Goal: Browse casually: Explore the website without a specific task or goal

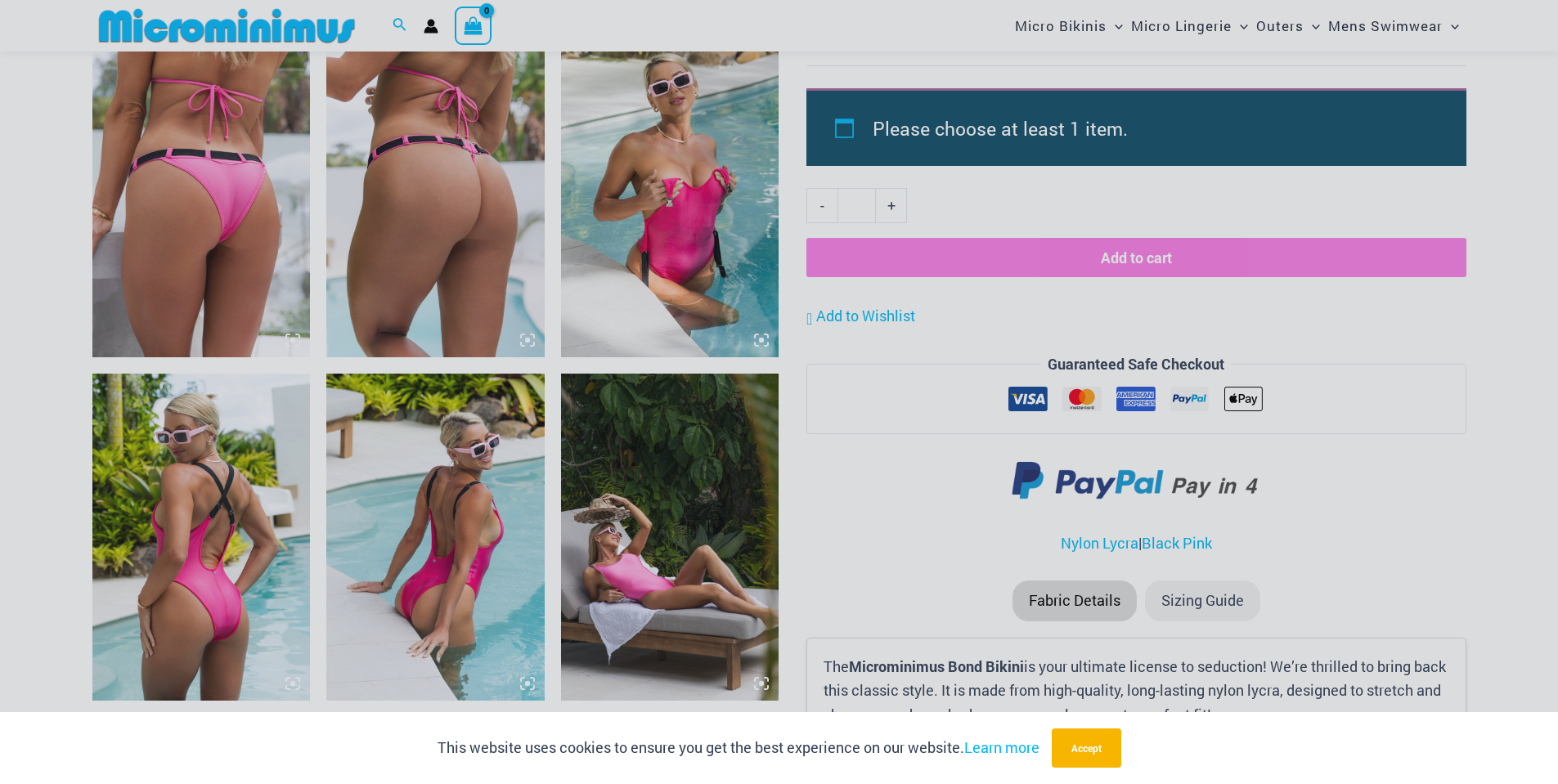
scroll to position [1174, 0]
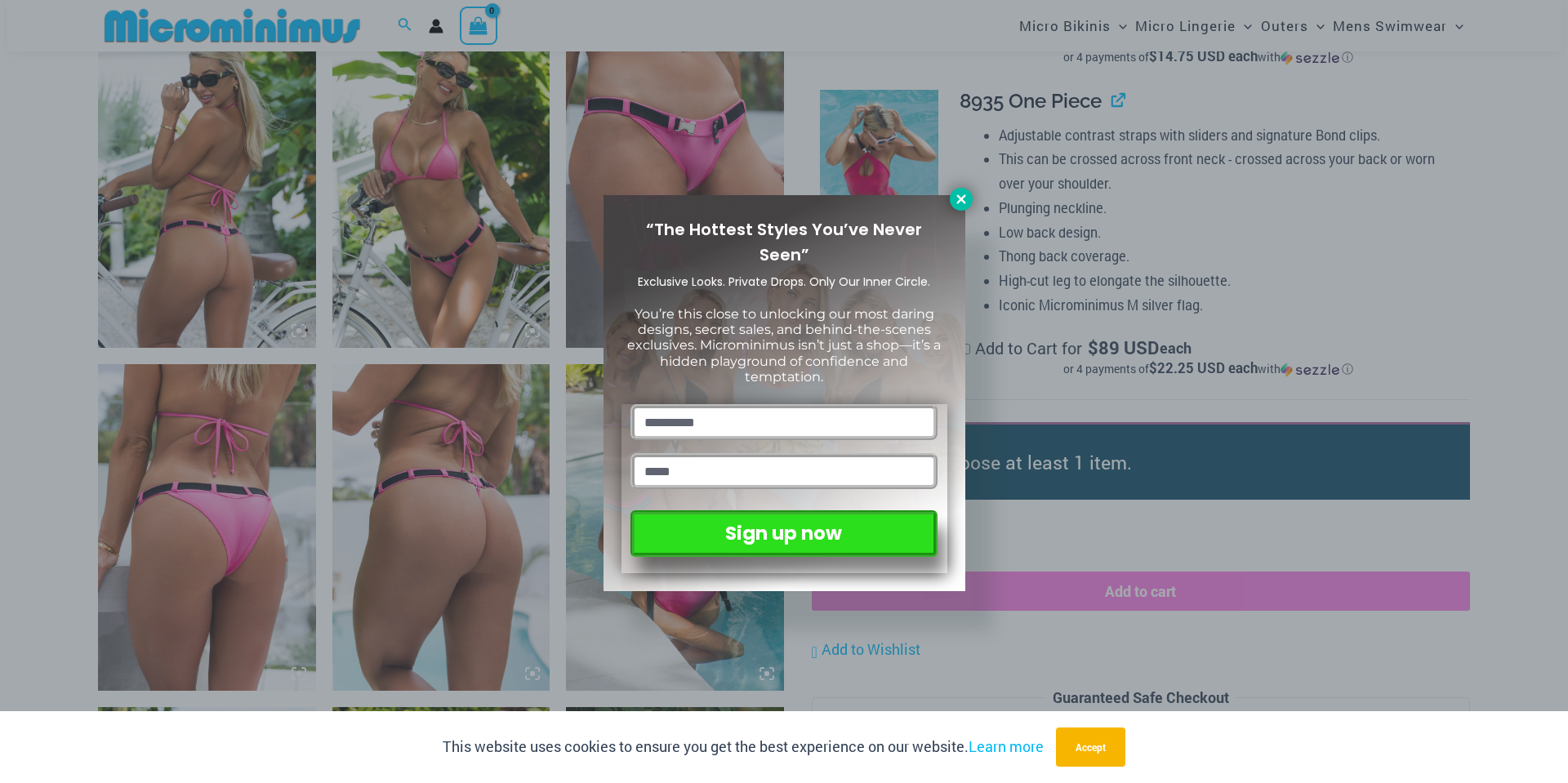
click at [956, 195] on icon at bounding box center [961, 199] width 15 height 15
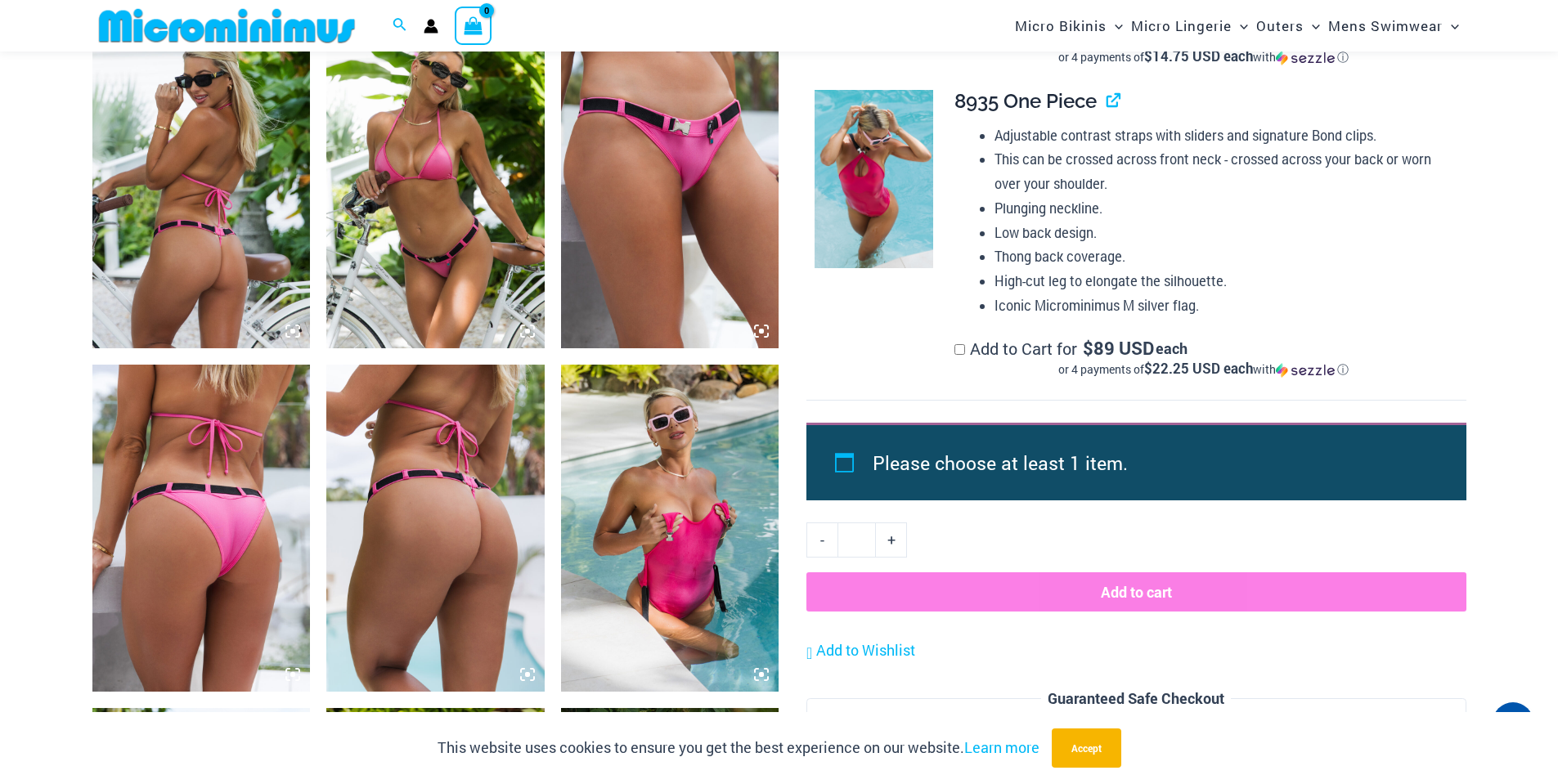
click at [196, 206] on img at bounding box center [201, 185] width 218 height 327
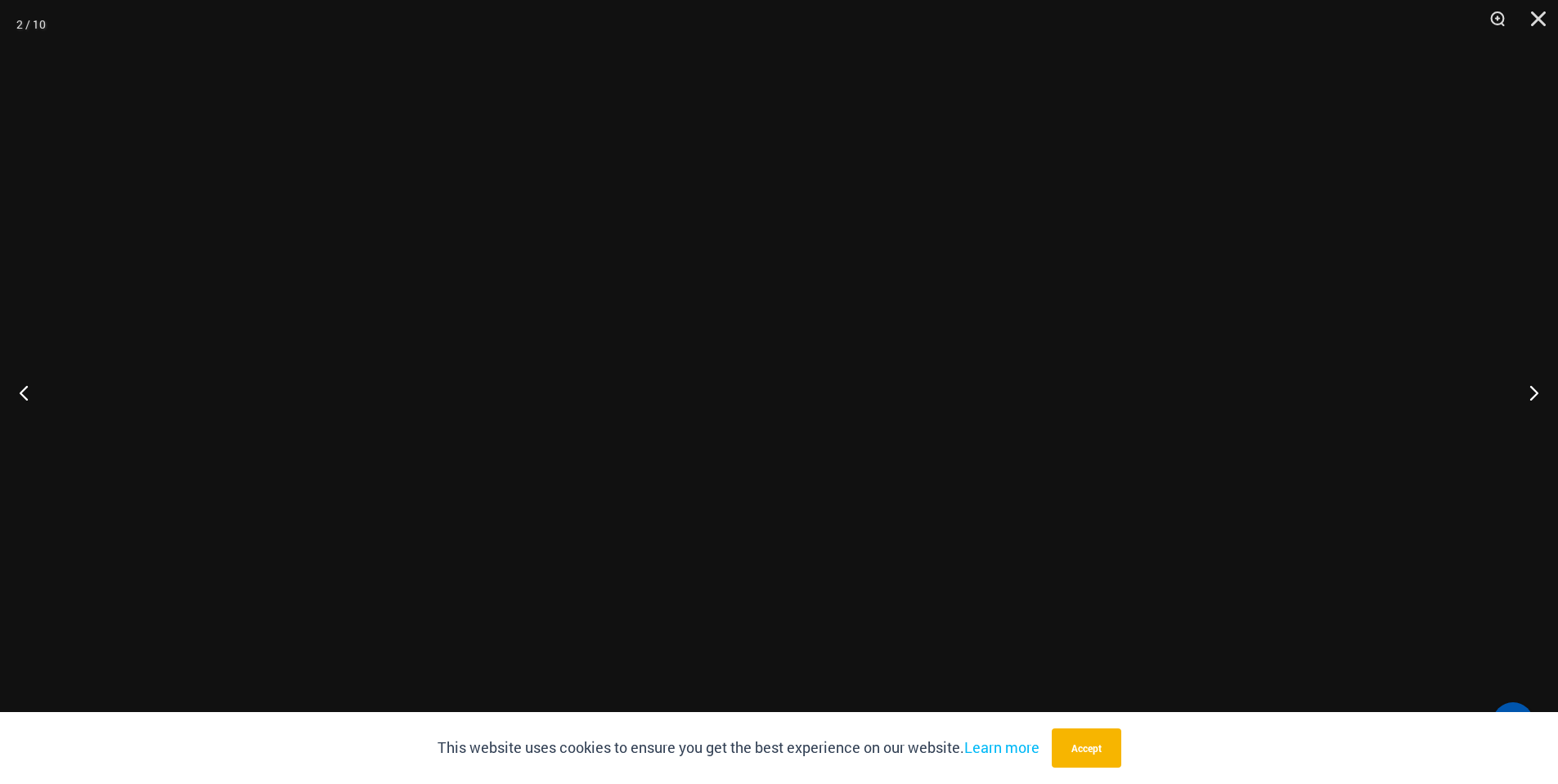
scroll to position [880, 0]
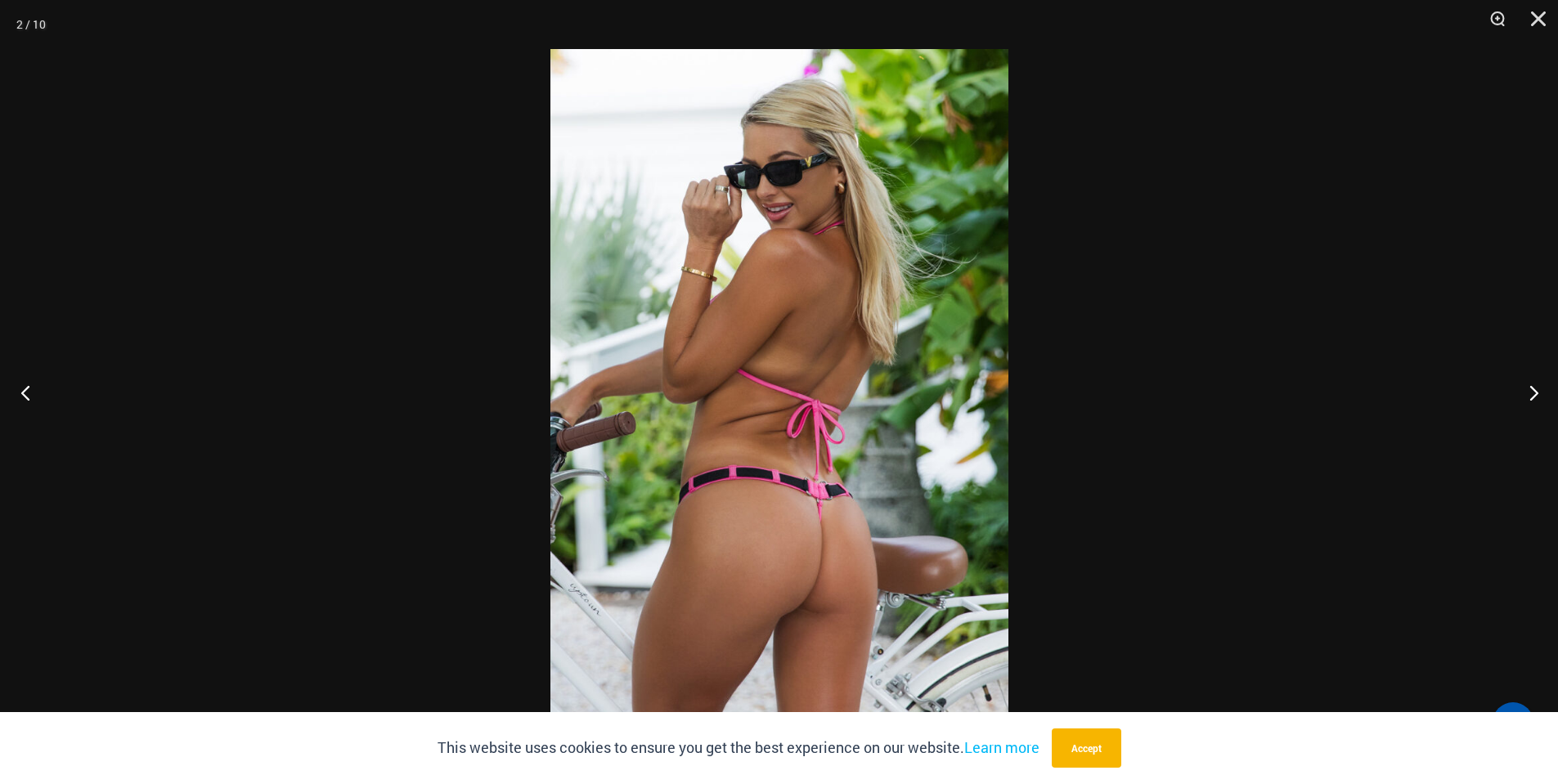
click at [27, 392] on button "Previous" at bounding box center [30, 392] width 61 height 82
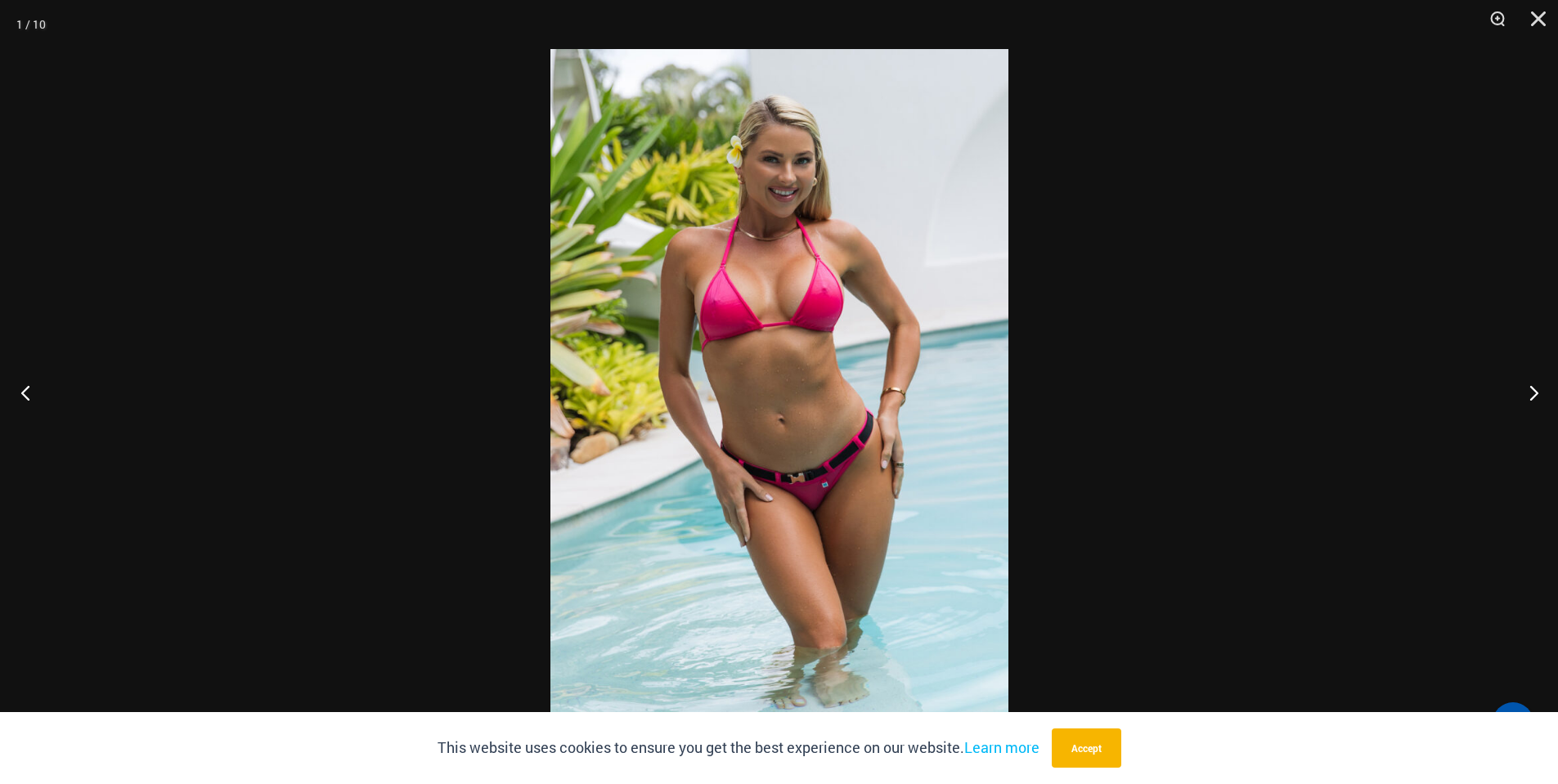
click at [27, 392] on button "Previous" at bounding box center [30, 392] width 61 height 82
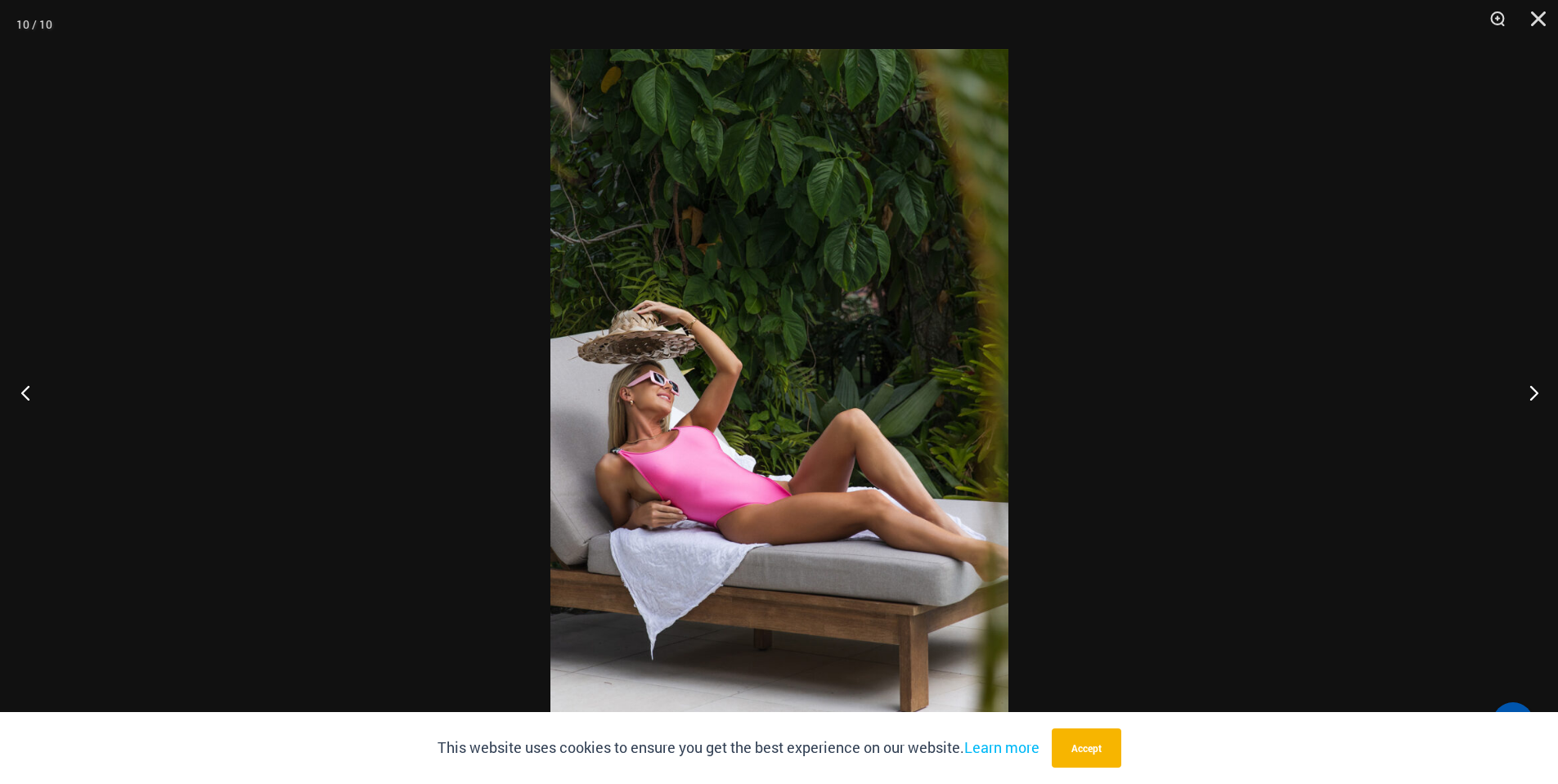
click at [27, 392] on button "Previous" at bounding box center [30, 392] width 61 height 82
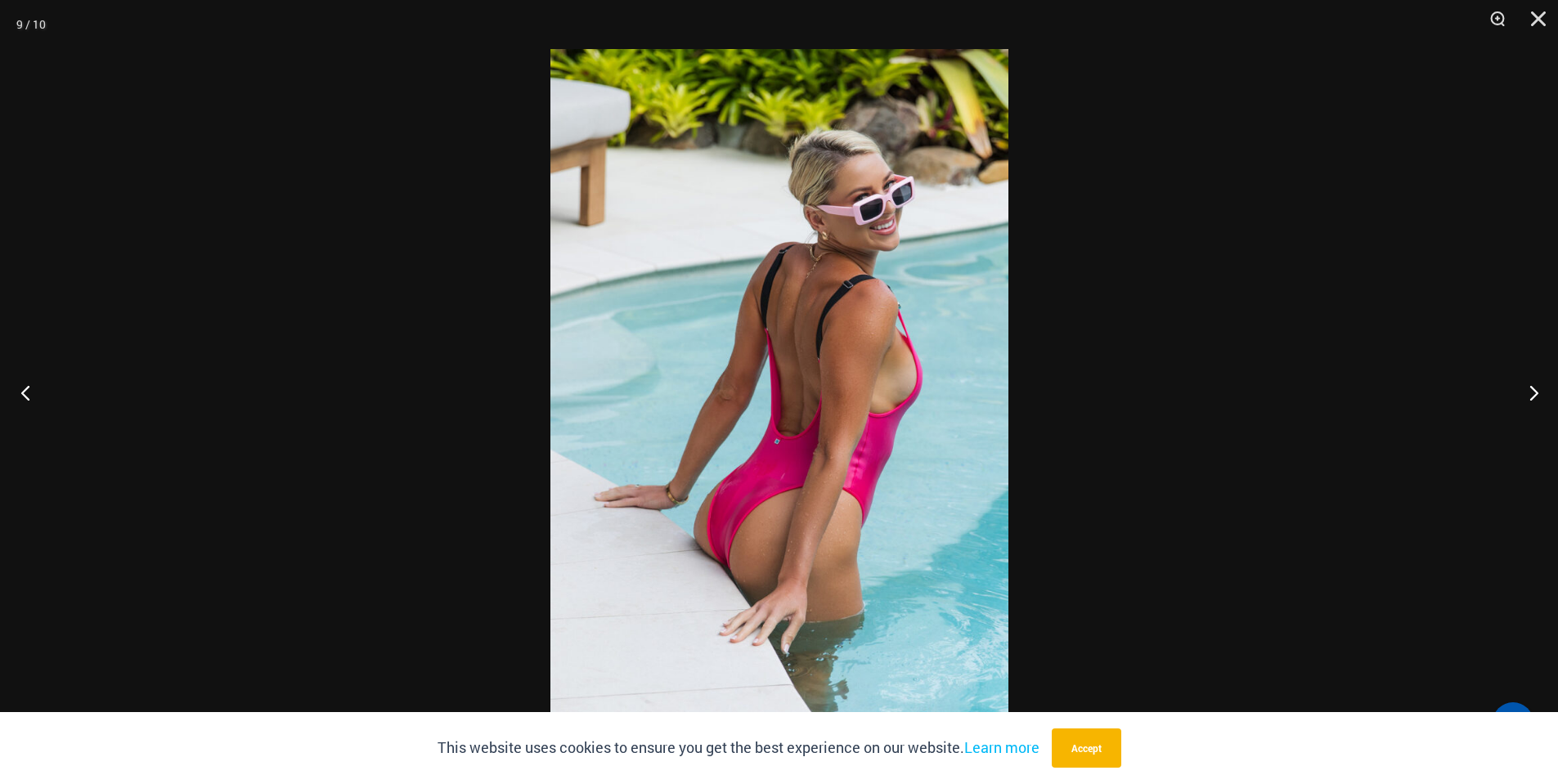
click at [27, 392] on button "Previous" at bounding box center [30, 392] width 61 height 82
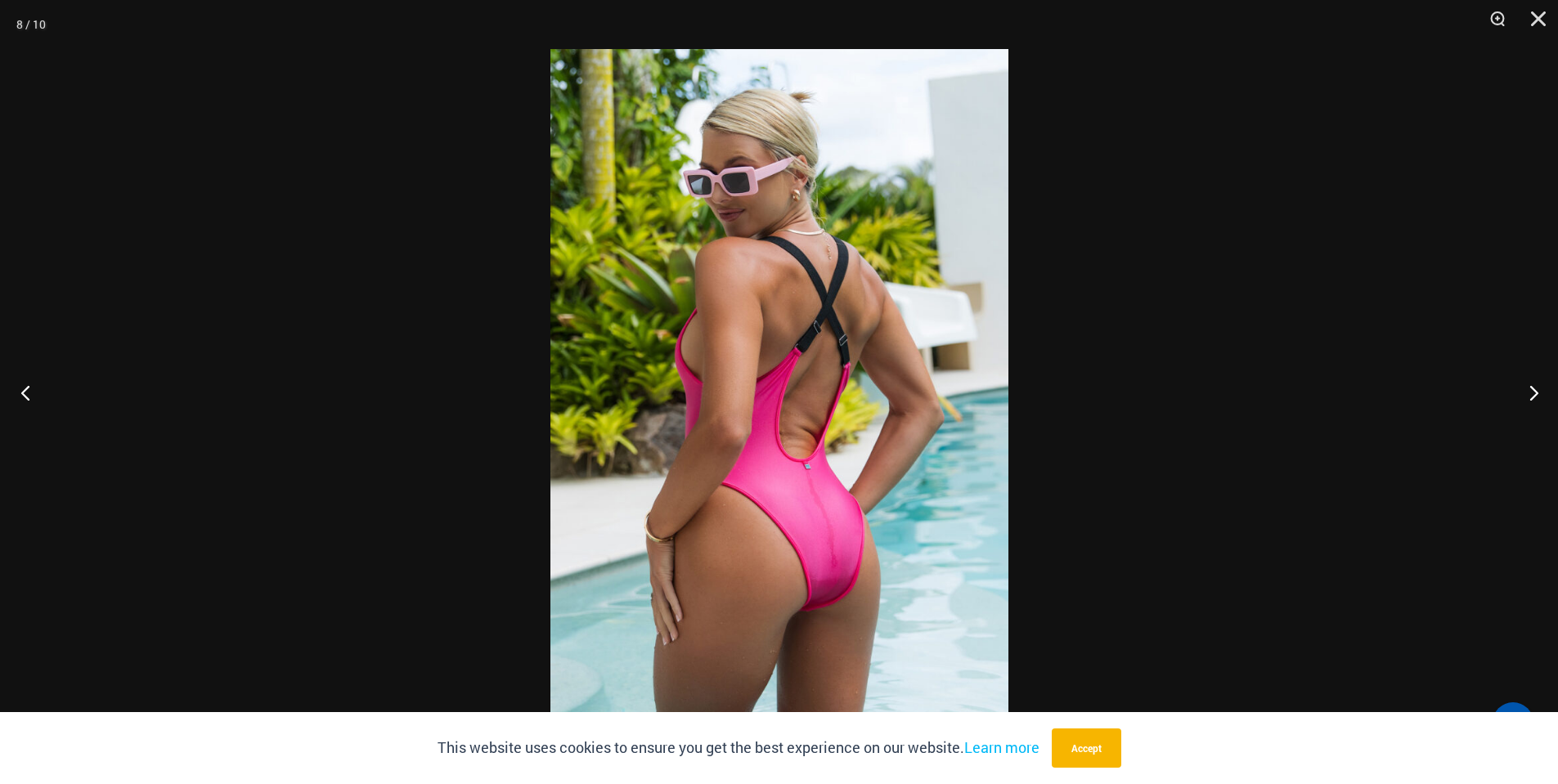
click at [27, 392] on button "Previous" at bounding box center [30, 392] width 61 height 82
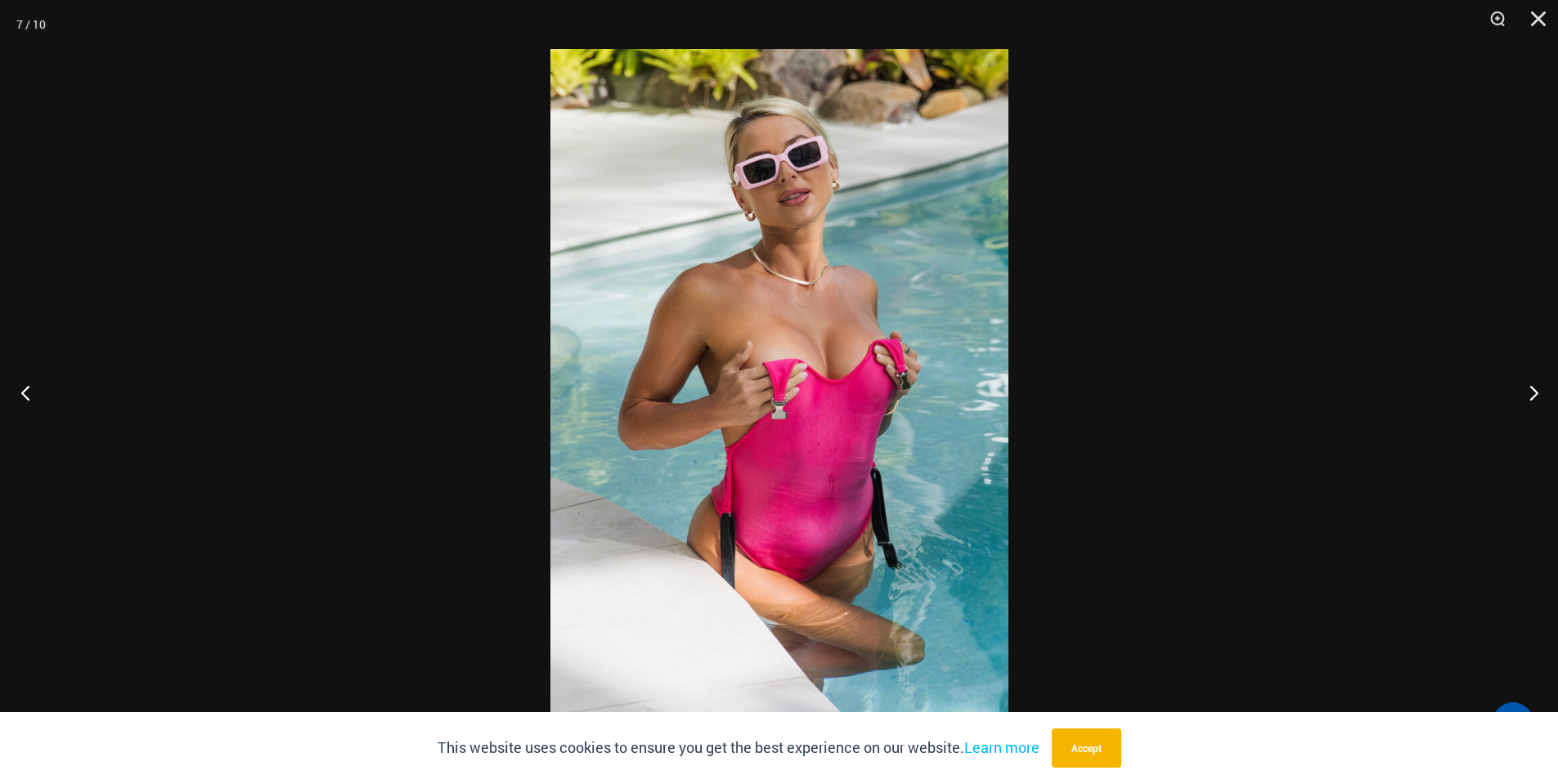
click at [27, 392] on button "Previous" at bounding box center [30, 392] width 61 height 82
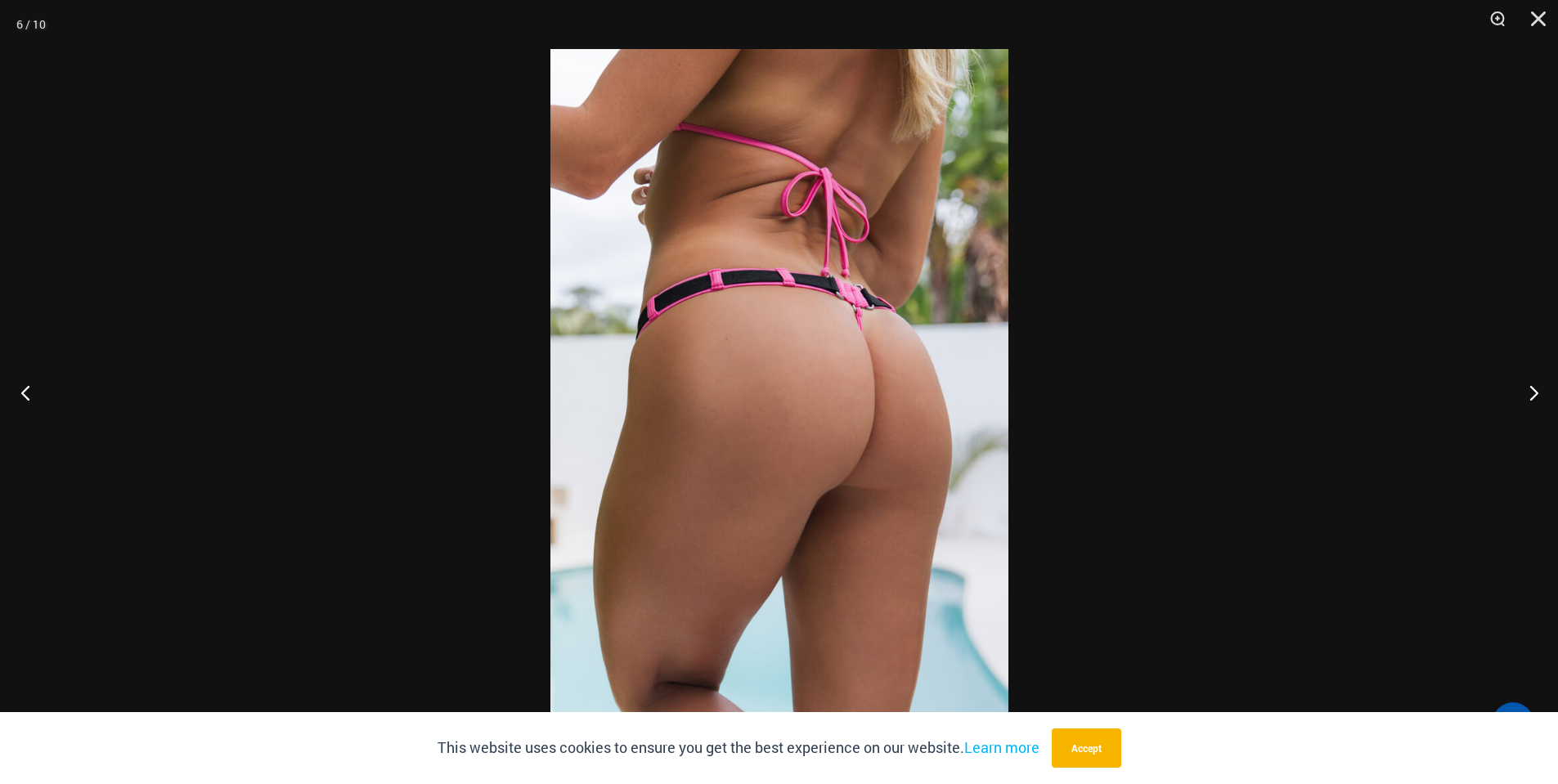
click at [27, 392] on button "Previous" at bounding box center [30, 392] width 61 height 82
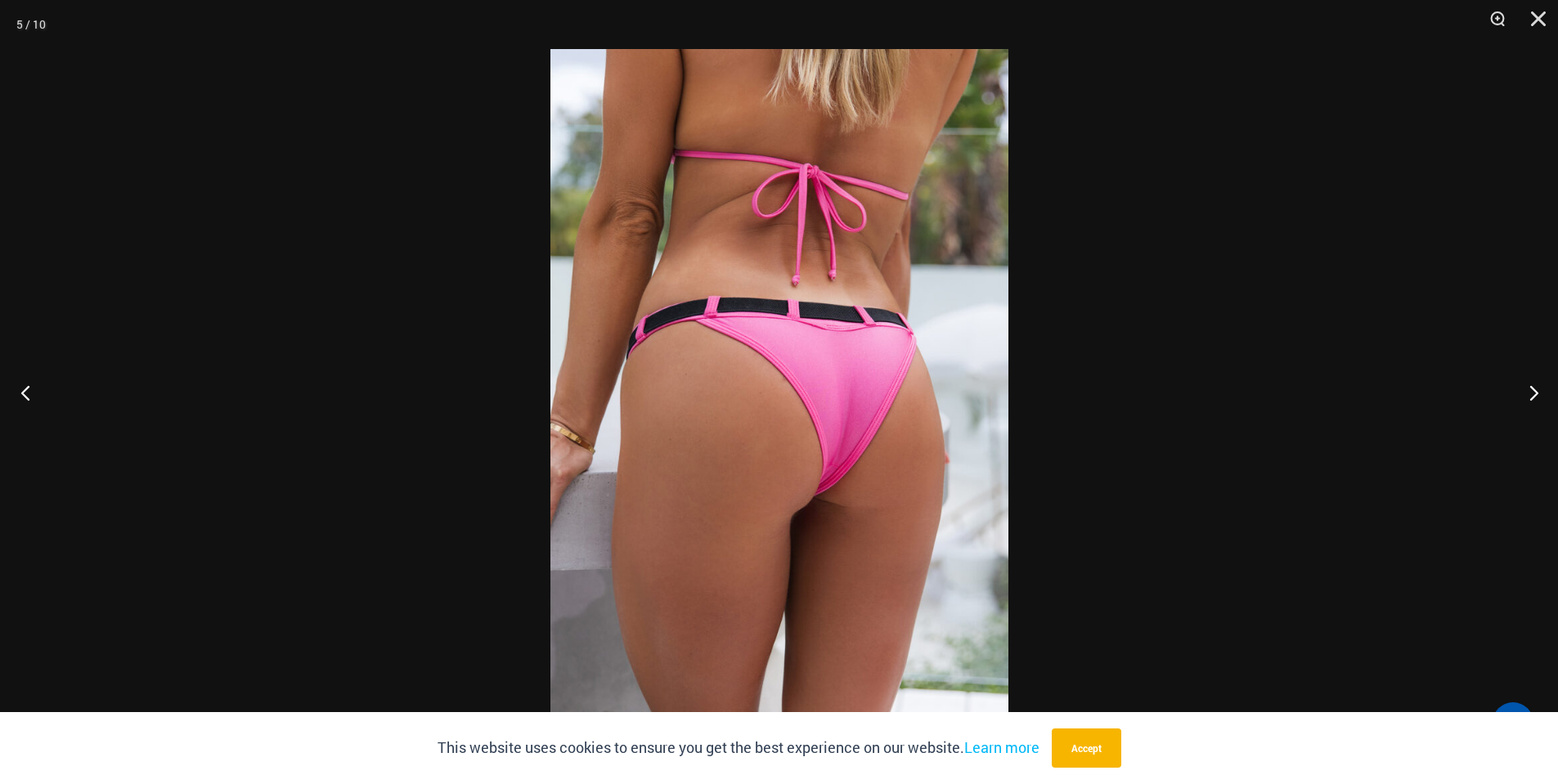
click at [27, 392] on button "Previous" at bounding box center [30, 392] width 61 height 82
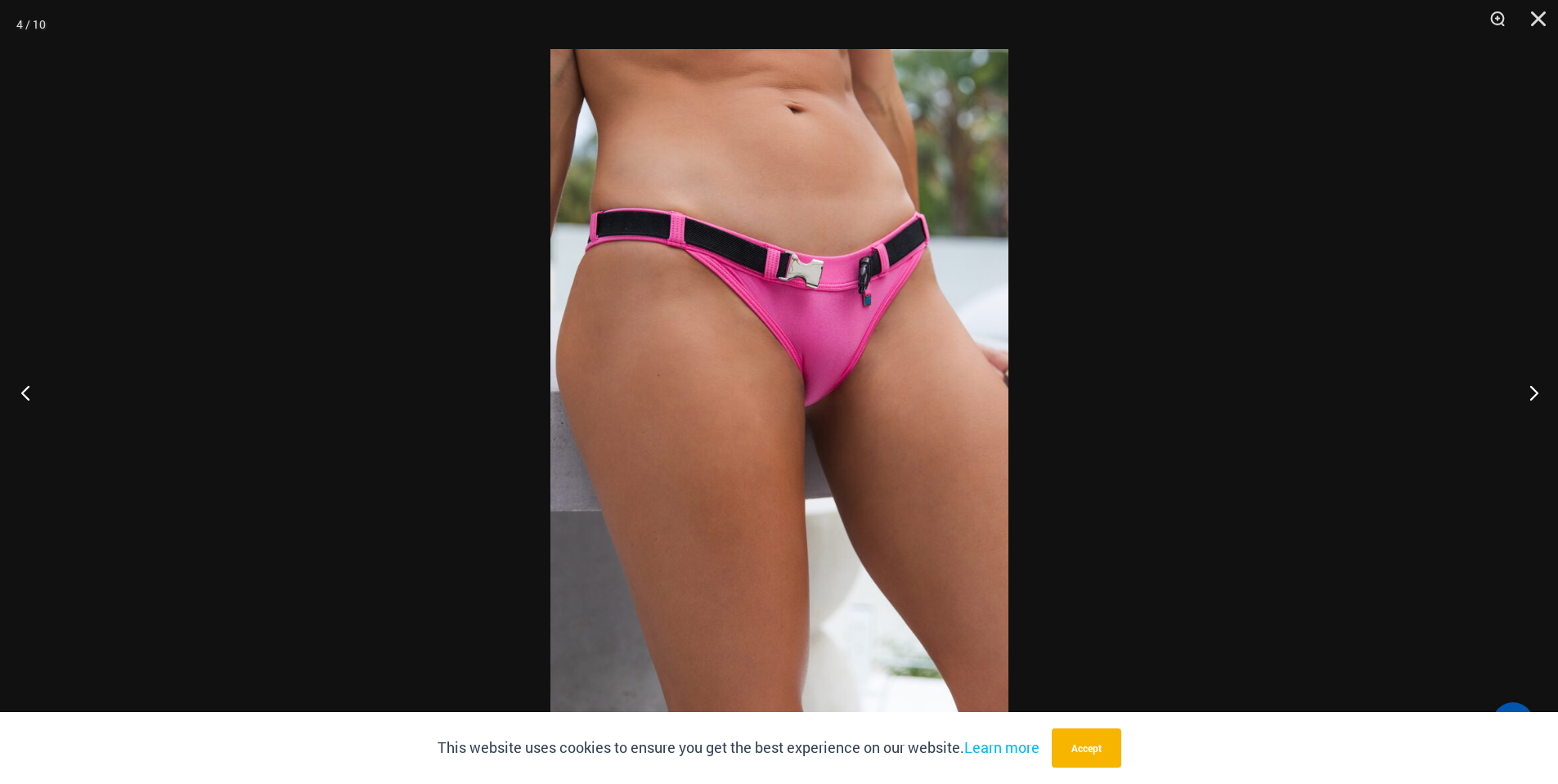
click at [27, 392] on button "Previous" at bounding box center [30, 392] width 61 height 82
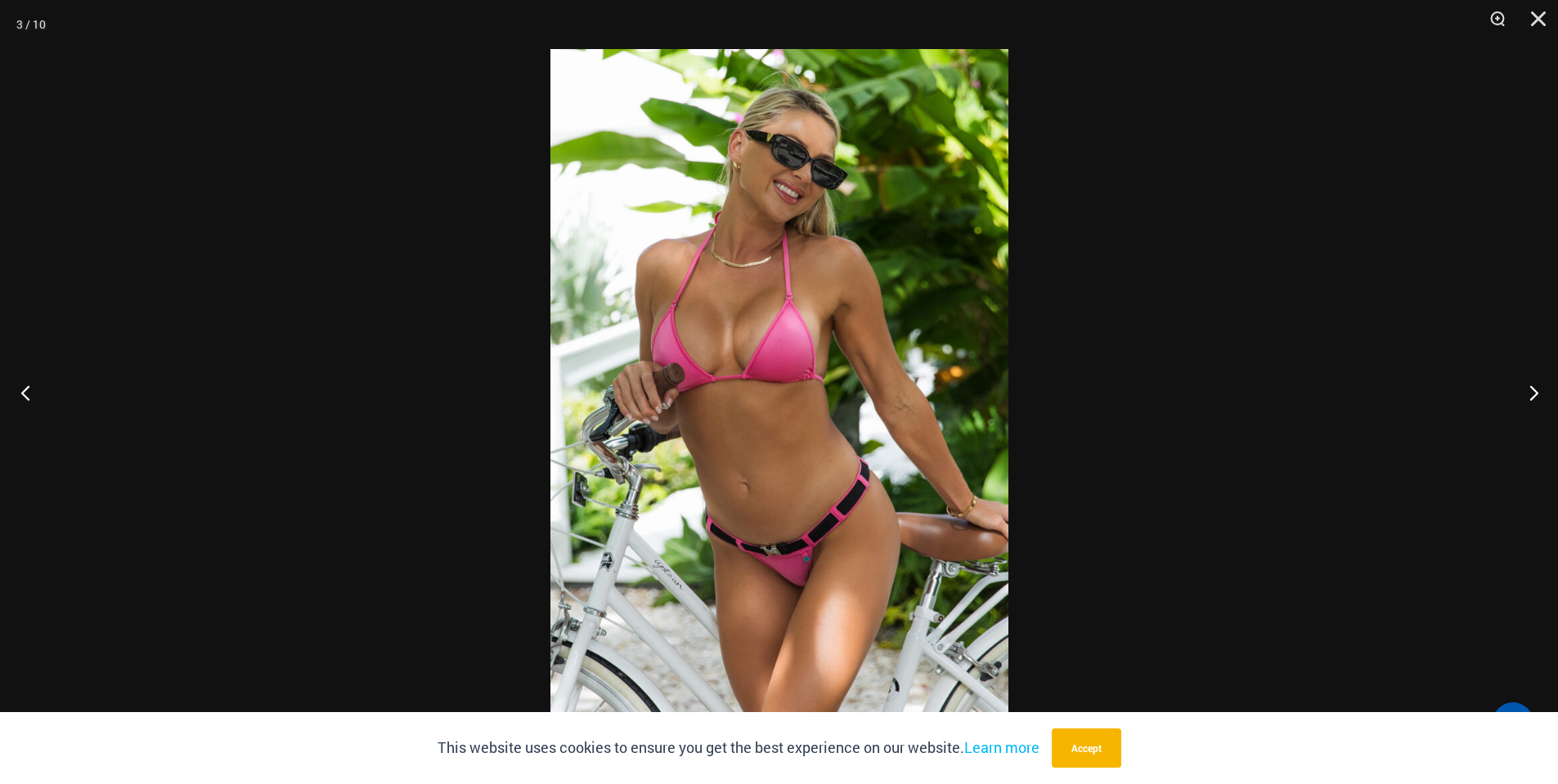
click at [27, 392] on button "Previous" at bounding box center [30, 392] width 61 height 82
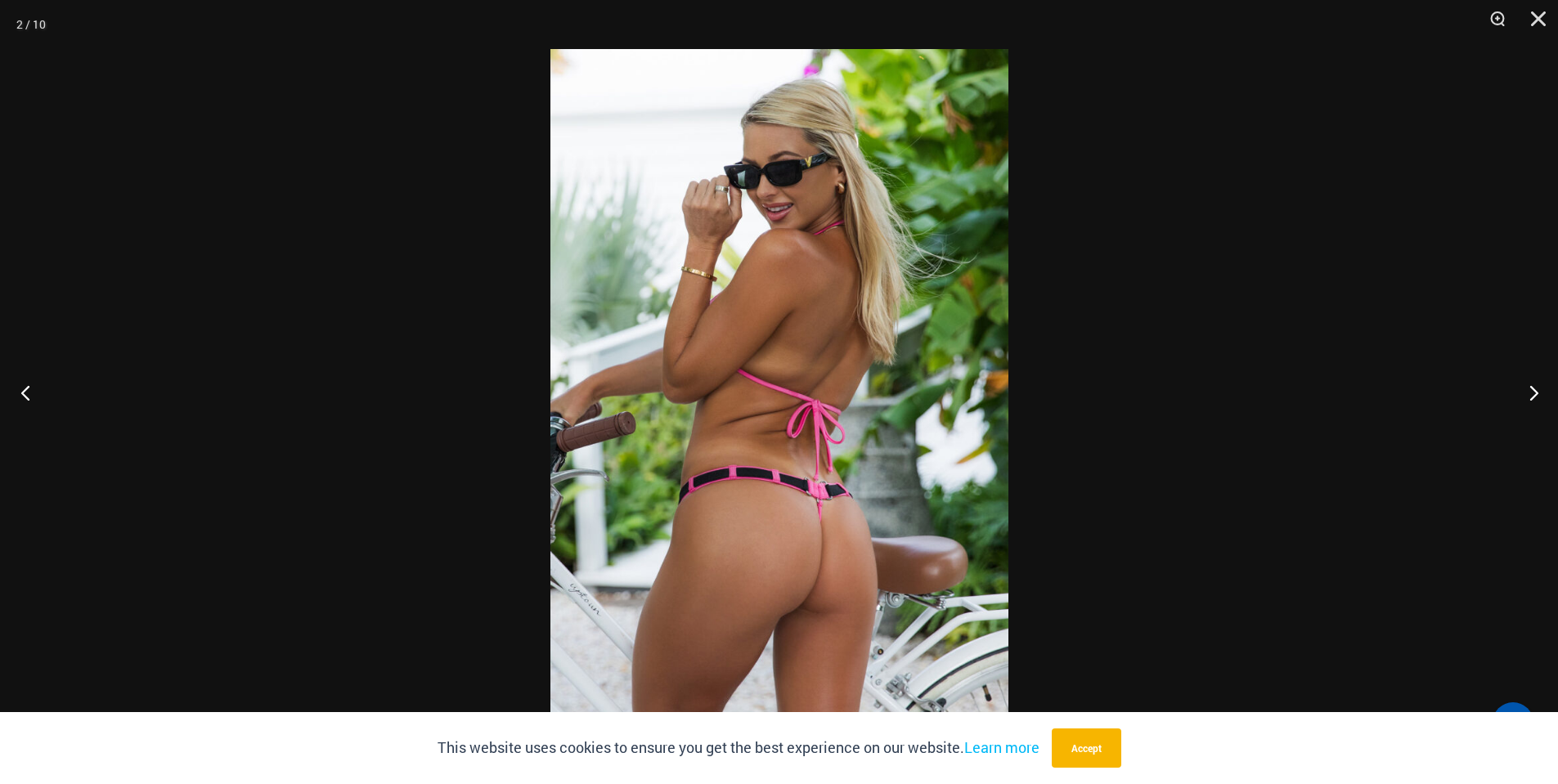
click at [27, 392] on button "Previous" at bounding box center [30, 392] width 61 height 82
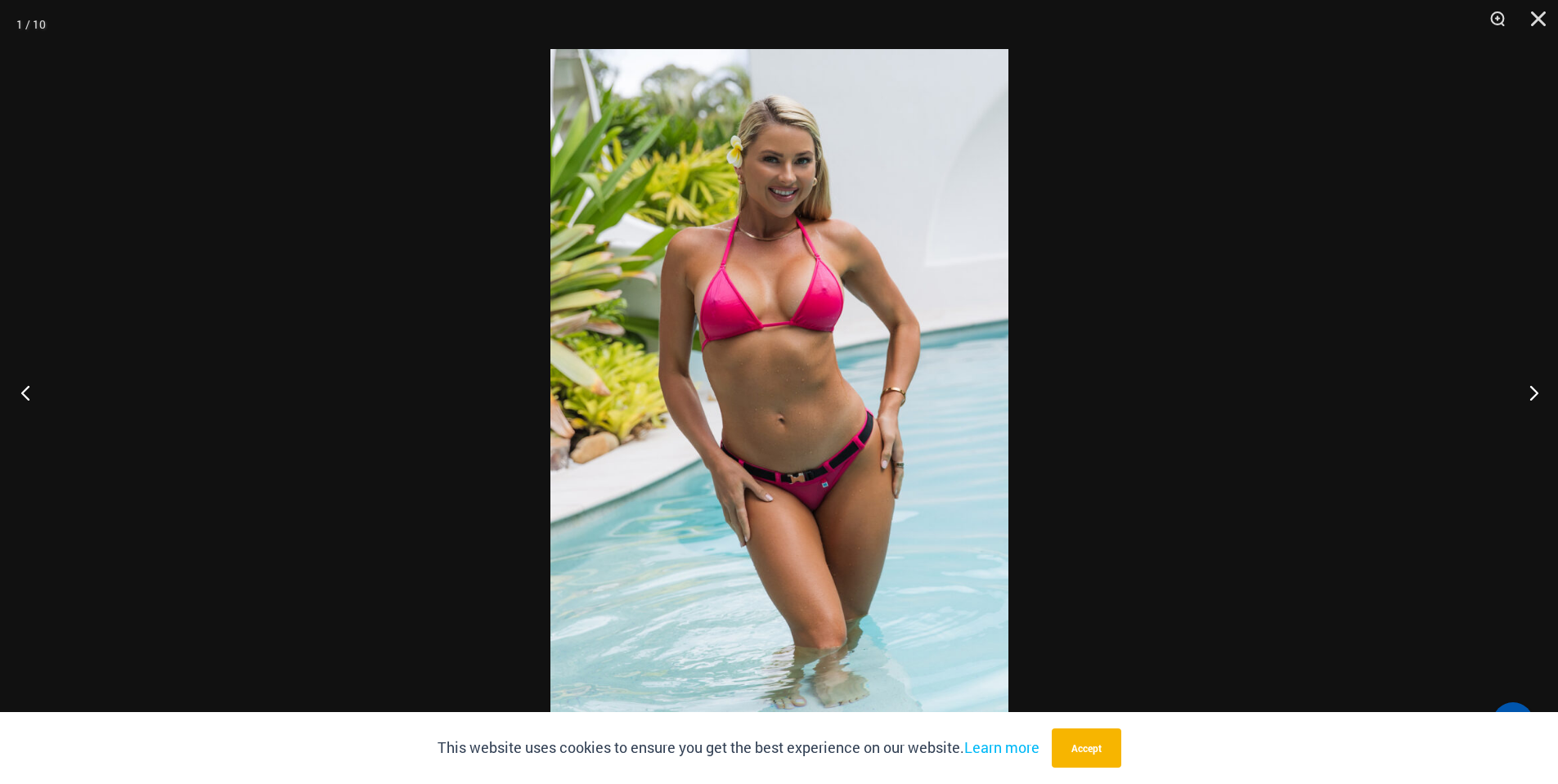
click at [27, 392] on button "Previous" at bounding box center [30, 392] width 61 height 82
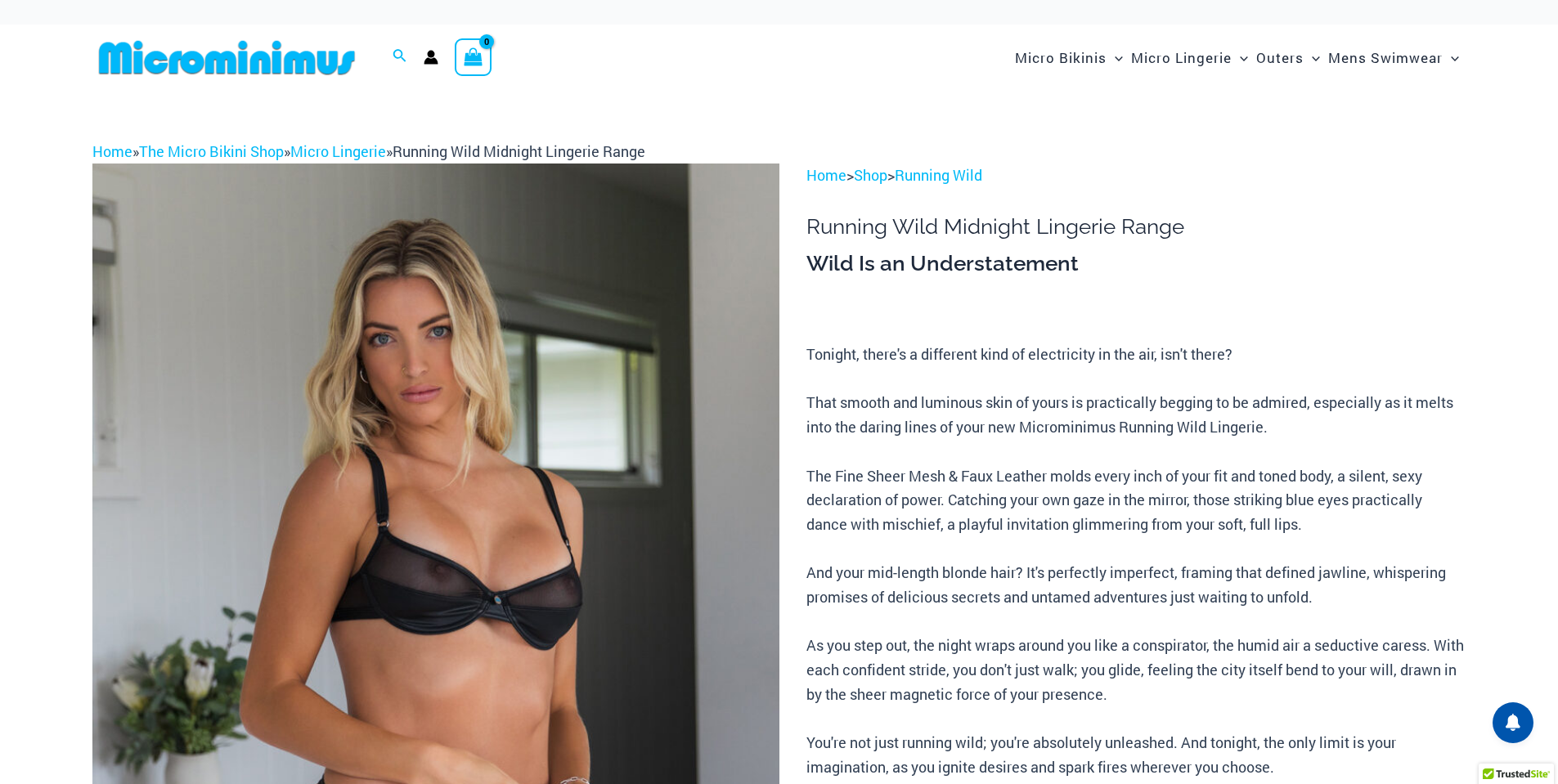
click at [470, 448] on img at bounding box center [435, 679] width 687 height 1030
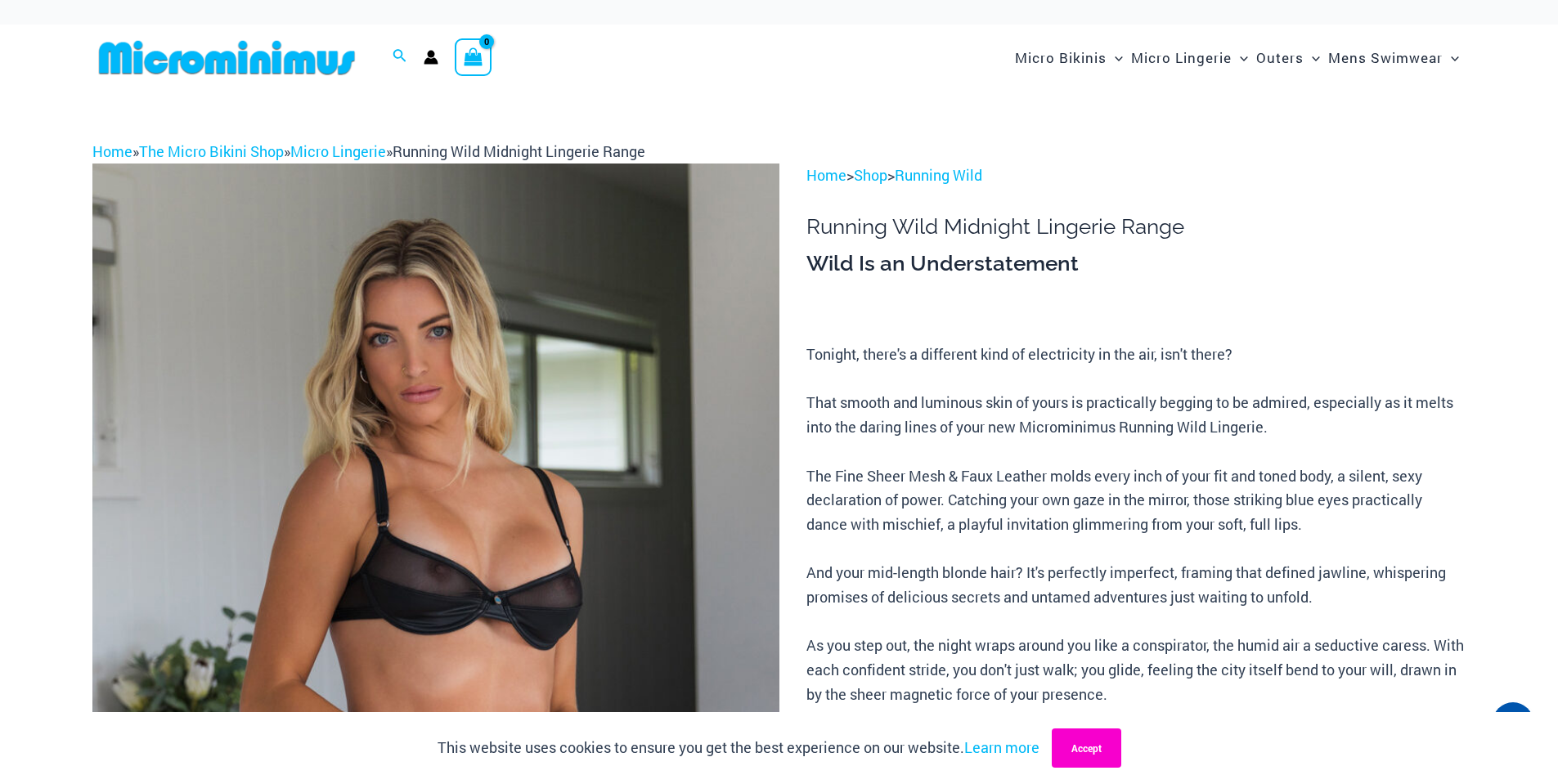
click at [1121, 755] on button "Accept" at bounding box center [1086, 748] width 70 height 39
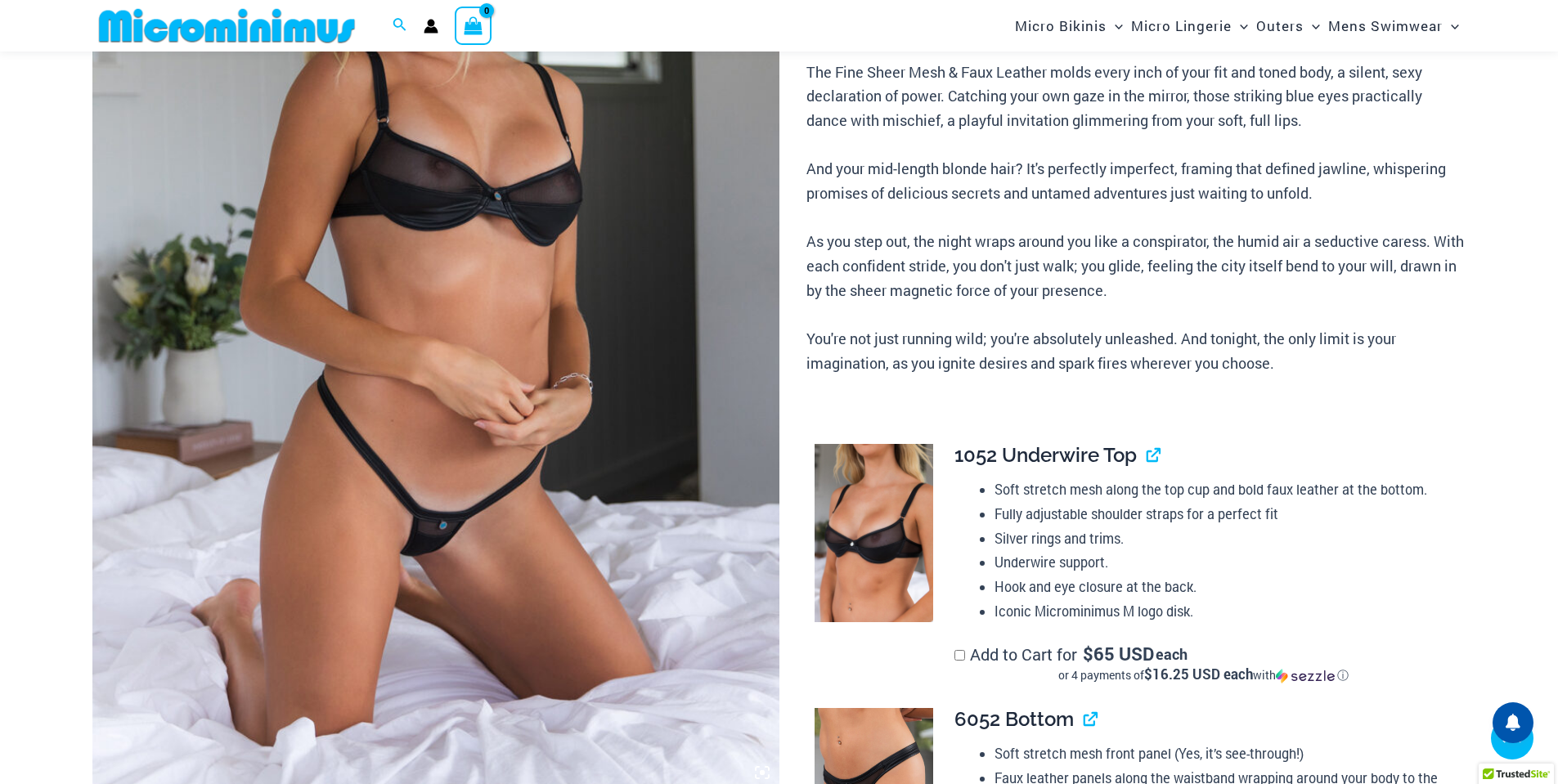
scroll to position [476, 0]
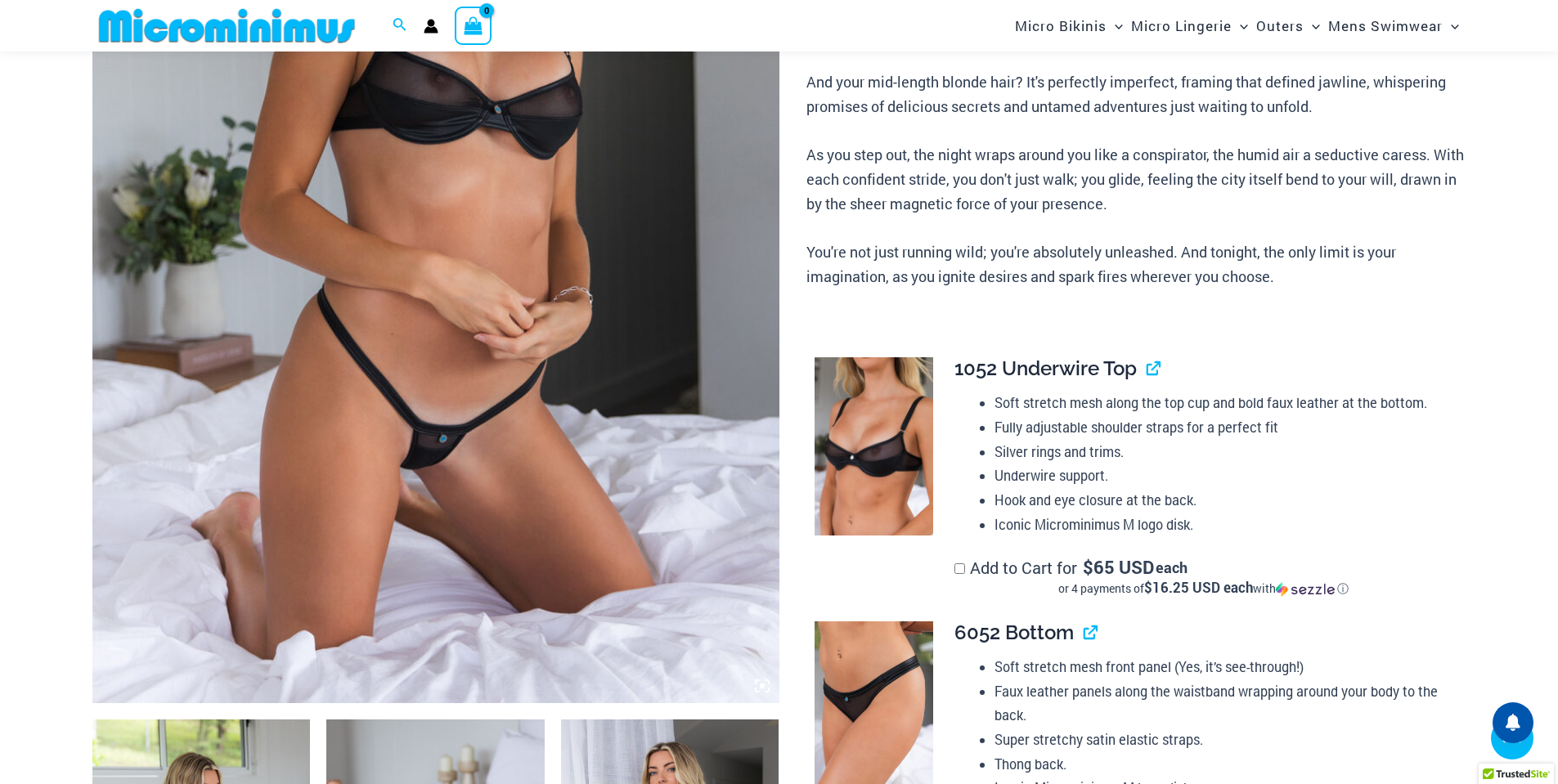
click at [451, 381] on img at bounding box center [435, 188] width 687 height 1030
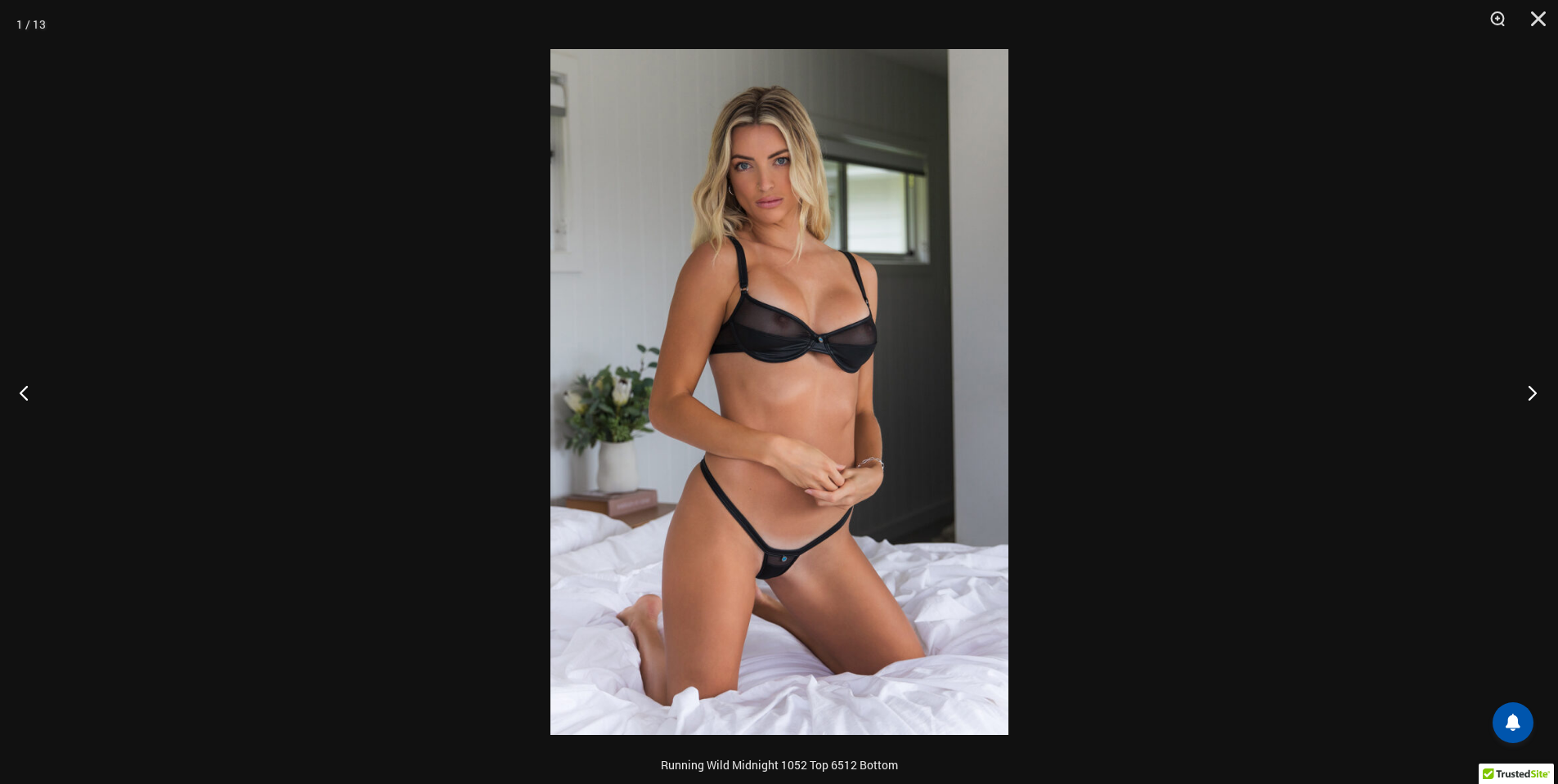
click at [1523, 399] on button "Next" at bounding box center [1527, 392] width 61 height 82
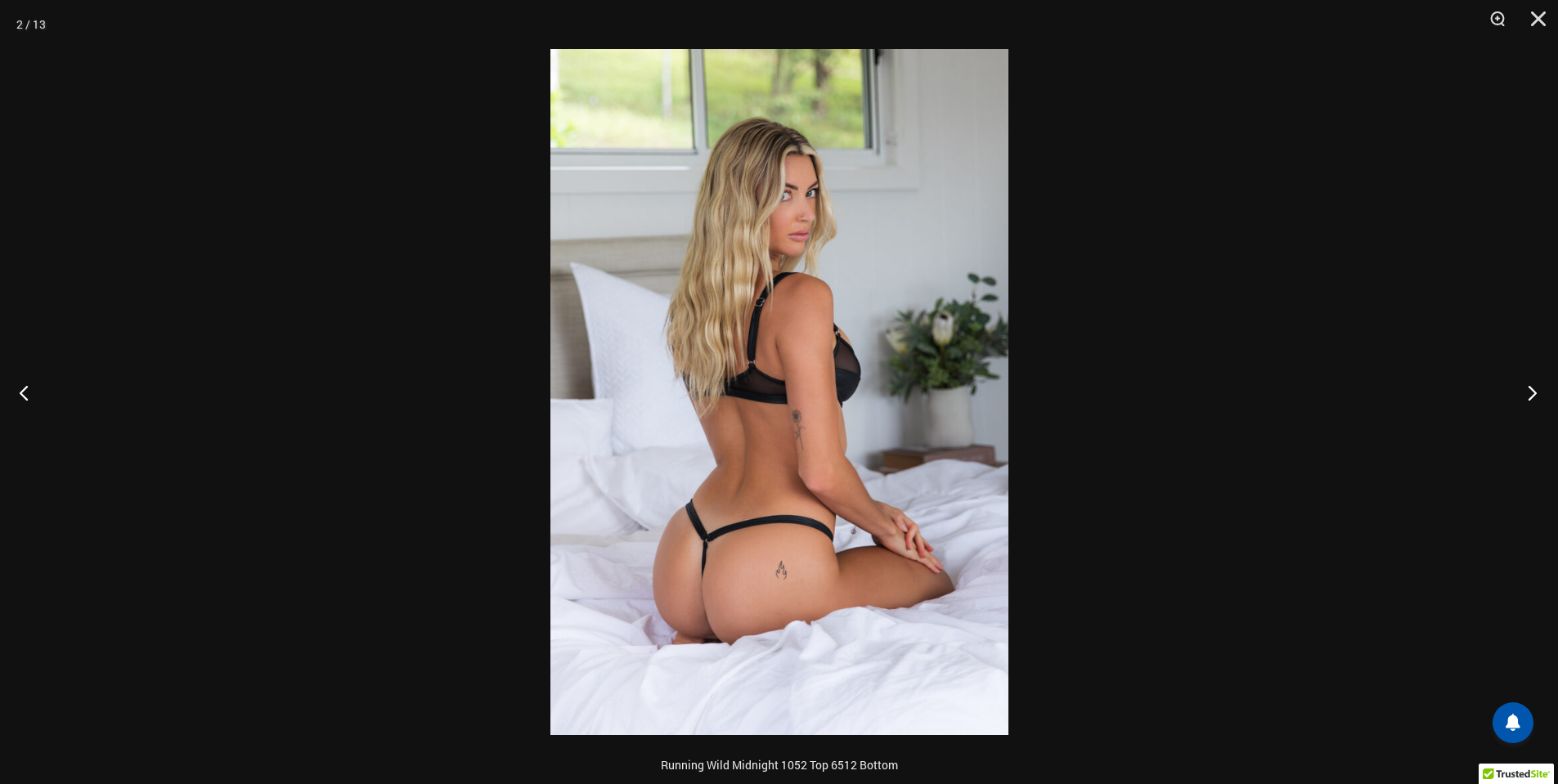
click at [1523, 399] on button "Next" at bounding box center [1527, 392] width 61 height 82
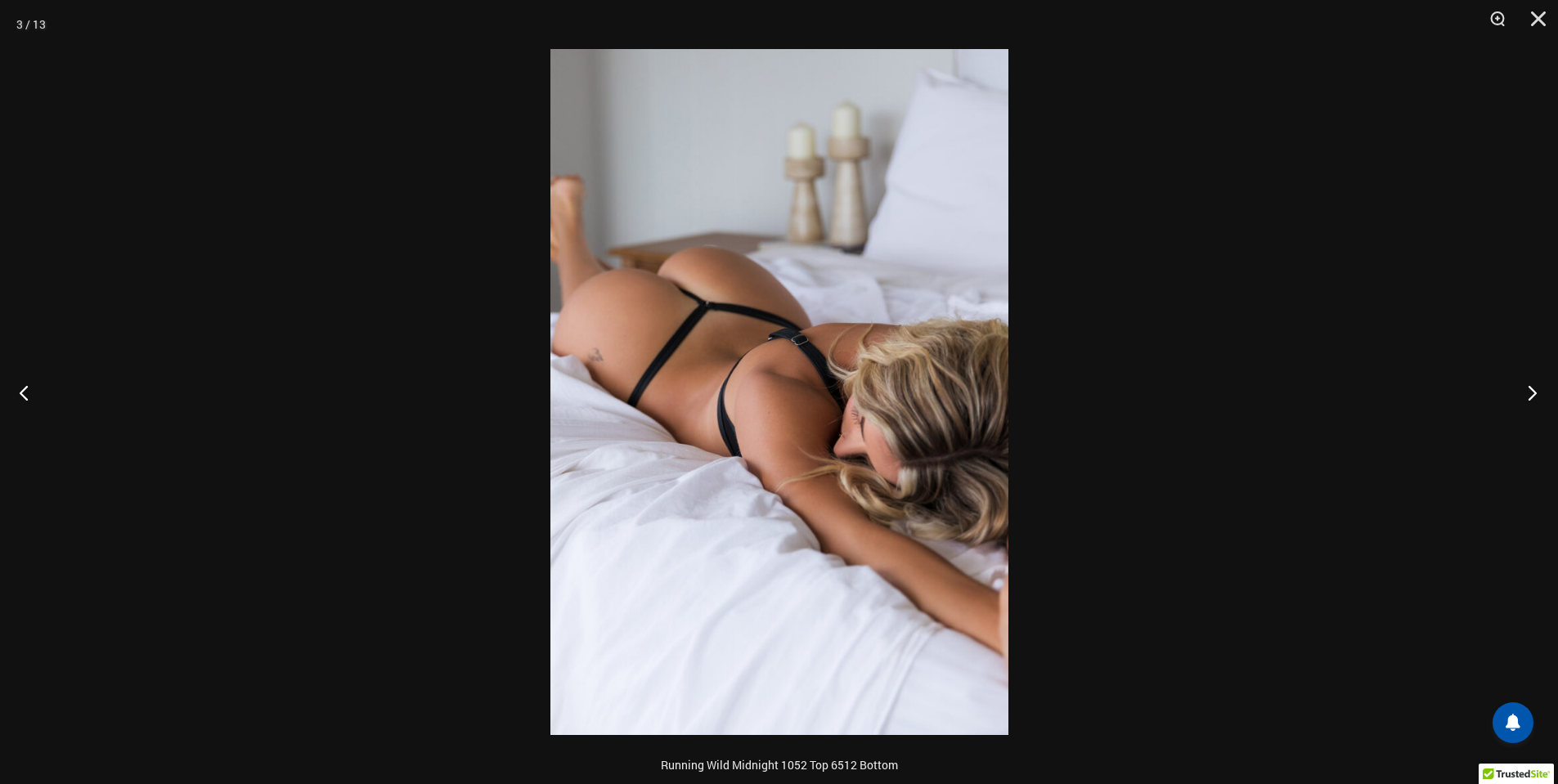
click at [1523, 399] on button "Next" at bounding box center [1527, 392] width 61 height 82
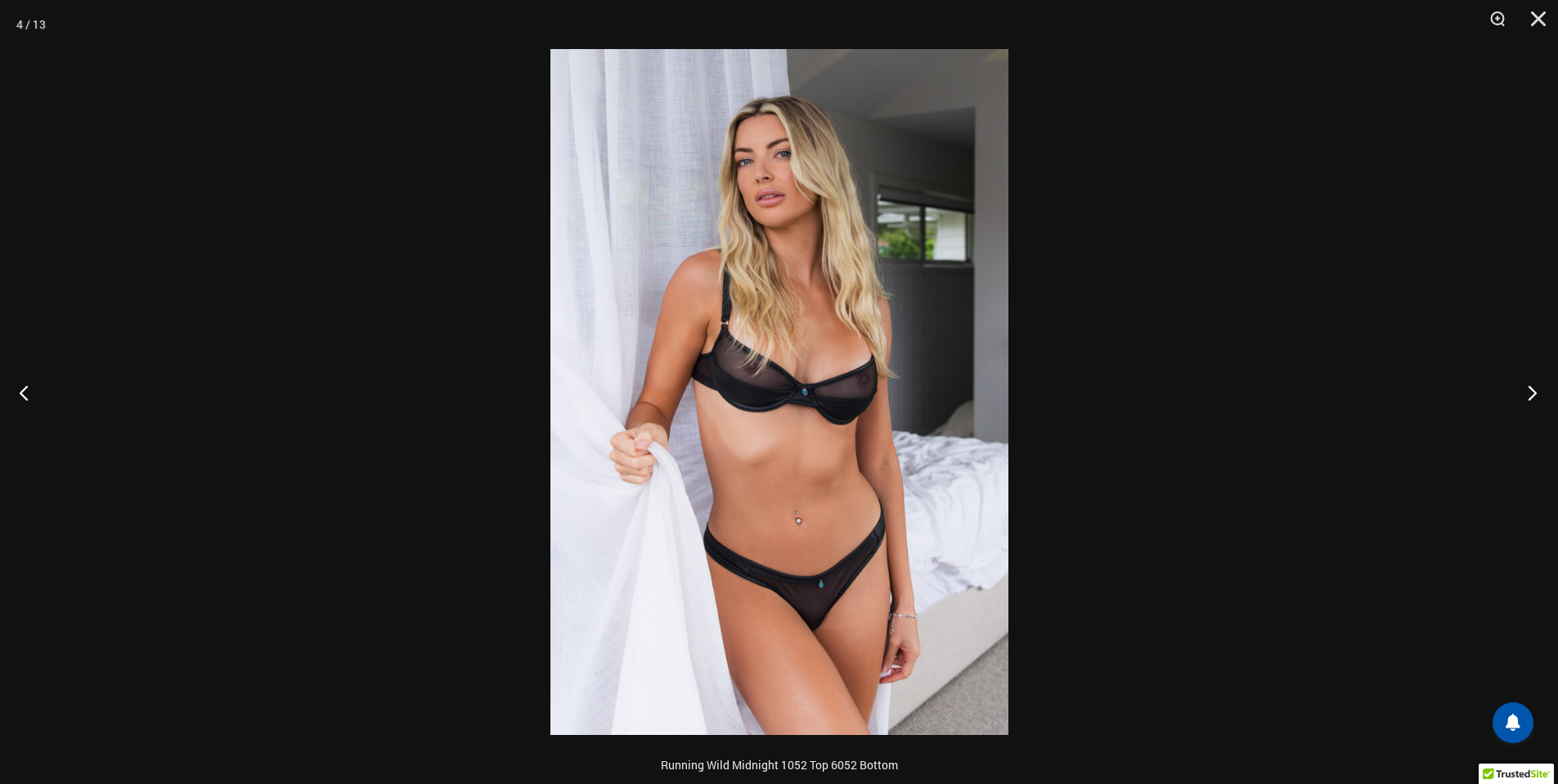
click at [1523, 399] on button "Next" at bounding box center [1527, 392] width 61 height 82
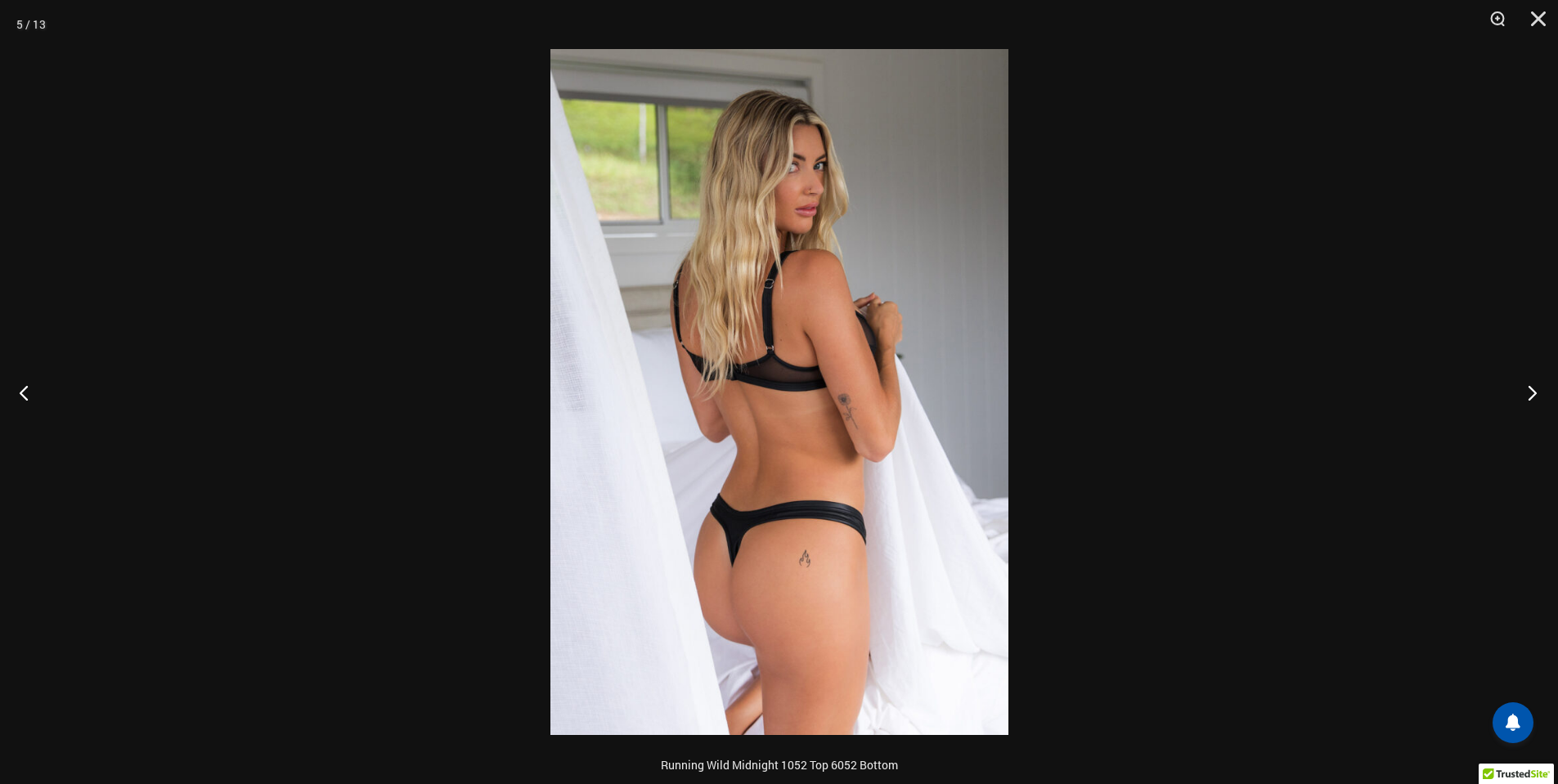
click at [1523, 399] on button "Next" at bounding box center [1527, 392] width 61 height 82
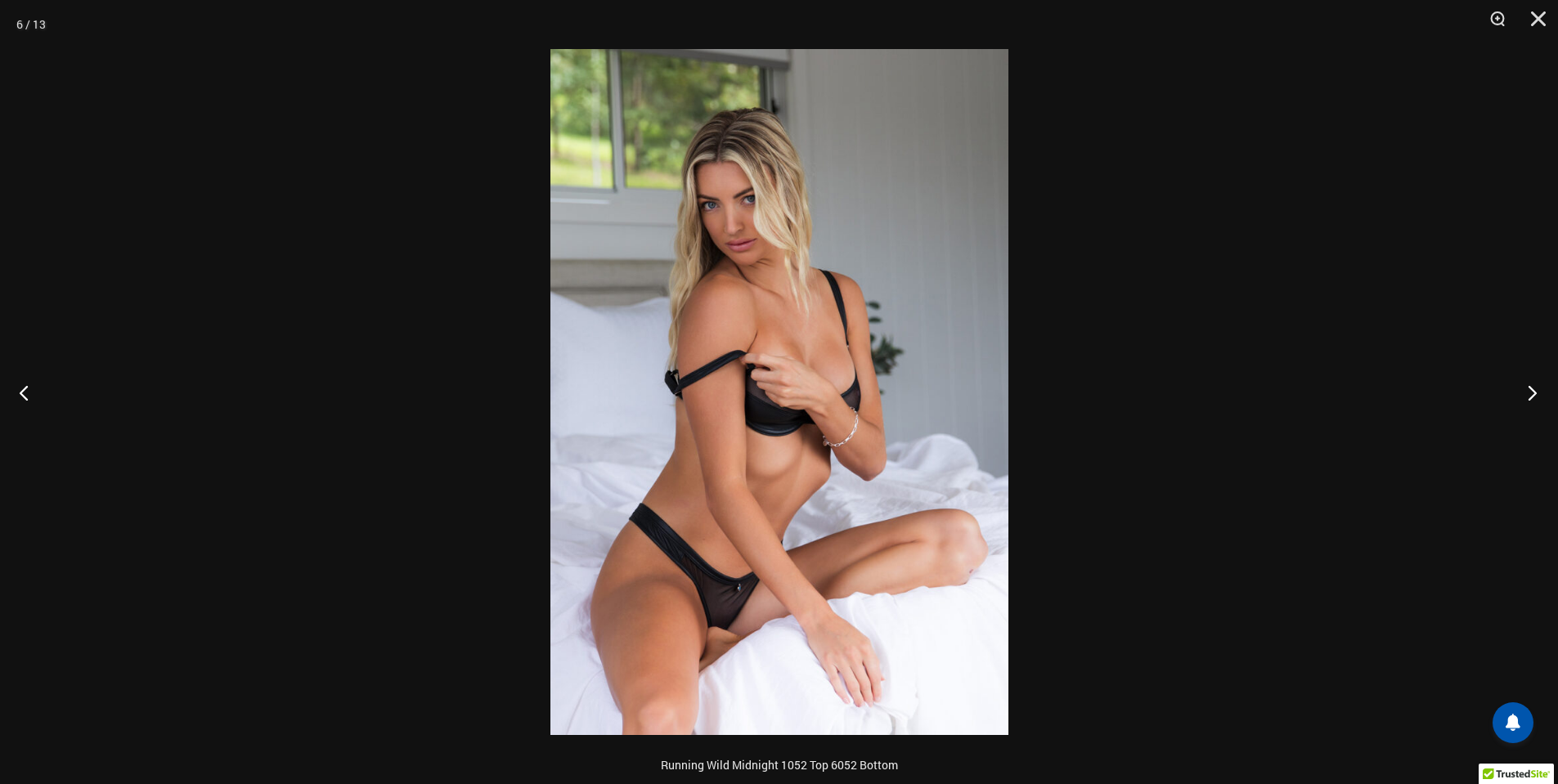
click at [1523, 399] on button "Next" at bounding box center [1527, 392] width 61 height 82
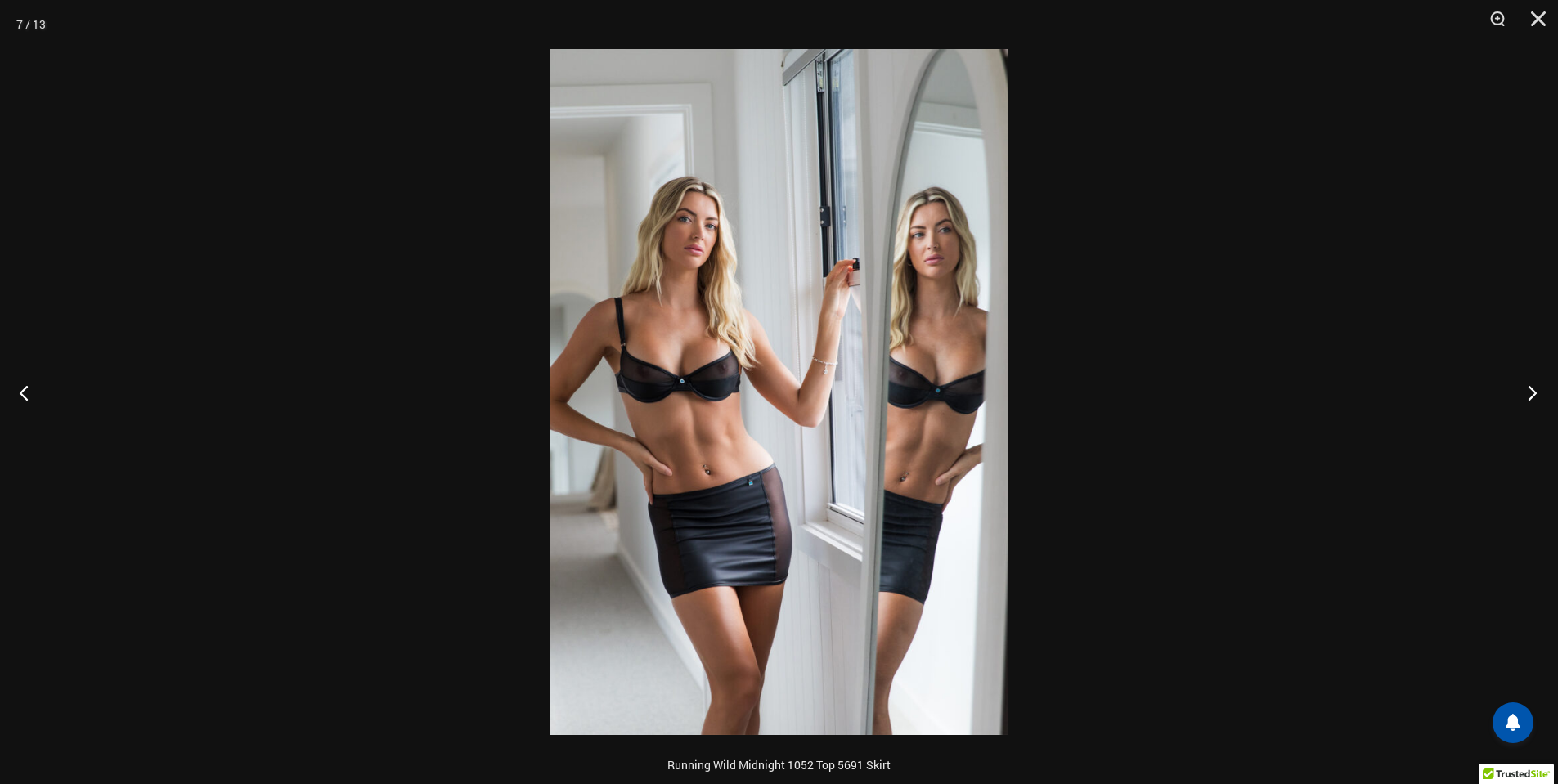
click at [1523, 399] on button "Next" at bounding box center [1527, 392] width 61 height 82
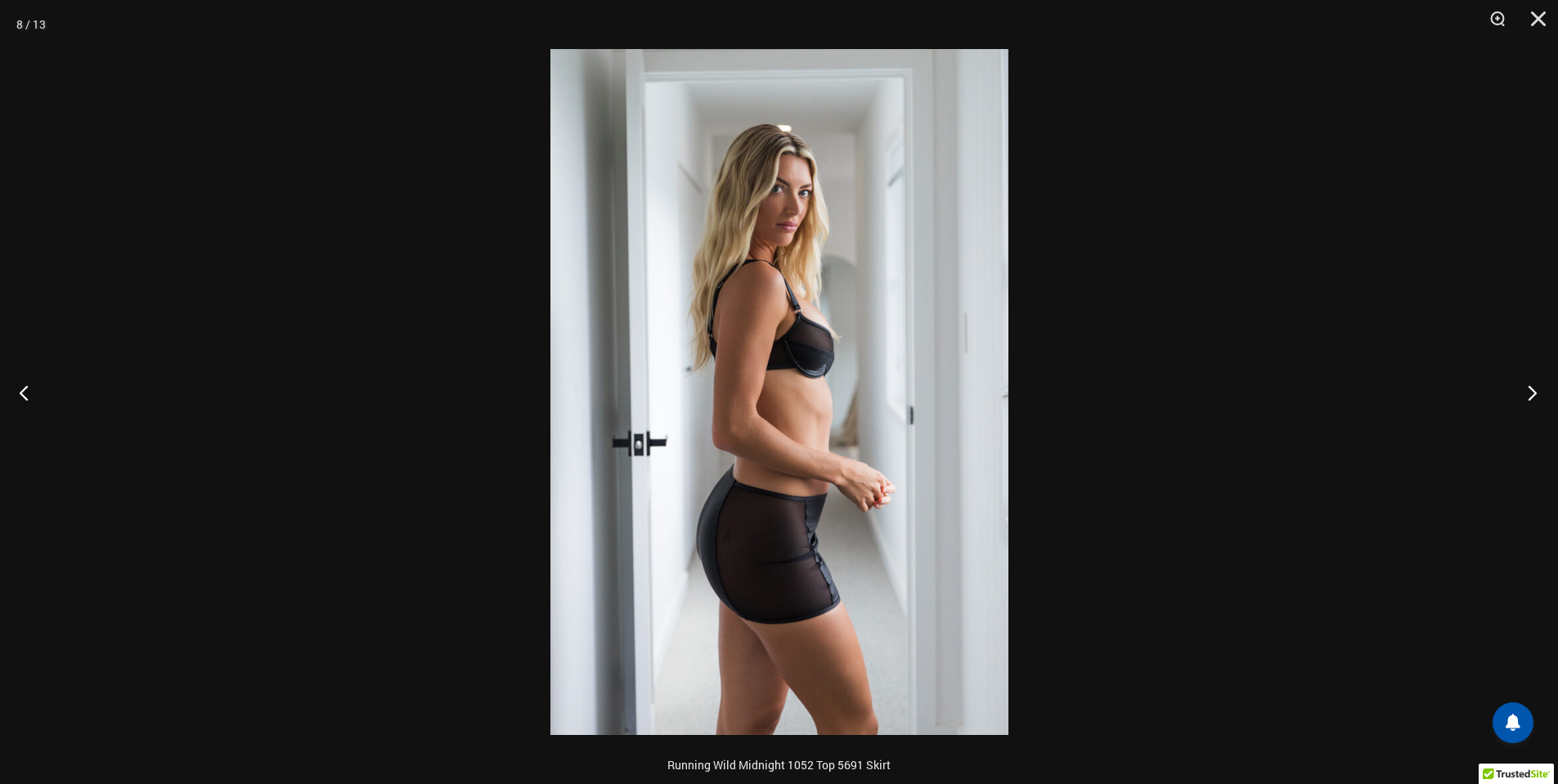
click at [1523, 399] on button "Next" at bounding box center [1527, 392] width 61 height 82
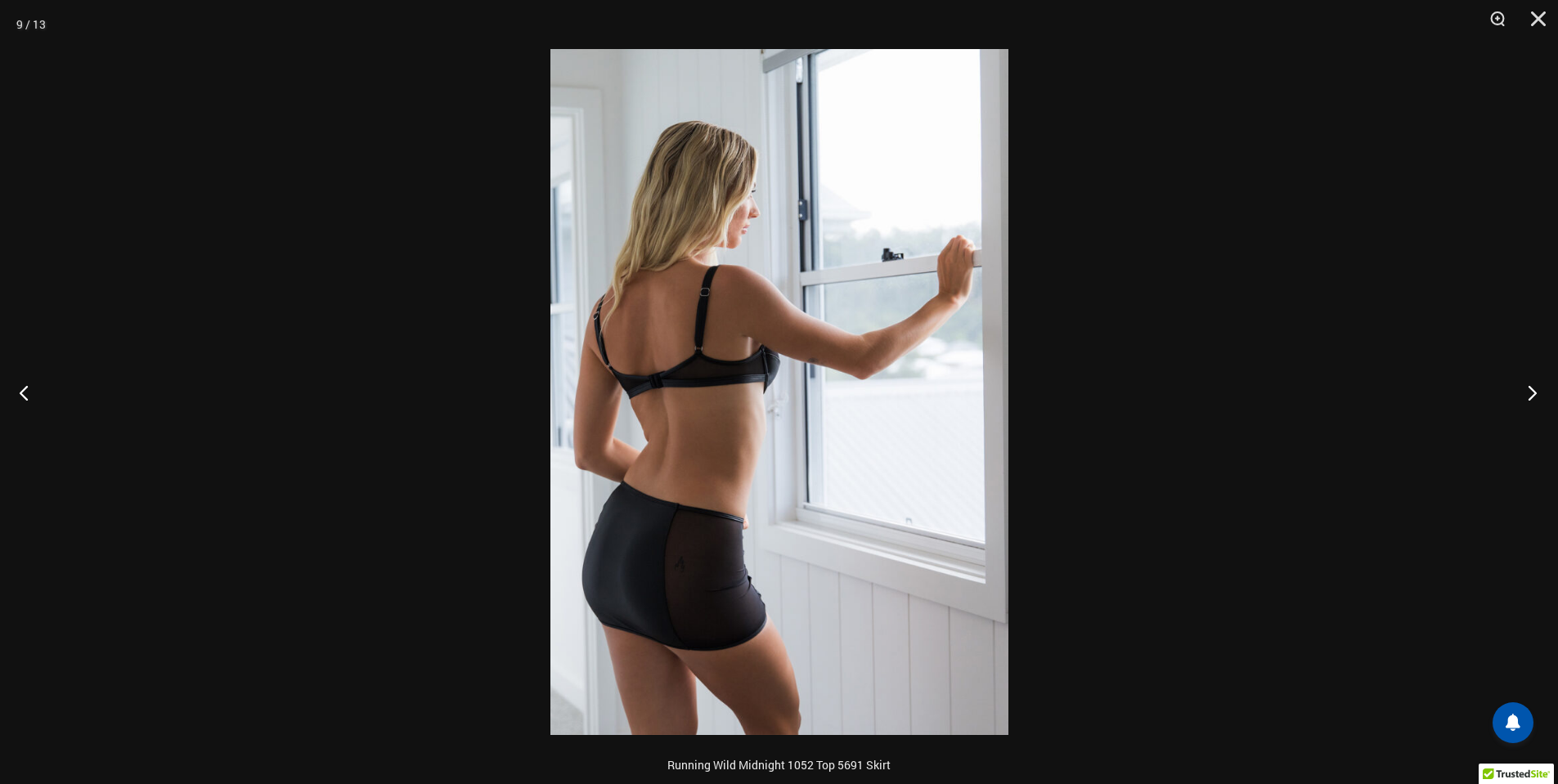
click at [1523, 399] on button "Next" at bounding box center [1527, 392] width 61 height 82
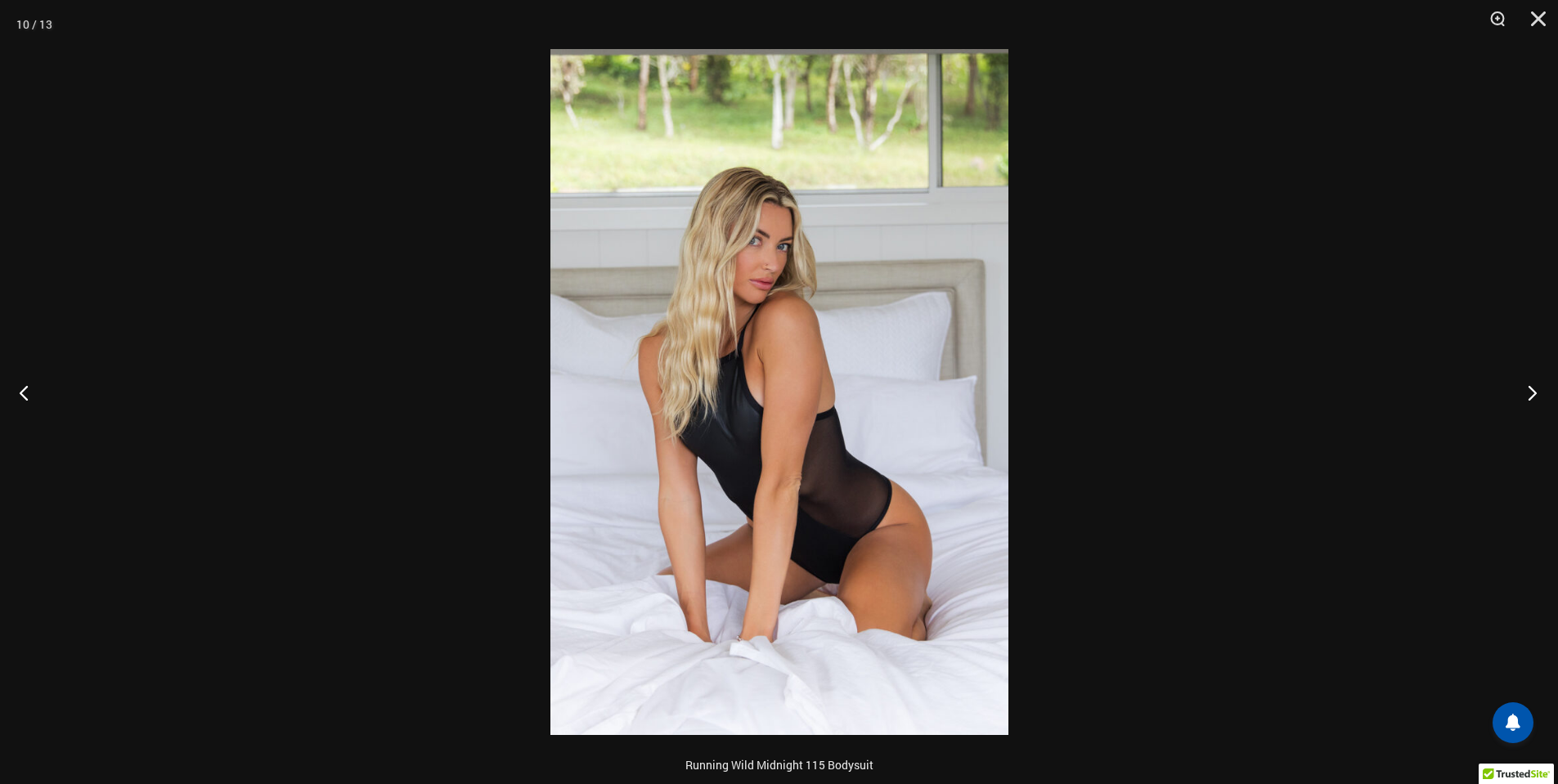
click at [1523, 399] on button "Next" at bounding box center [1527, 392] width 61 height 82
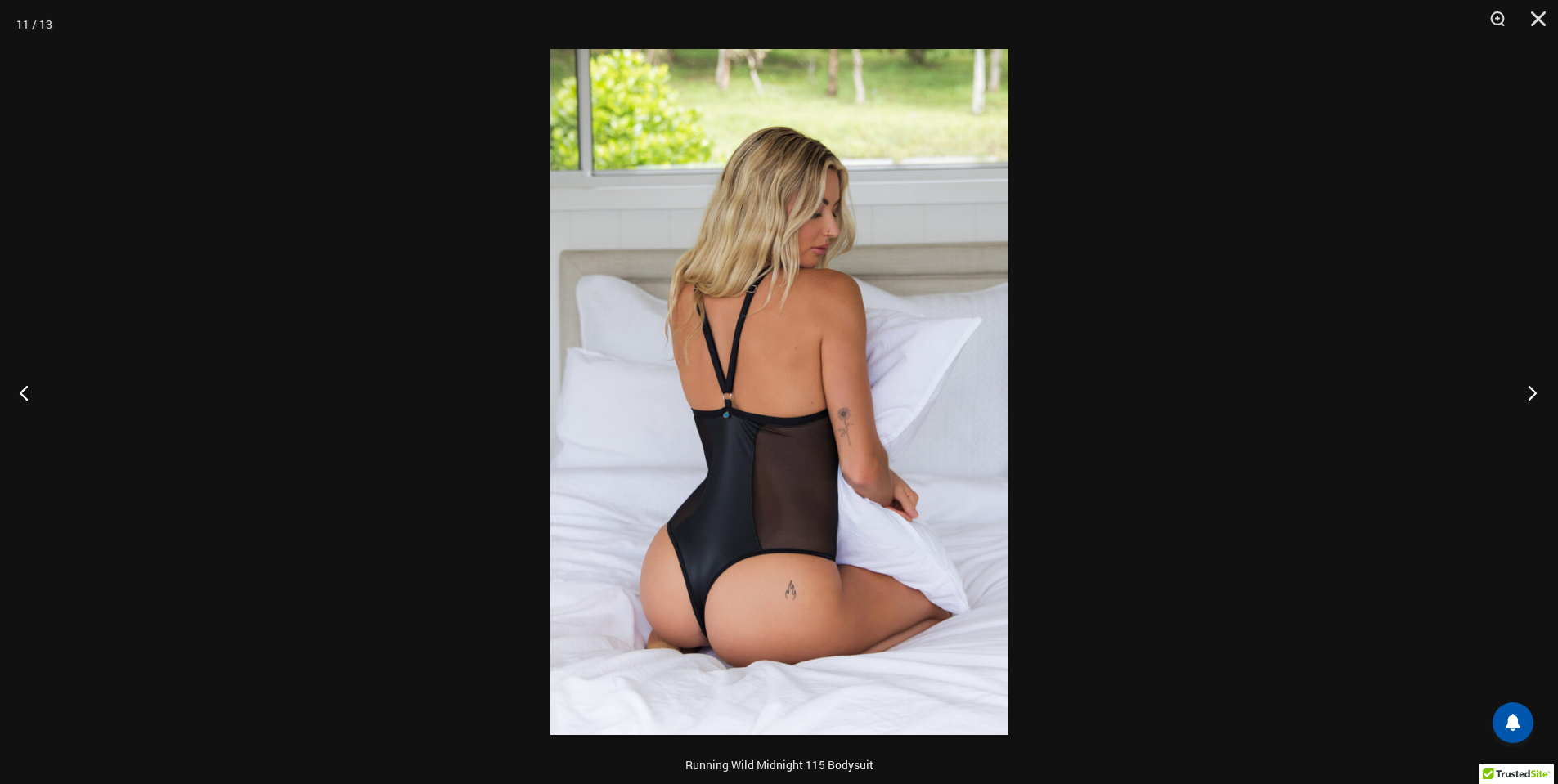
click at [1523, 399] on button "Next" at bounding box center [1527, 392] width 61 height 82
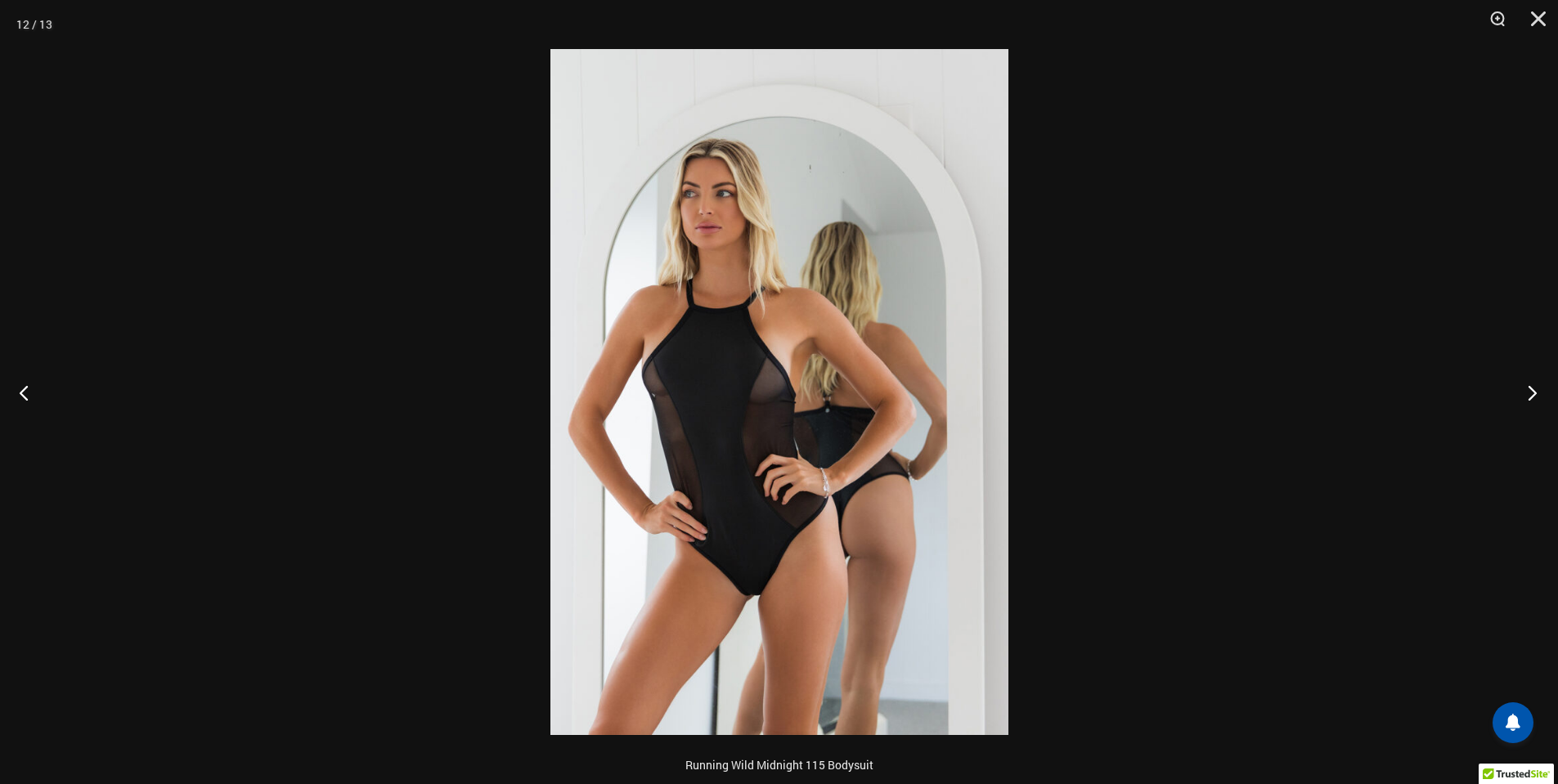
click at [1523, 399] on button "Next" at bounding box center [1527, 392] width 61 height 82
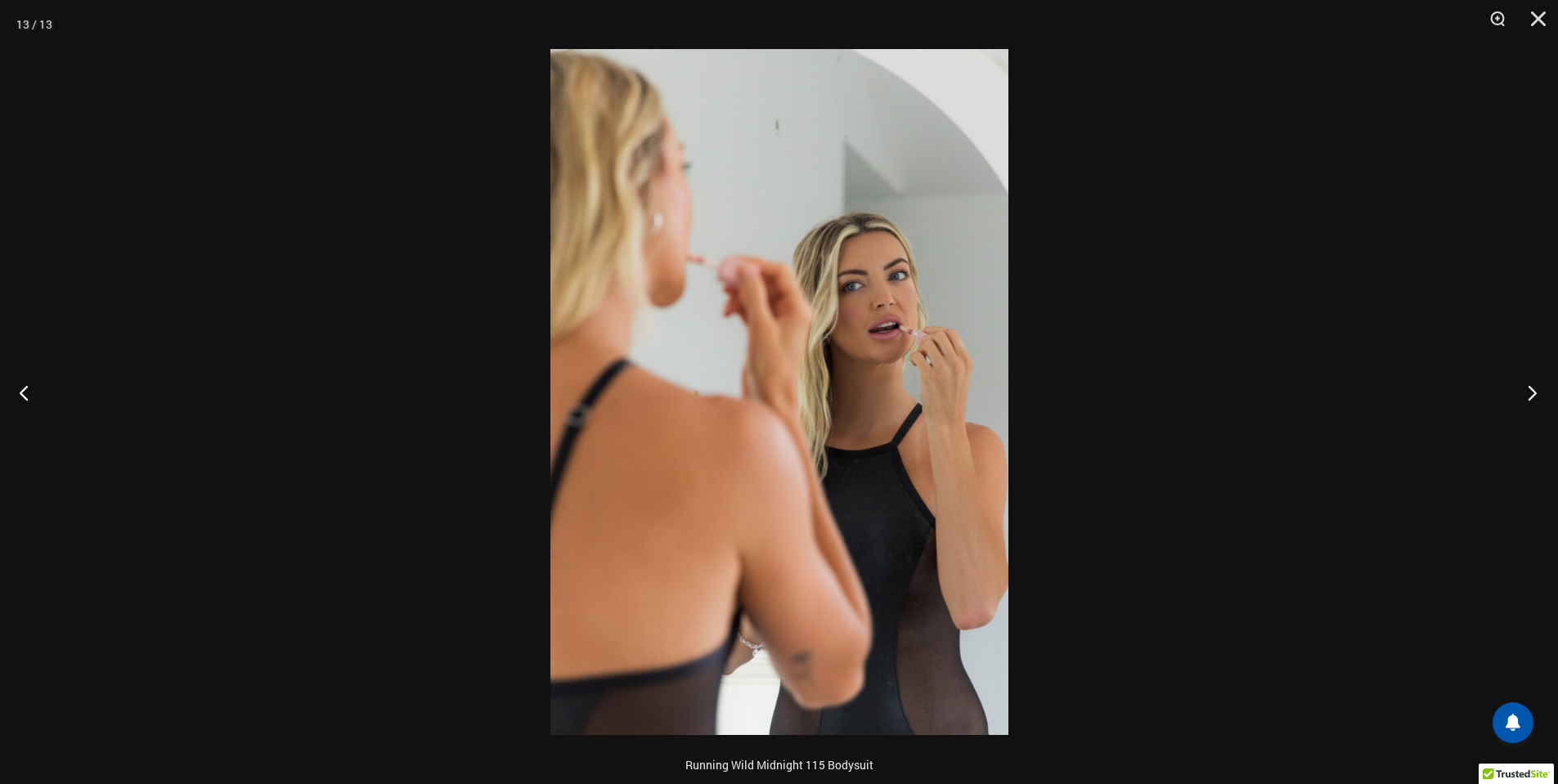
click at [1523, 399] on button "Next" at bounding box center [1527, 392] width 61 height 82
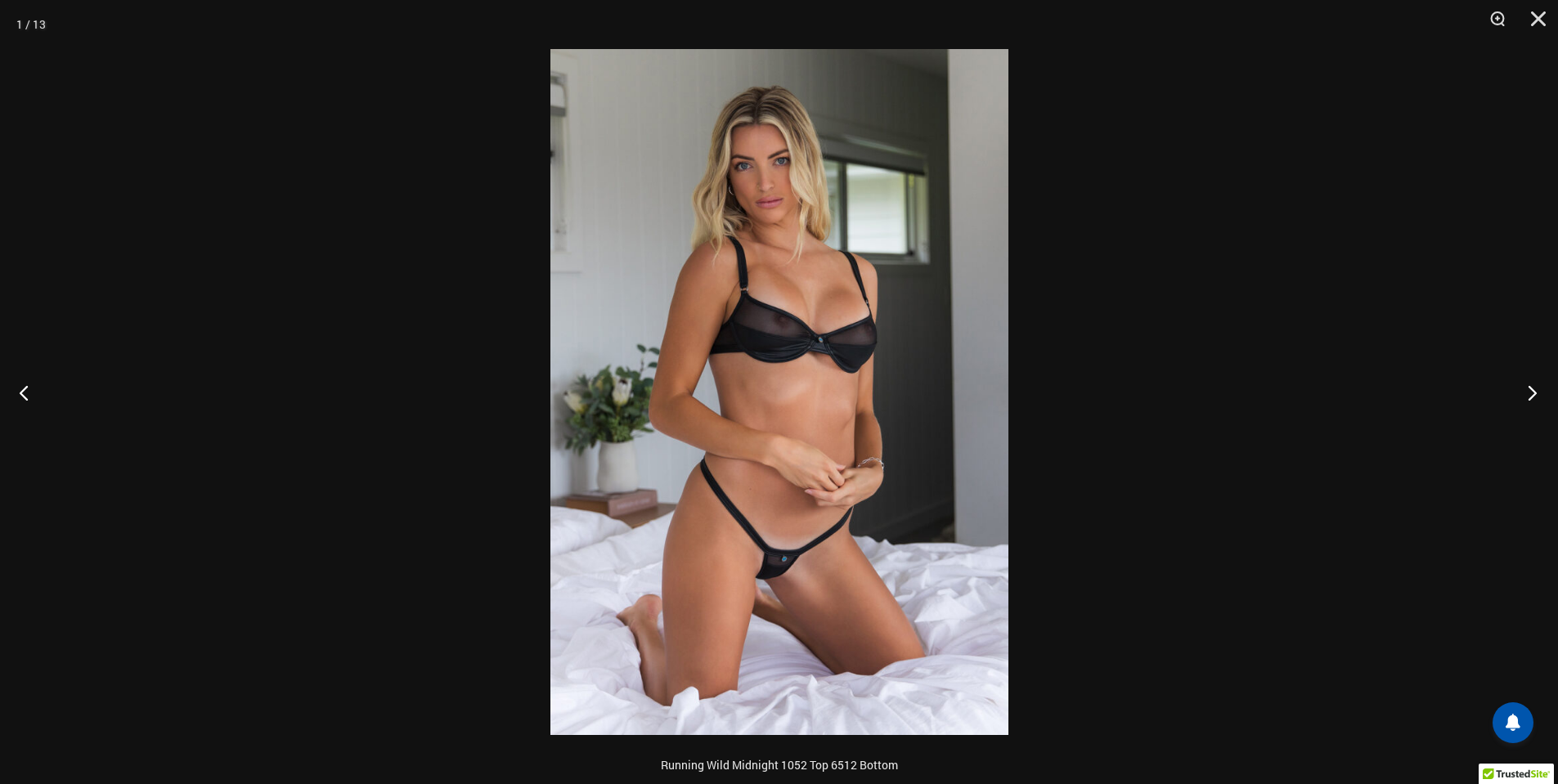
click at [1549, 407] on button "Next" at bounding box center [1527, 392] width 61 height 82
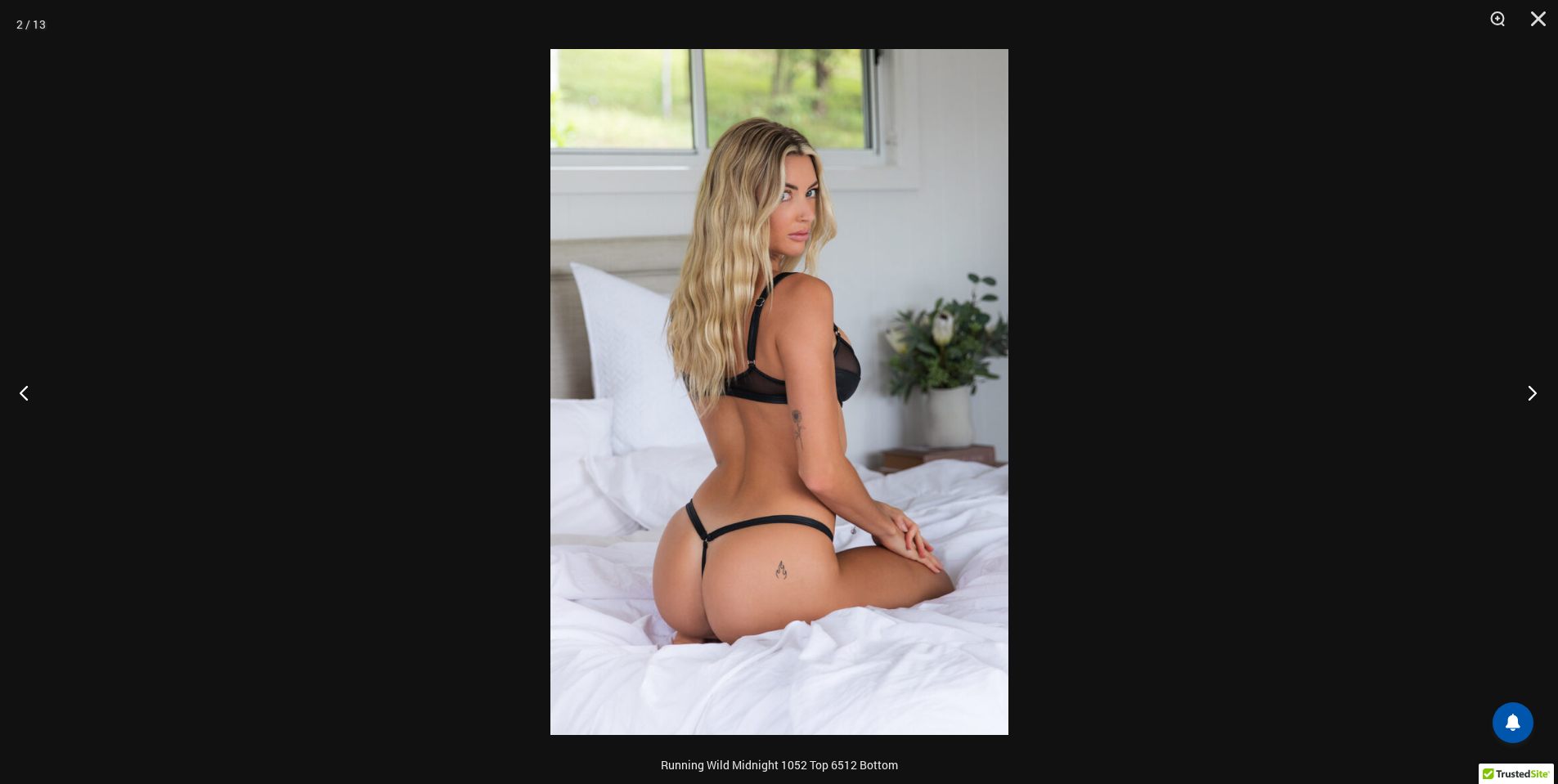
click at [1549, 407] on button "Next" at bounding box center [1527, 392] width 61 height 82
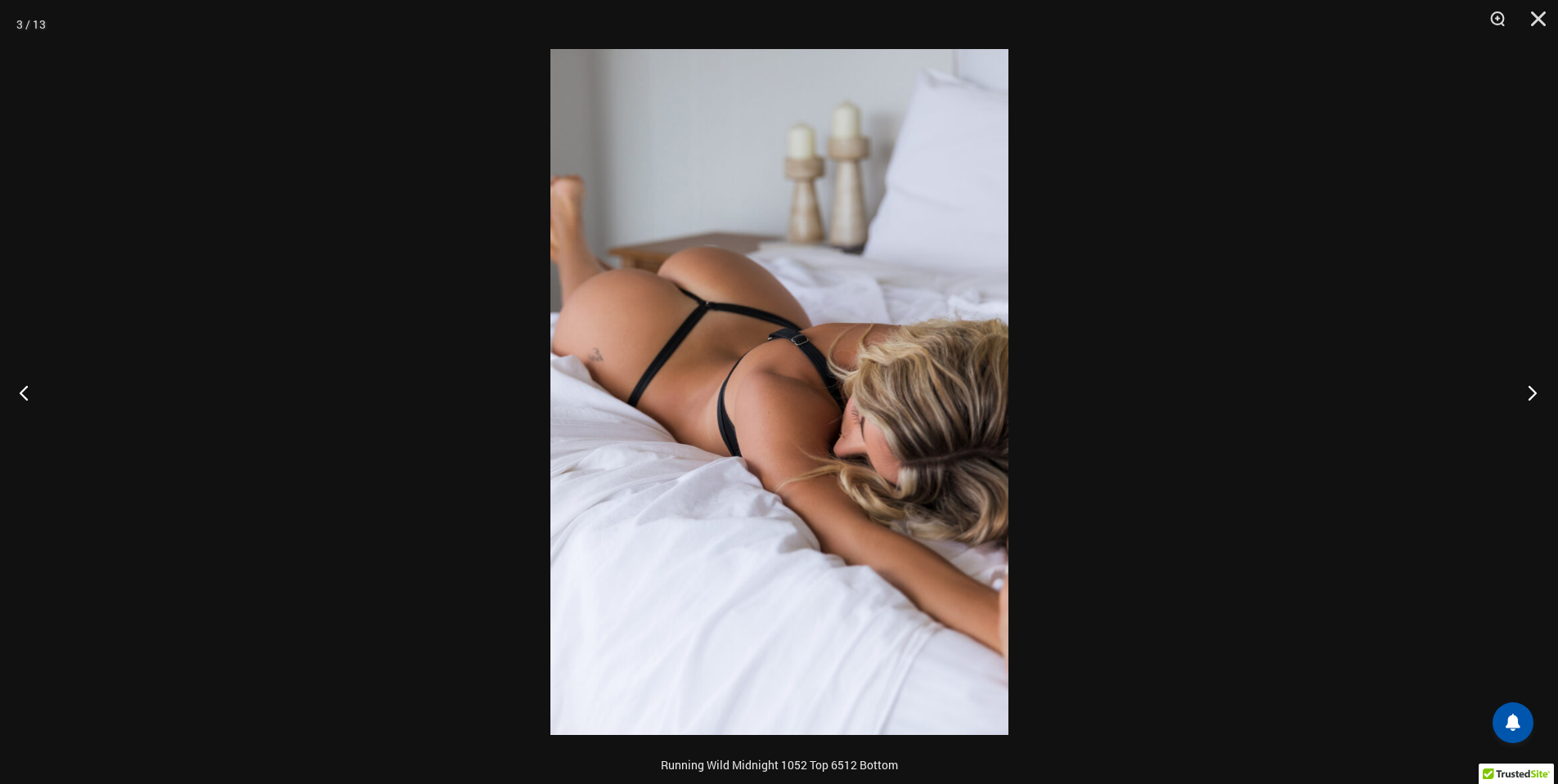
click at [1549, 407] on button "Next" at bounding box center [1527, 392] width 61 height 82
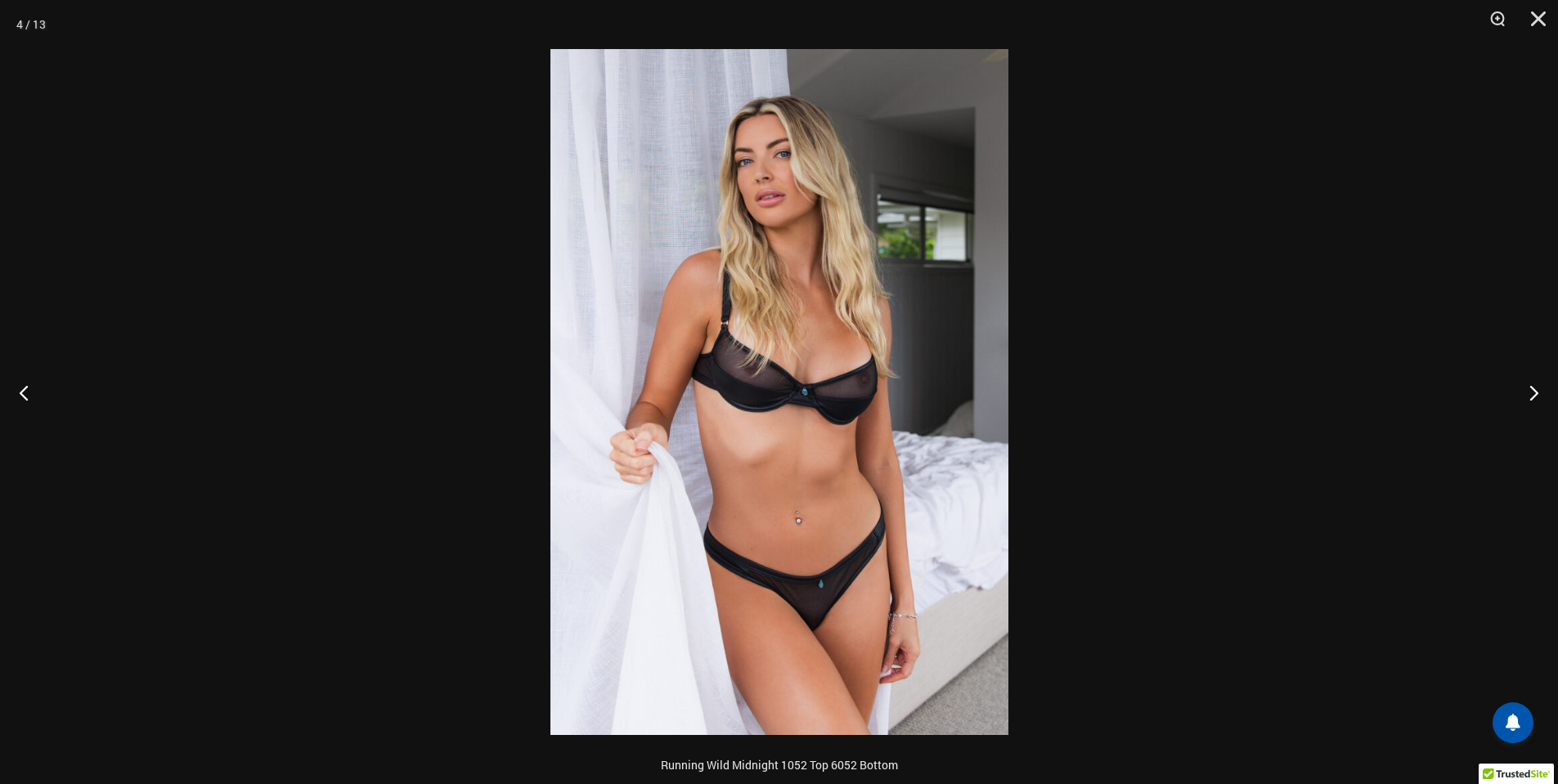
click at [819, 572] on img at bounding box center [779, 392] width 458 height 686
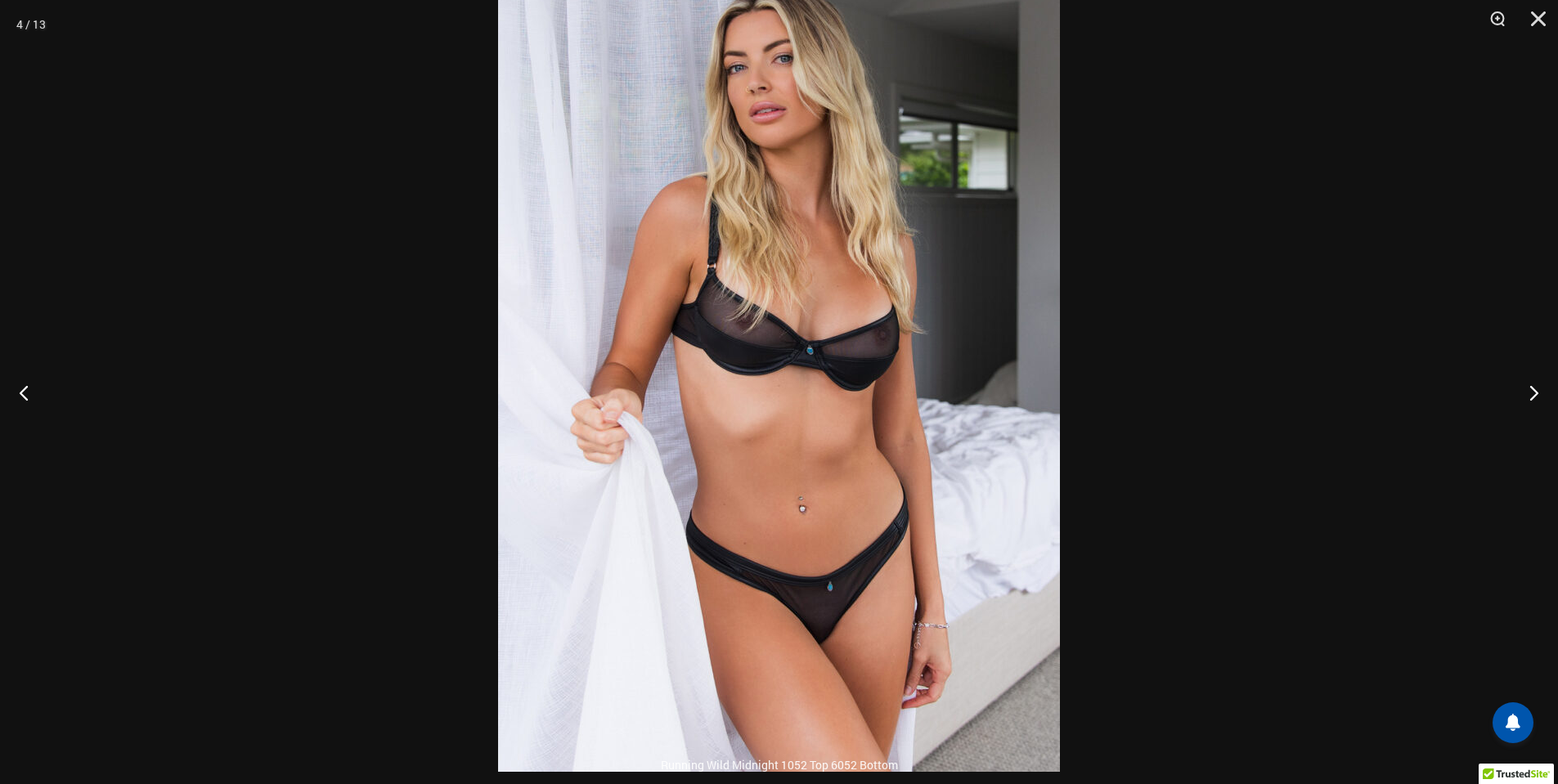
click at [865, 581] on img at bounding box center [779, 351] width 561 height 842
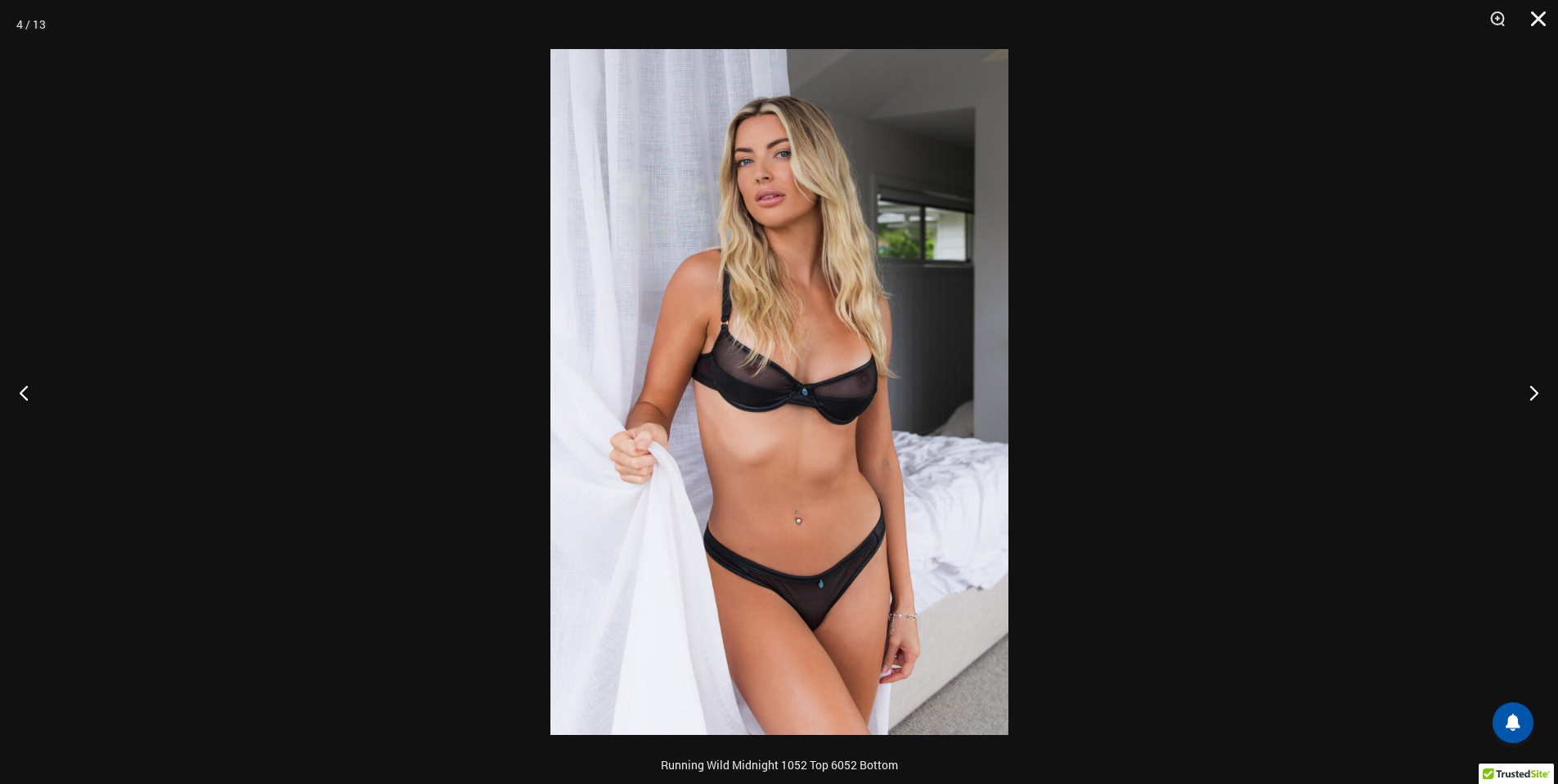
click at [1534, 25] on button "Close" at bounding box center [1532, 24] width 40 height 49
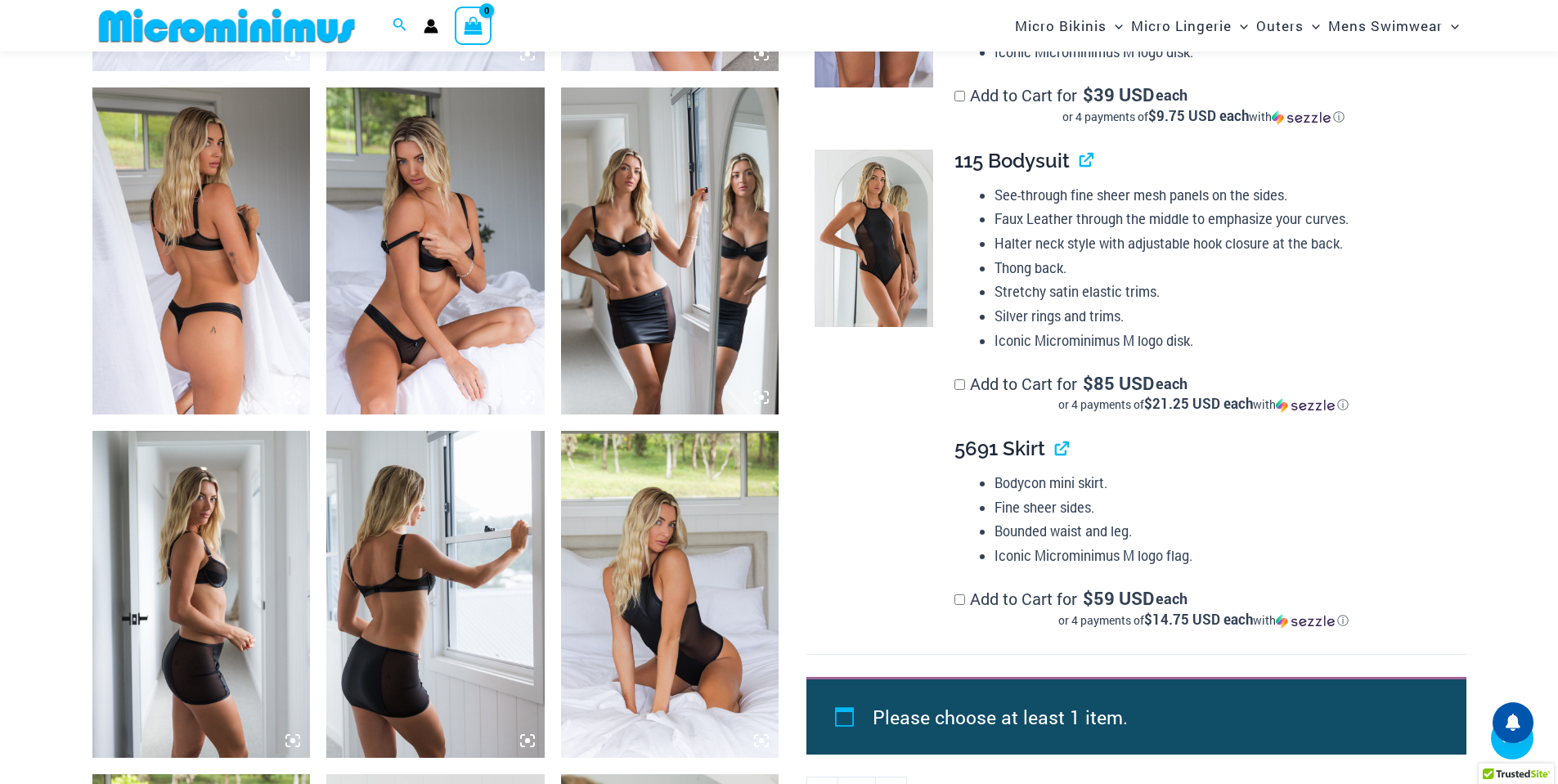
scroll to position [1457, 0]
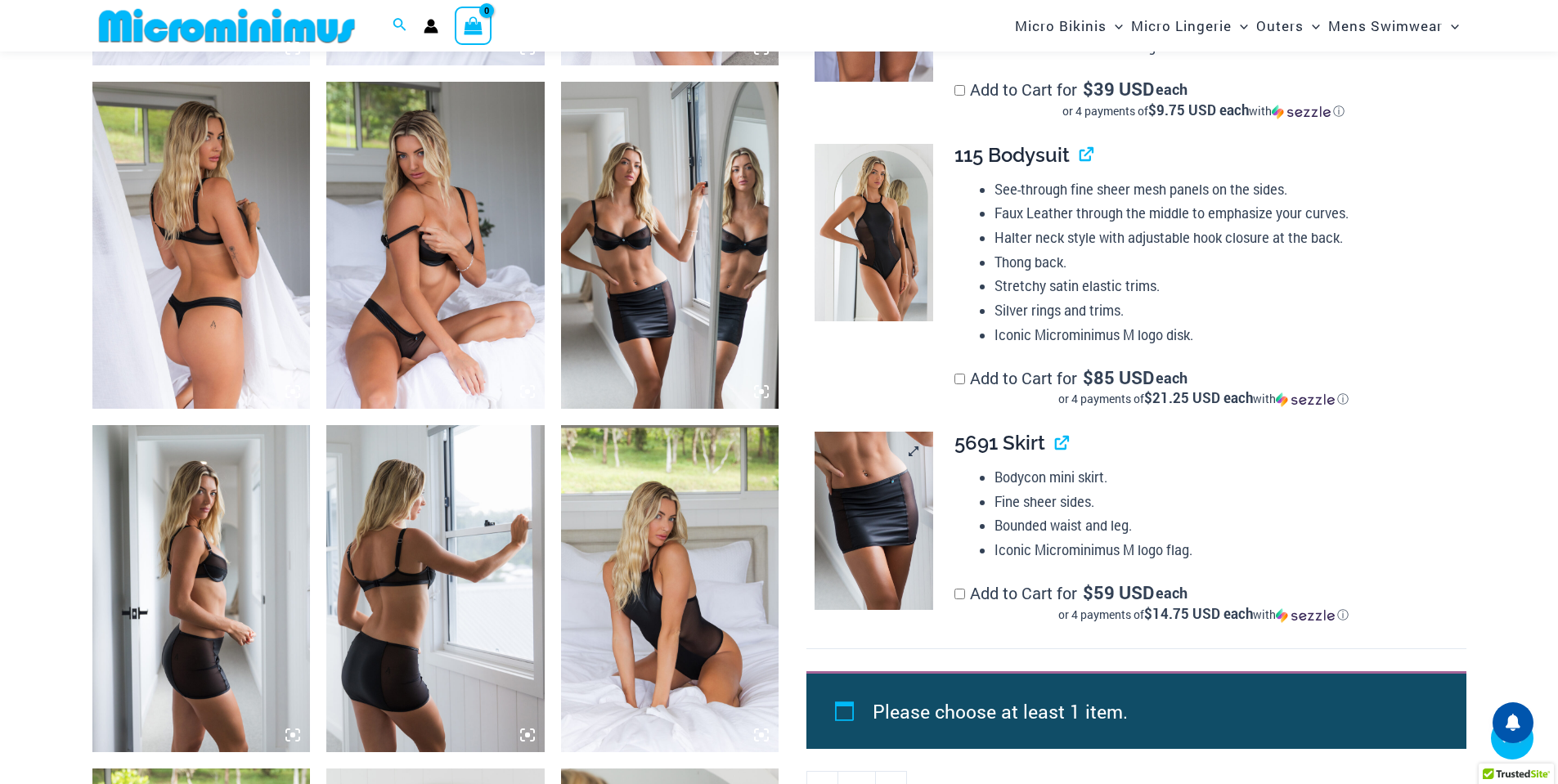
click at [875, 519] on img at bounding box center [873, 521] width 118 height 179
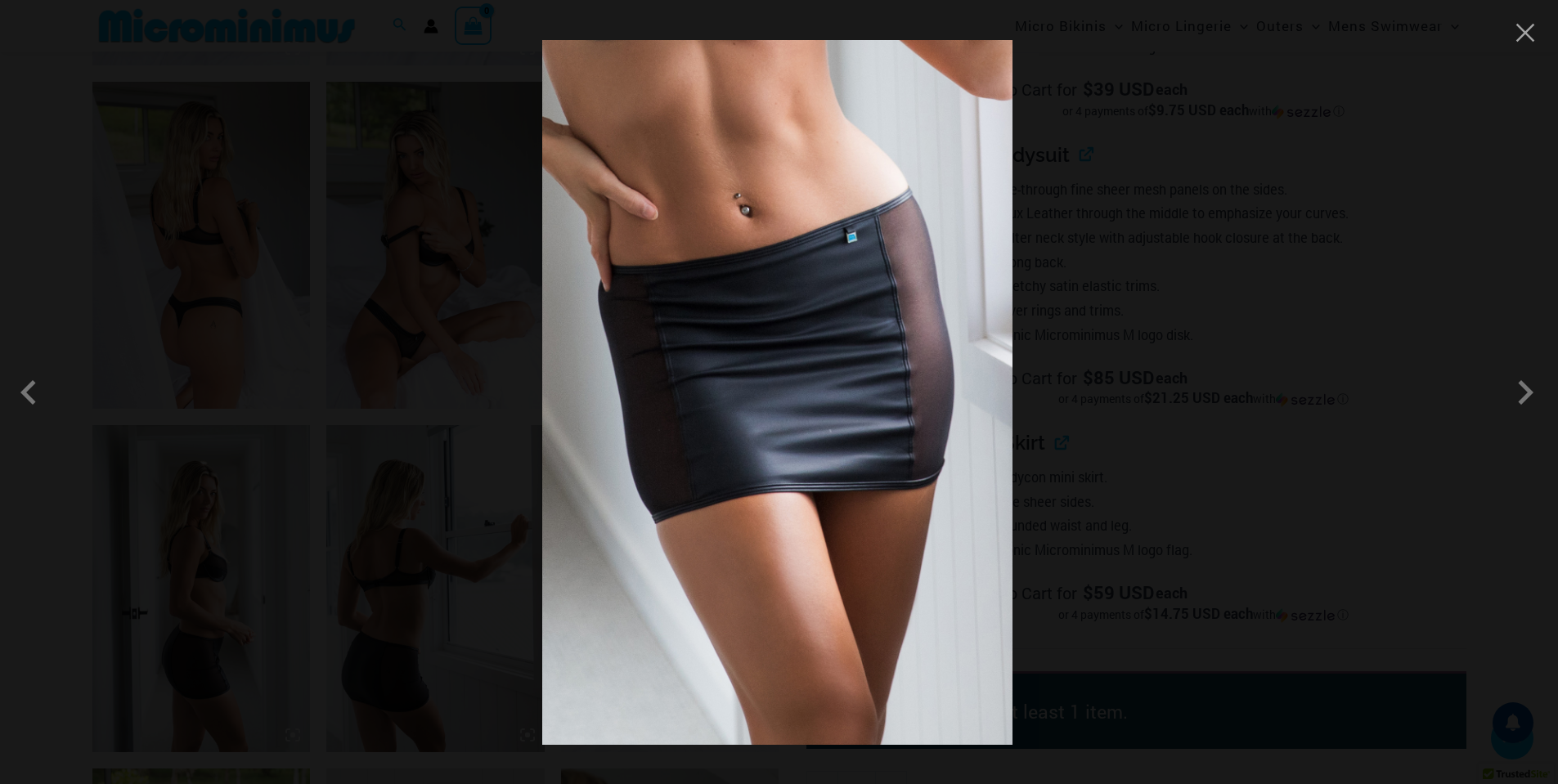
click at [1511, 35] on div at bounding box center [779, 392] width 1558 height 784
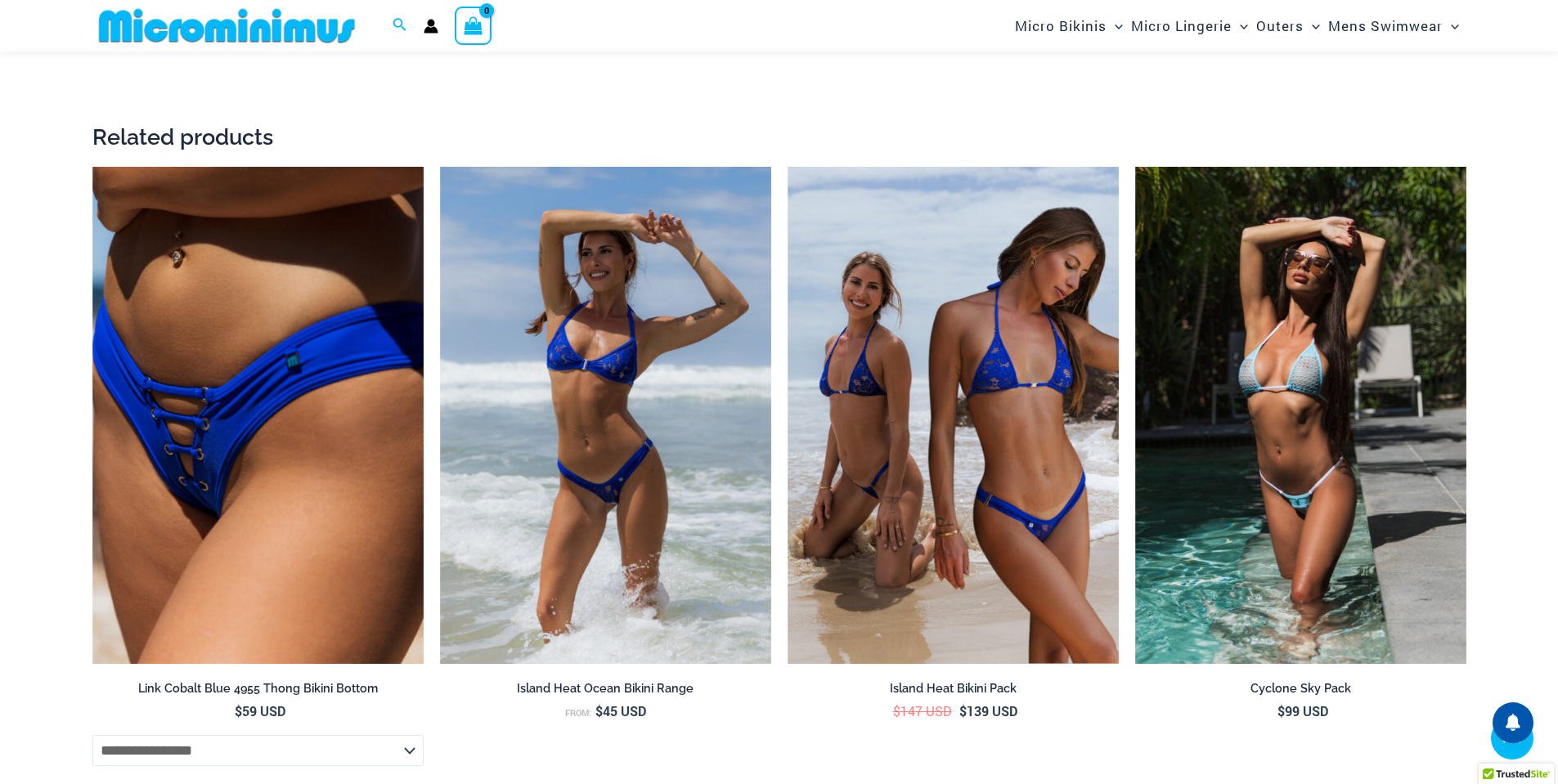
scroll to position [3419, 0]
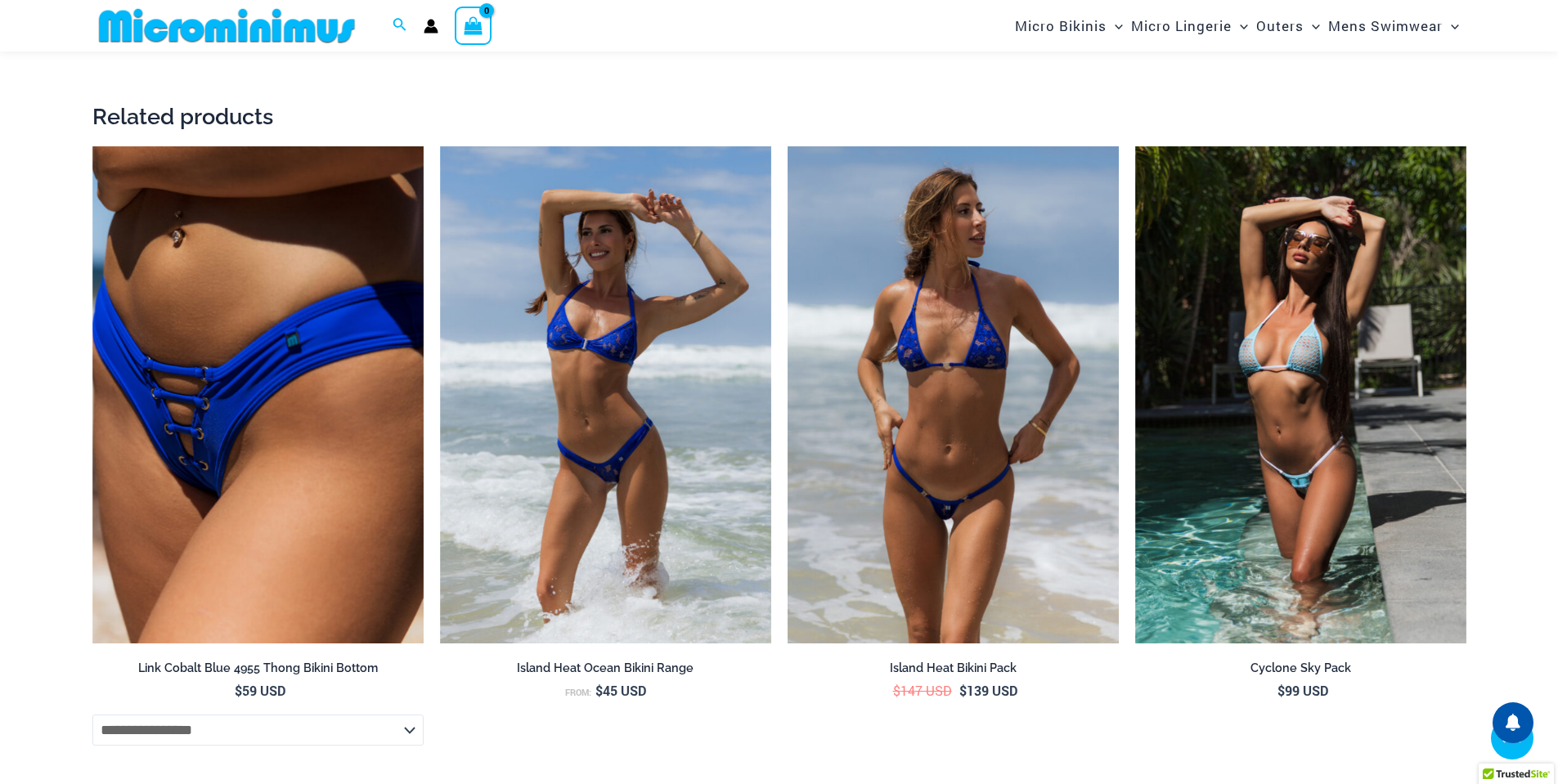
click at [961, 387] on img at bounding box center [953, 395] width 331 height 497
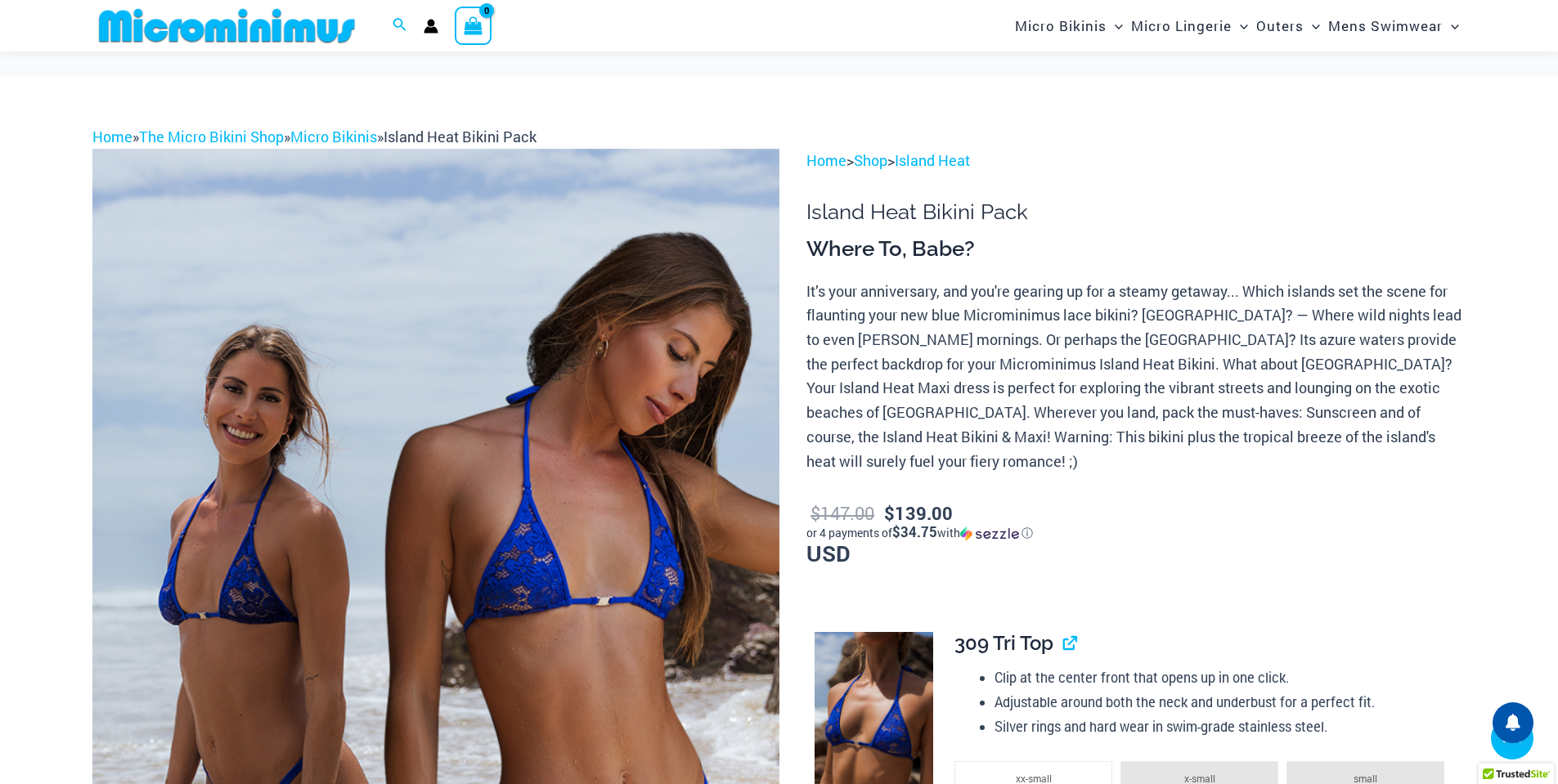
scroll to position [981, 0]
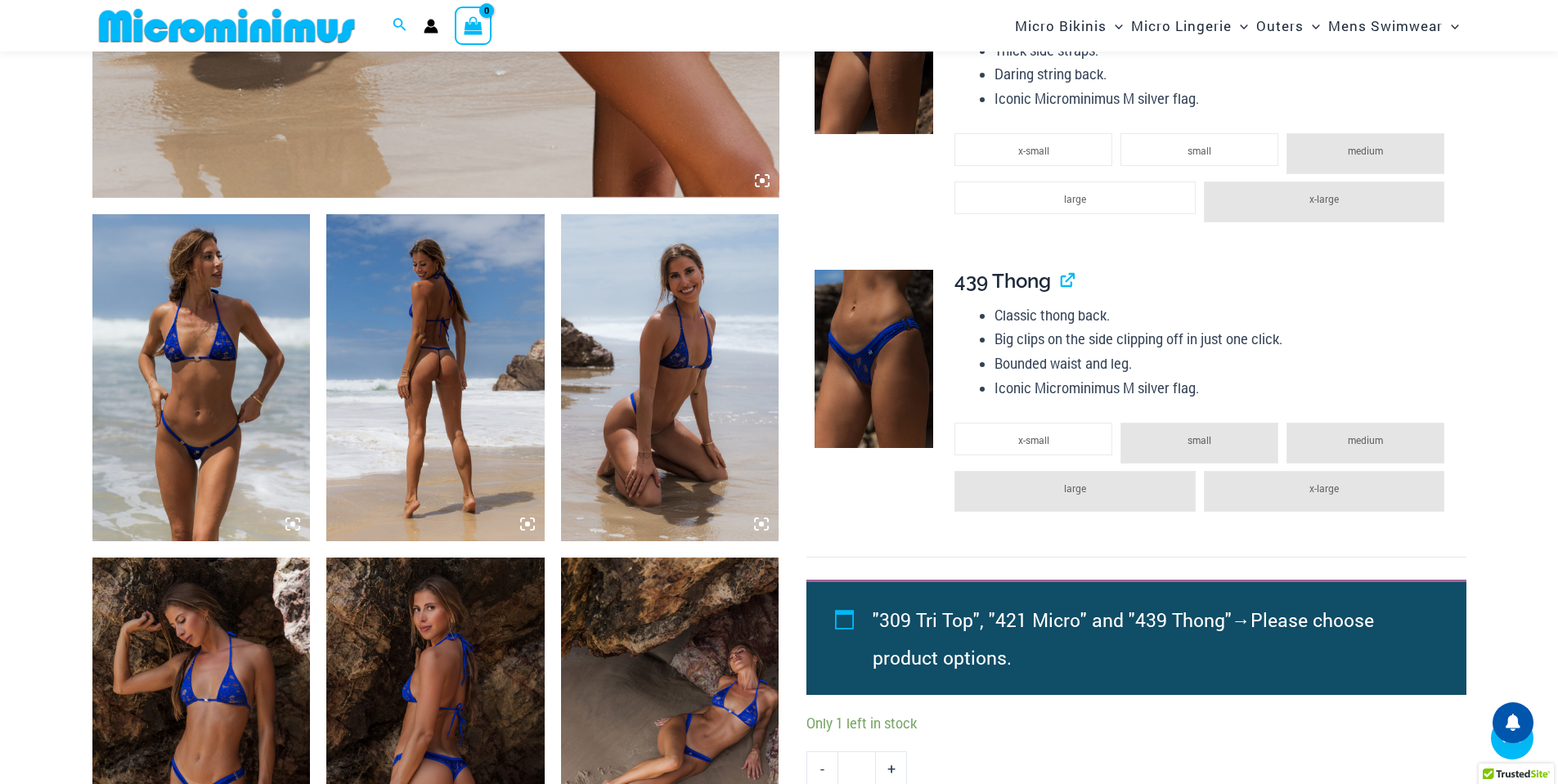
click at [446, 360] on img at bounding box center [435, 378] width 218 height 327
click at [525, 531] on icon at bounding box center [527, 525] width 15 height 15
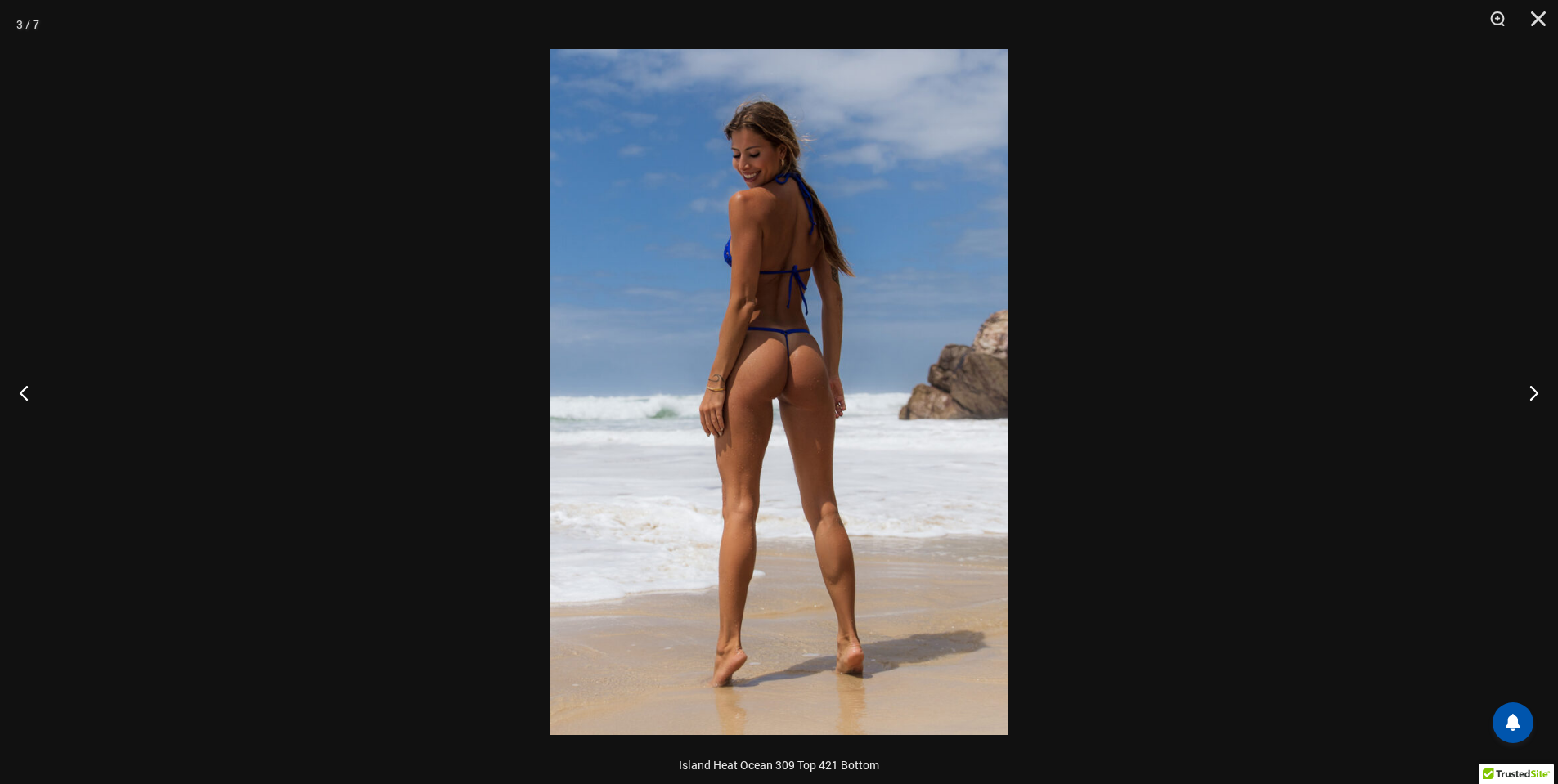
click at [865, 428] on img at bounding box center [779, 392] width 458 height 686
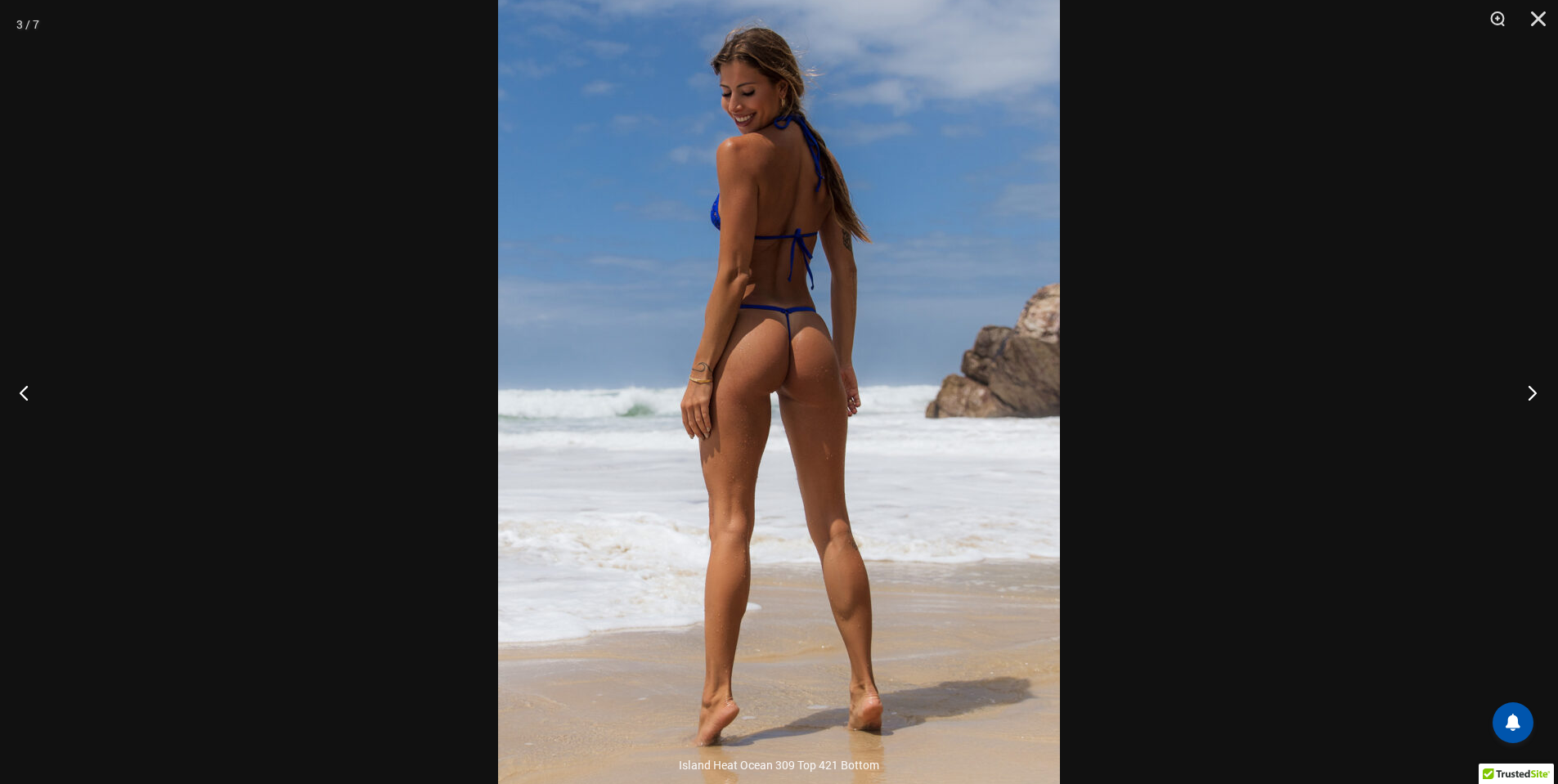
click at [1538, 384] on button "Next" at bounding box center [1527, 392] width 61 height 82
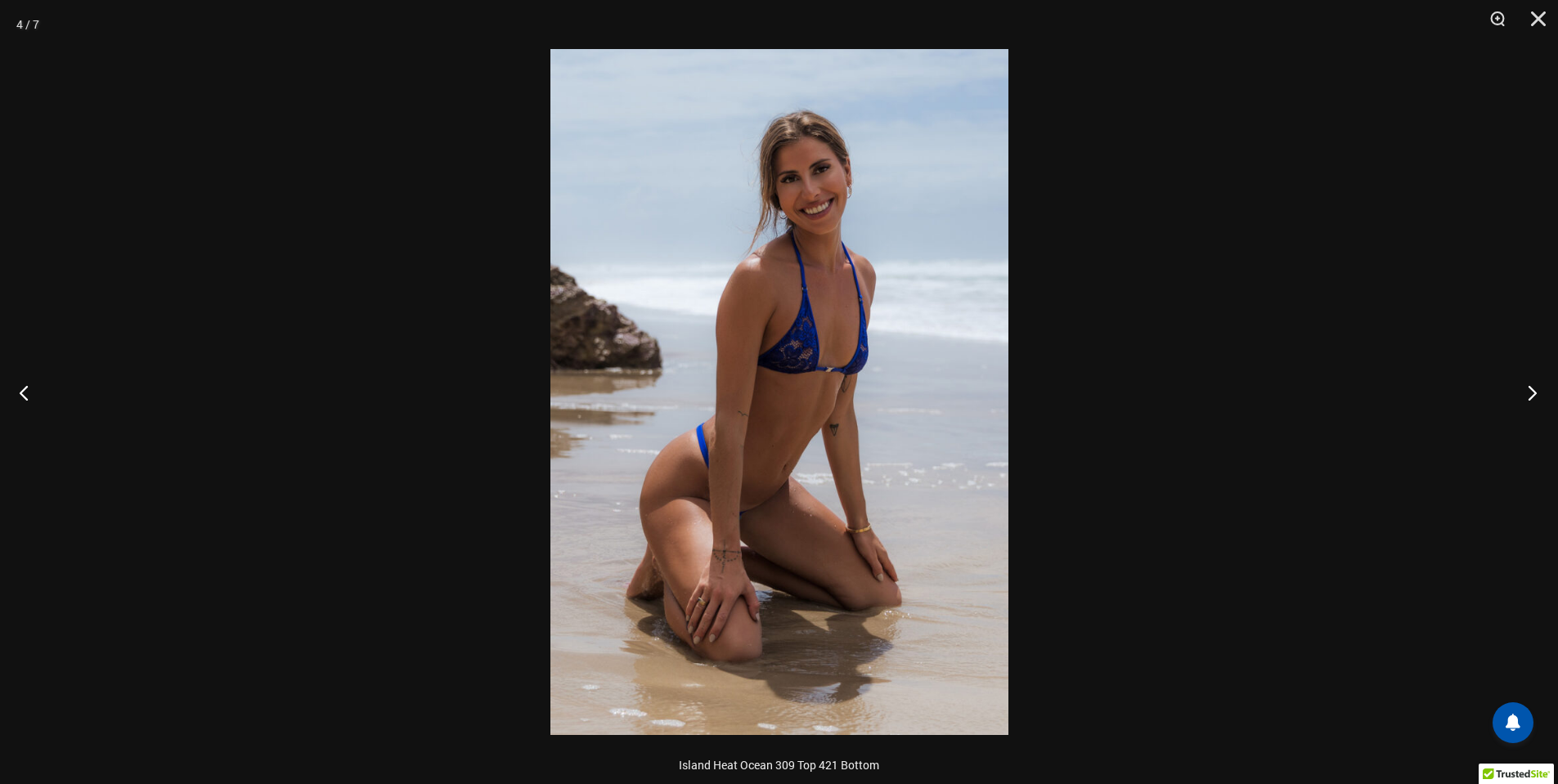
click at [1538, 384] on button "Next" at bounding box center [1527, 392] width 61 height 82
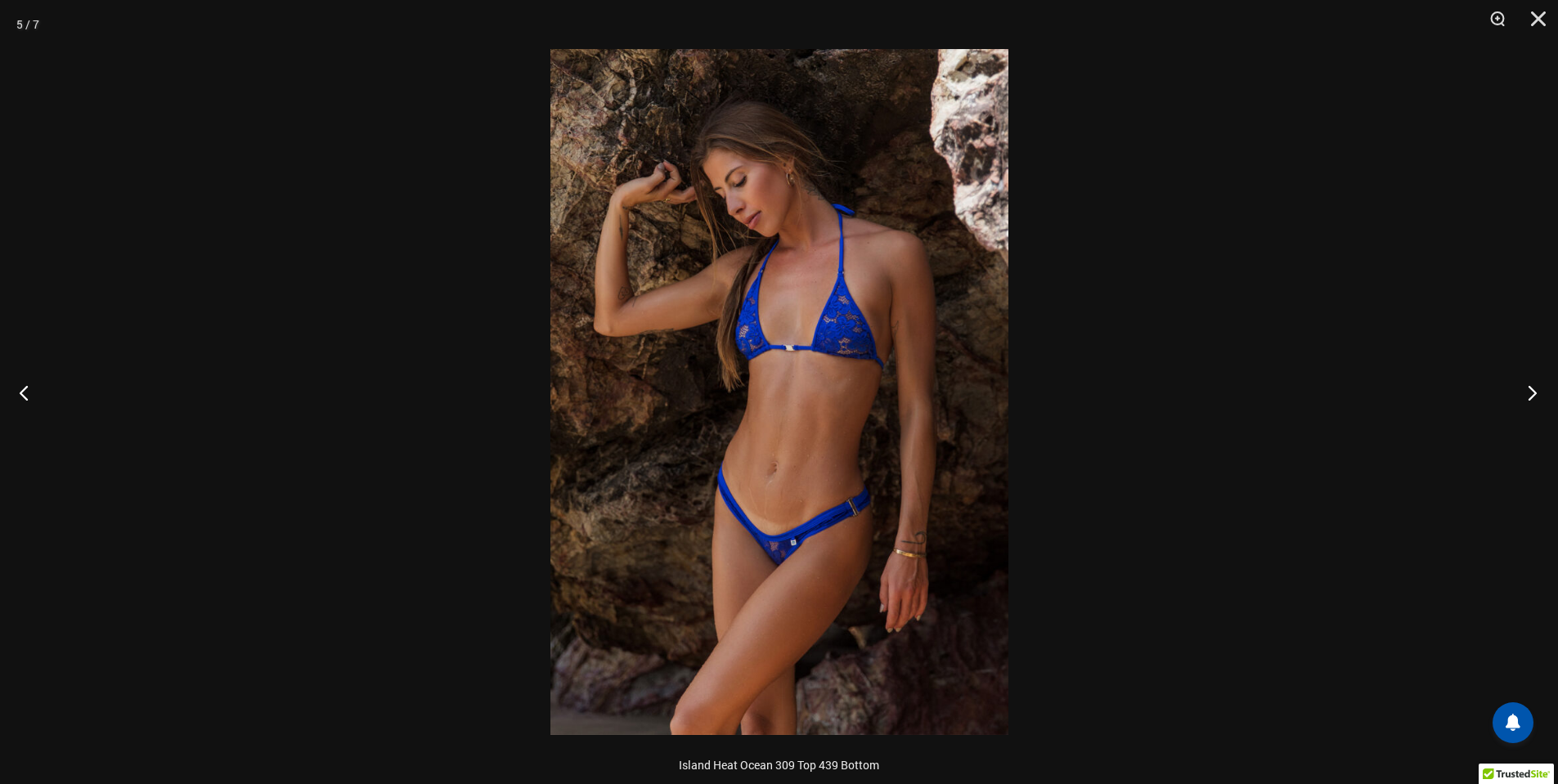
click at [1538, 384] on button "Next" at bounding box center [1527, 392] width 61 height 82
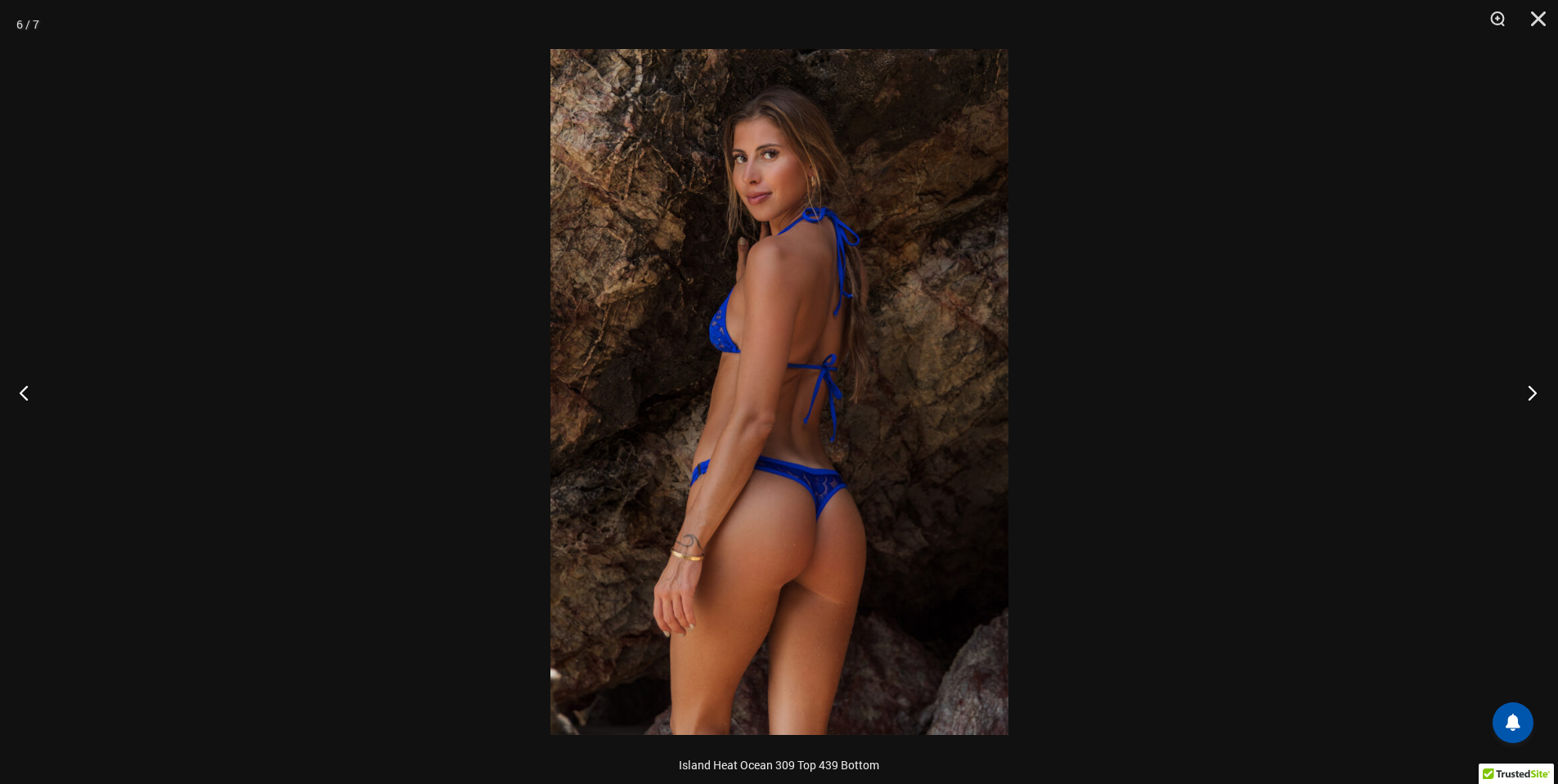
click at [1538, 384] on button "Next" at bounding box center [1527, 392] width 61 height 82
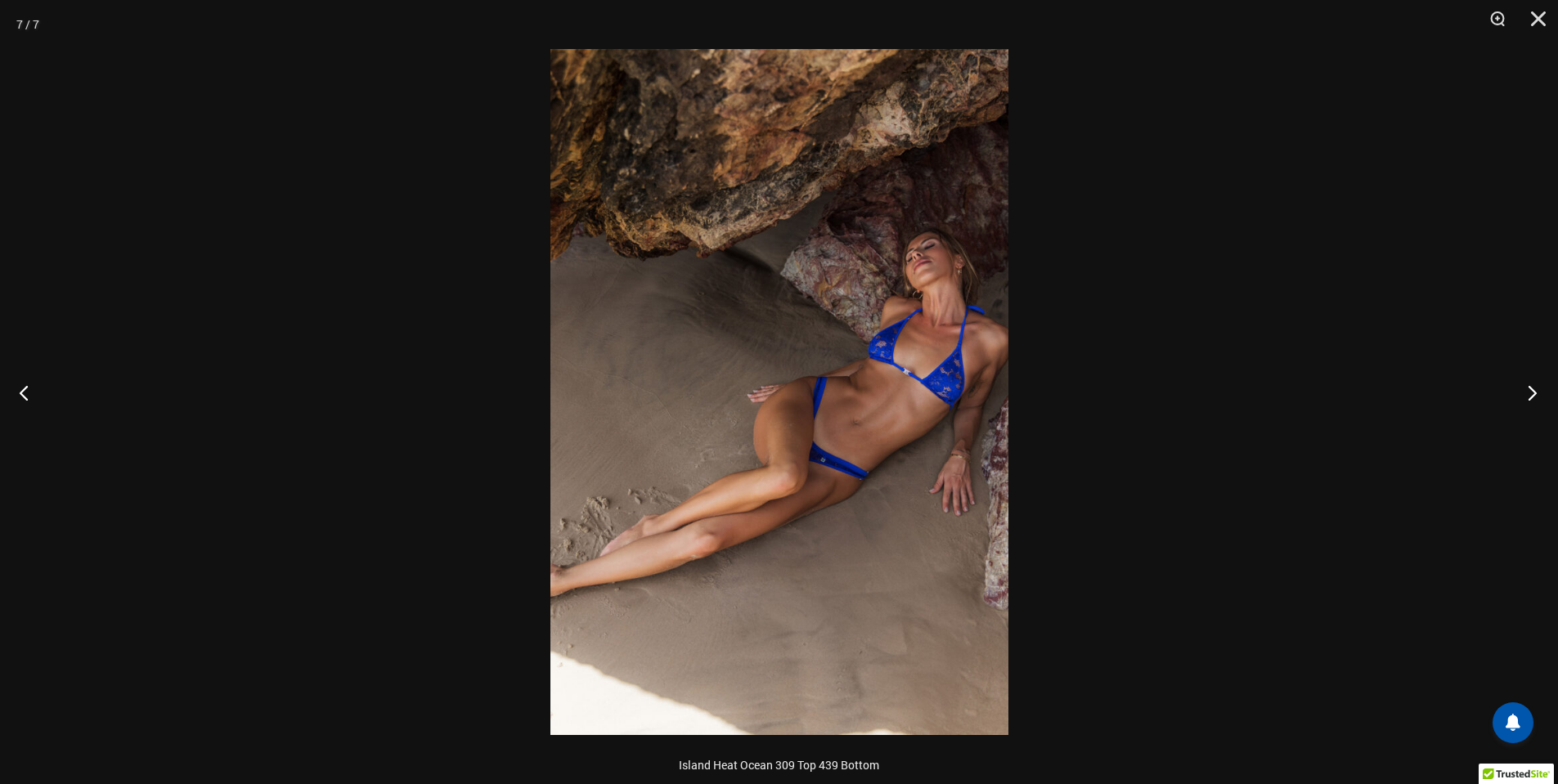
click at [1538, 384] on button "Next" at bounding box center [1527, 392] width 61 height 82
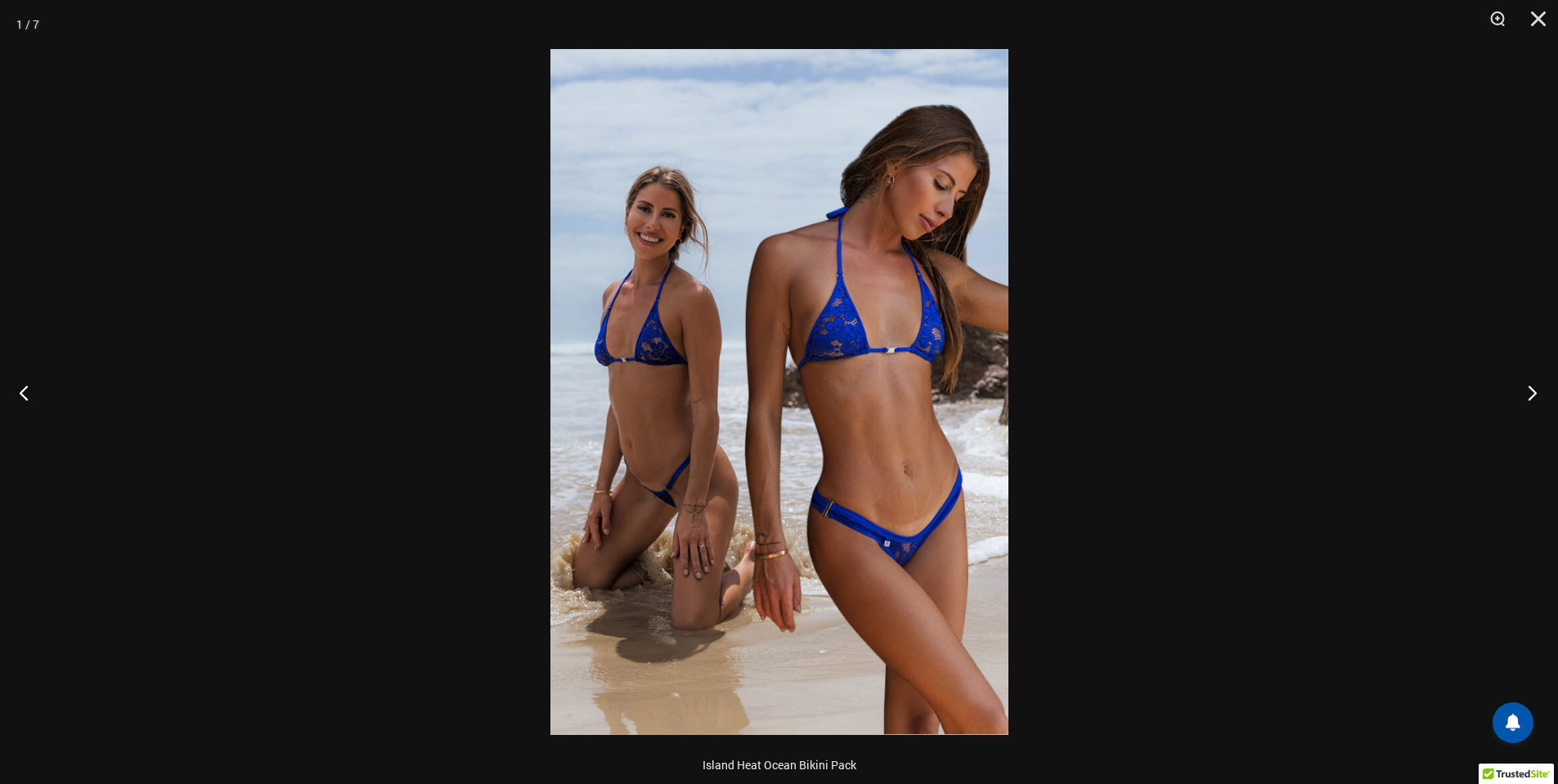
click at [1538, 384] on button "Next" at bounding box center [1527, 392] width 61 height 82
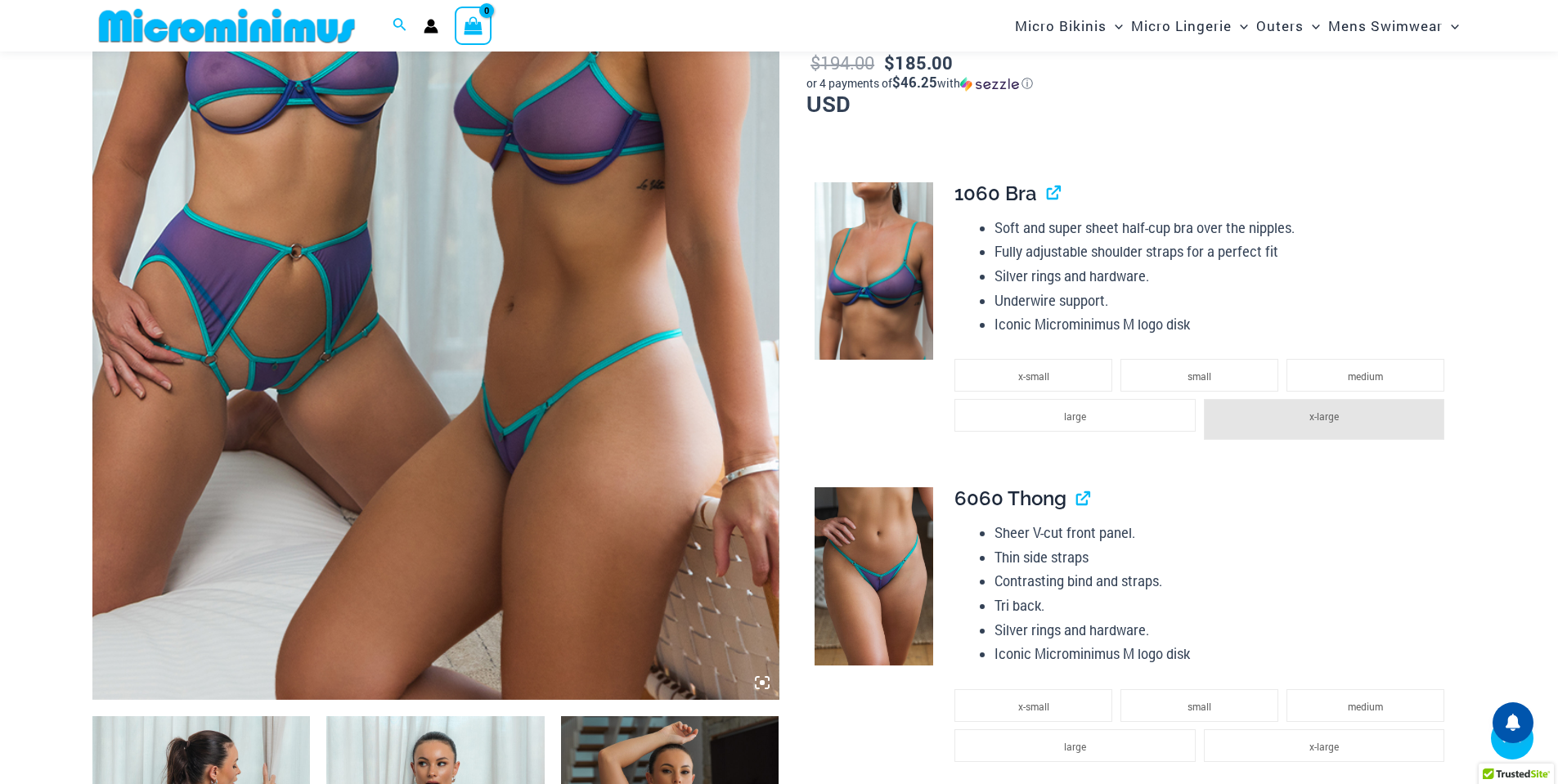
scroll to position [476, 0]
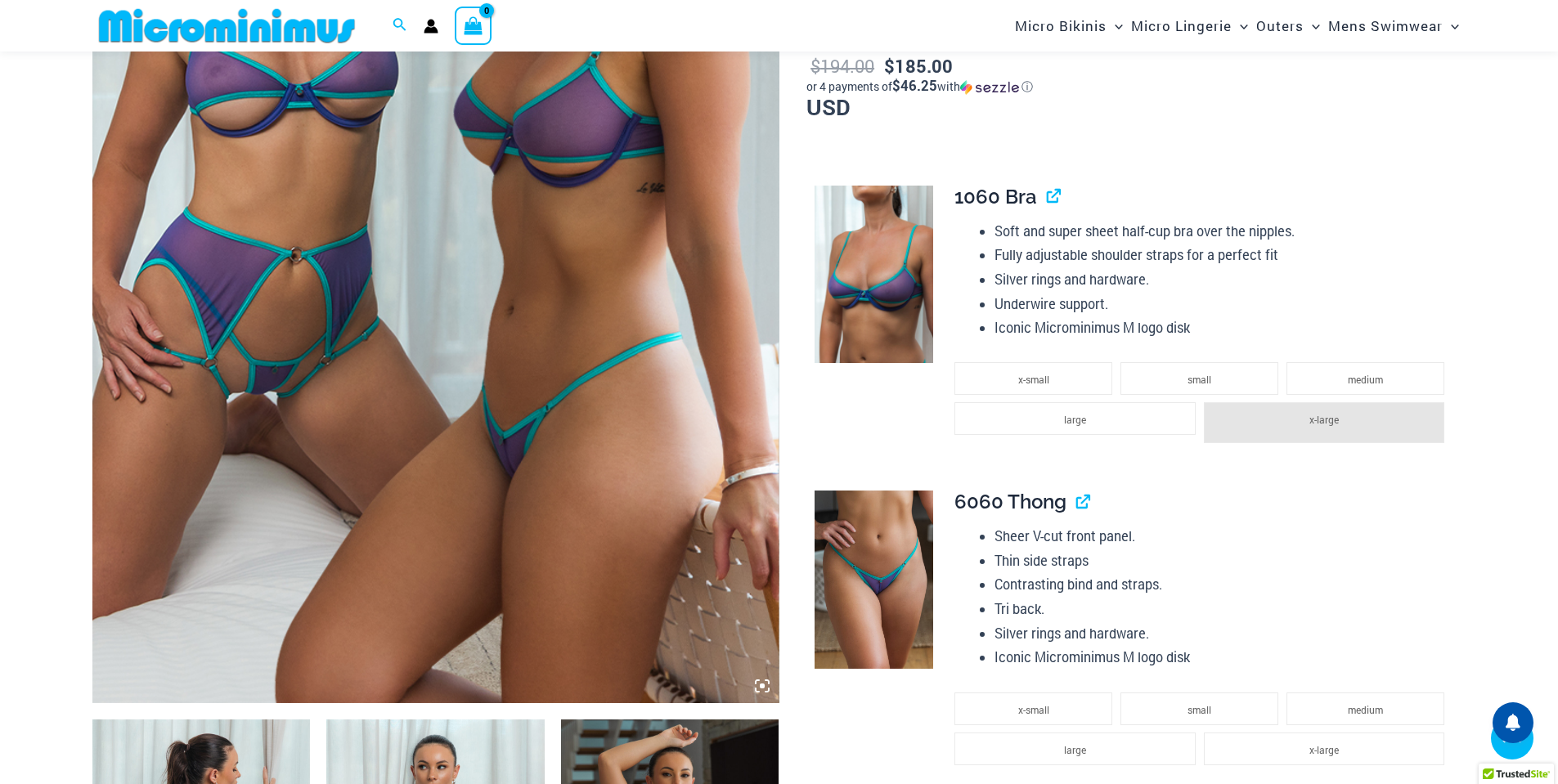
click at [293, 539] on img at bounding box center [435, 188] width 687 height 1030
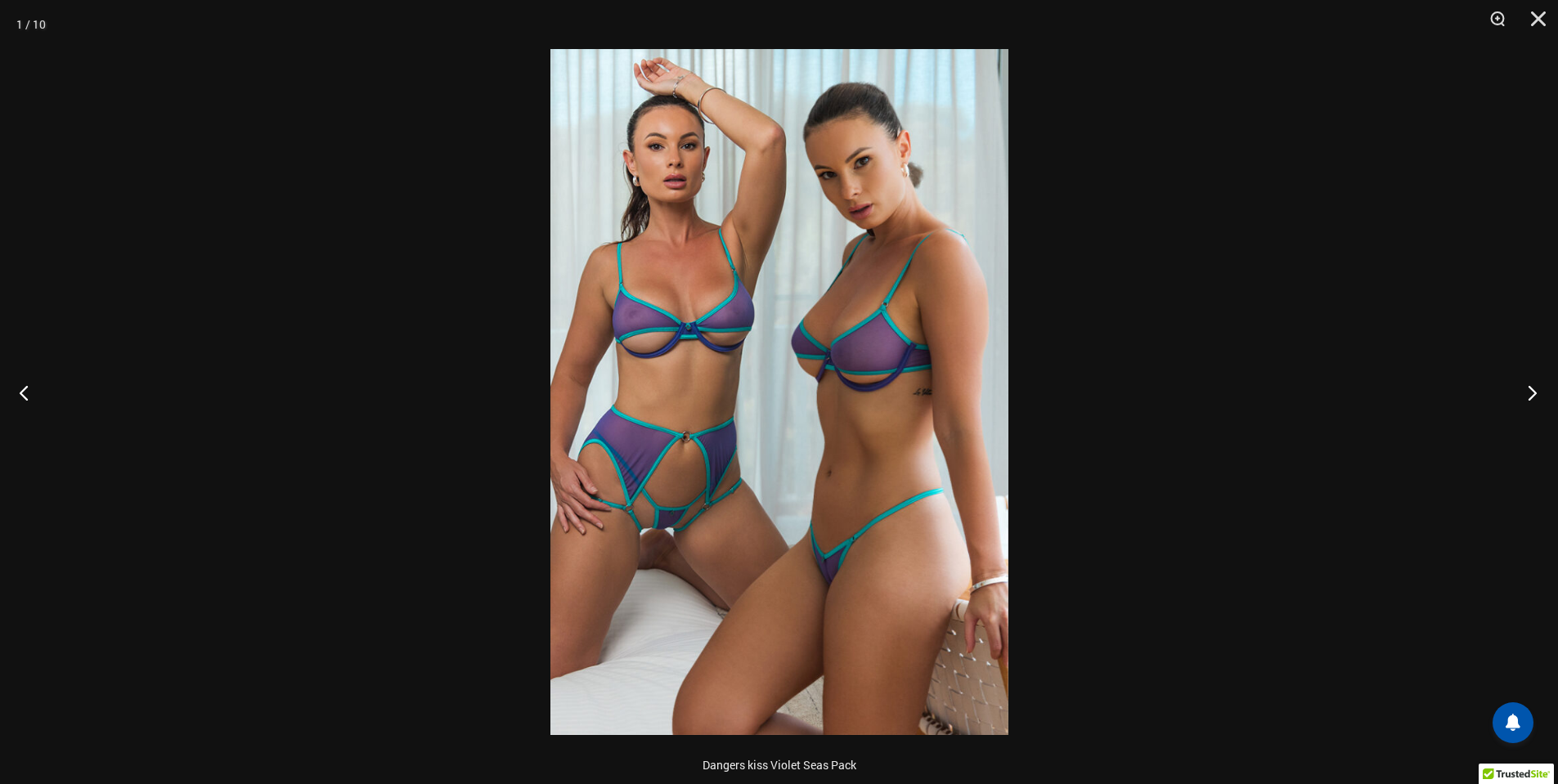
click at [1537, 389] on button "Next" at bounding box center [1527, 392] width 61 height 82
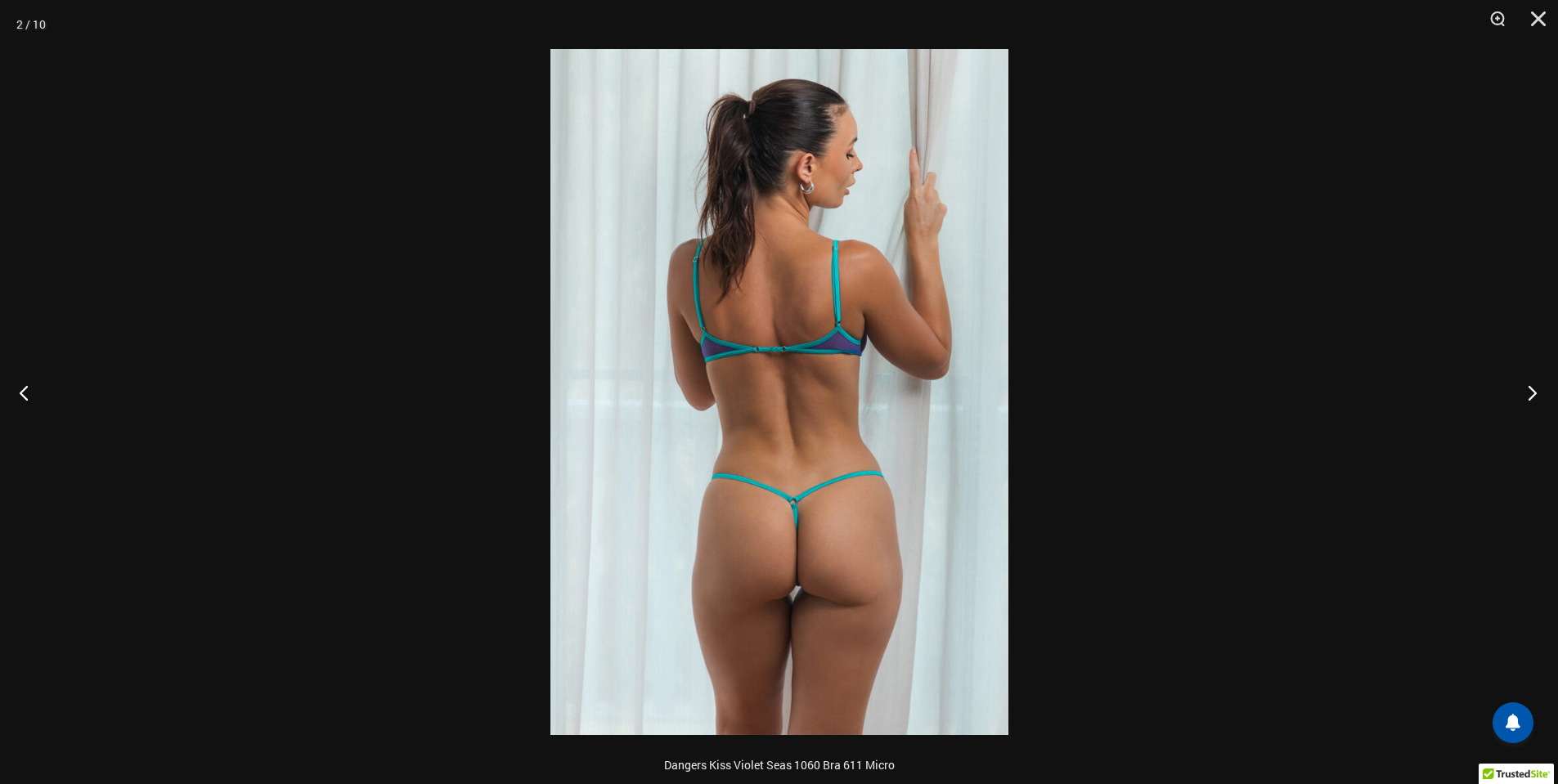
click at [1537, 389] on button "Next" at bounding box center [1527, 392] width 61 height 82
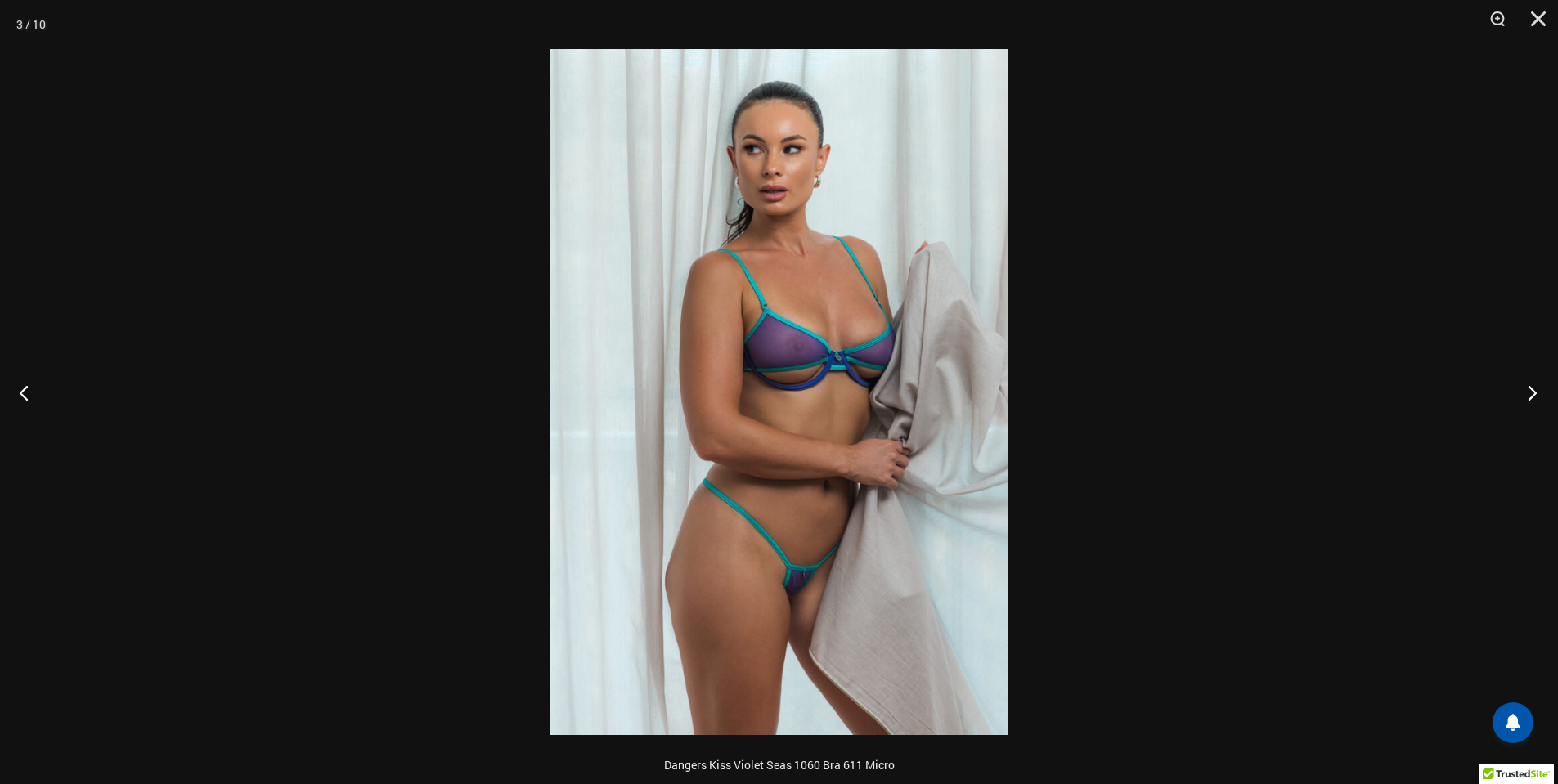
click at [1537, 389] on button "Next" at bounding box center [1527, 392] width 61 height 82
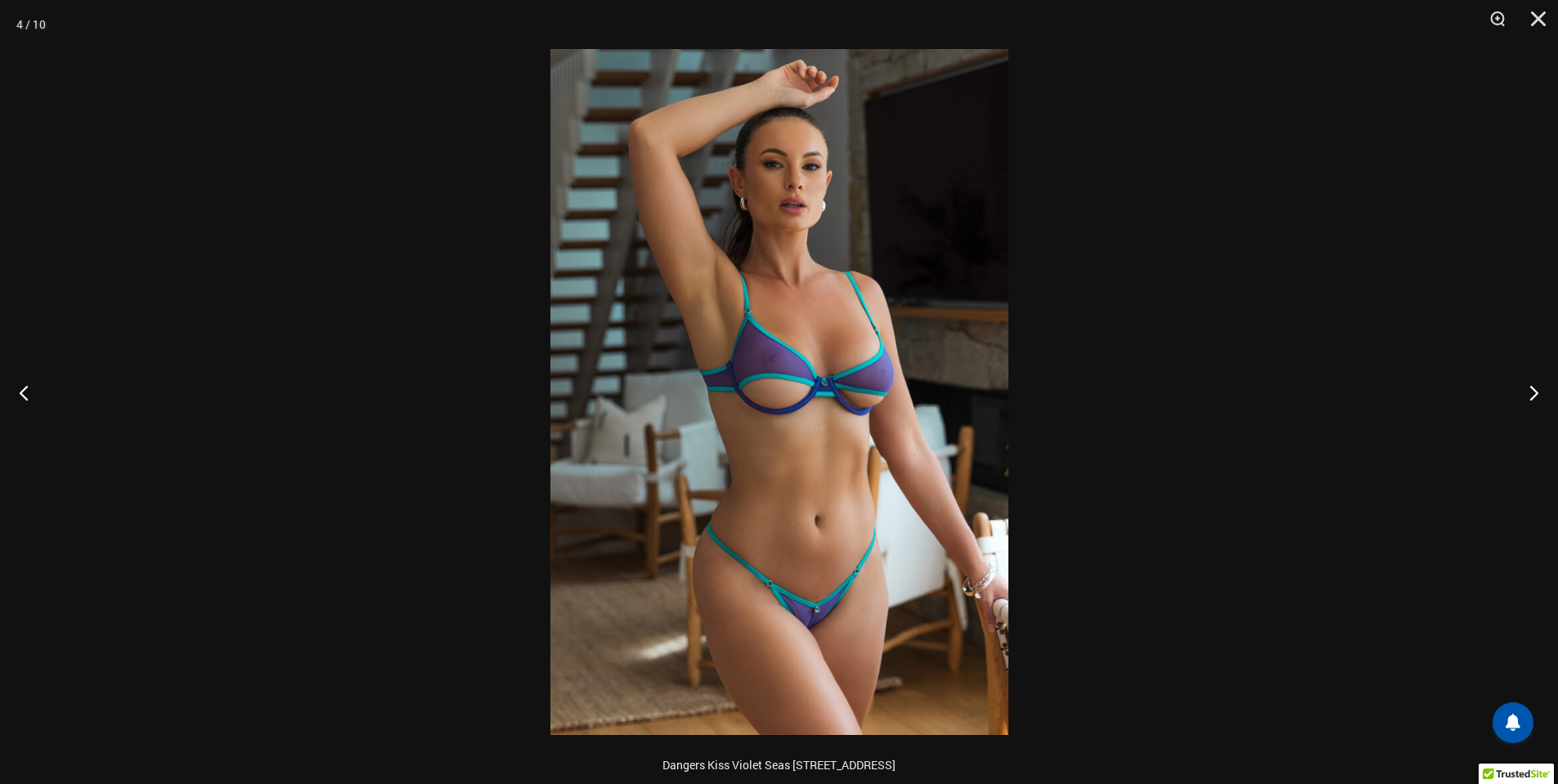
scroll to position [1162, 0]
click at [1526, 401] on button "Next" at bounding box center [1527, 392] width 61 height 82
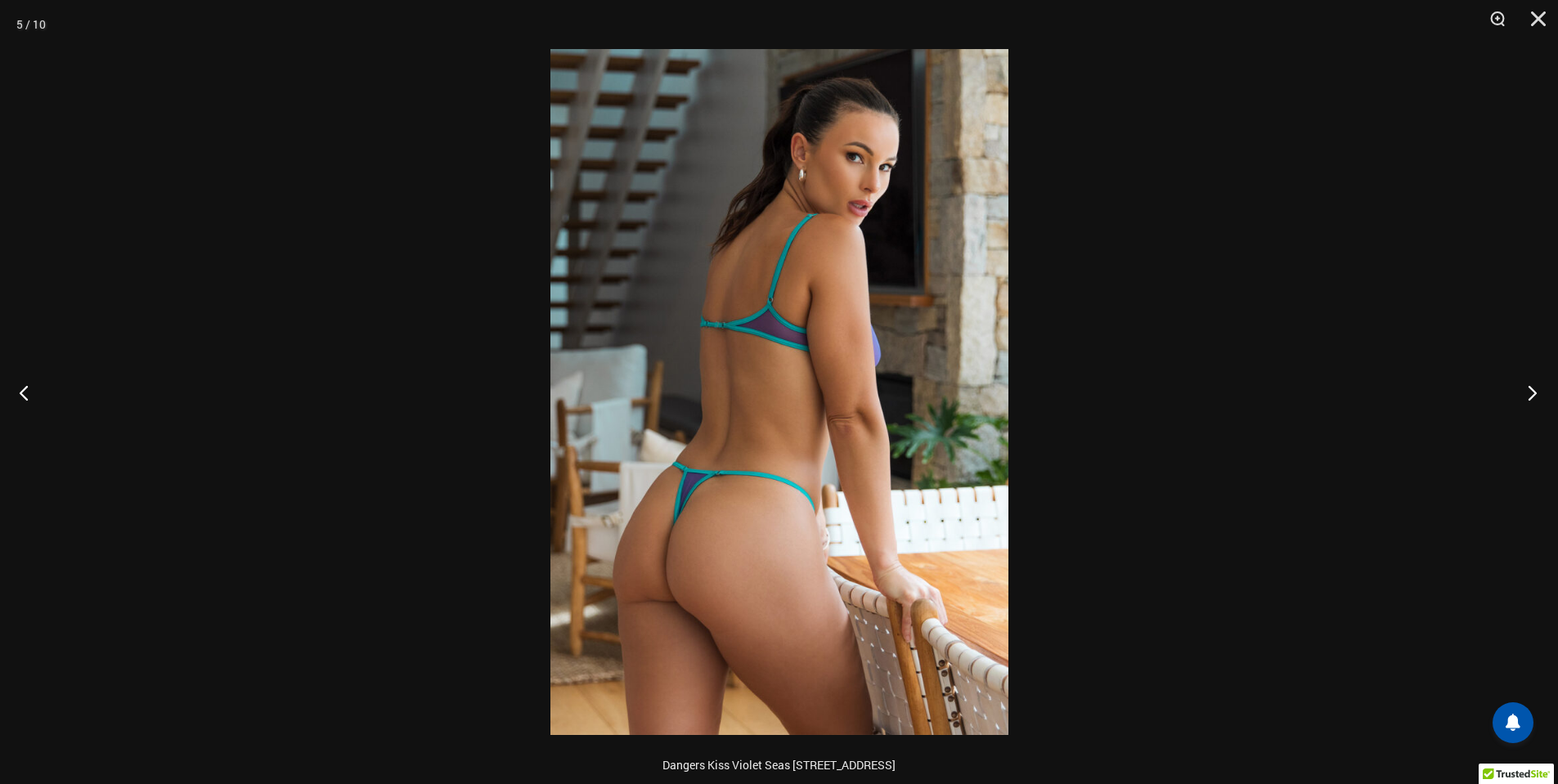
click at [1526, 401] on button "Next" at bounding box center [1527, 392] width 61 height 82
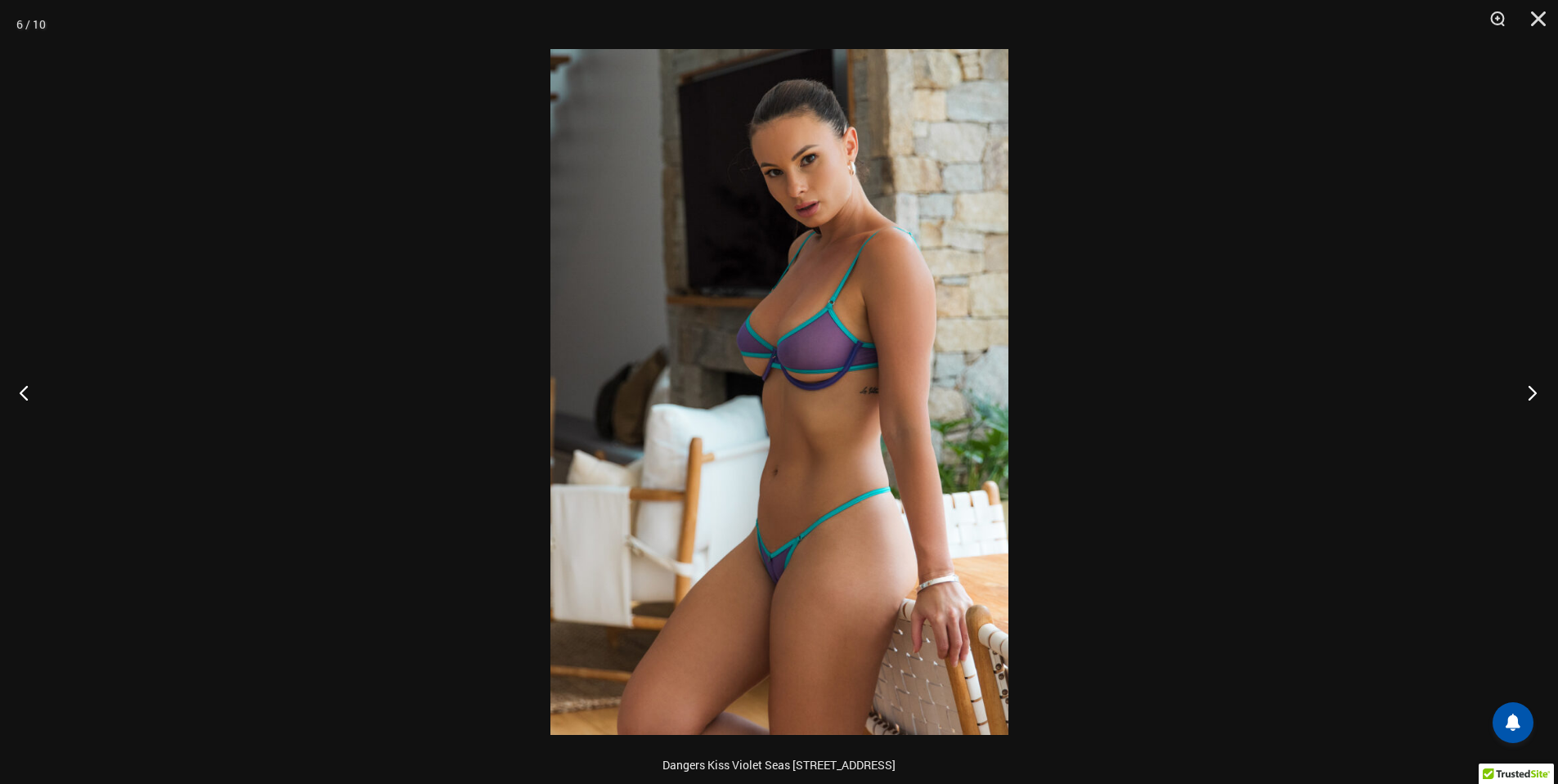
click at [1526, 401] on button "Next" at bounding box center [1527, 392] width 61 height 82
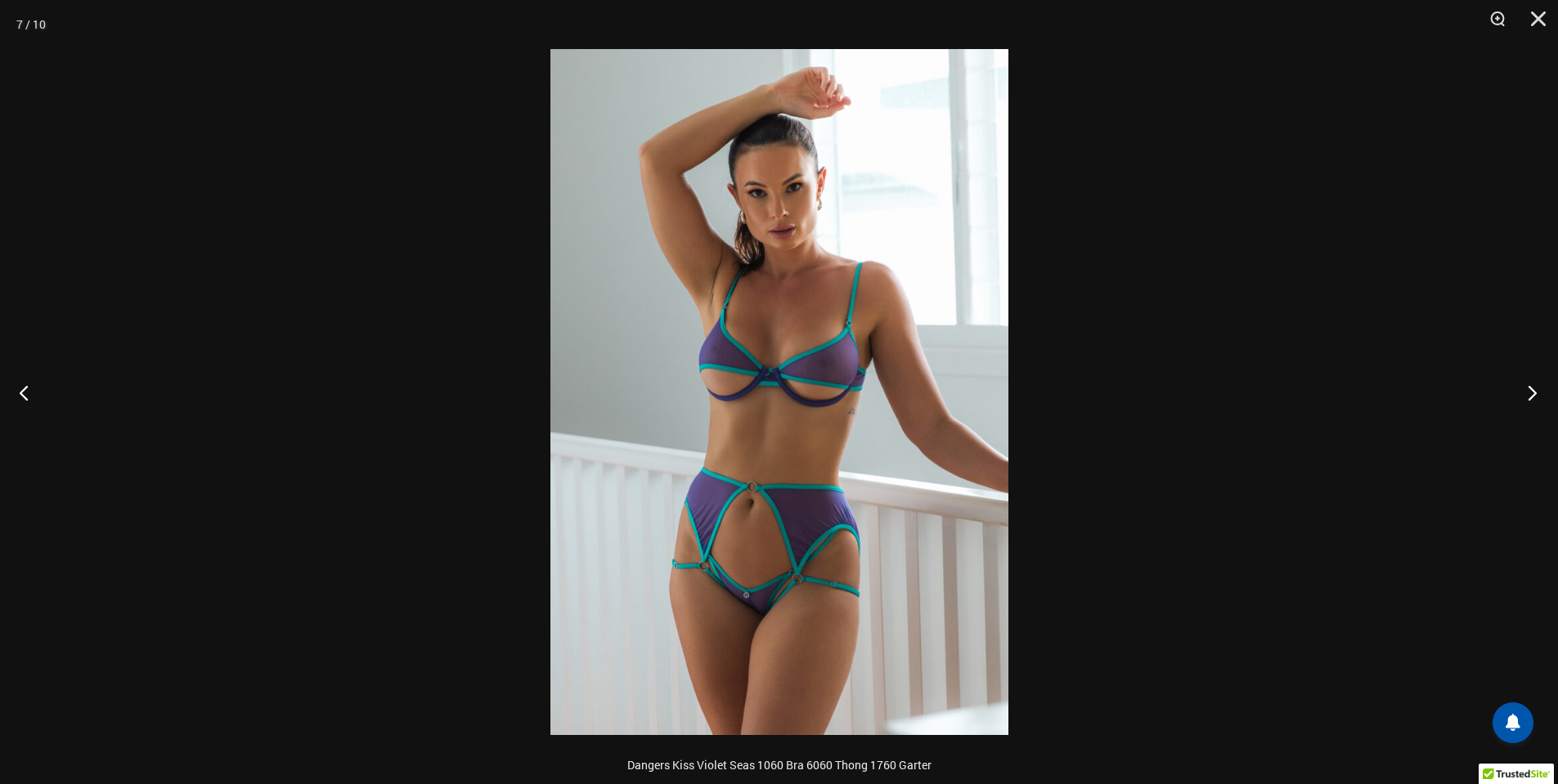
click at [1526, 401] on button "Next" at bounding box center [1527, 392] width 61 height 82
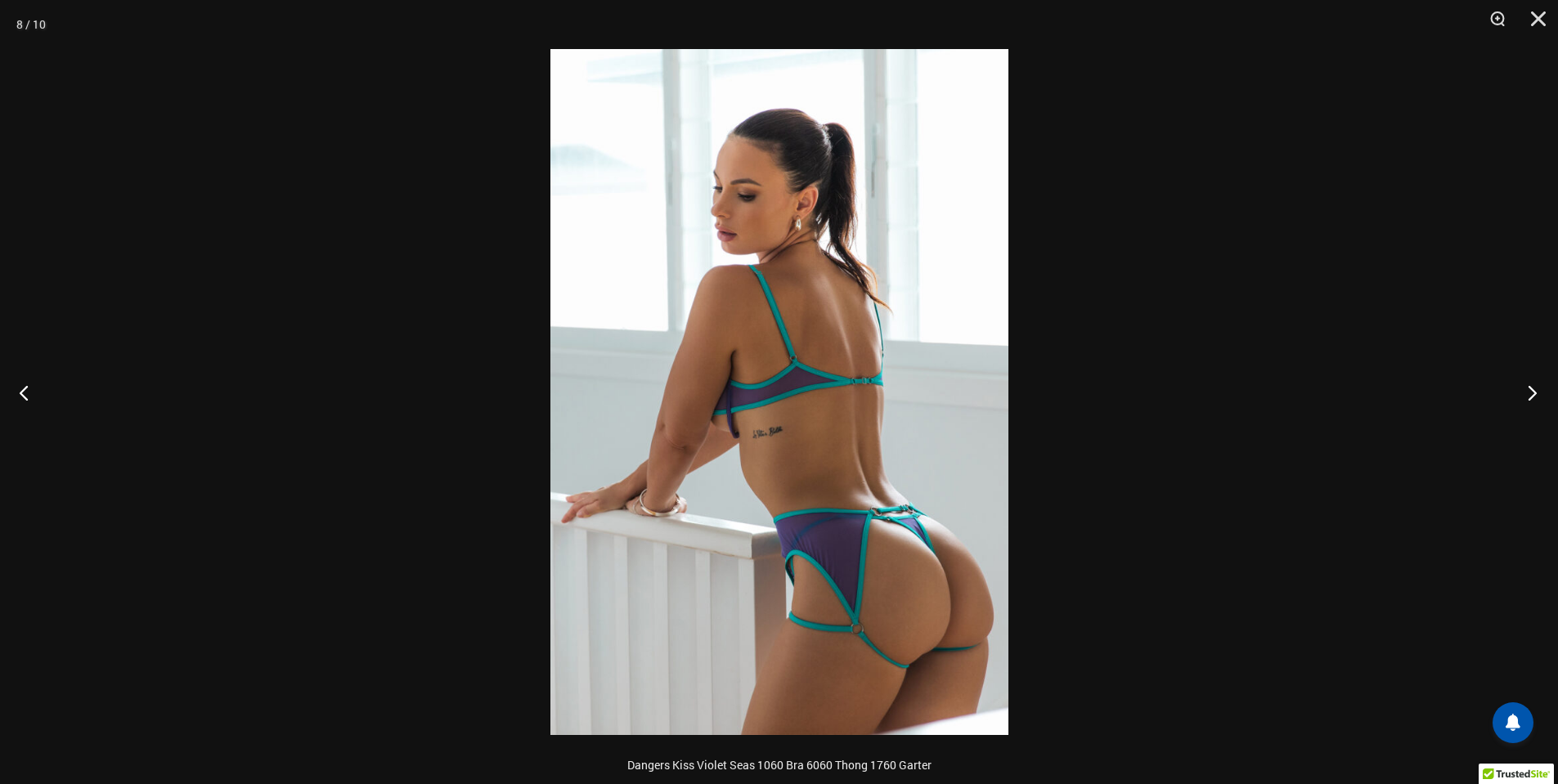
click at [1526, 401] on button "Next" at bounding box center [1527, 392] width 61 height 82
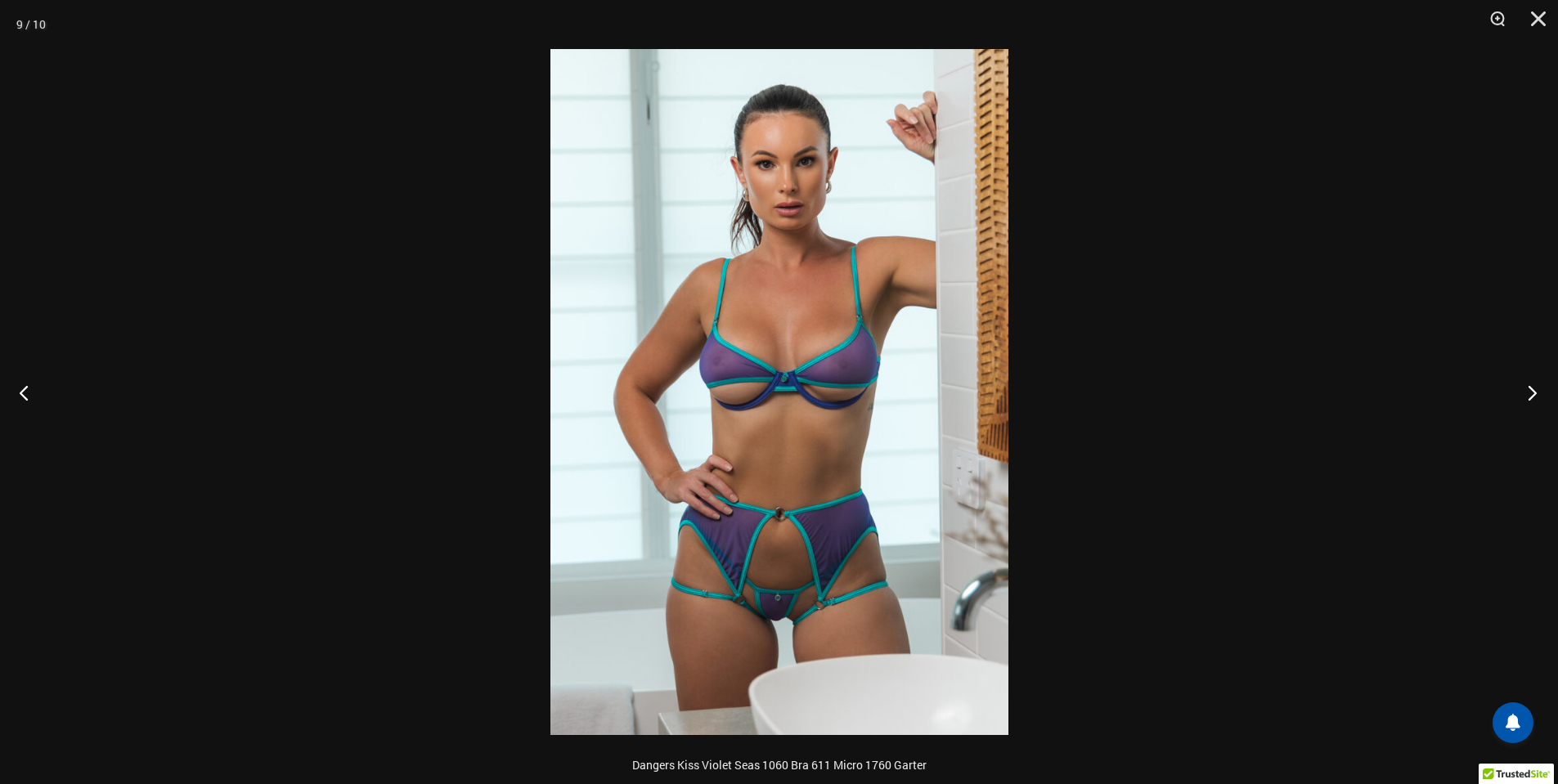
click at [1526, 400] on button "Next" at bounding box center [1527, 392] width 61 height 82
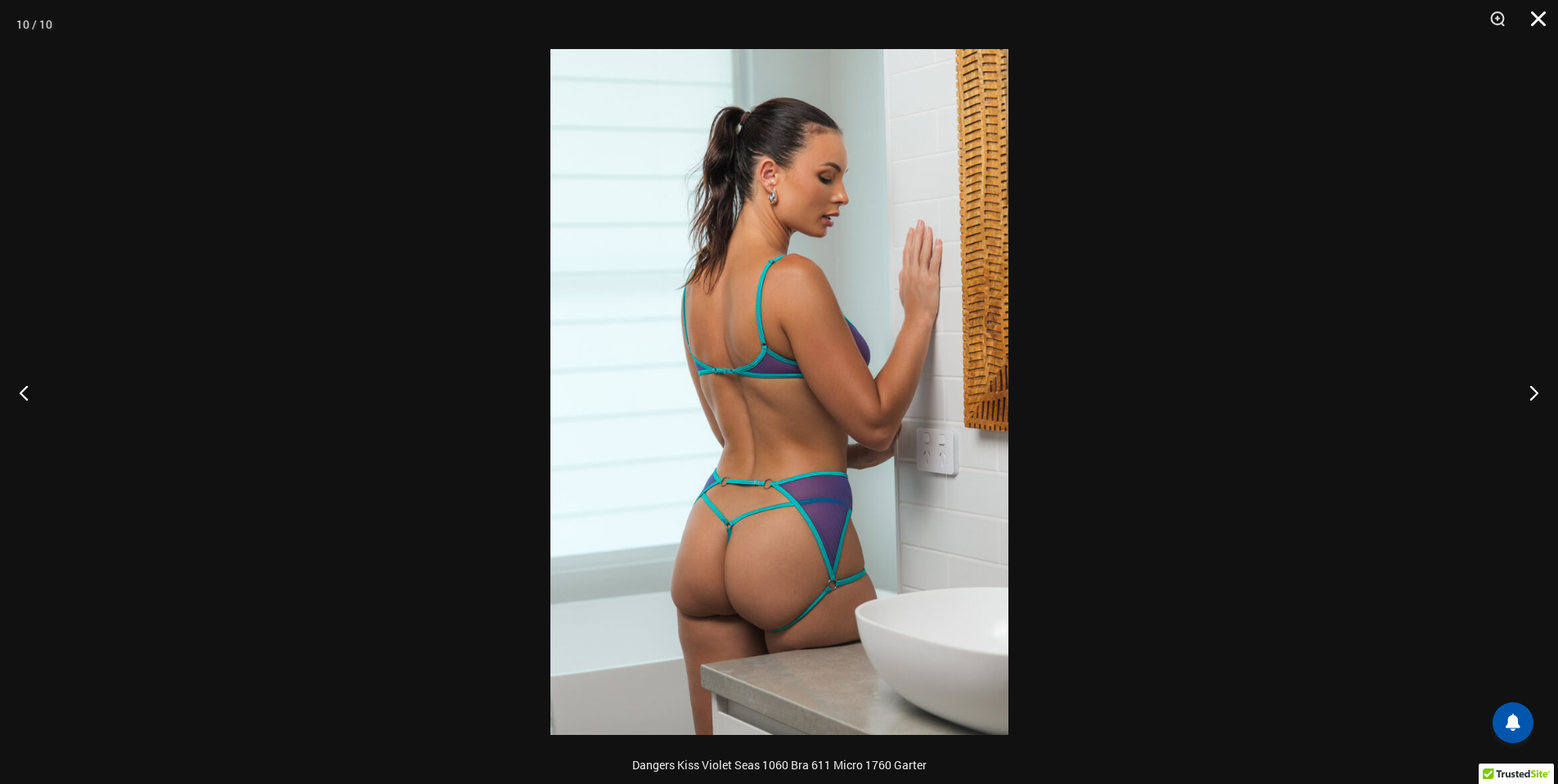
click at [1532, 20] on button "Close" at bounding box center [1532, 24] width 40 height 49
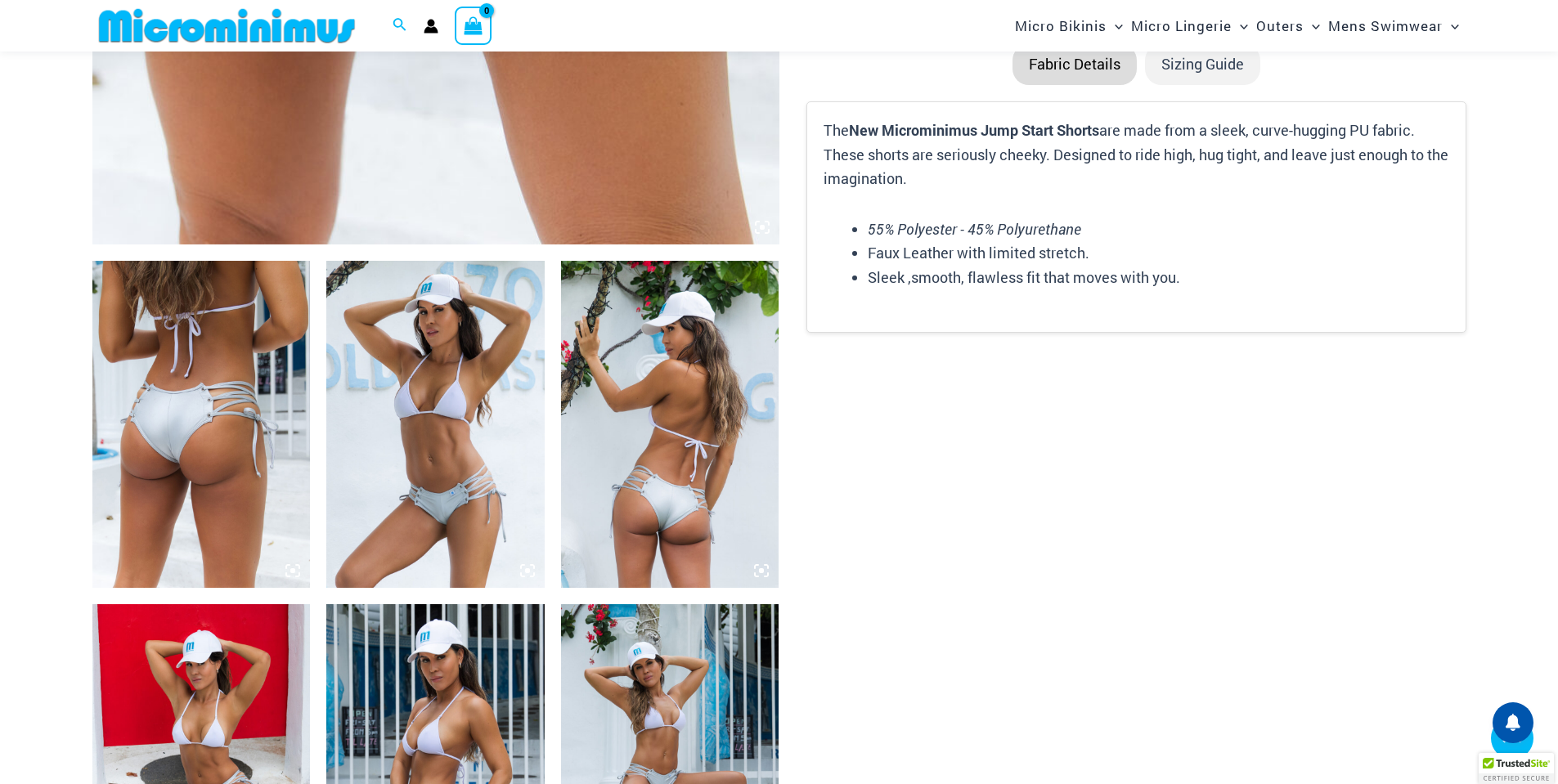
scroll to position [1064, 0]
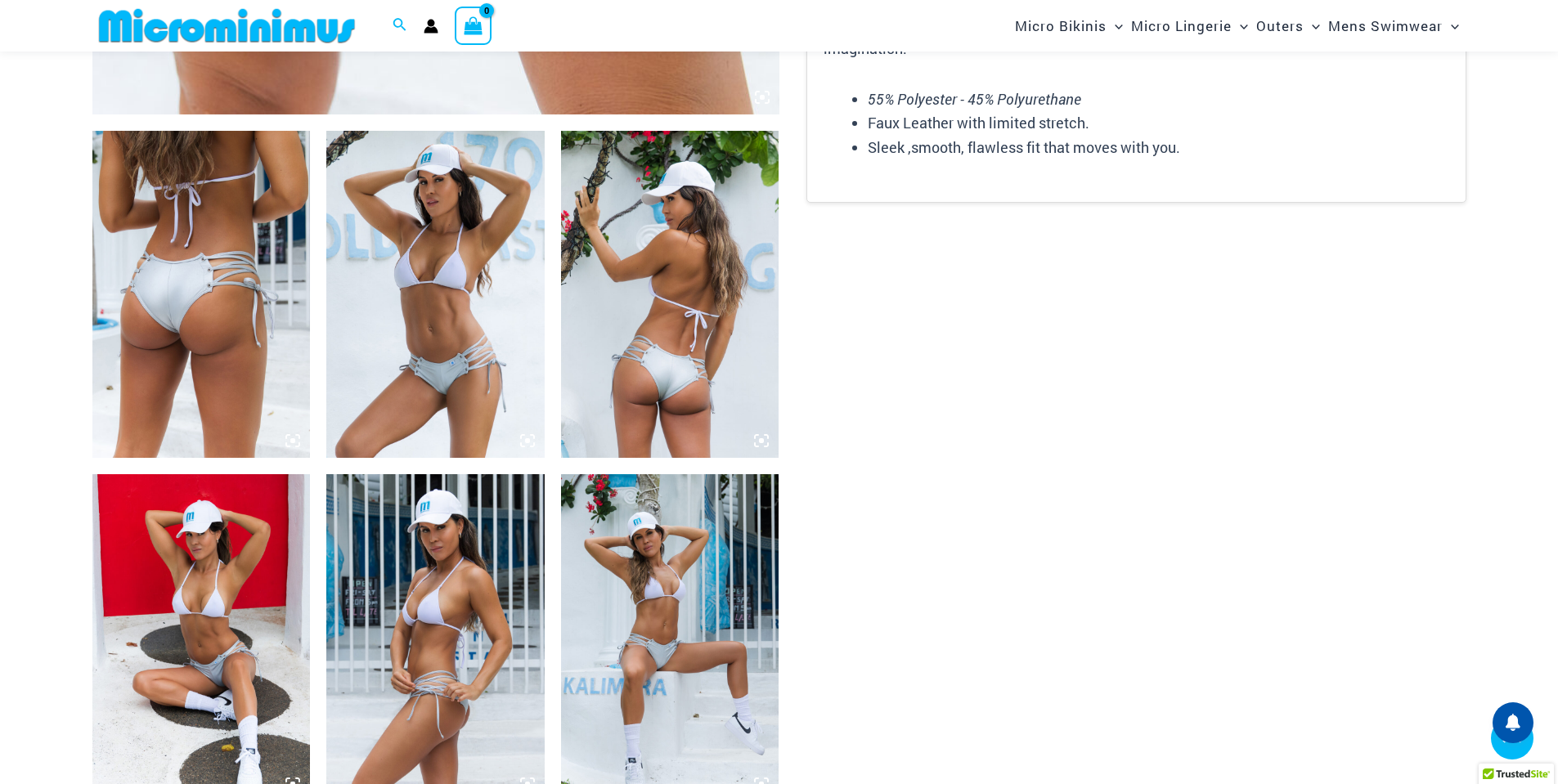
click at [189, 267] on img at bounding box center [201, 294] width 218 height 327
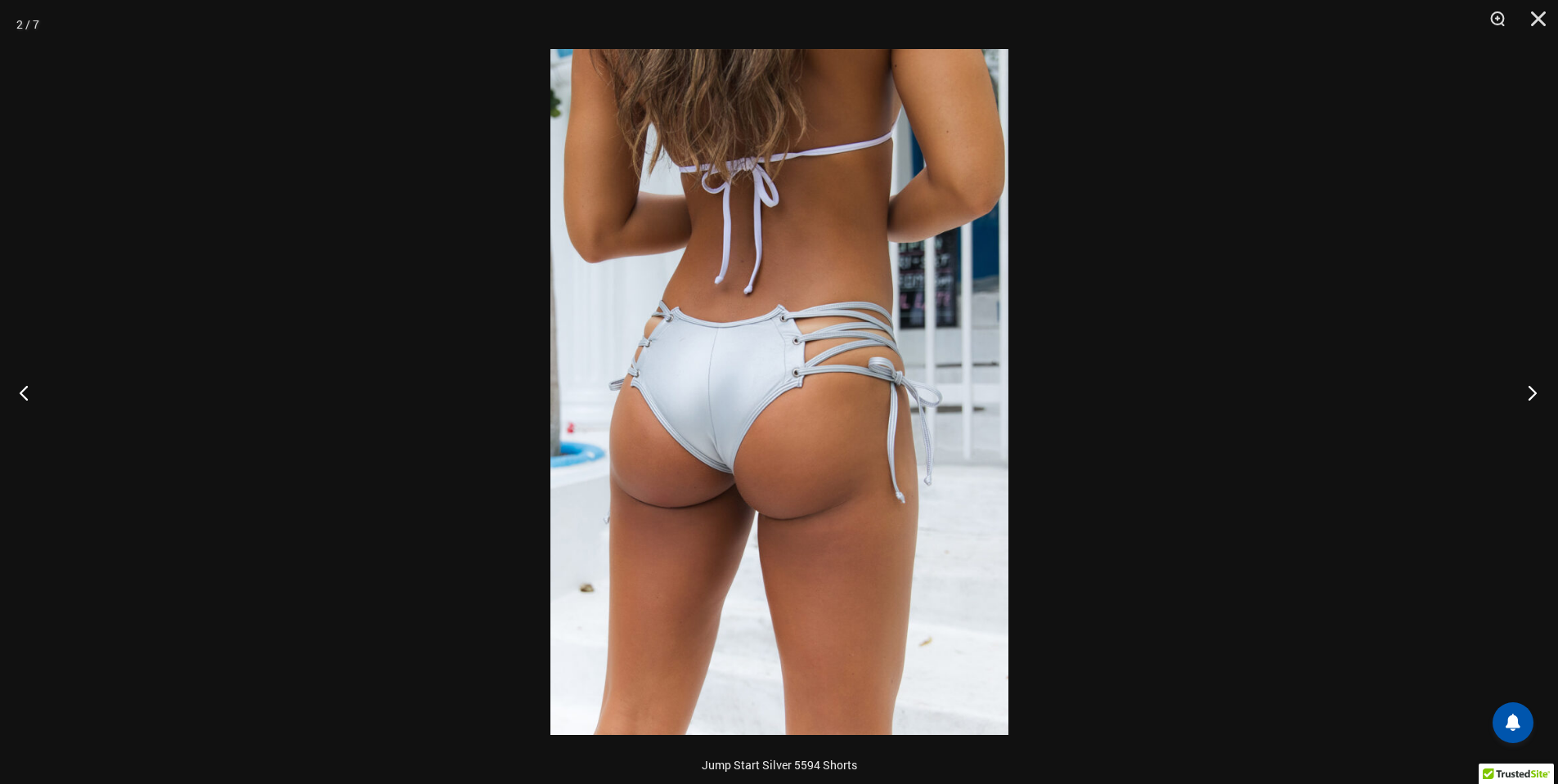
click at [1543, 394] on button "Next" at bounding box center [1527, 392] width 61 height 82
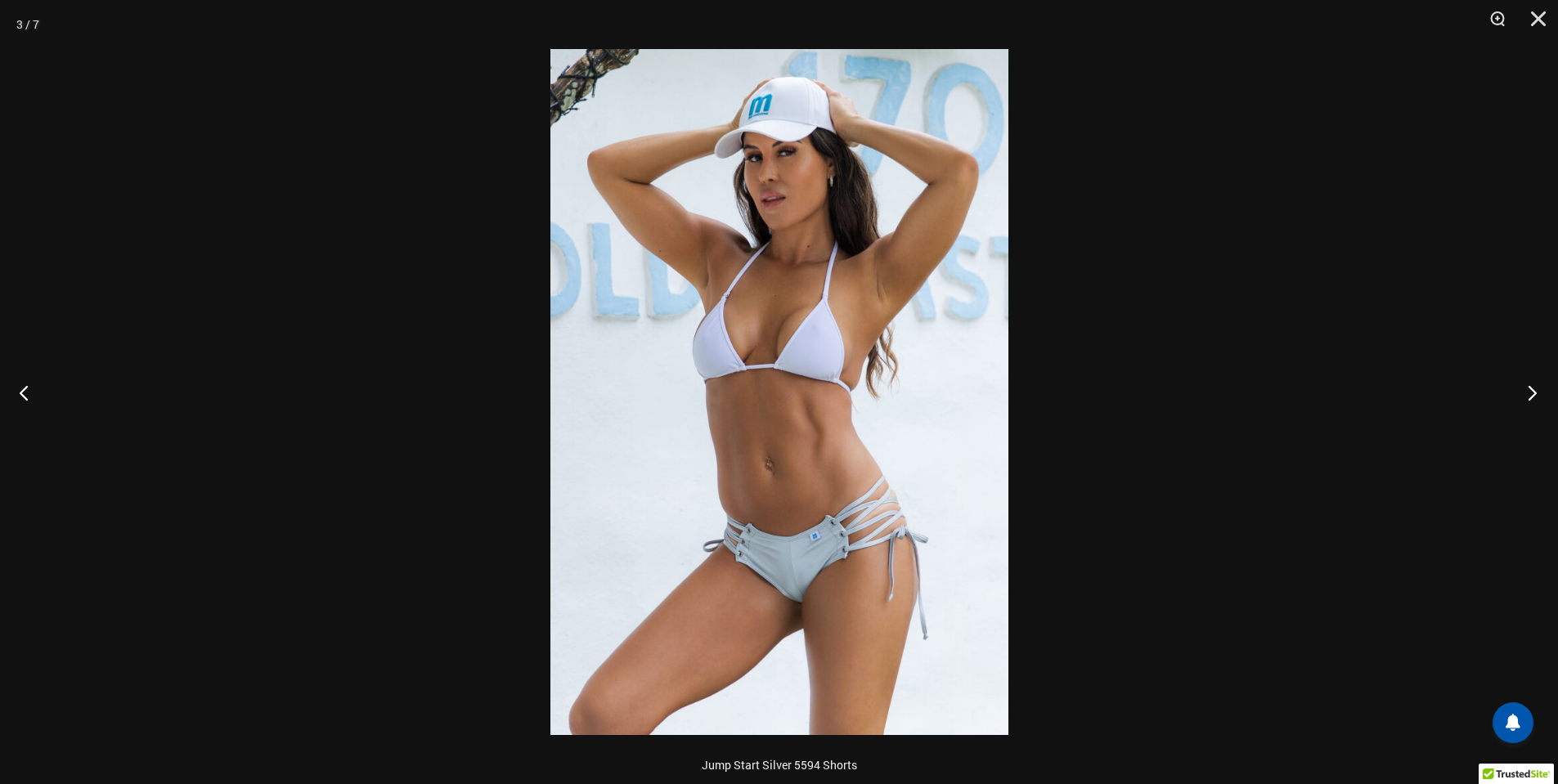
click at [1543, 394] on button "Next" at bounding box center [1527, 392] width 61 height 82
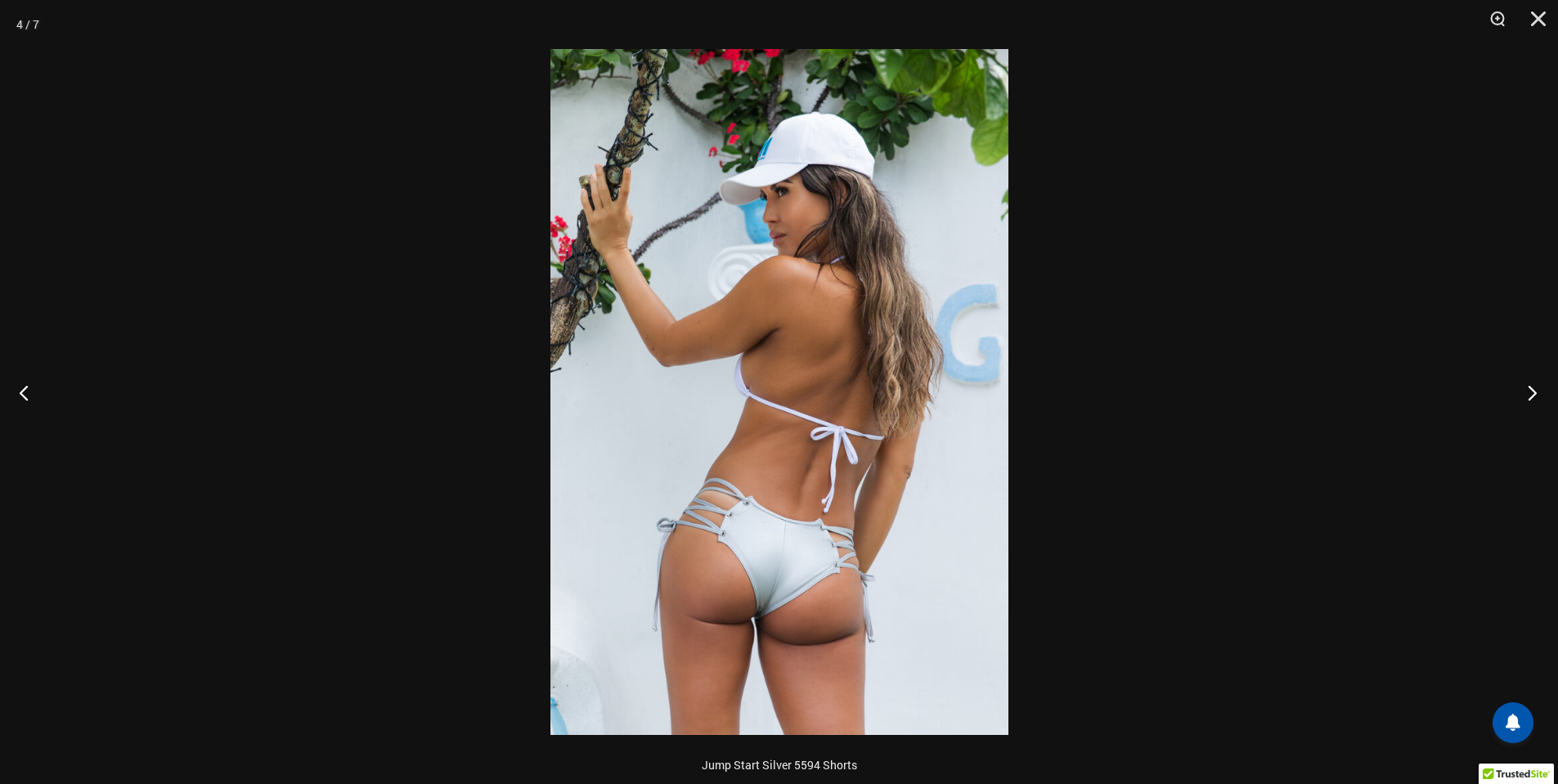
click at [1542, 394] on button "Next" at bounding box center [1527, 392] width 61 height 82
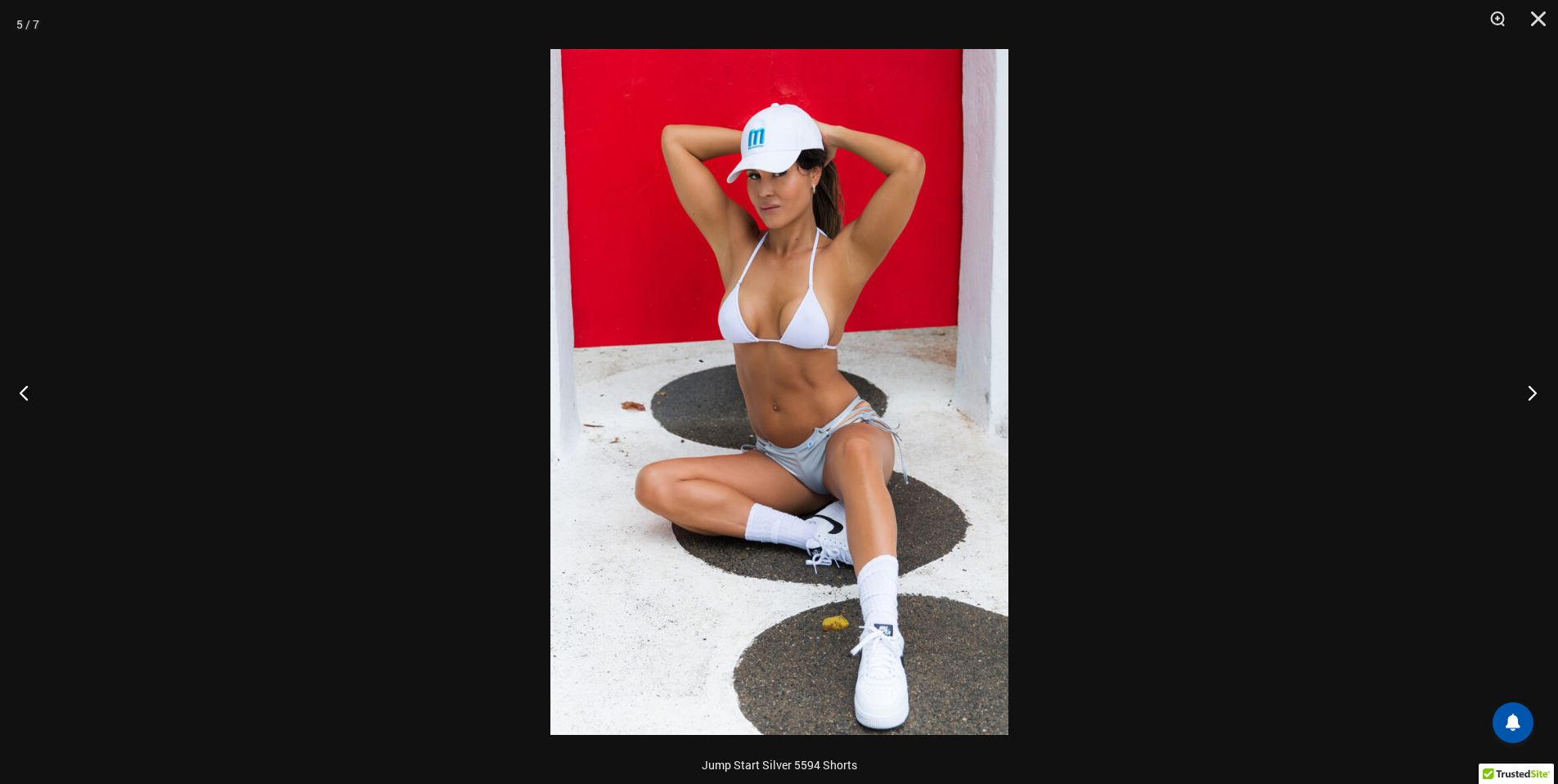
click at [1542, 394] on button "Next" at bounding box center [1527, 392] width 61 height 82
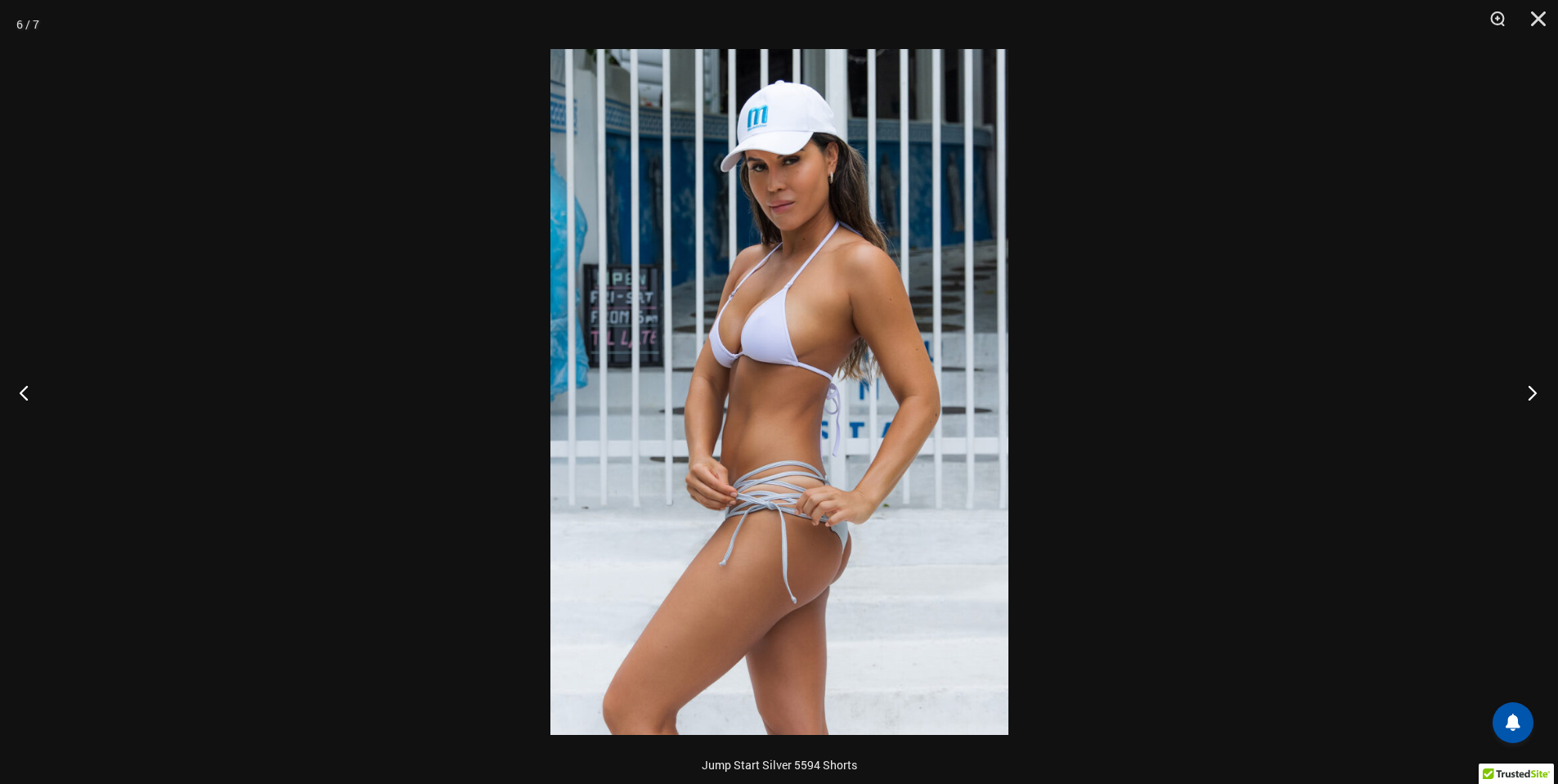
click at [1542, 394] on button "Next" at bounding box center [1527, 392] width 61 height 82
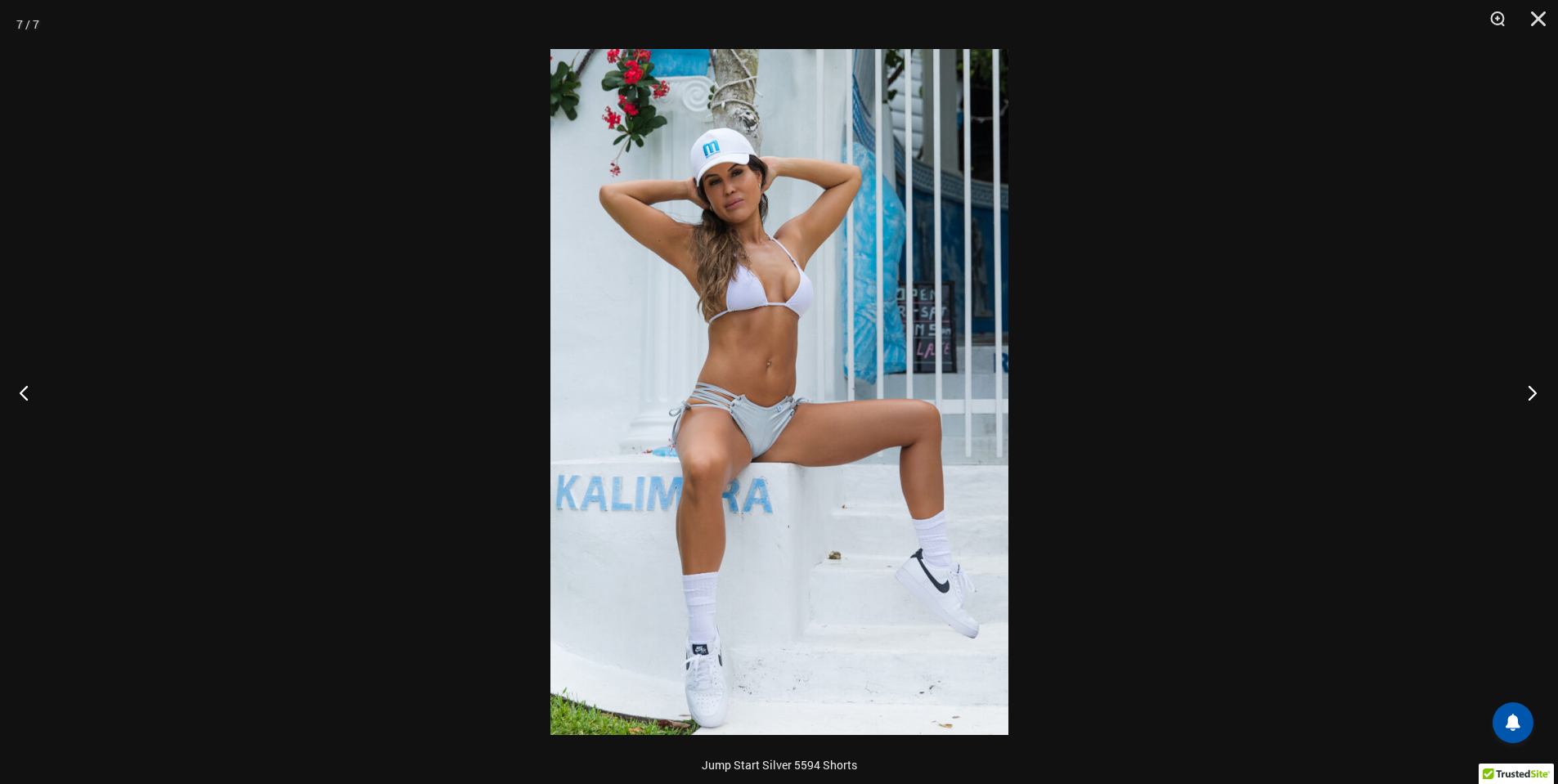
click at [1542, 394] on button "Next" at bounding box center [1527, 392] width 61 height 82
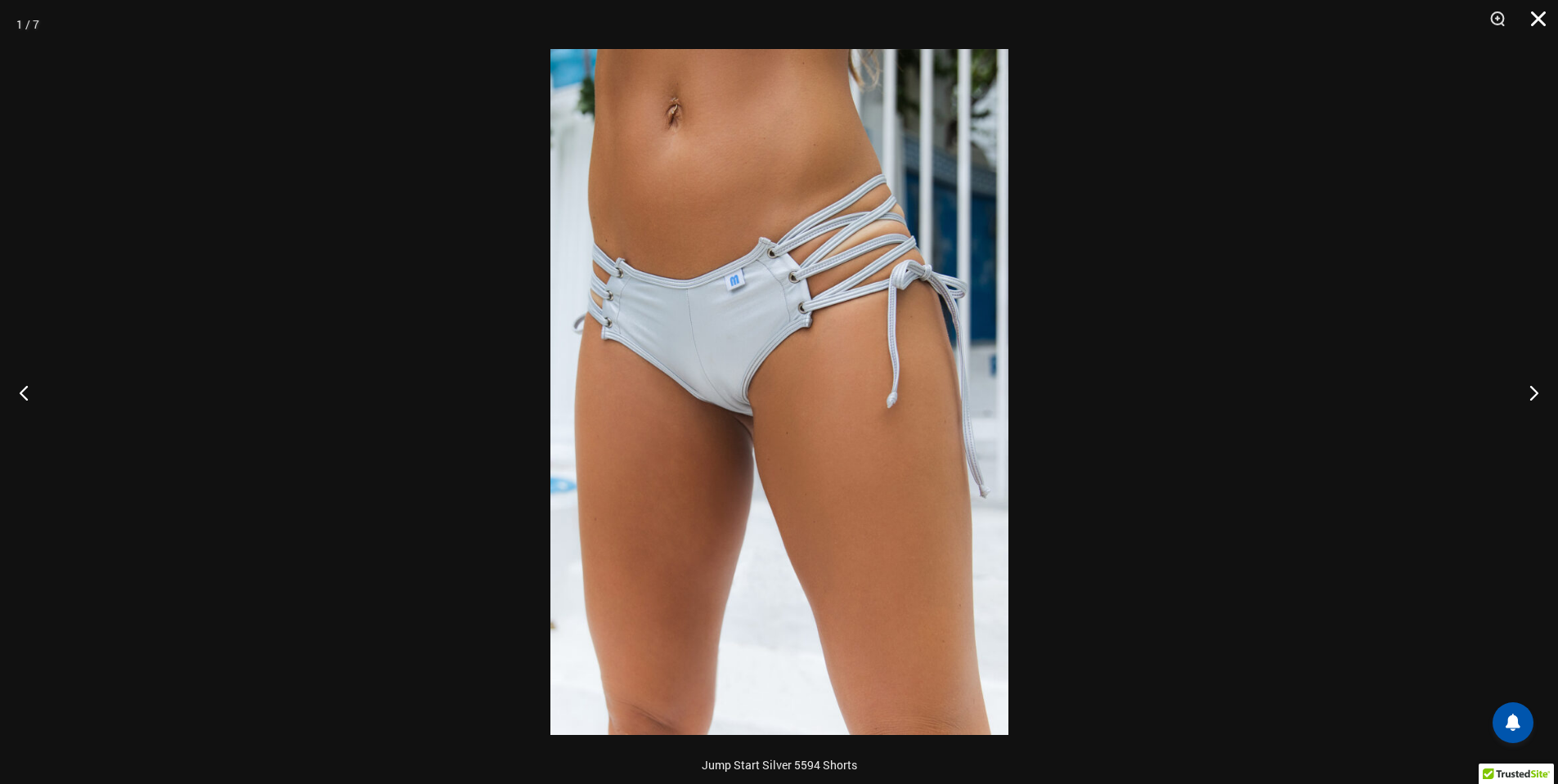
click at [1545, 14] on button "Close" at bounding box center [1532, 24] width 40 height 49
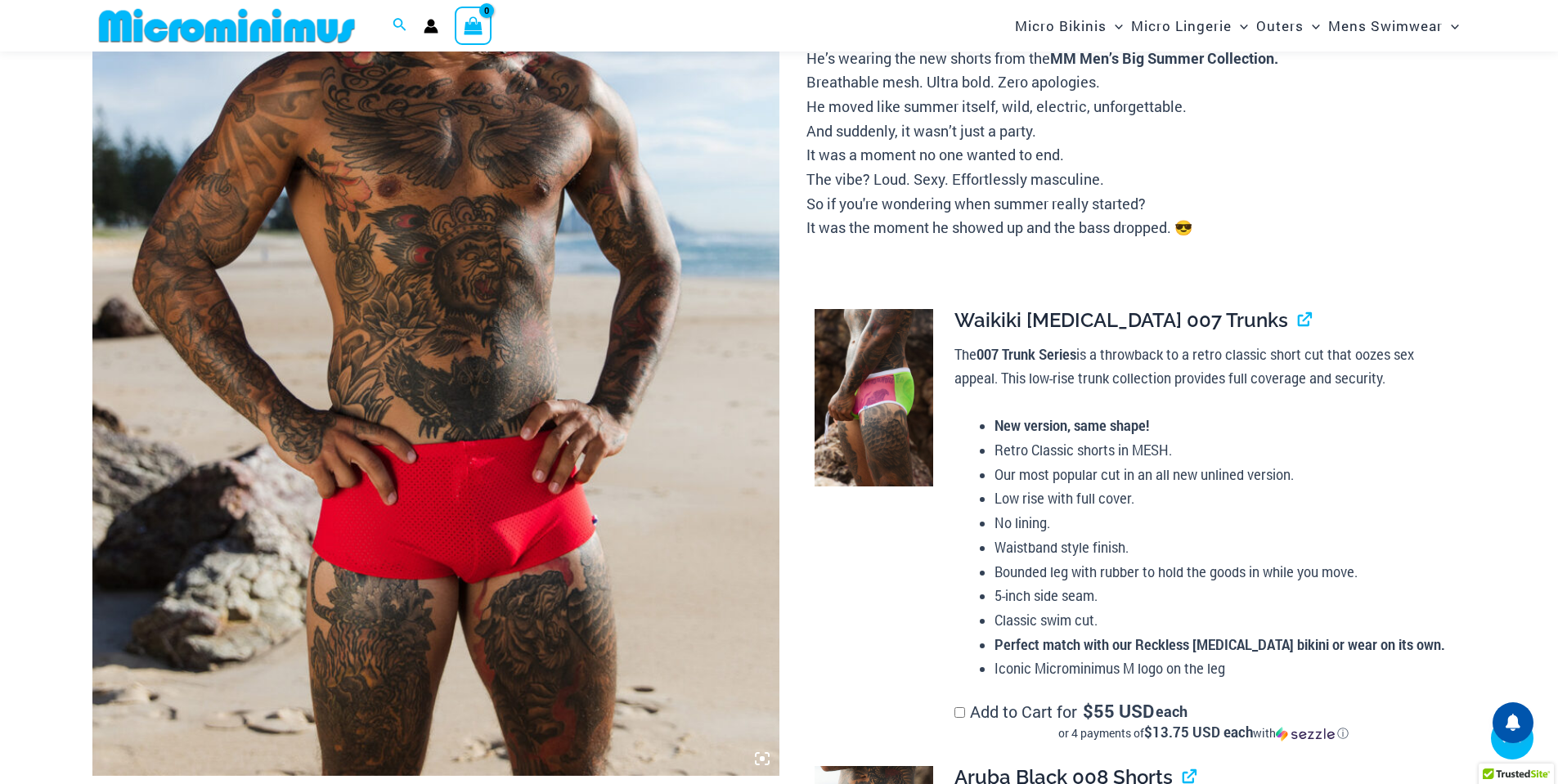
scroll to position [378, 0]
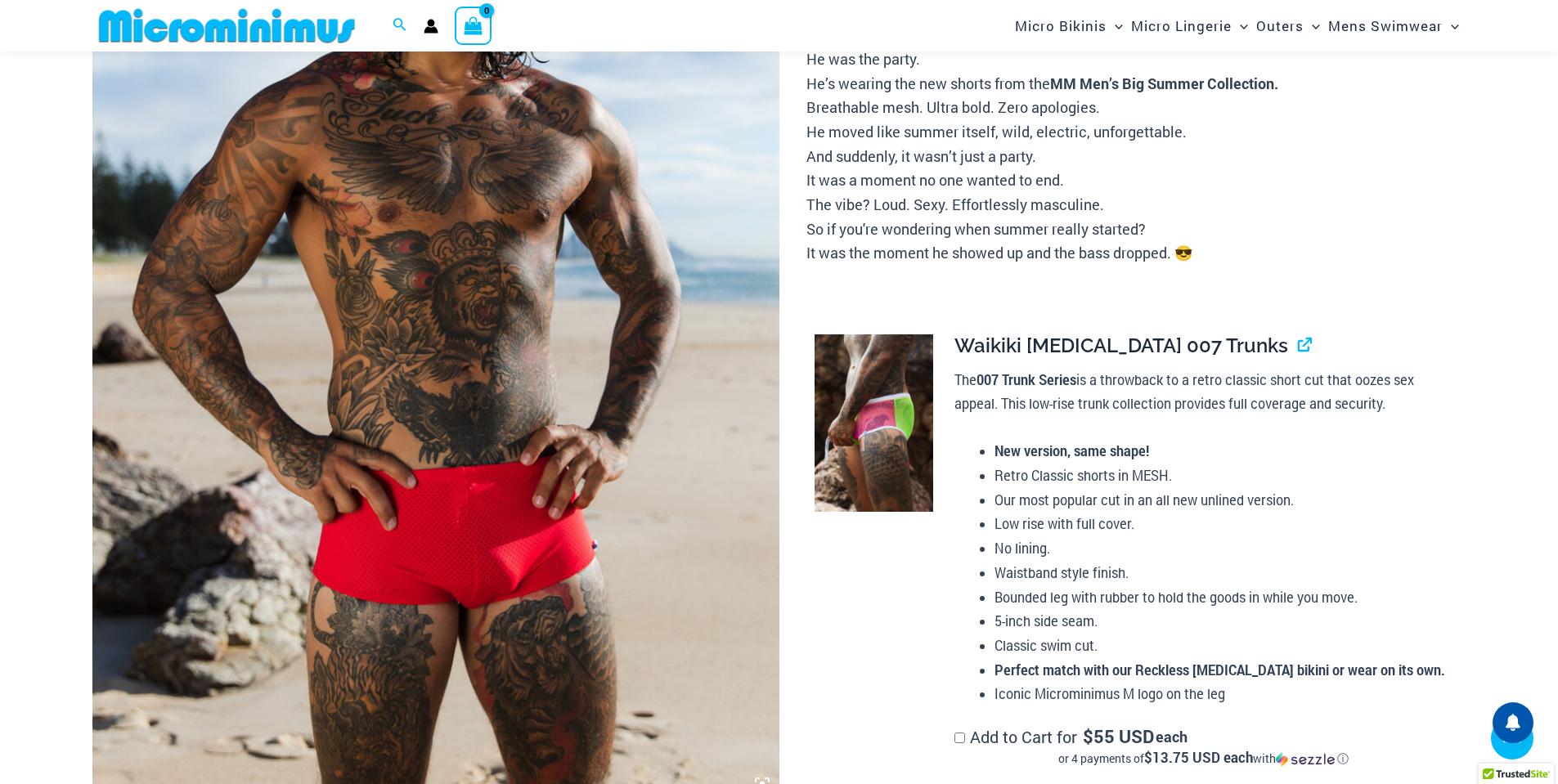
click at [870, 443] on img at bounding box center [873, 424] width 118 height 179
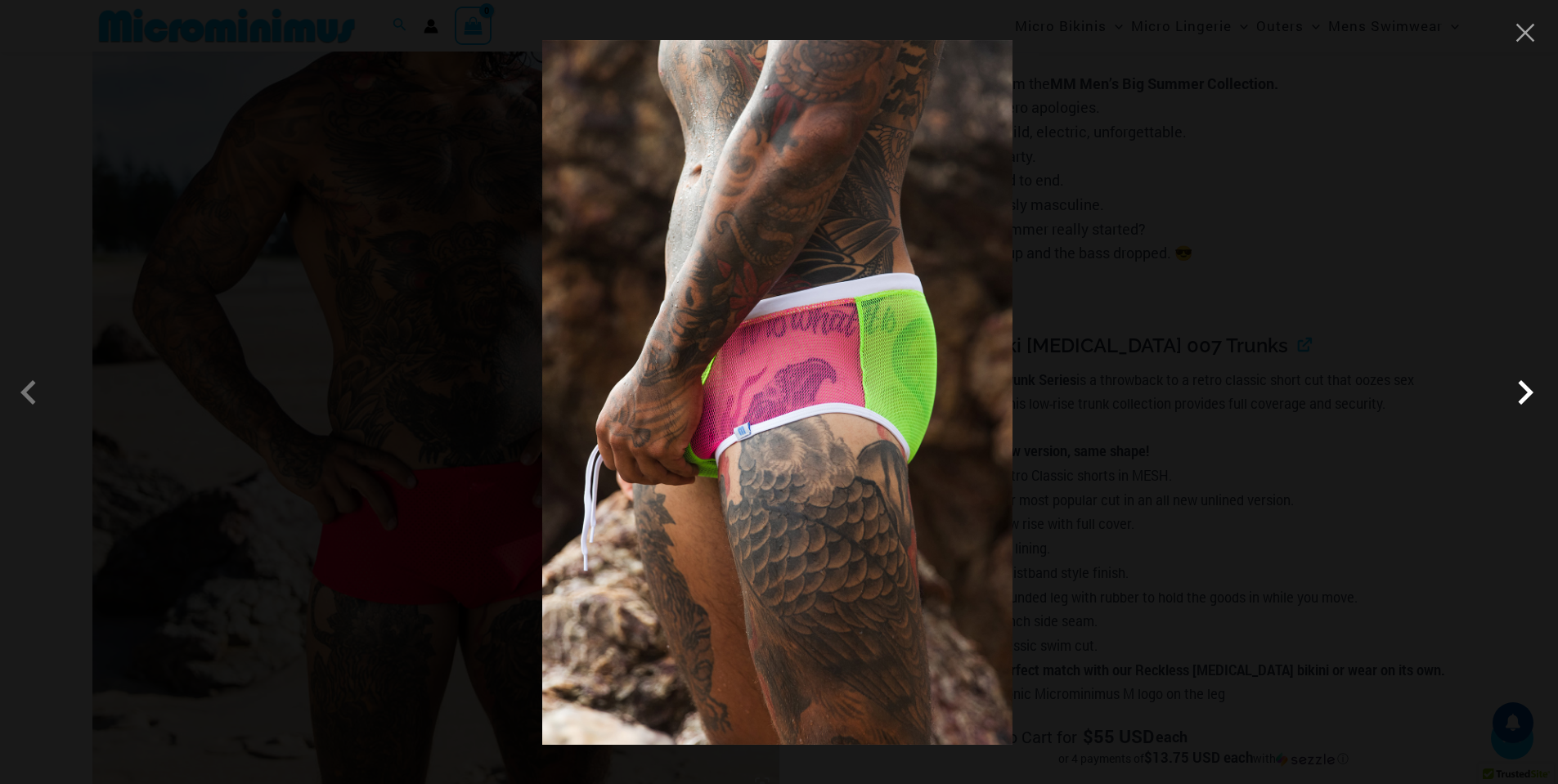
click at [1519, 388] on span at bounding box center [1525, 392] width 49 height 49
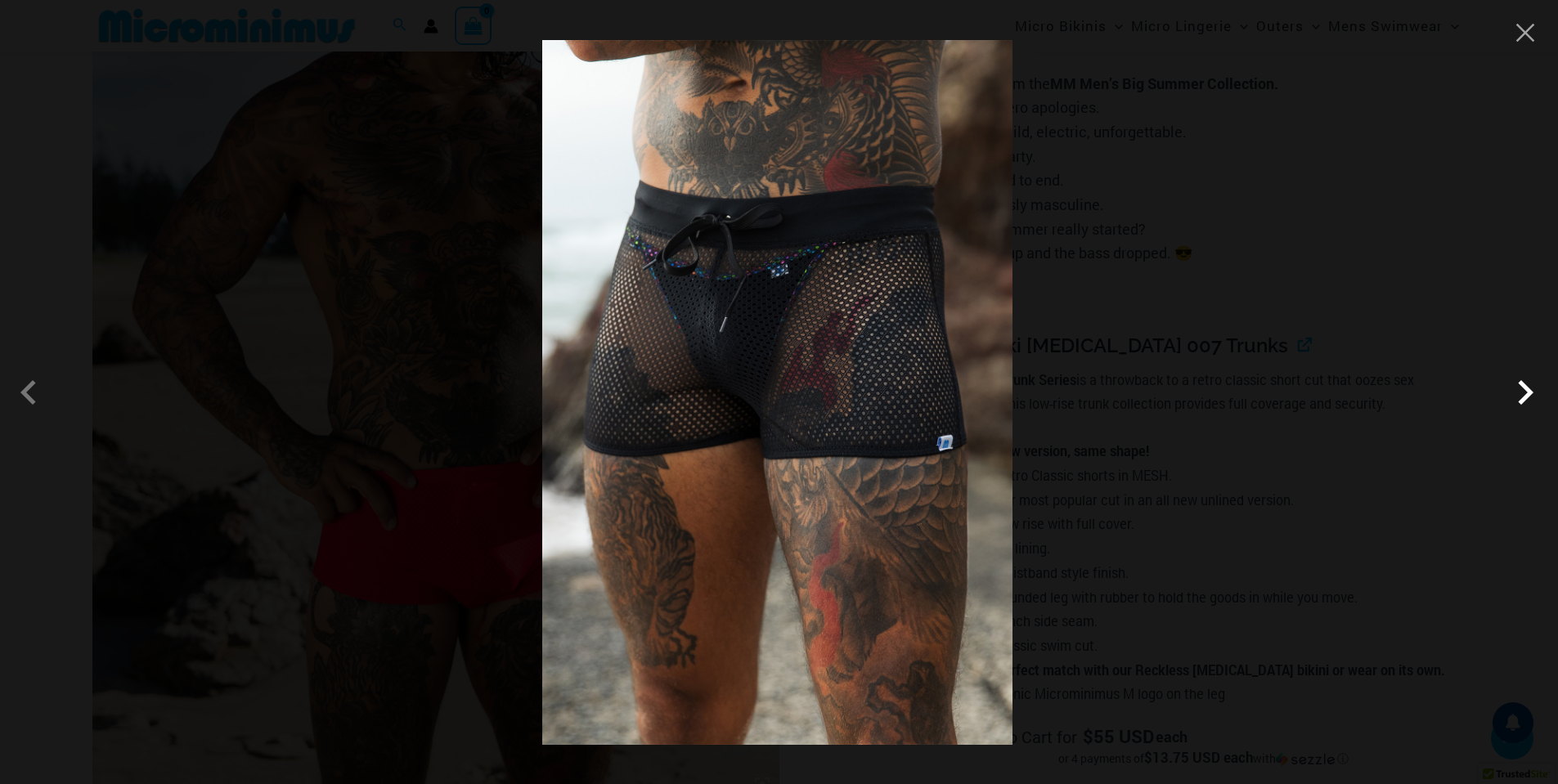
click at [1519, 388] on span at bounding box center [1525, 392] width 49 height 49
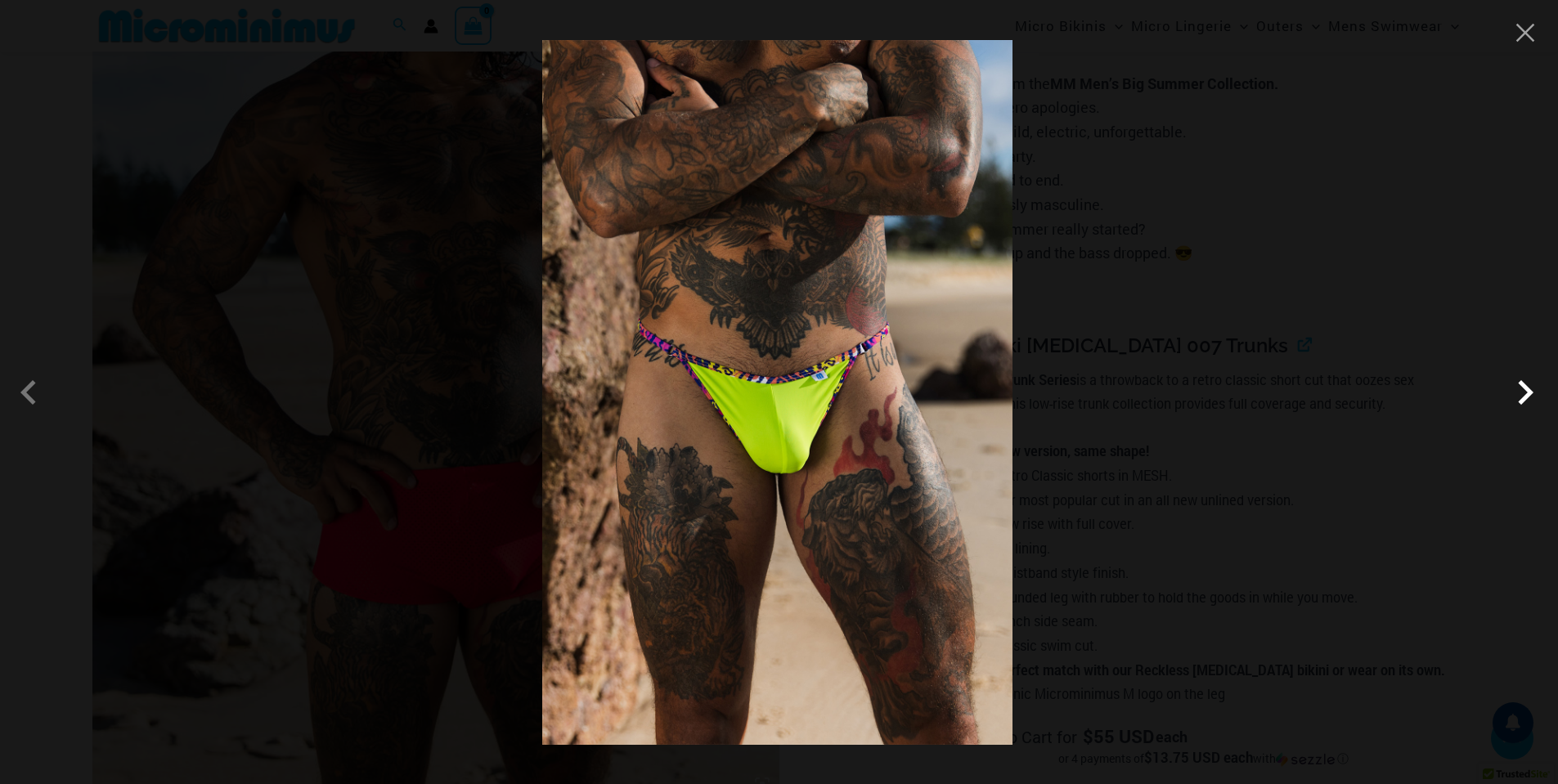
click at [1519, 388] on span at bounding box center [1525, 392] width 49 height 49
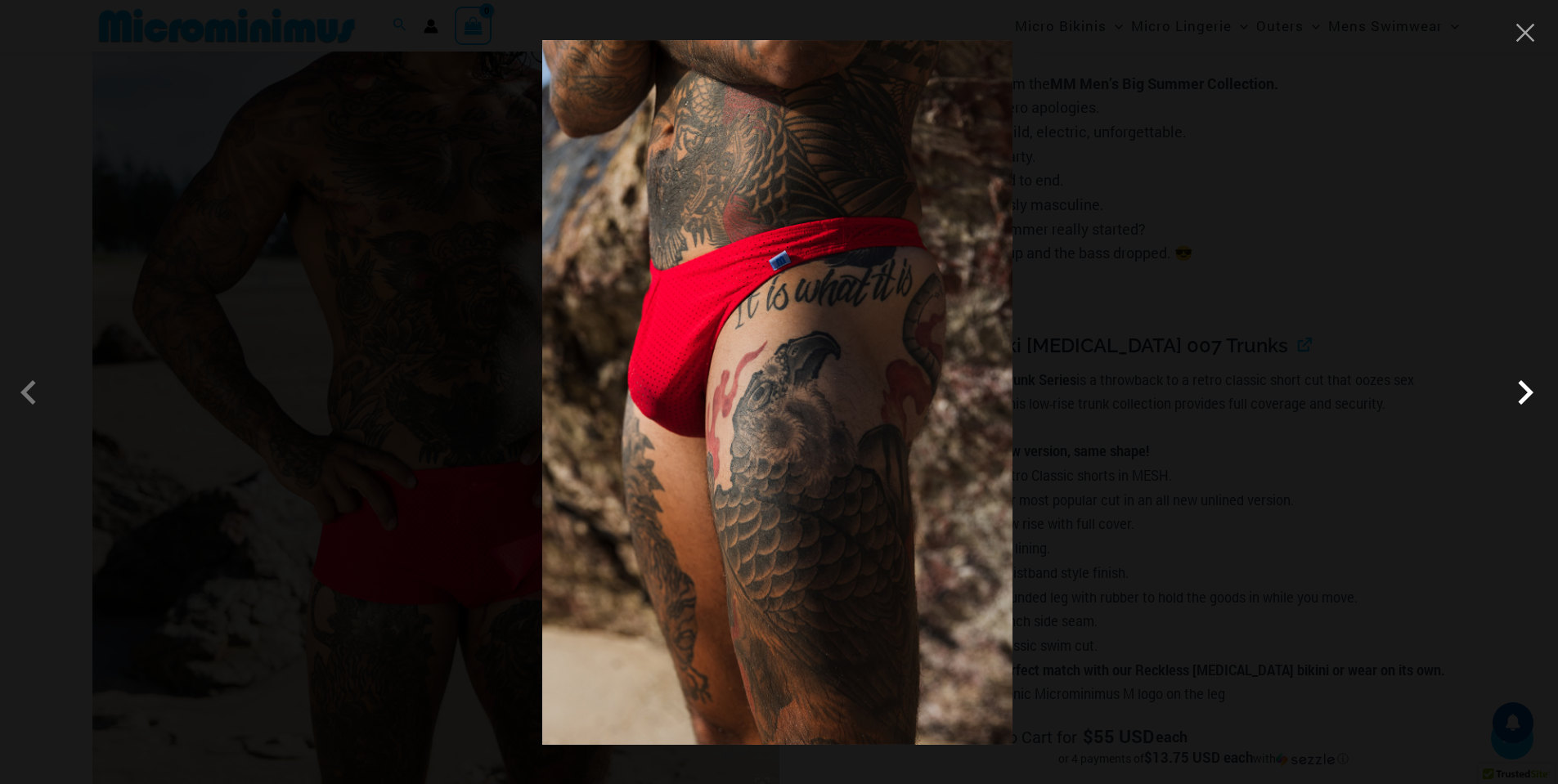
click at [1519, 388] on span at bounding box center [1525, 392] width 49 height 49
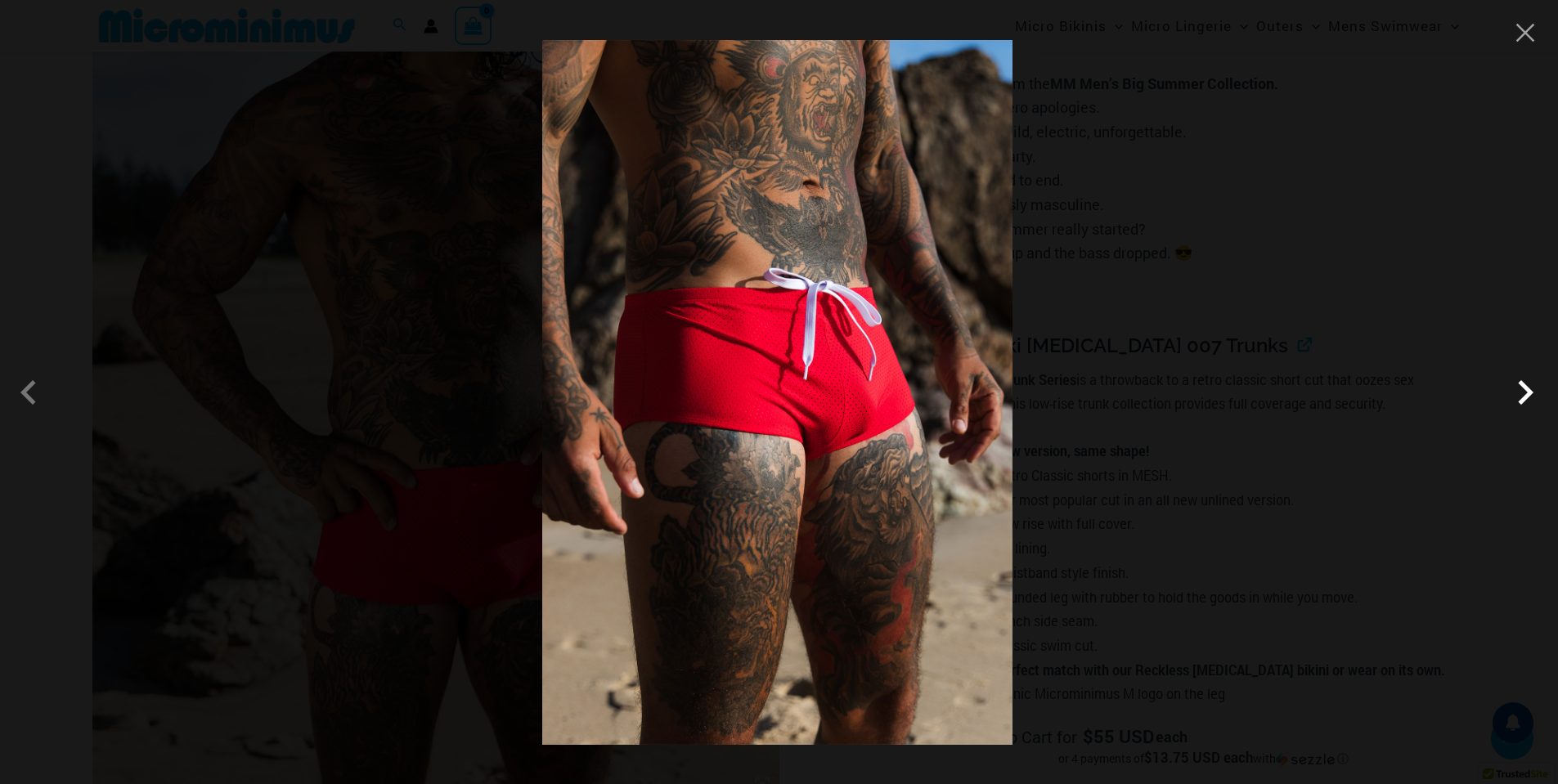
click at [1519, 388] on span at bounding box center [1525, 392] width 49 height 49
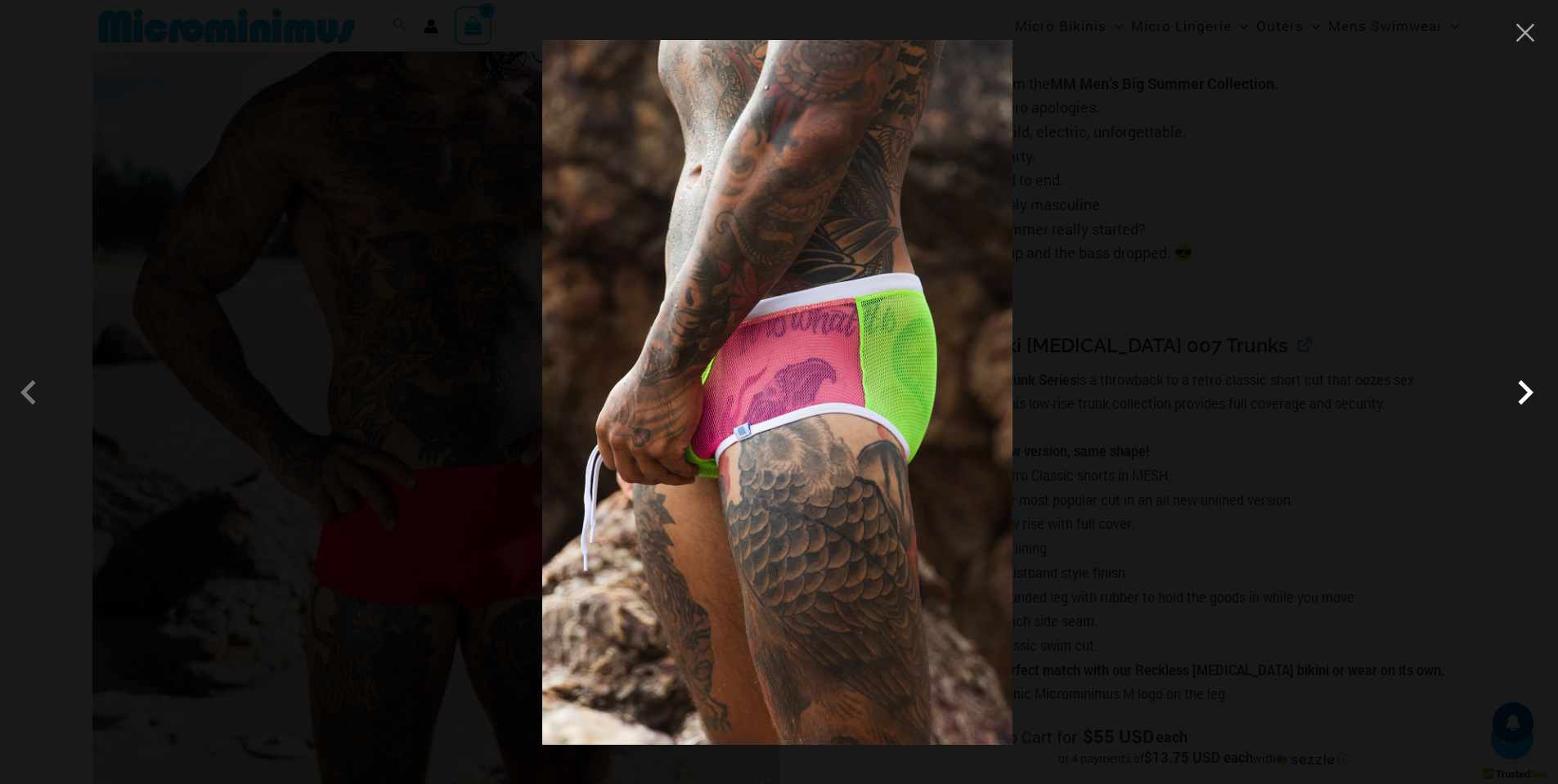
click at [1519, 388] on span at bounding box center [1525, 392] width 49 height 49
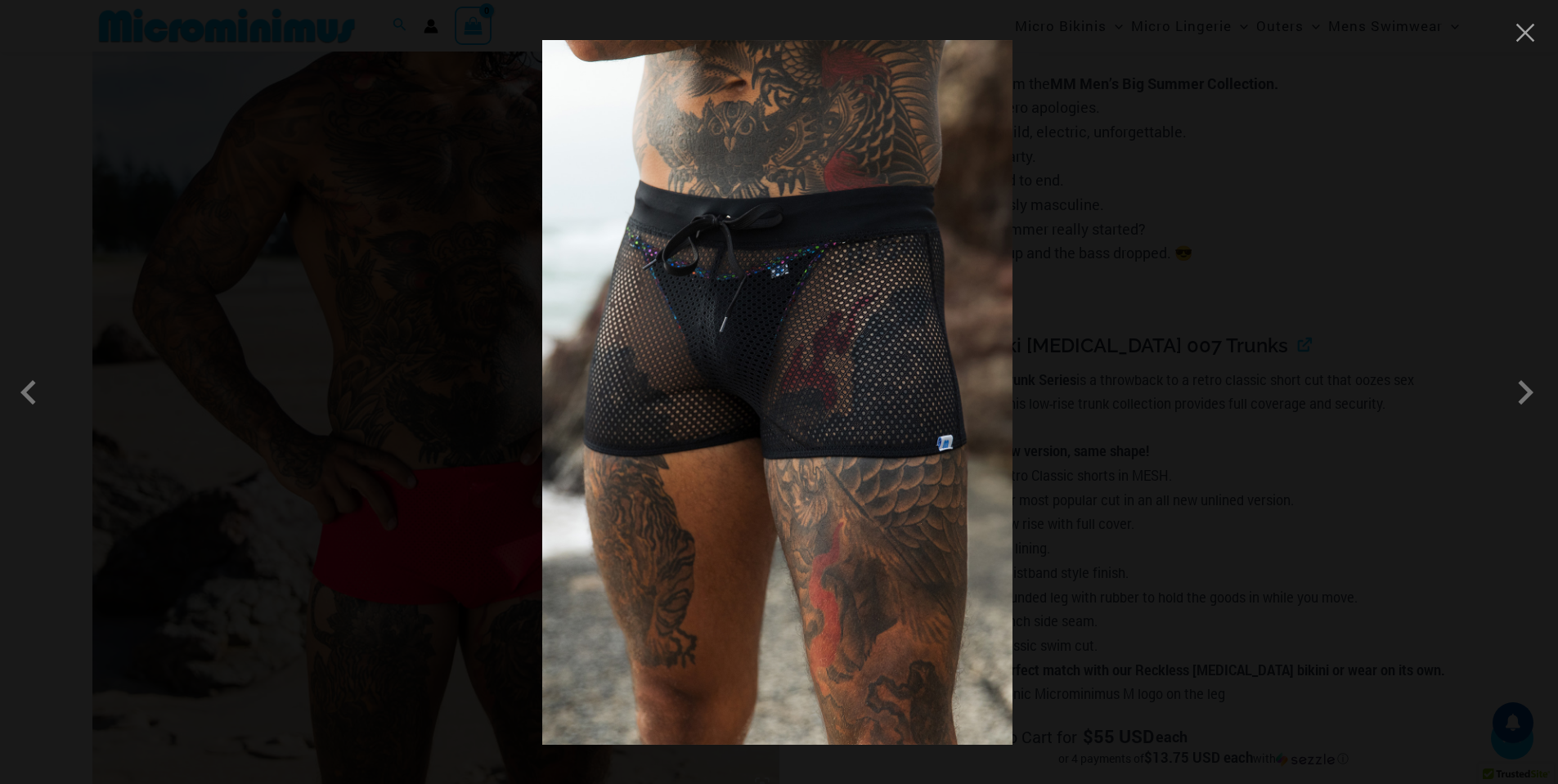
click at [1537, 22] on div at bounding box center [779, 392] width 1558 height 784
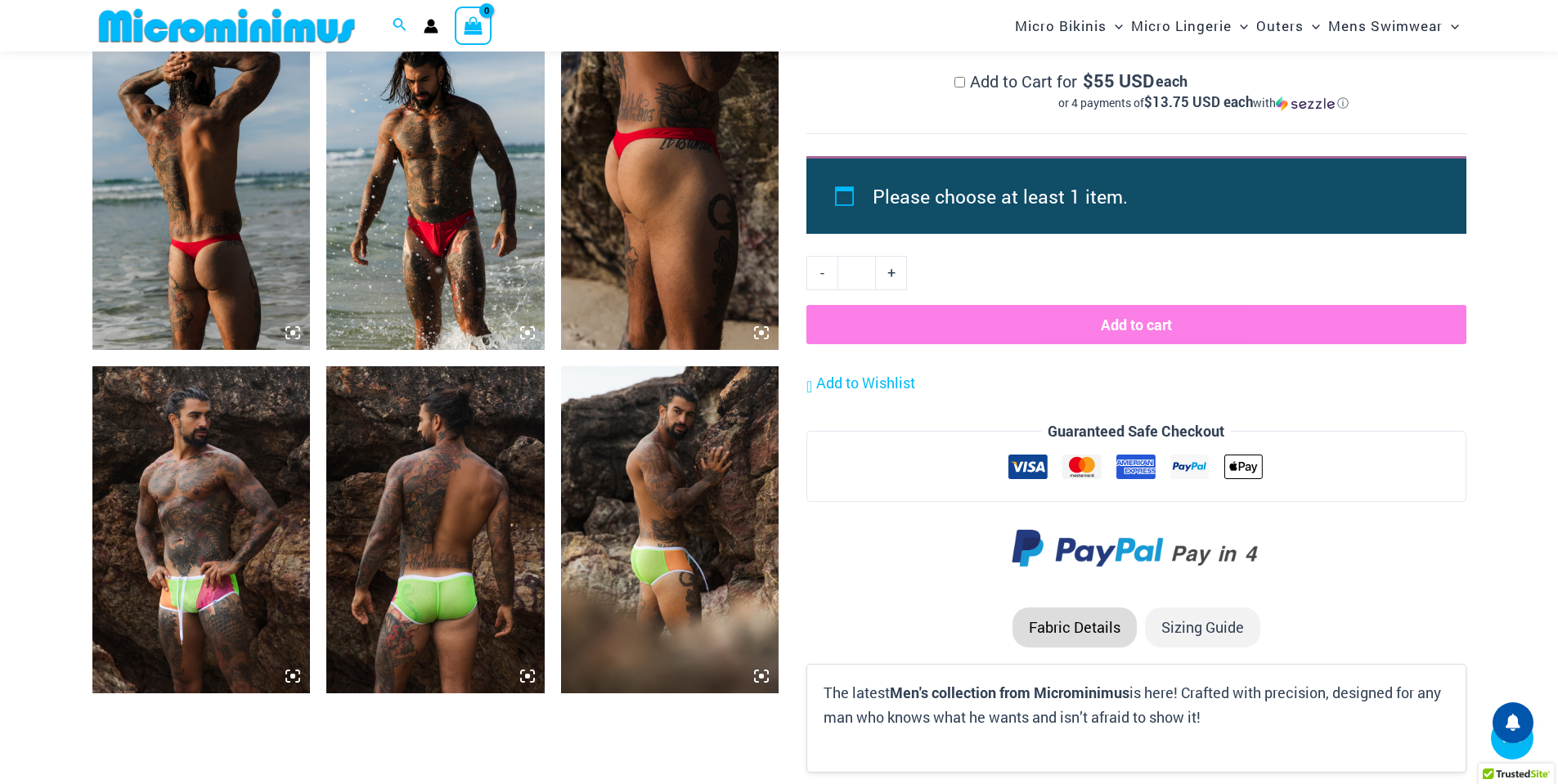
scroll to position [2733, 0]
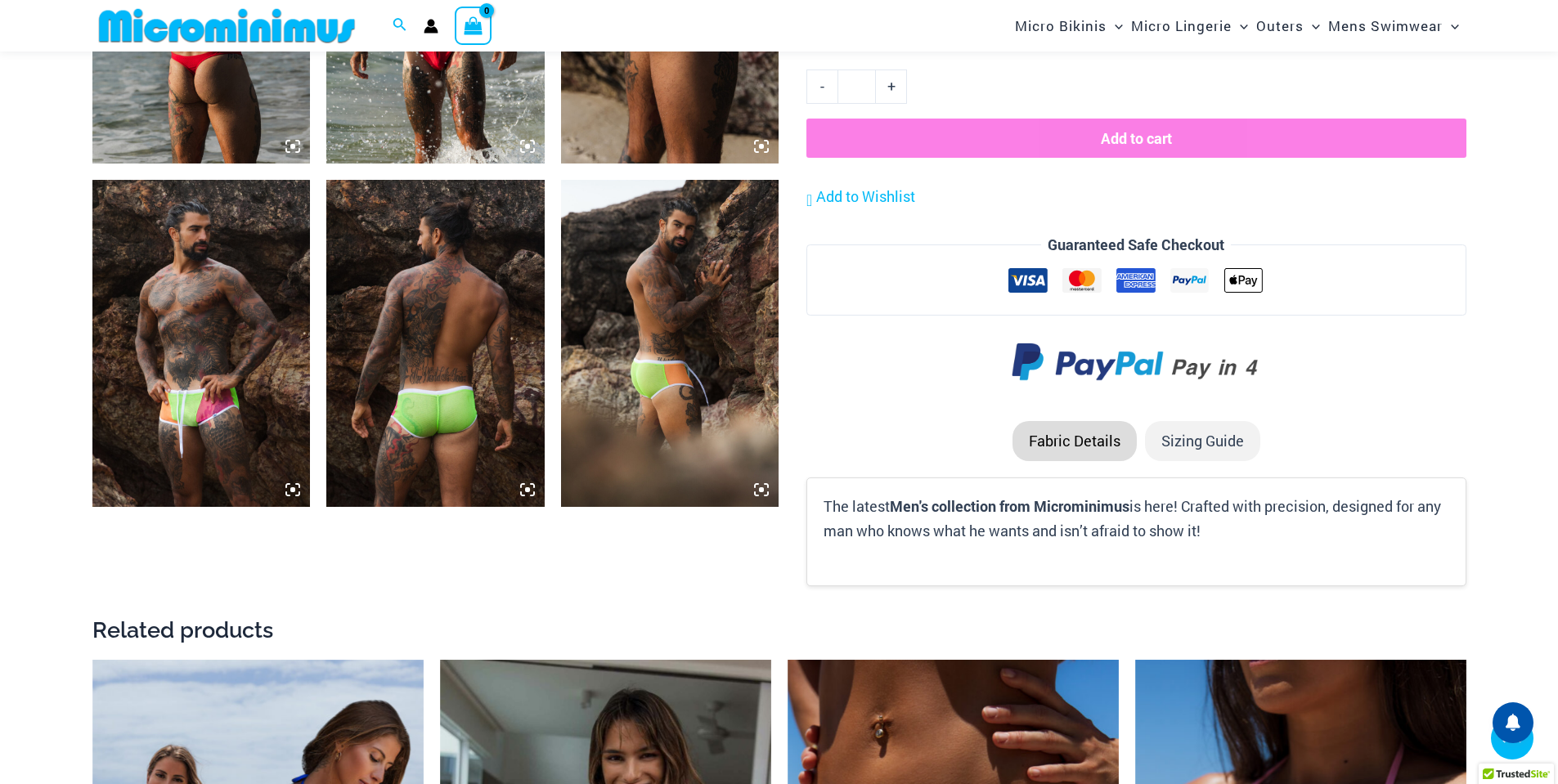
click at [141, 370] on img at bounding box center [201, 343] width 218 height 327
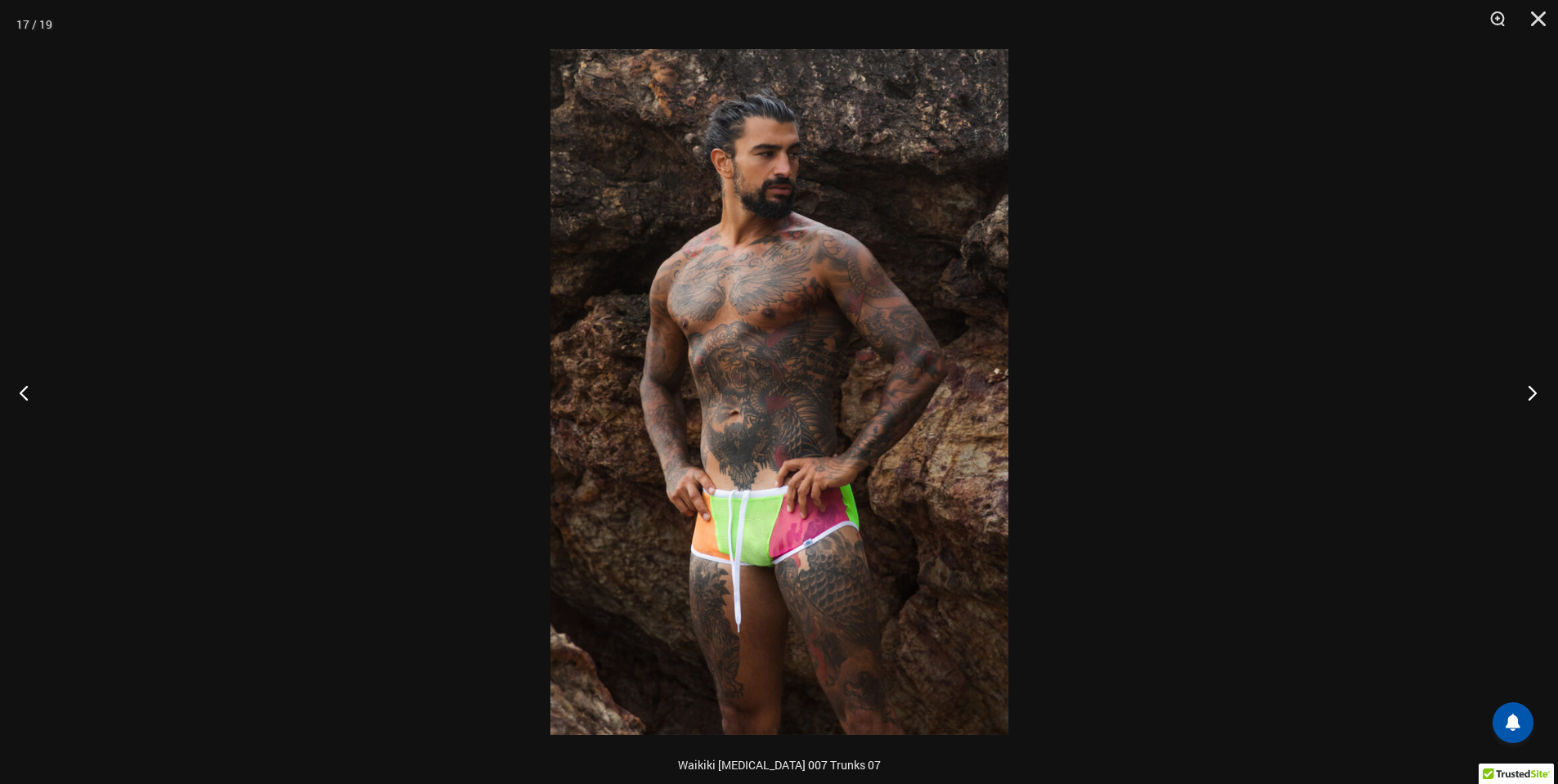
click at [1516, 396] on button "Next" at bounding box center [1527, 392] width 61 height 82
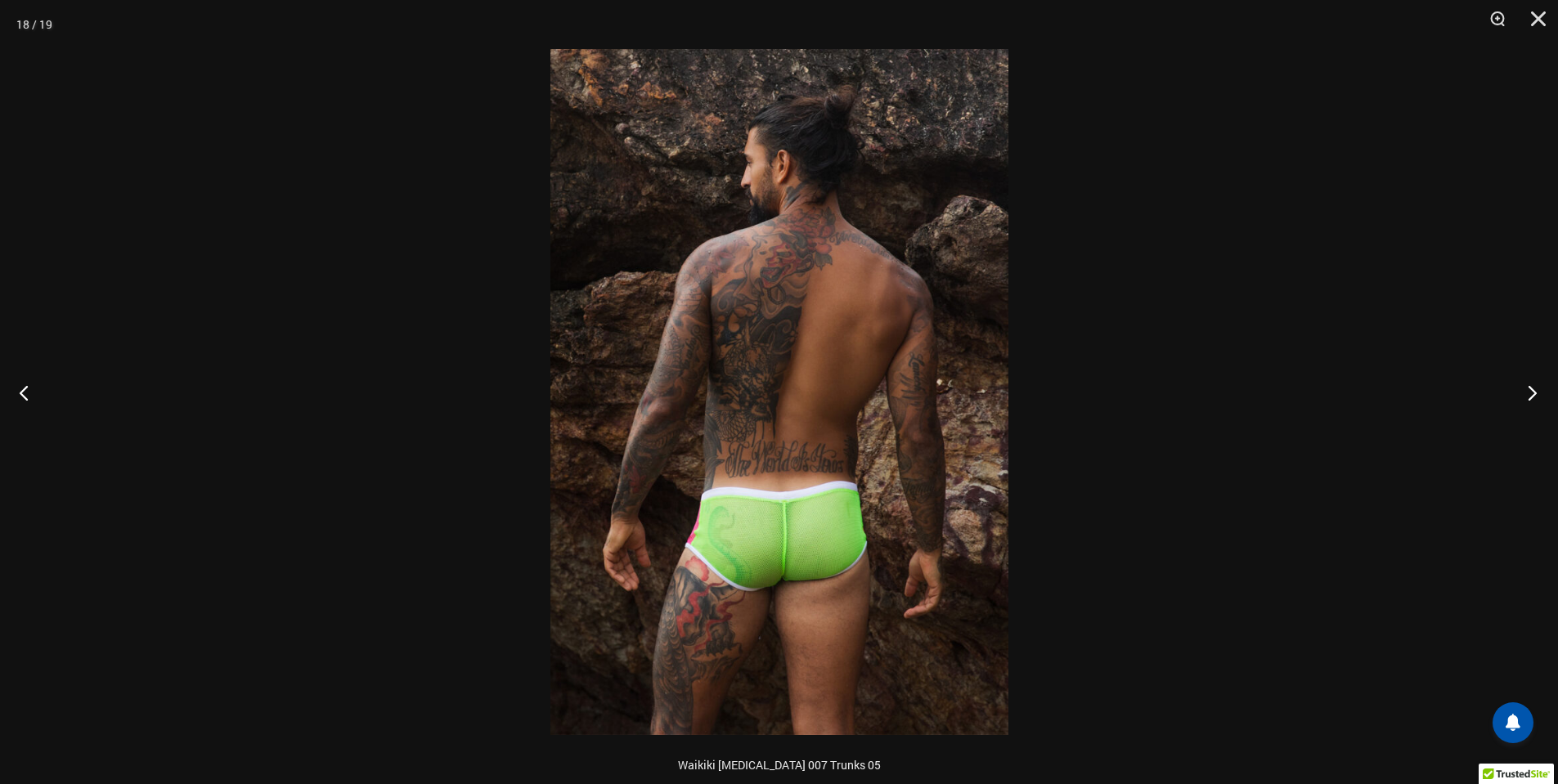
click at [1516, 396] on button "Next" at bounding box center [1527, 392] width 61 height 82
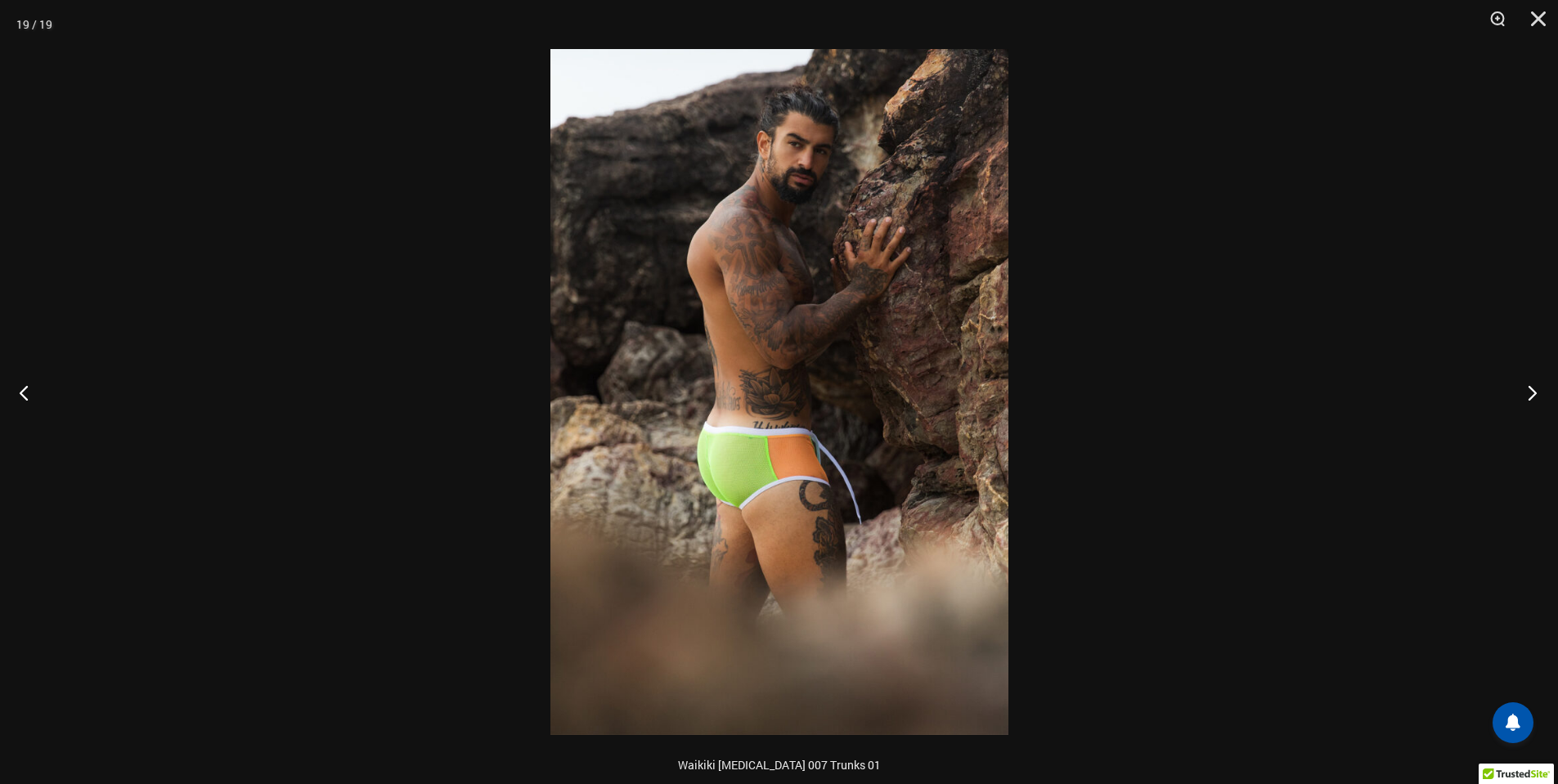
click at [1516, 396] on button "Next" at bounding box center [1527, 392] width 61 height 82
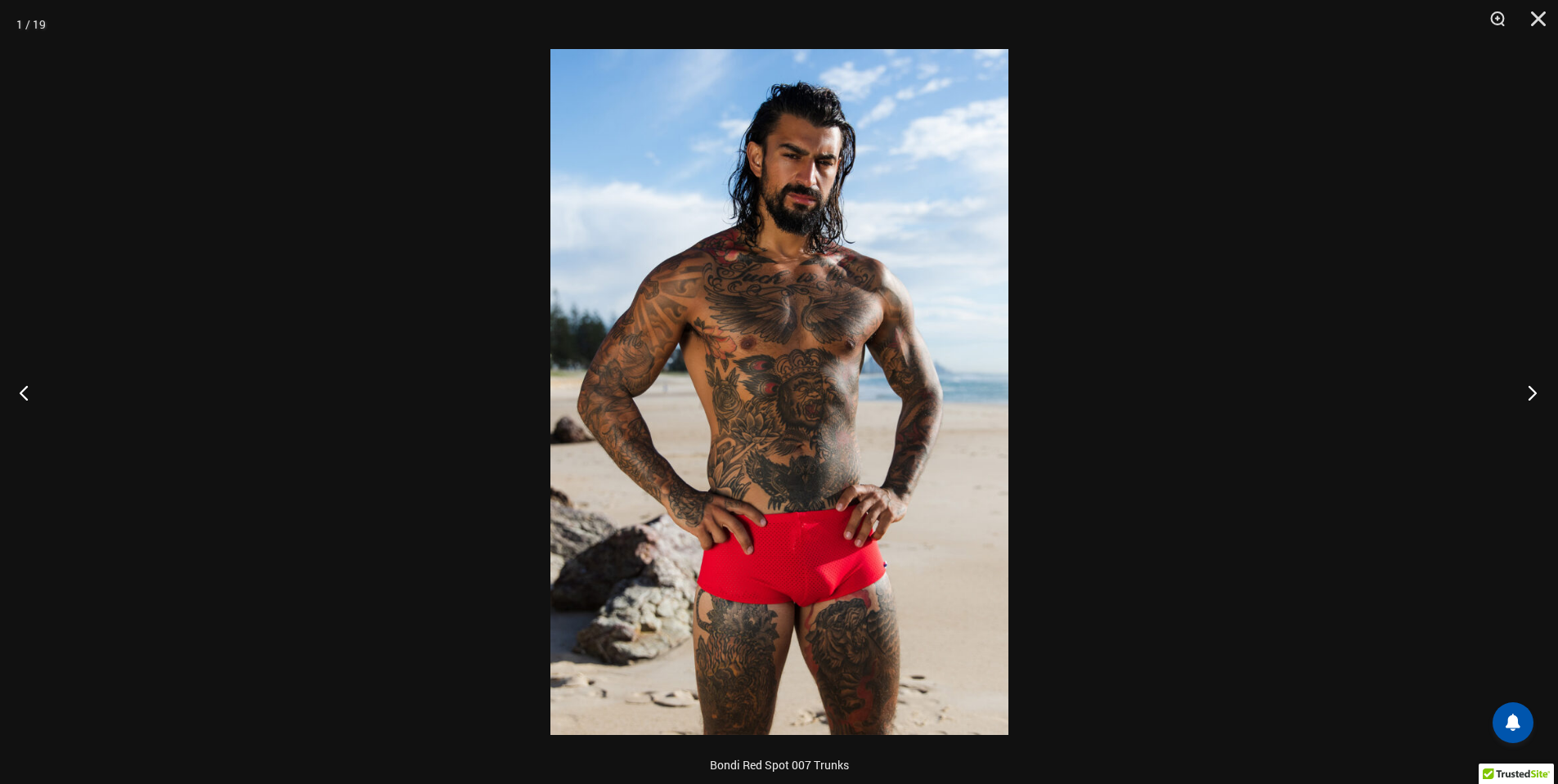
click at [1516, 396] on button "Next" at bounding box center [1527, 392] width 61 height 82
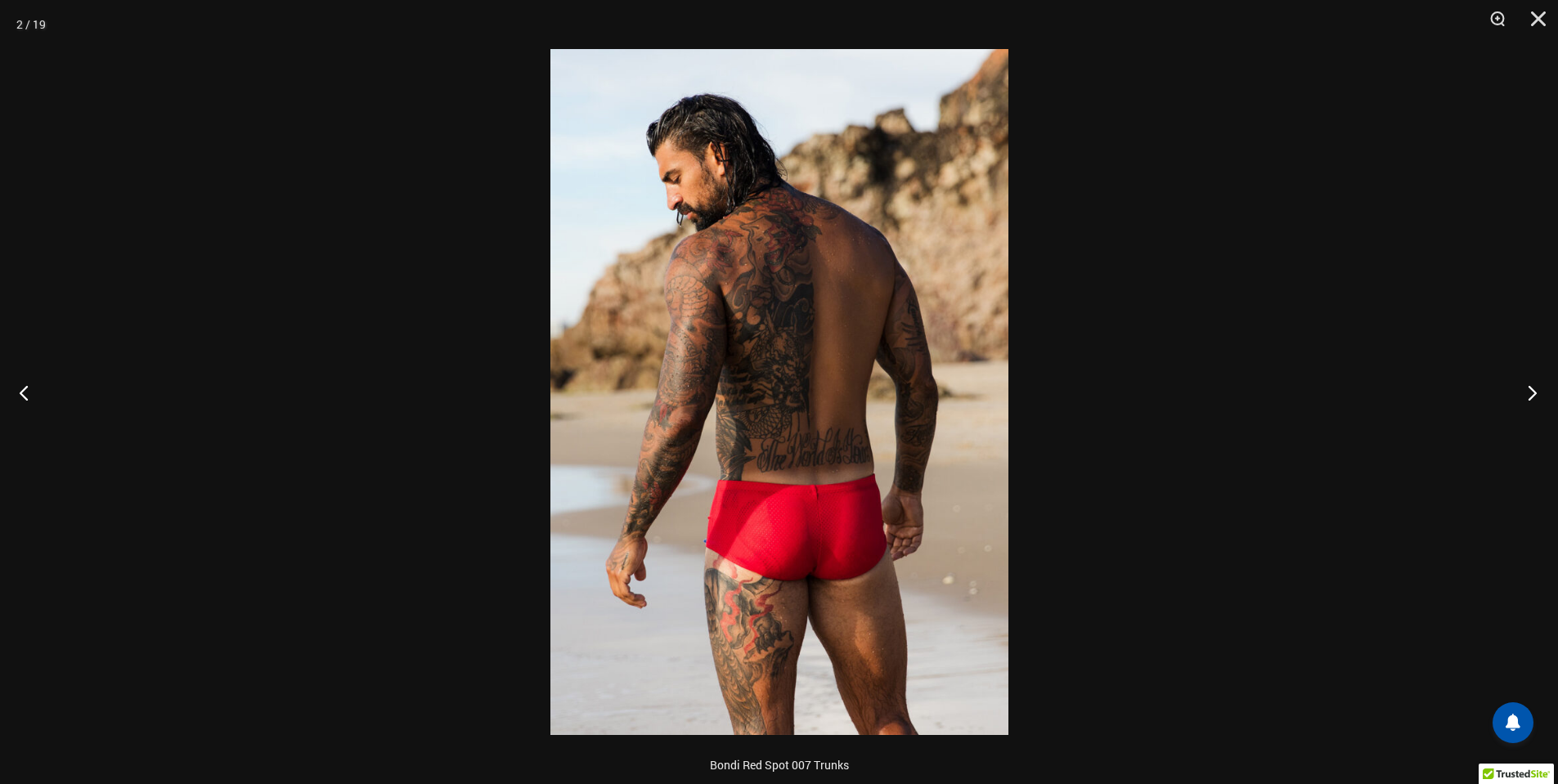
click at [1516, 396] on button "Next" at bounding box center [1527, 392] width 61 height 82
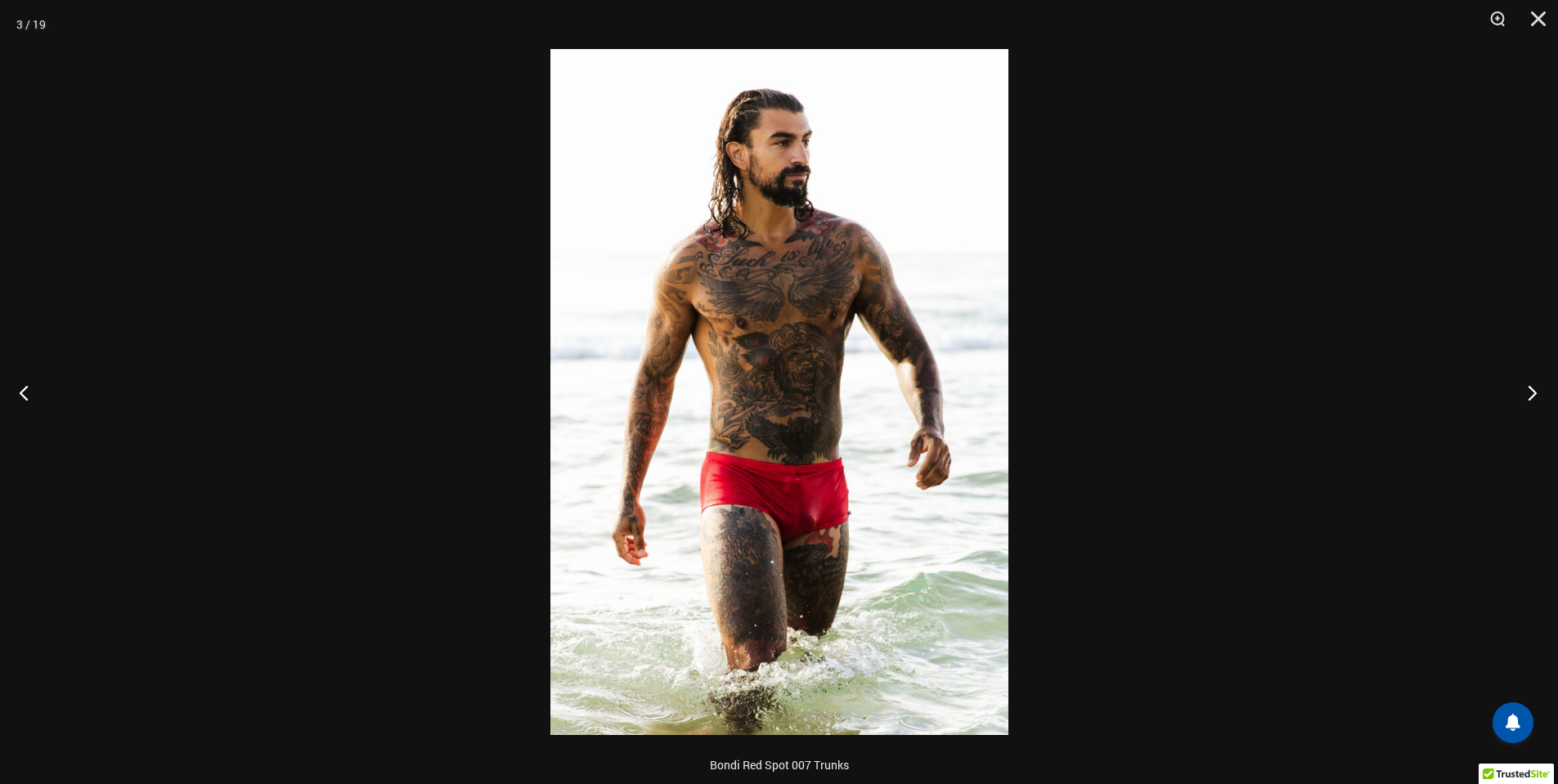
click at [1516, 396] on button "Next" at bounding box center [1527, 392] width 61 height 82
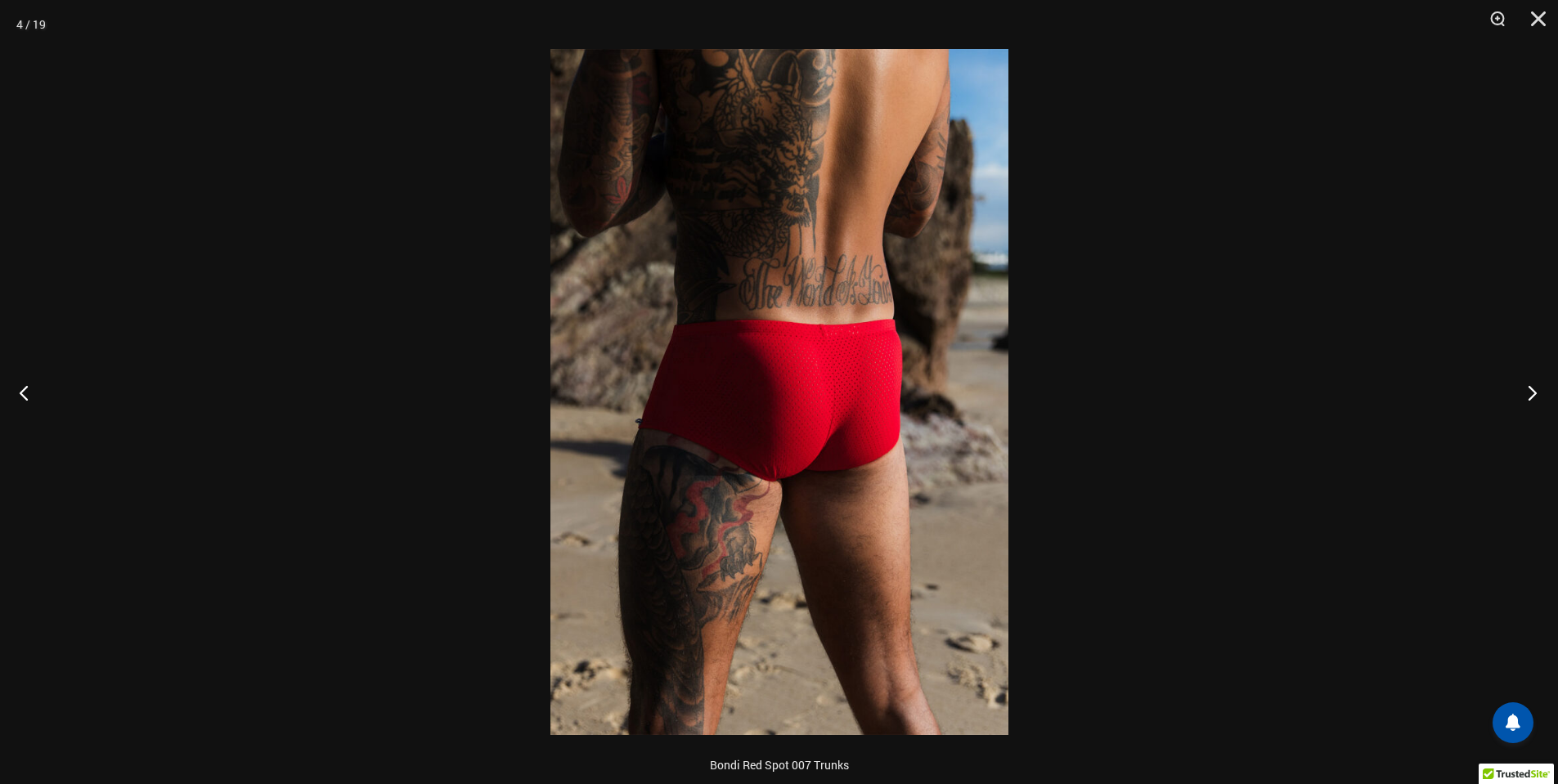
click at [1516, 396] on button "Next" at bounding box center [1527, 392] width 61 height 82
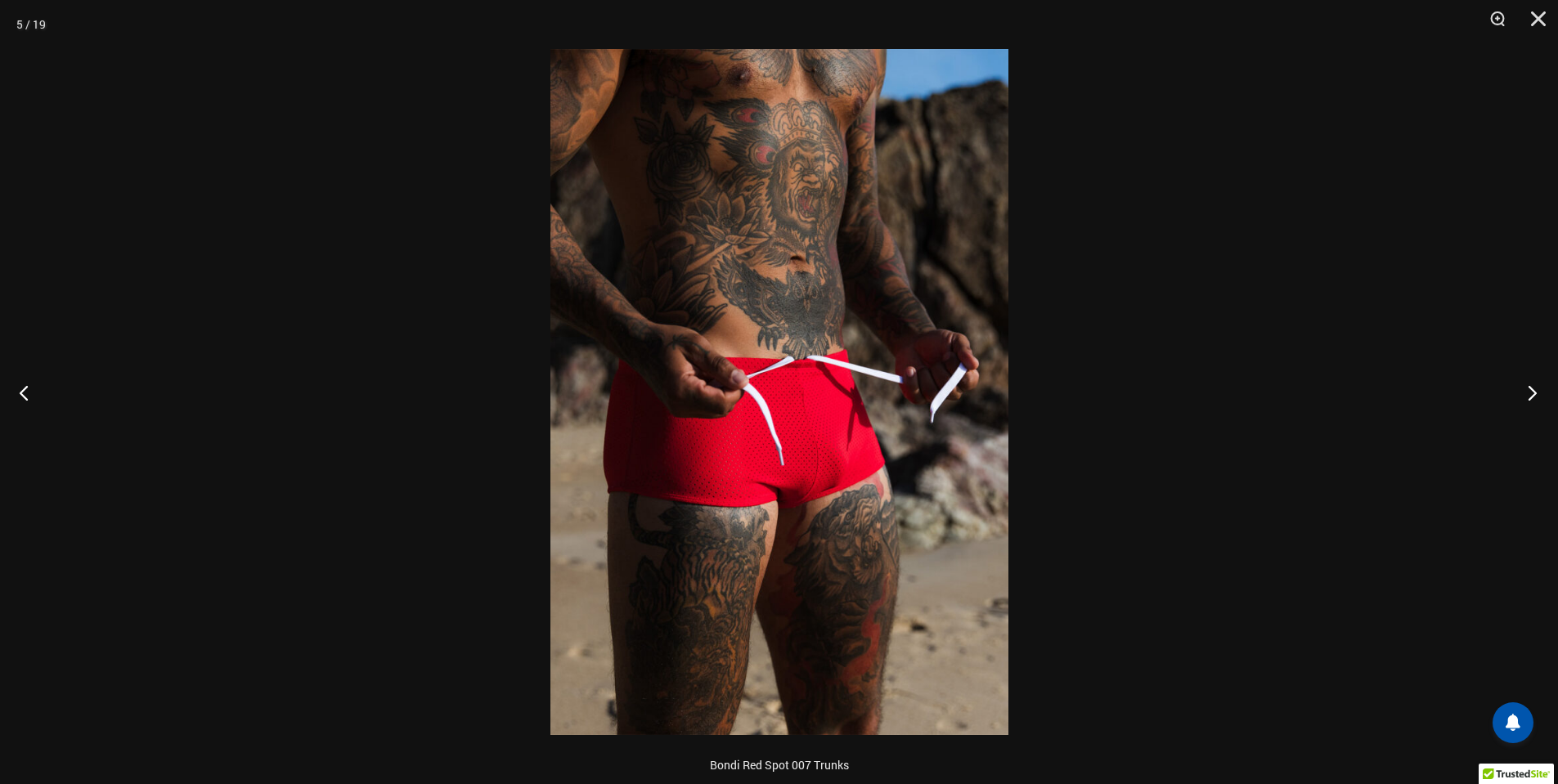
click at [1516, 396] on button "Next" at bounding box center [1527, 392] width 61 height 82
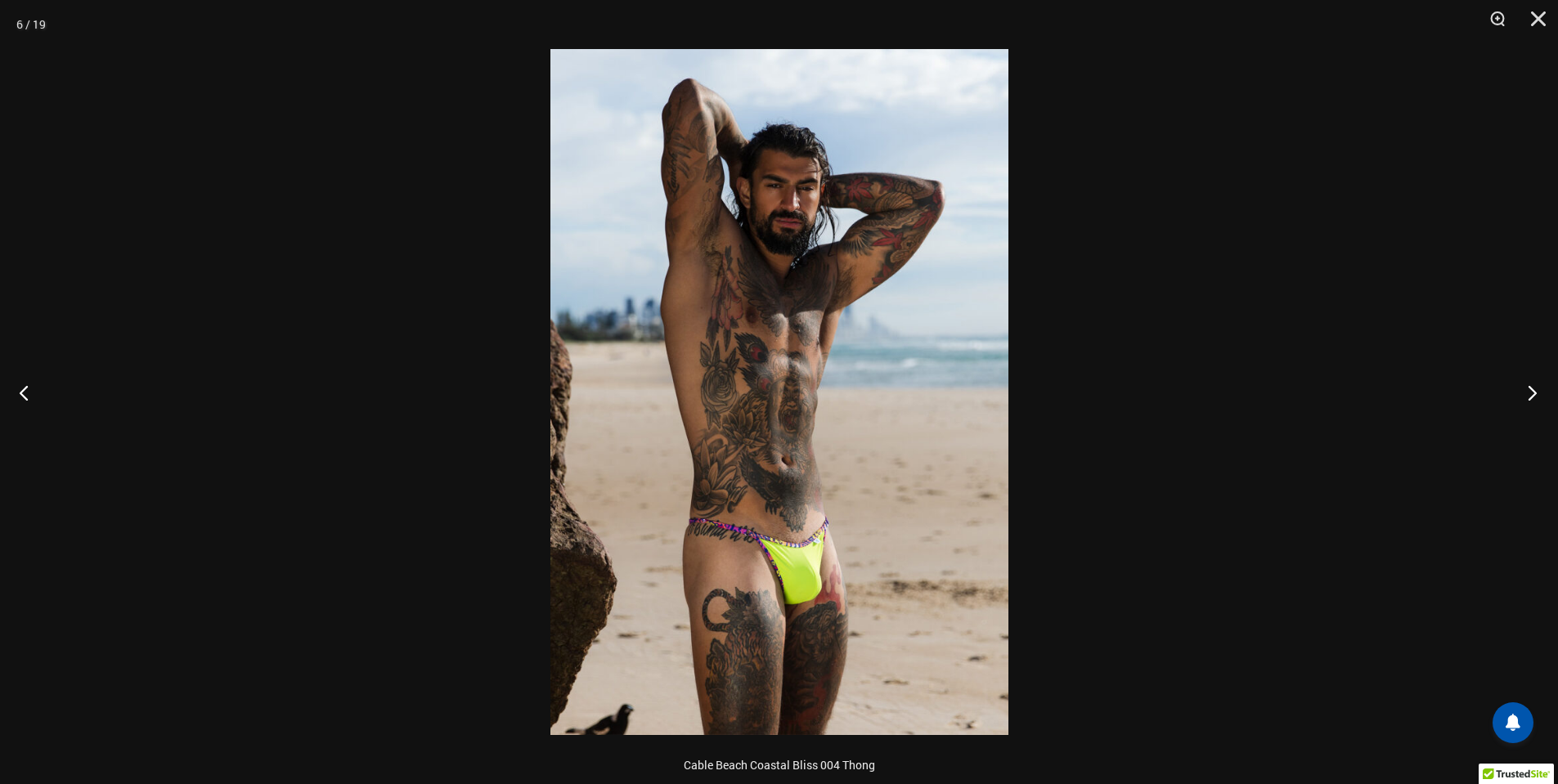
click at [1516, 396] on button "Next" at bounding box center [1527, 392] width 61 height 82
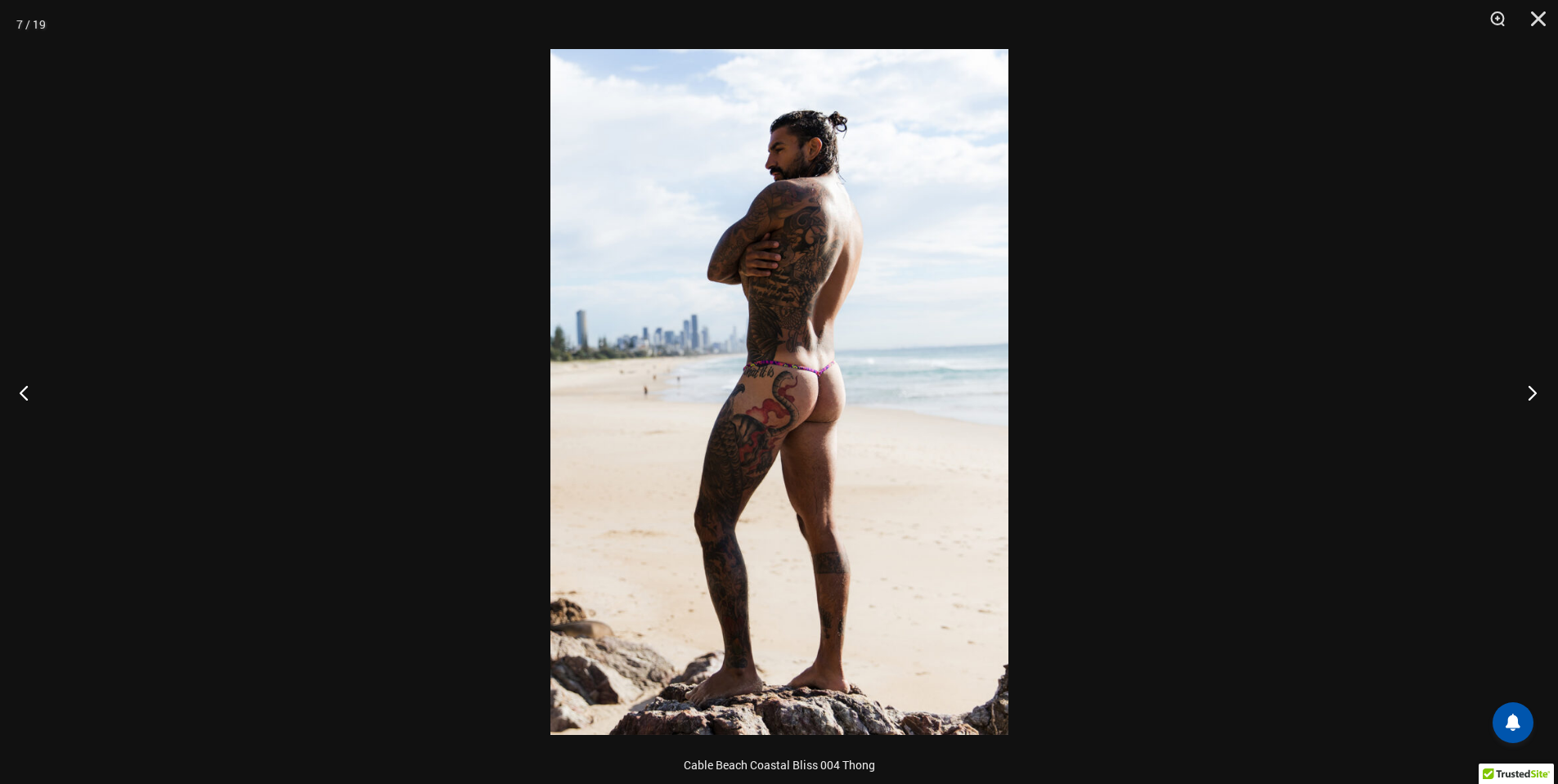
click at [1516, 396] on button "Next" at bounding box center [1527, 392] width 61 height 82
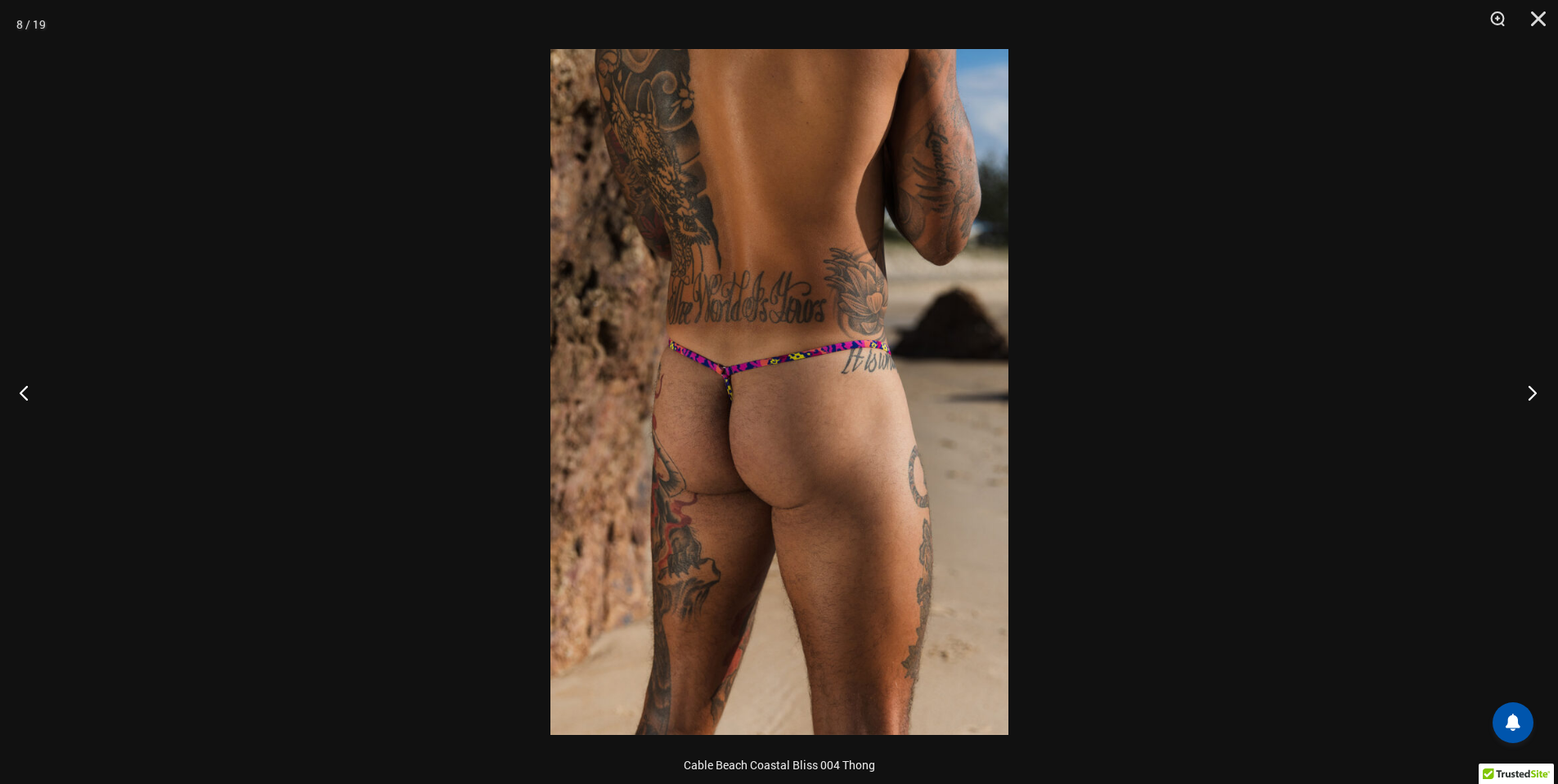
click at [1516, 396] on button "Next" at bounding box center [1527, 392] width 61 height 82
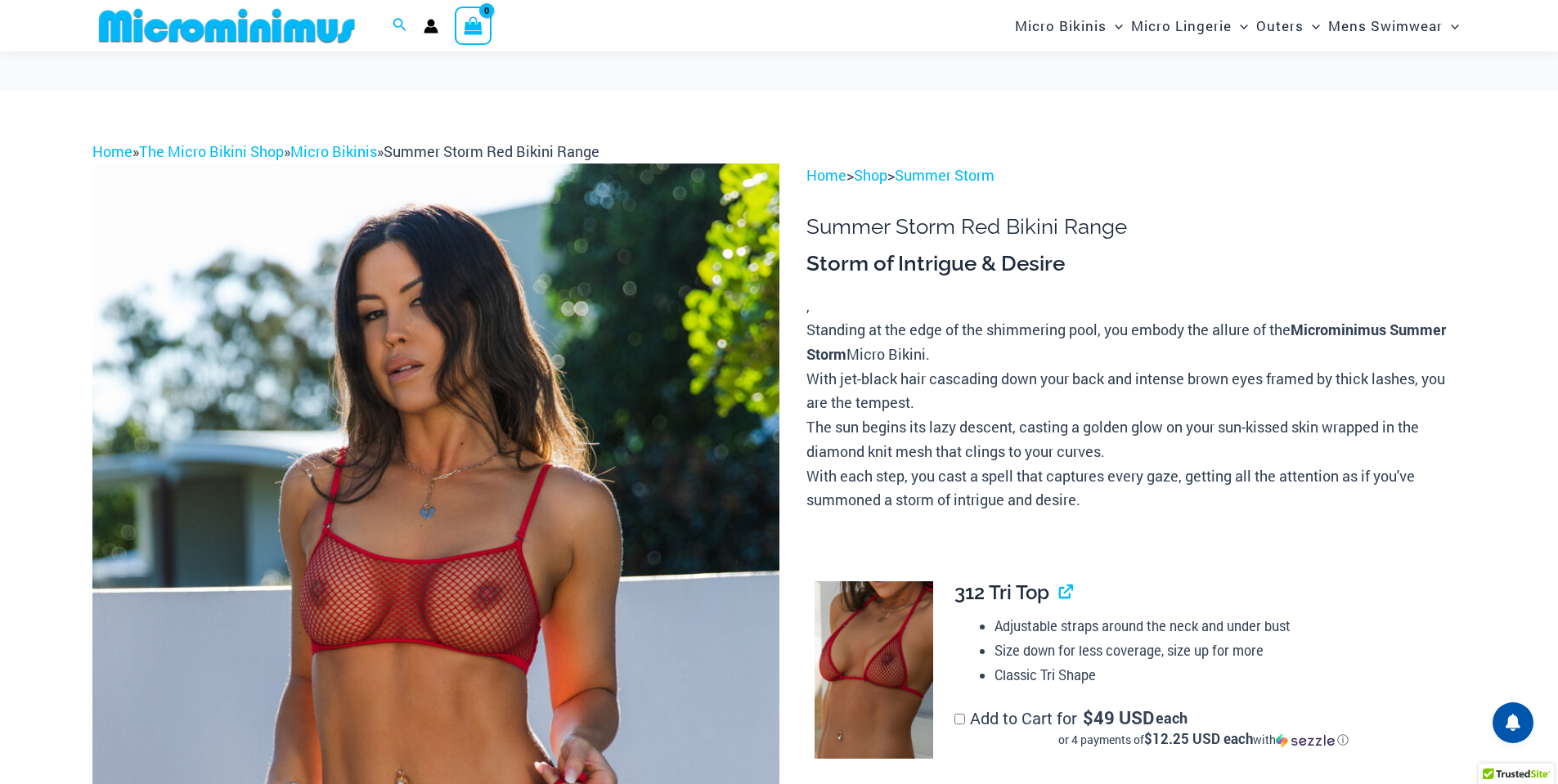
scroll to position [475, 0]
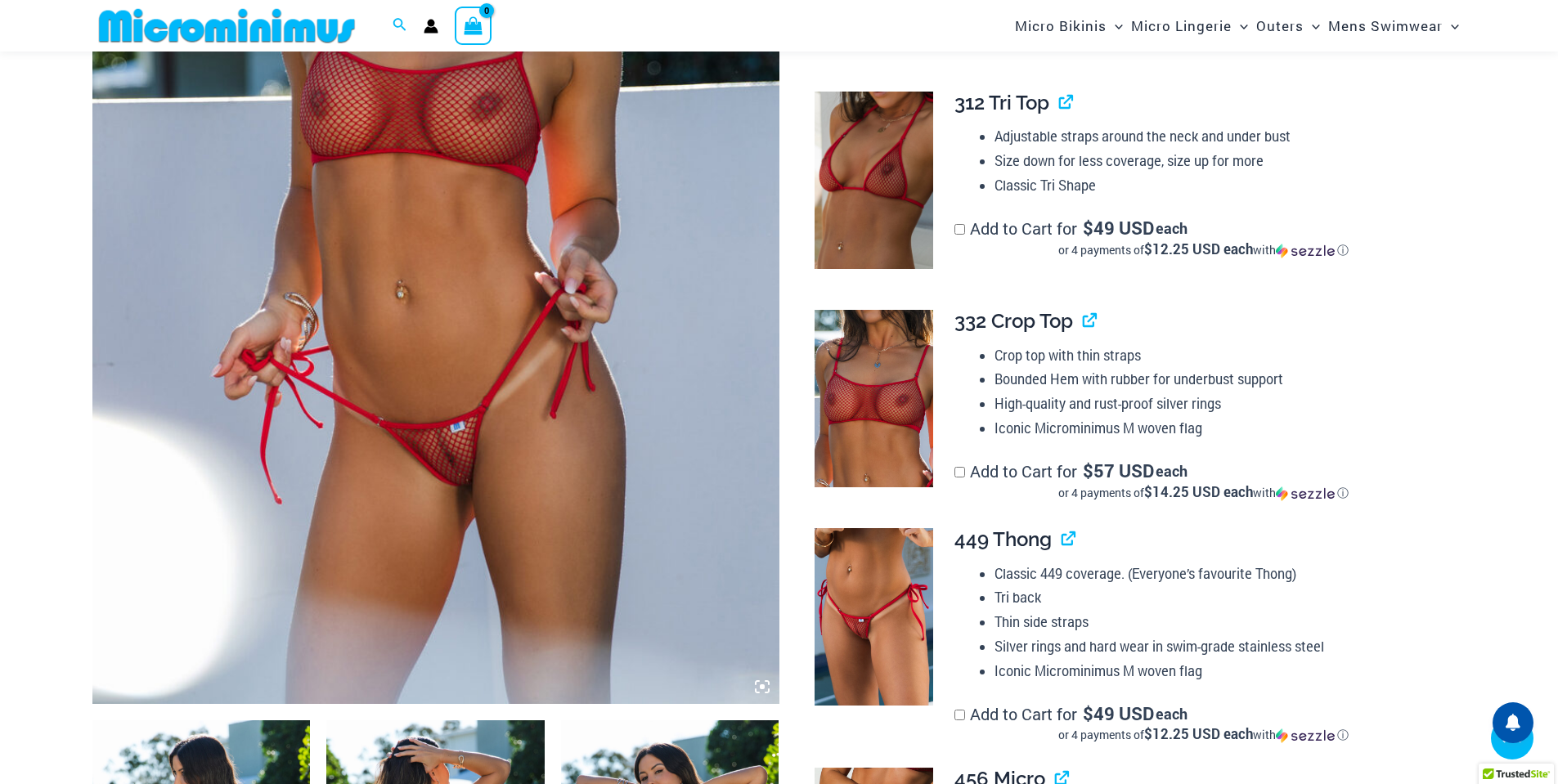
click at [417, 430] on img at bounding box center [435, 189] width 687 height 1030
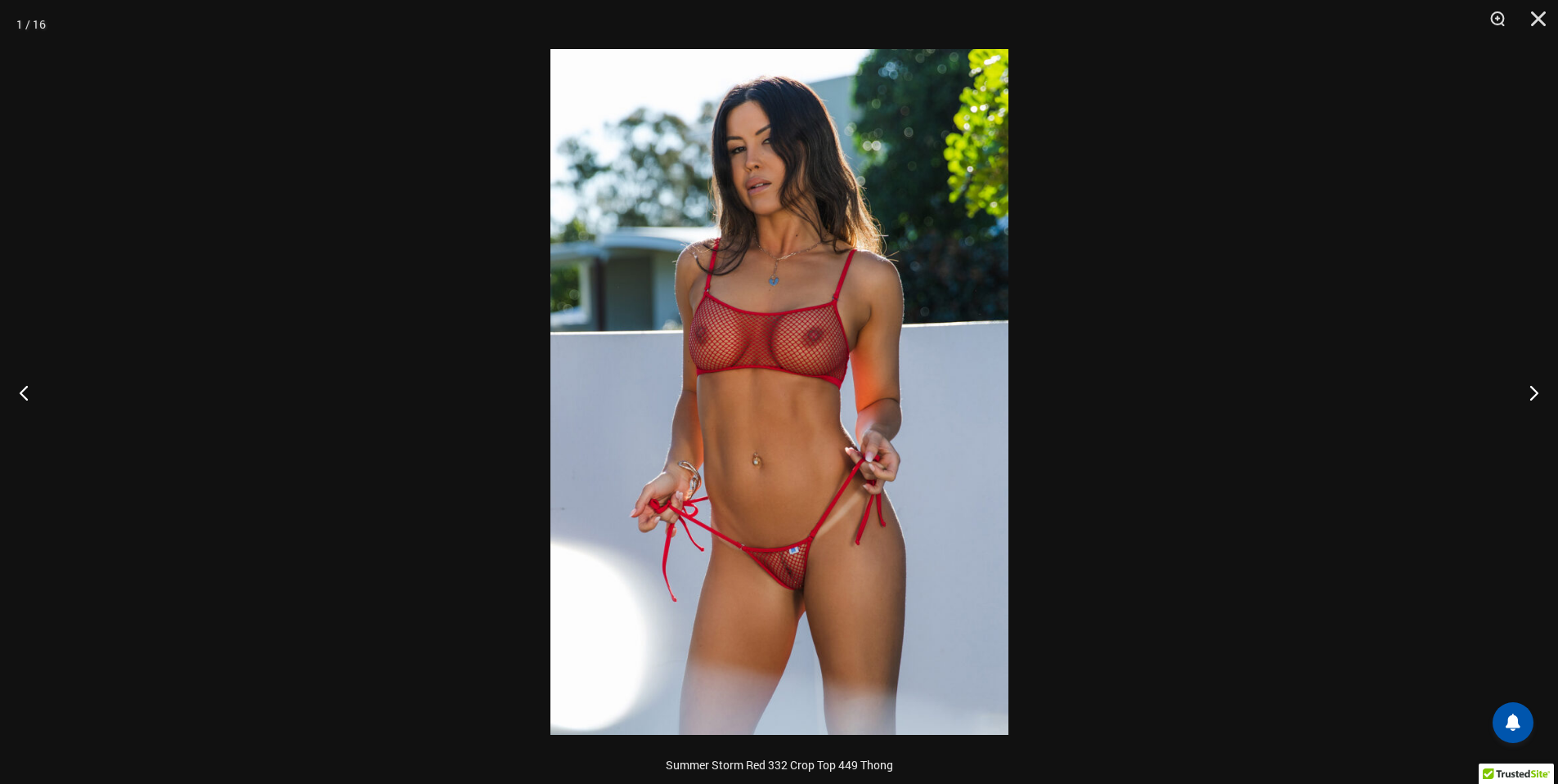
click at [806, 567] on img at bounding box center [779, 392] width 458 height 686
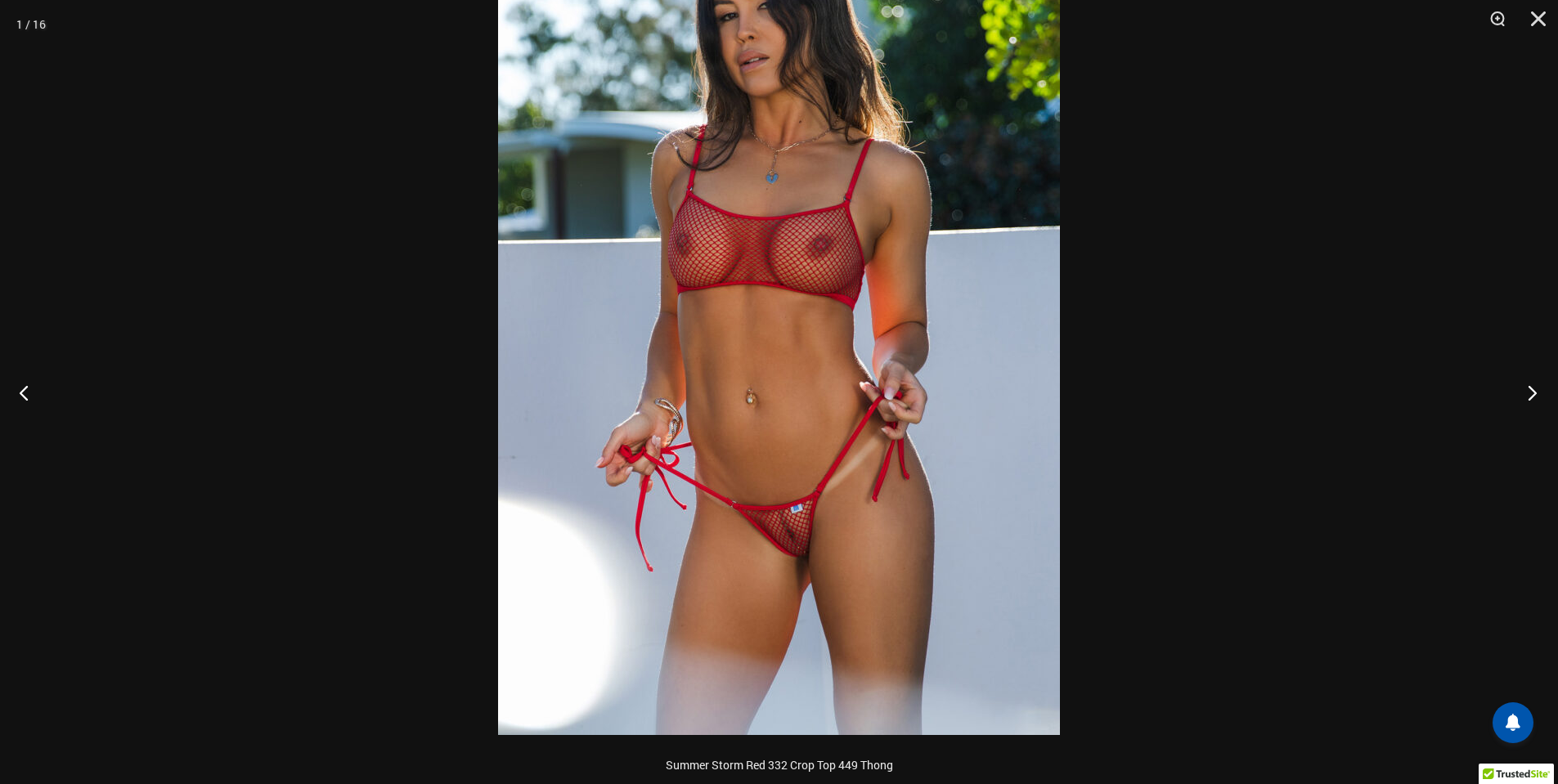
click at [1518, 388] on button "Next" at bounding box center [1527, 392] width 61 height 82
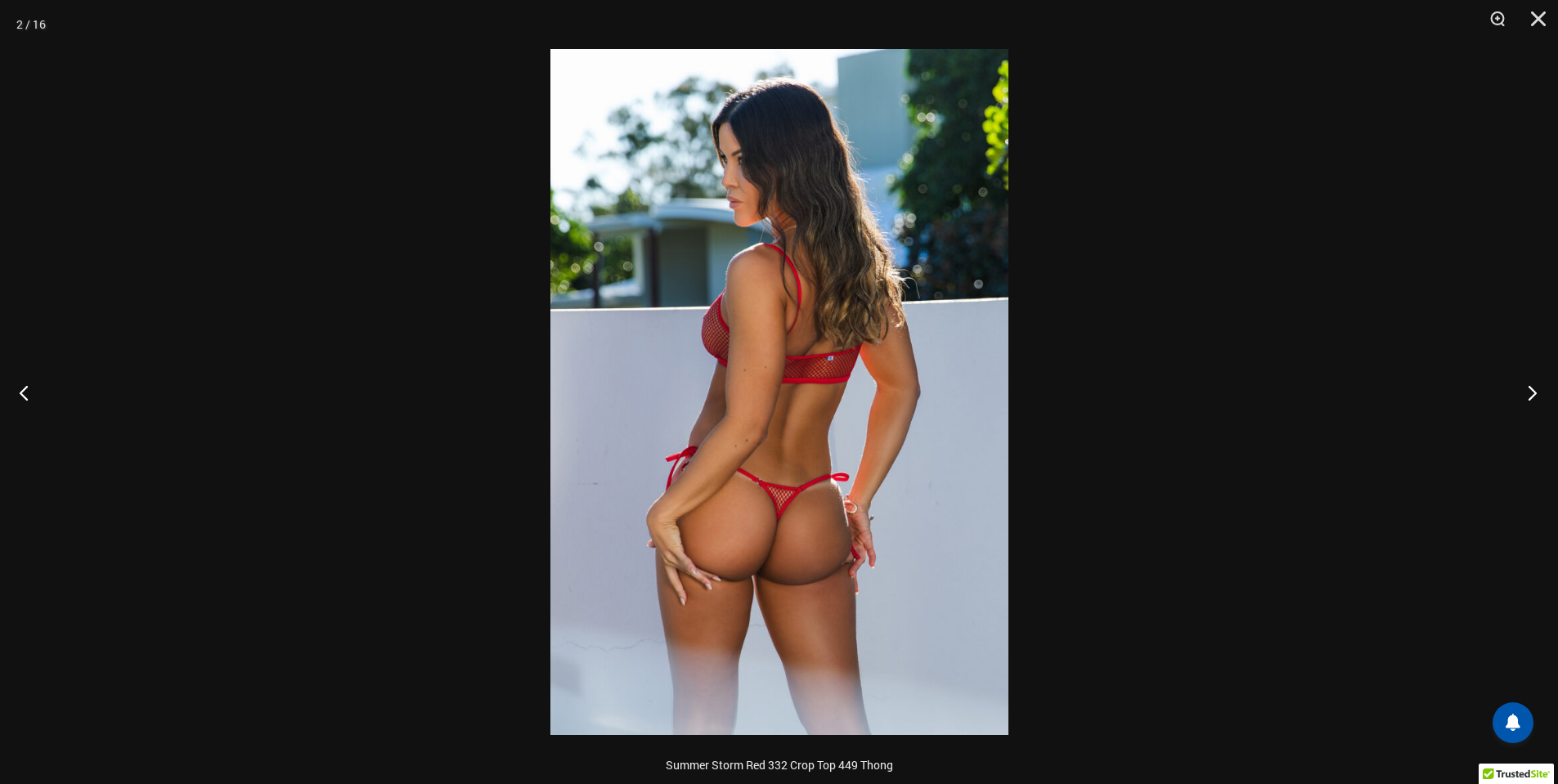
click at [1530, 399] on button "Next" at bounding box center [1527, 392] width 61 height 82
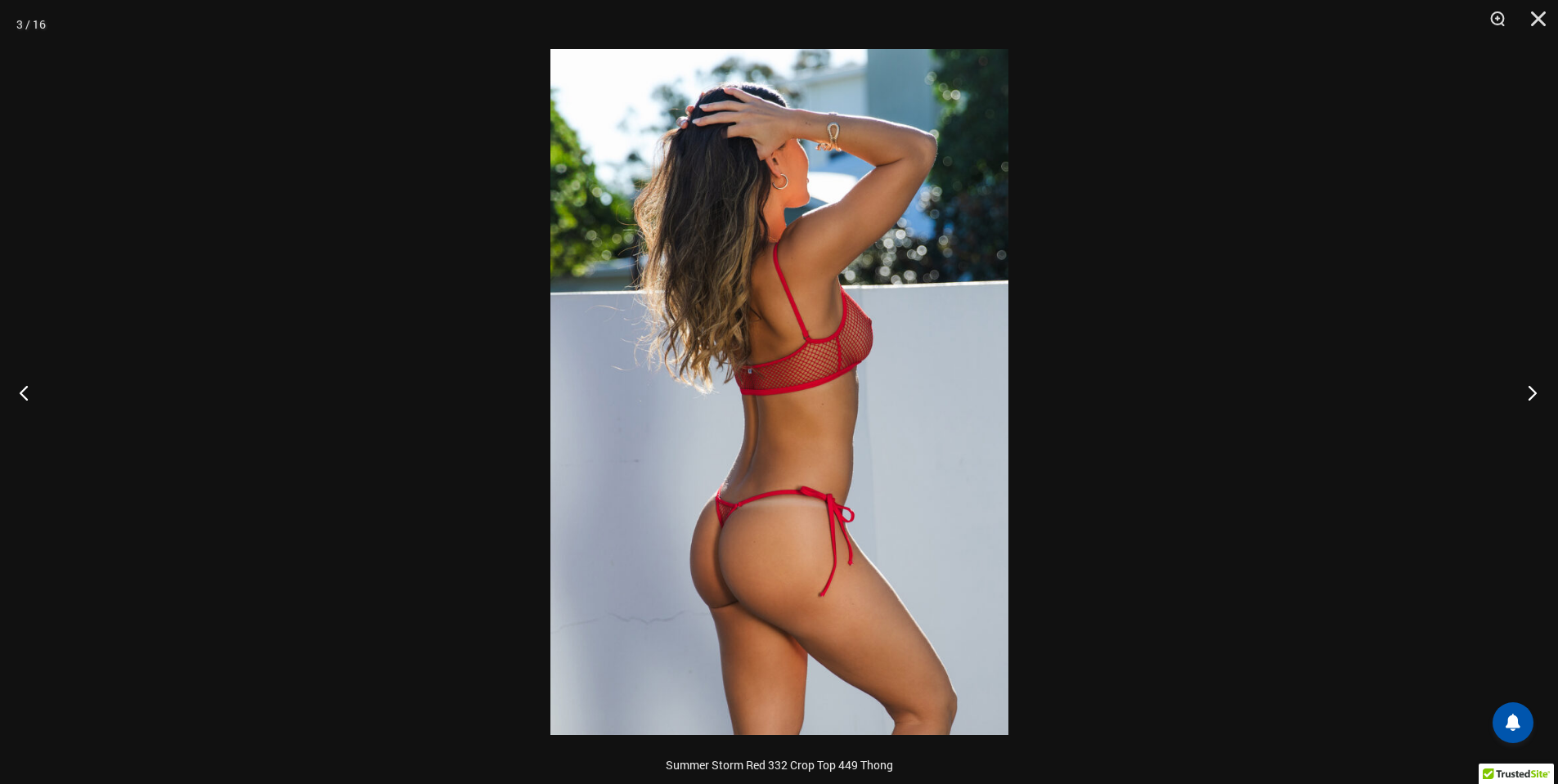
click at [1530, 399] on button "Next" at bounding box center [1527, 392] width 61 height 82
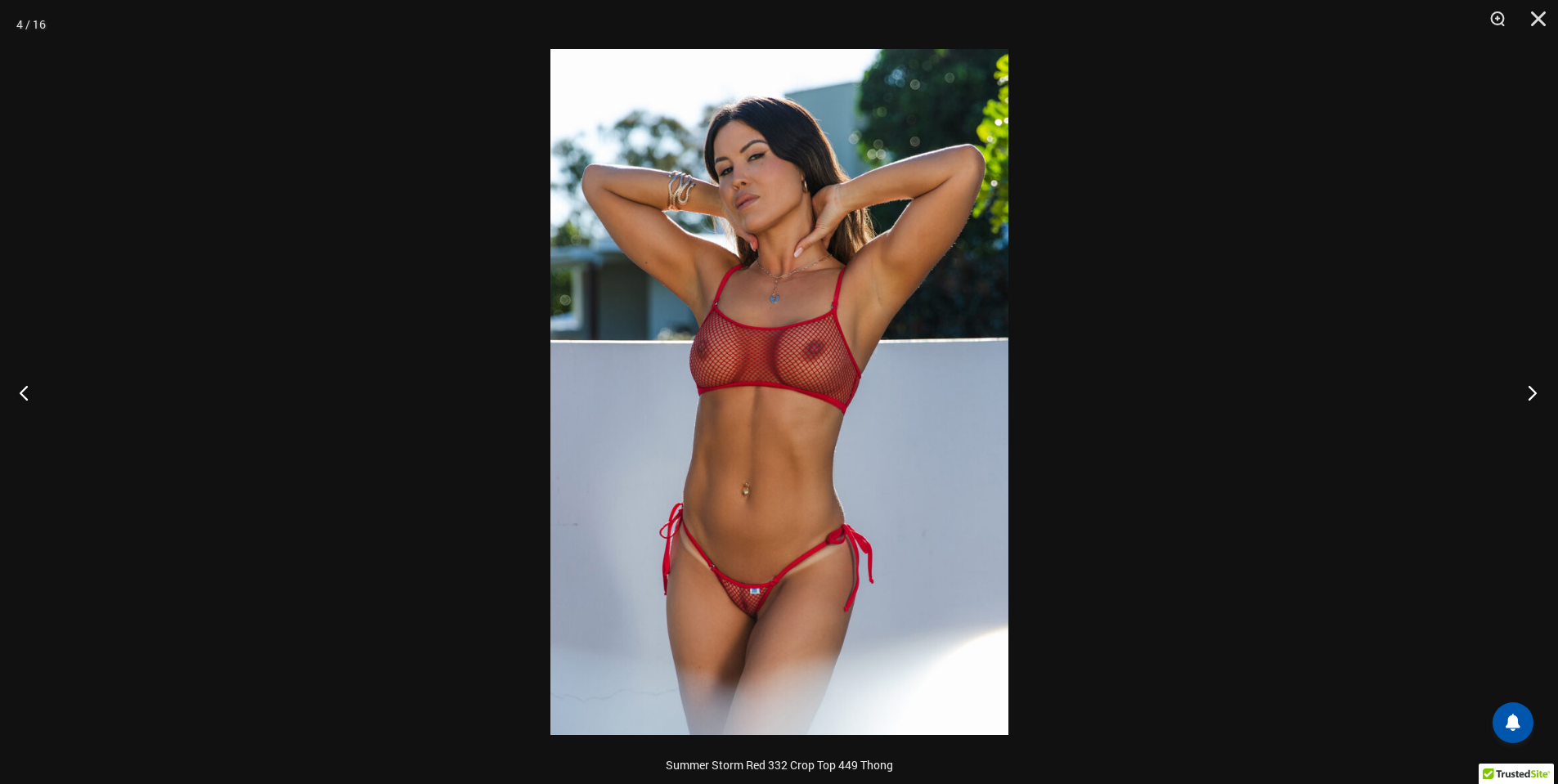
click at [1530, 399] on button "Next" at bounding box center [1527, 392] width 61 height 82
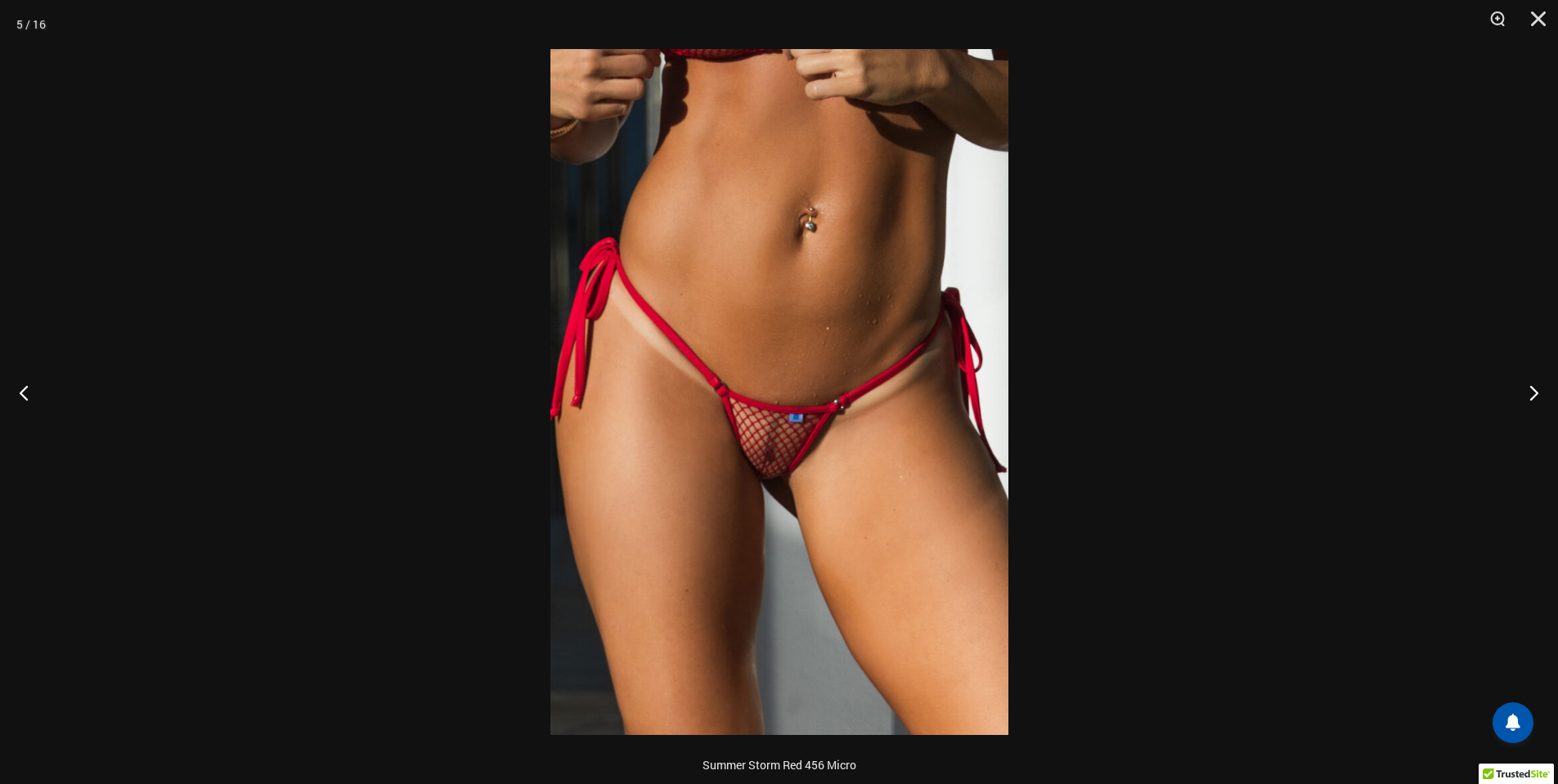
click at [773, 444] on img at bounding box center [779, 392] width 458 height 686
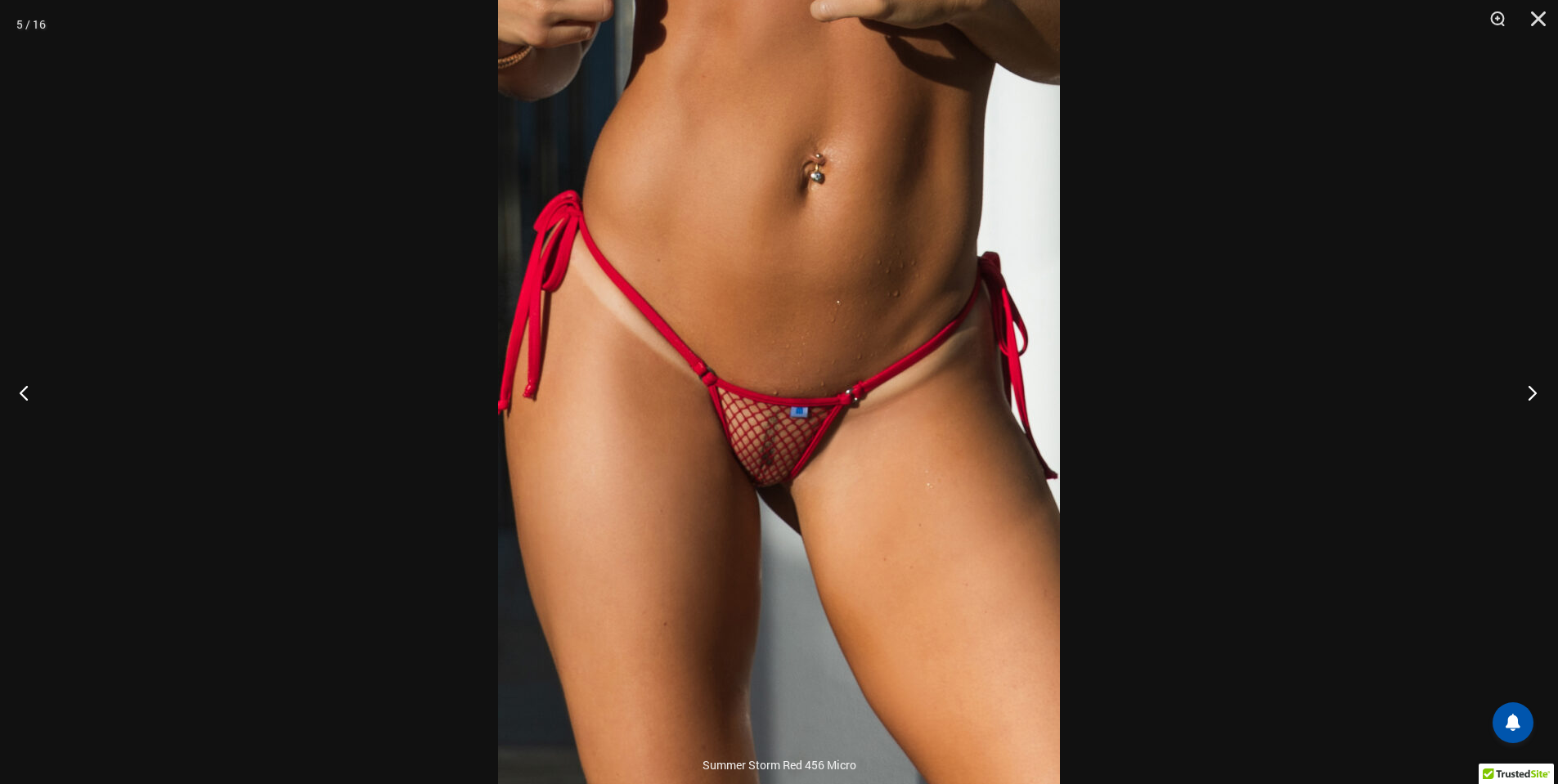
click at [1533, 390] on button "Next" at bounding box center [1527, 392] width 61 height 82
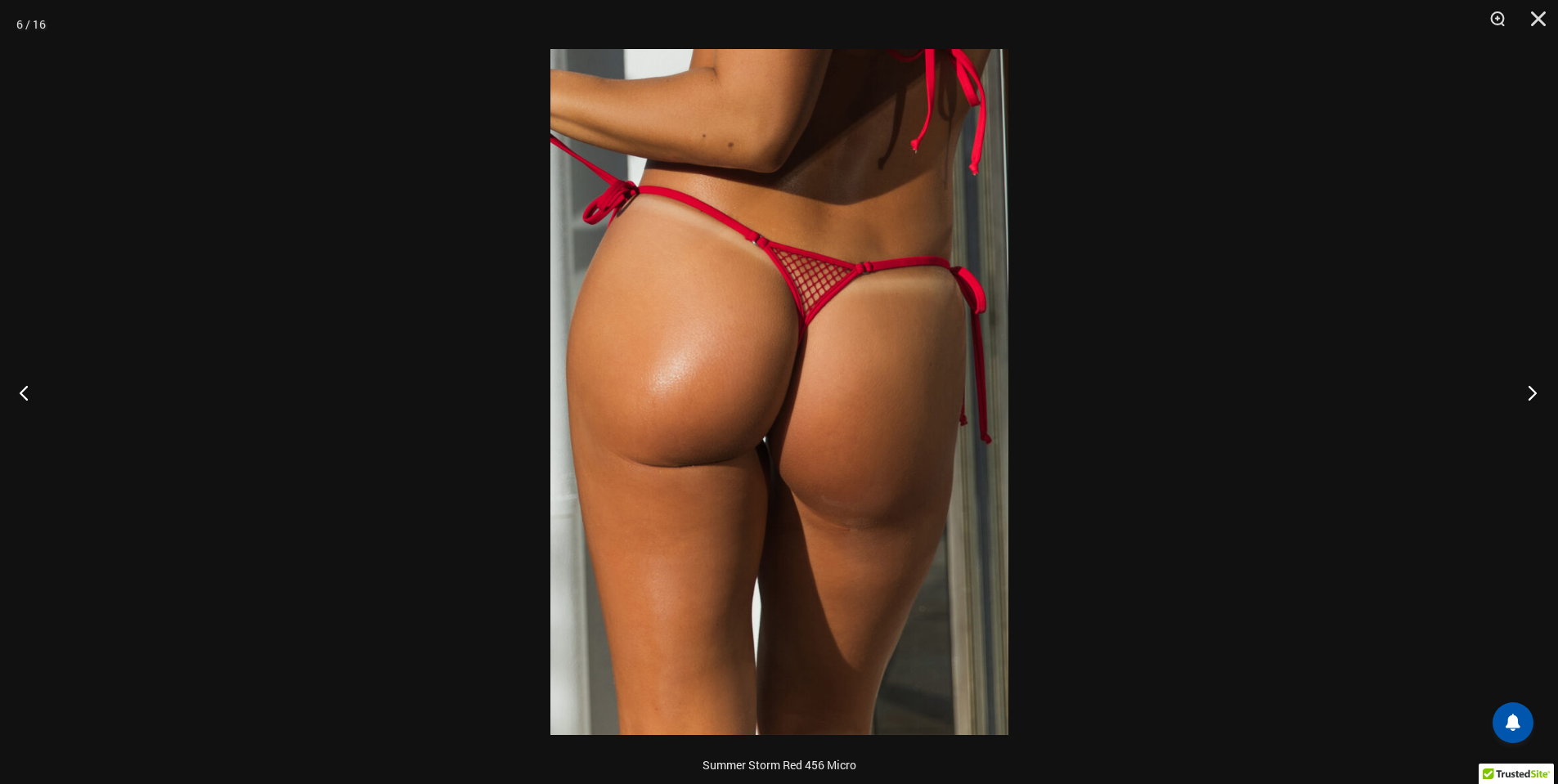
click at [1533, 390] on button "Next" at bounding box center [1527, 392] width 61 height 82
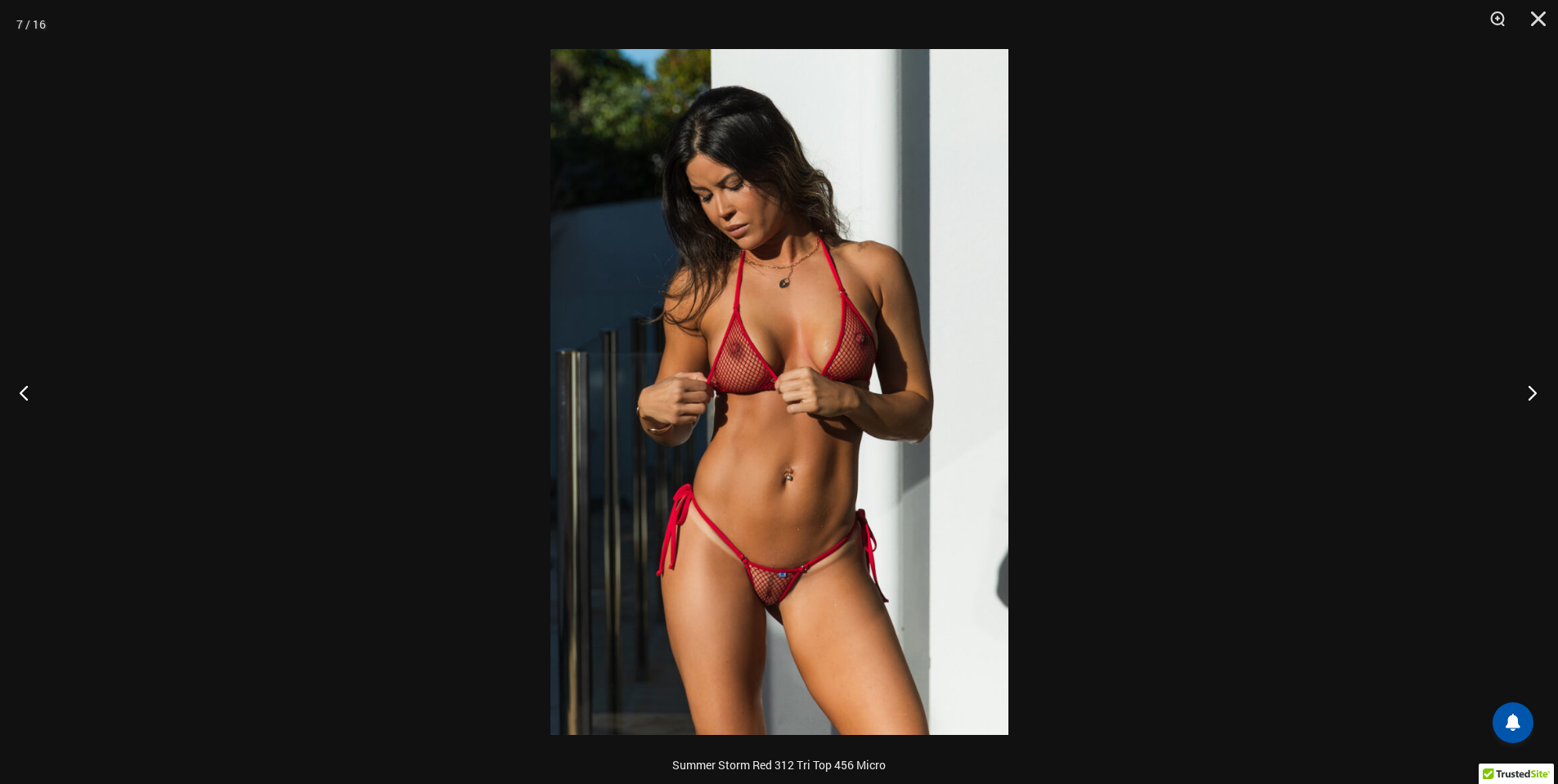
click at [1533, 390] on button "Next" at bounding box center [1527, 392] width 61 height 82
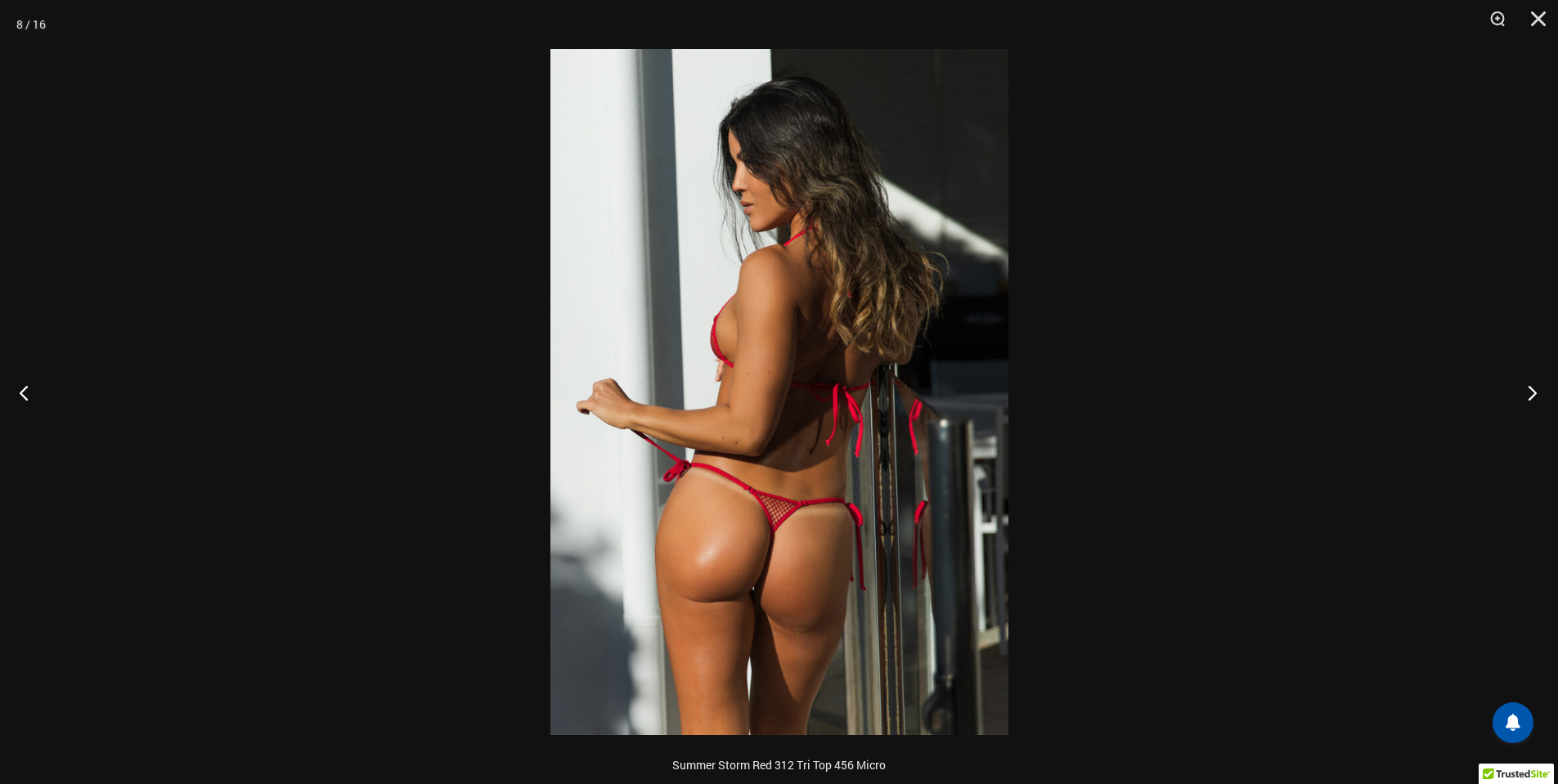
click at [1533, 390] on button "Next" at bounding box center [1527, 392] width 61 height 82
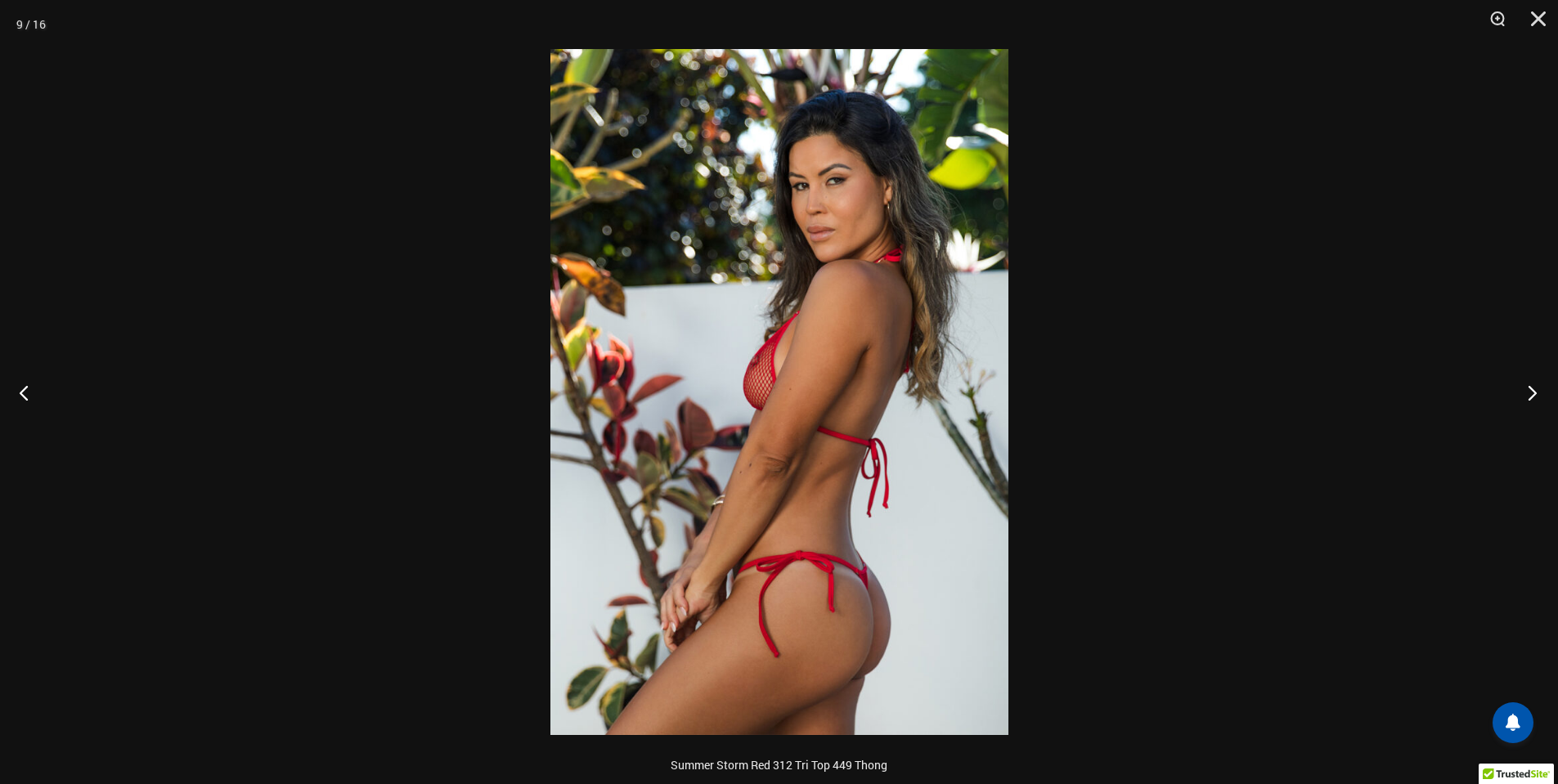
click at [1533, 390] on button "Next" at bounding box center [1527, 392] width 61 height 82
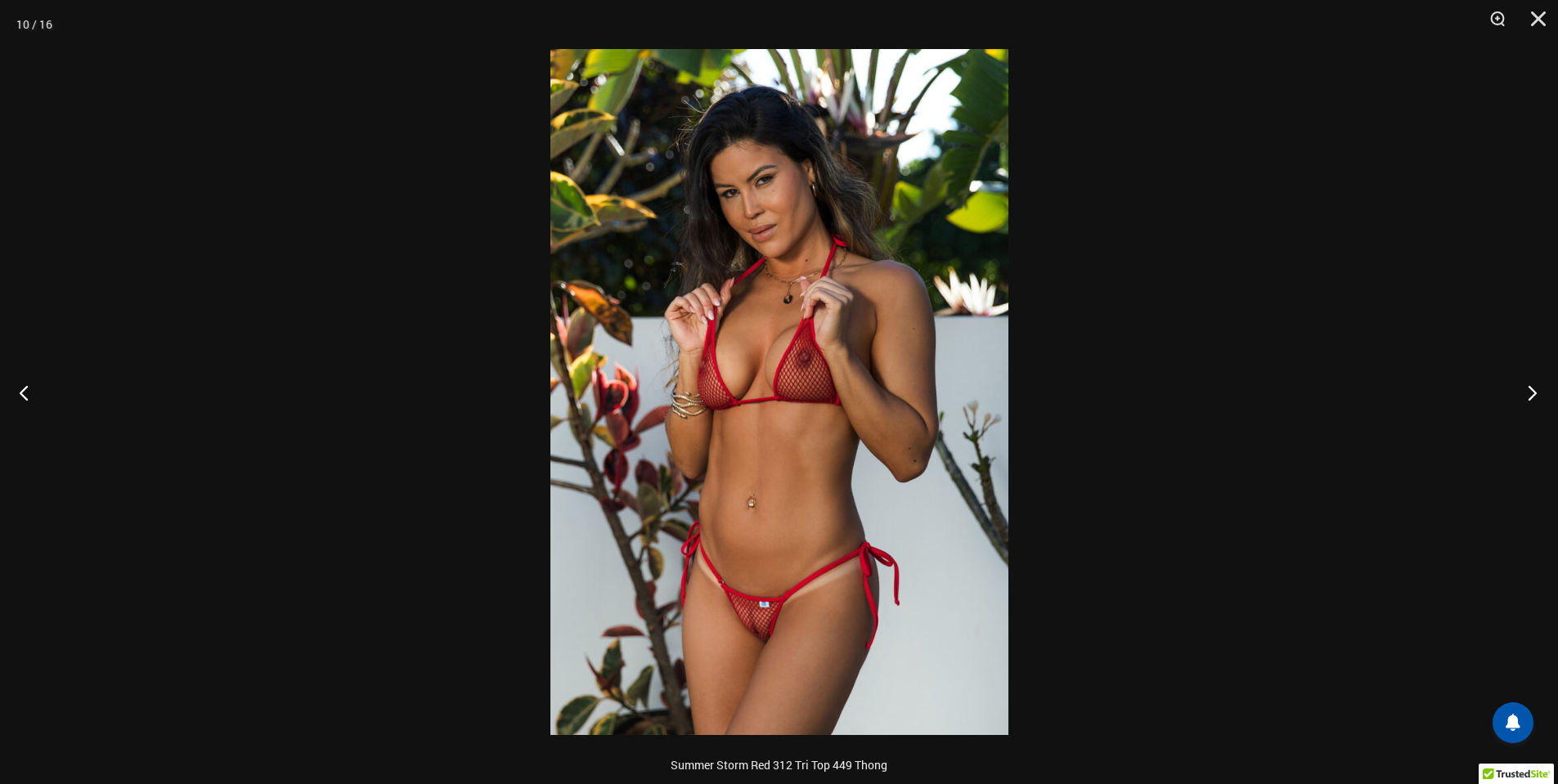
click at [1533, 390] on button "Next" at bounding box center [1527, 392] width 61 height 82
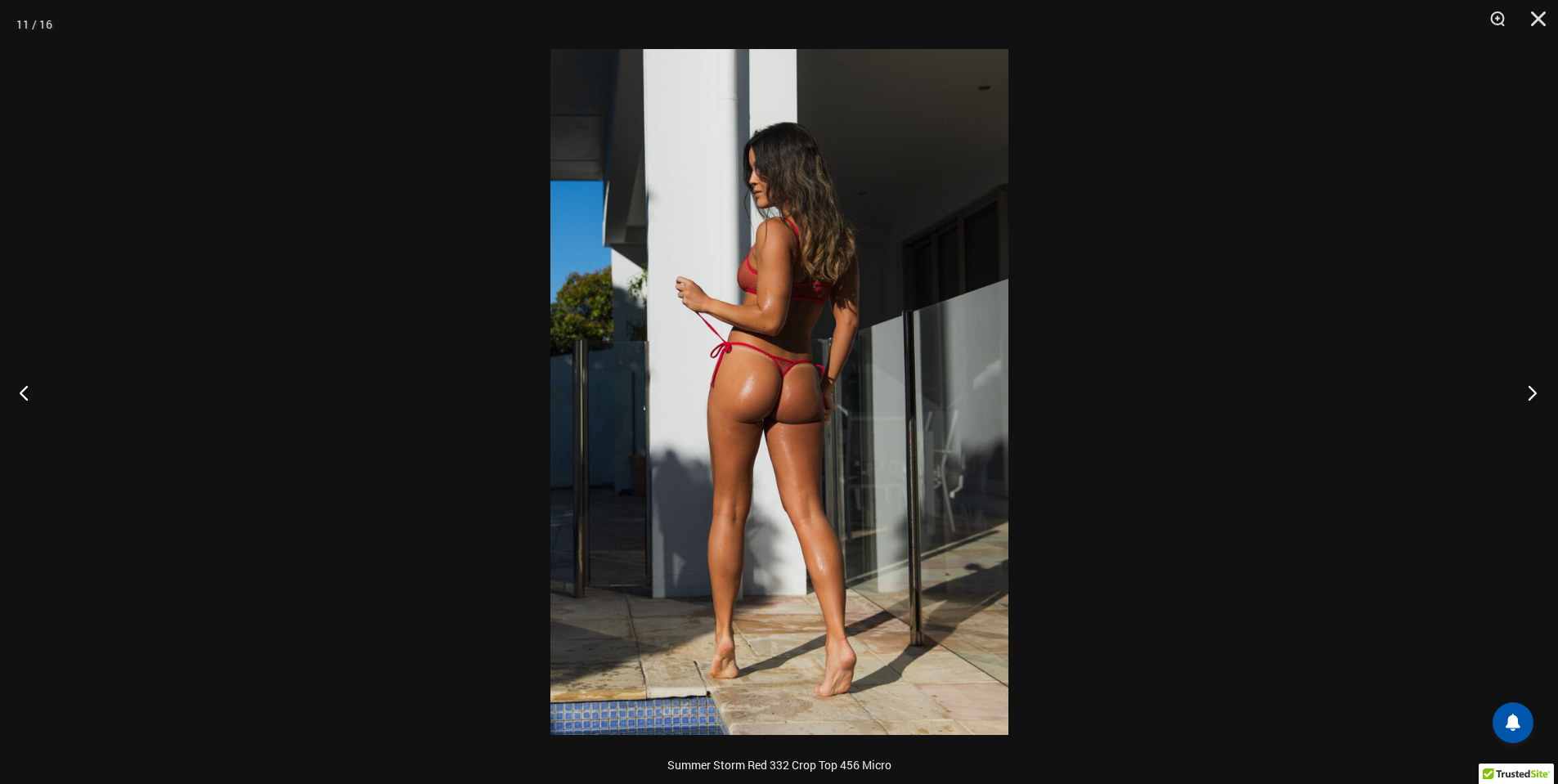
click at [1533, 390] on button "Next" at bounding box center [1527, 392] width 61 height 82
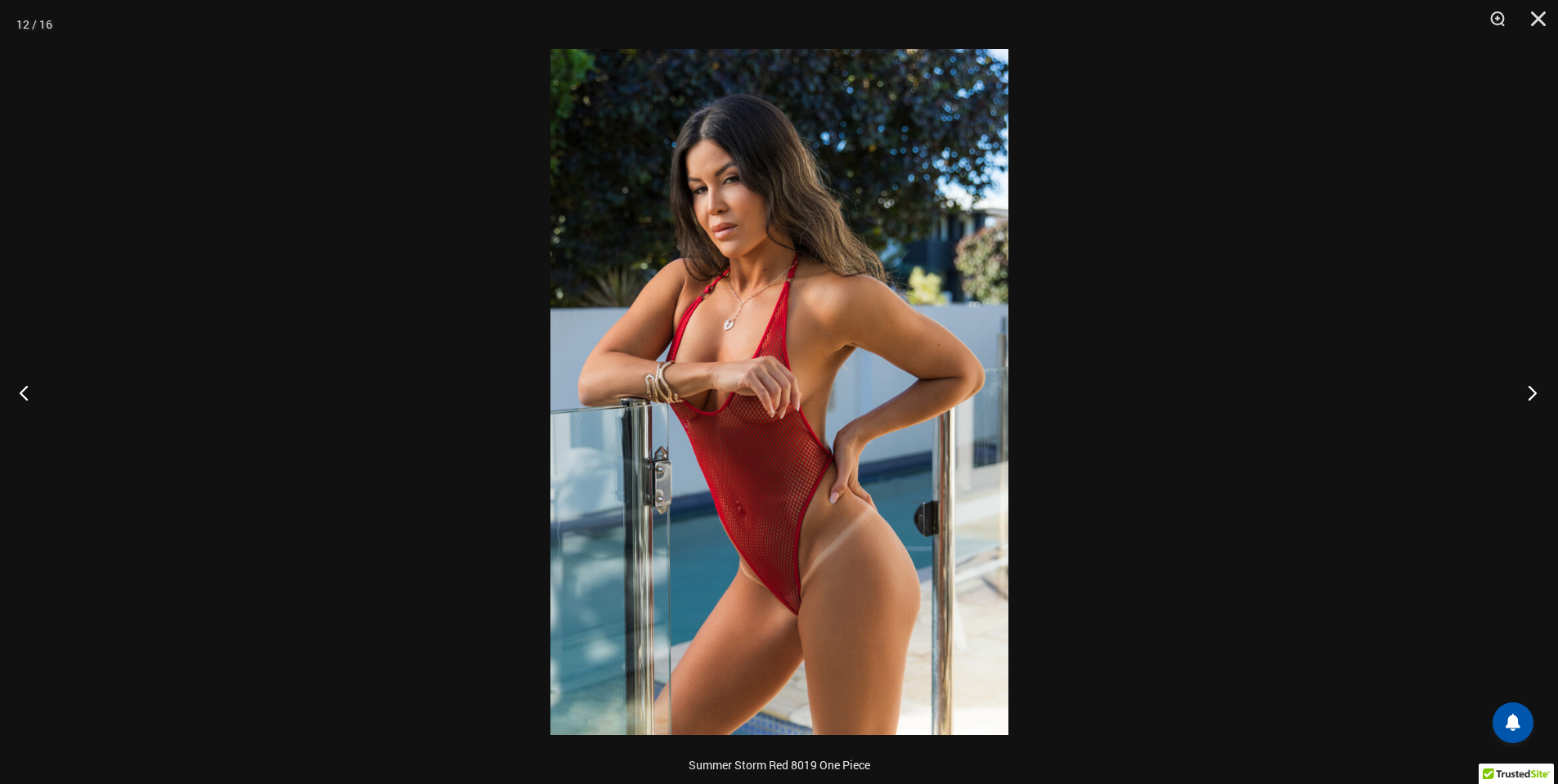
click at [1533, 390] on button "Next" at bounding box center [1527, 392] width 61 height 82
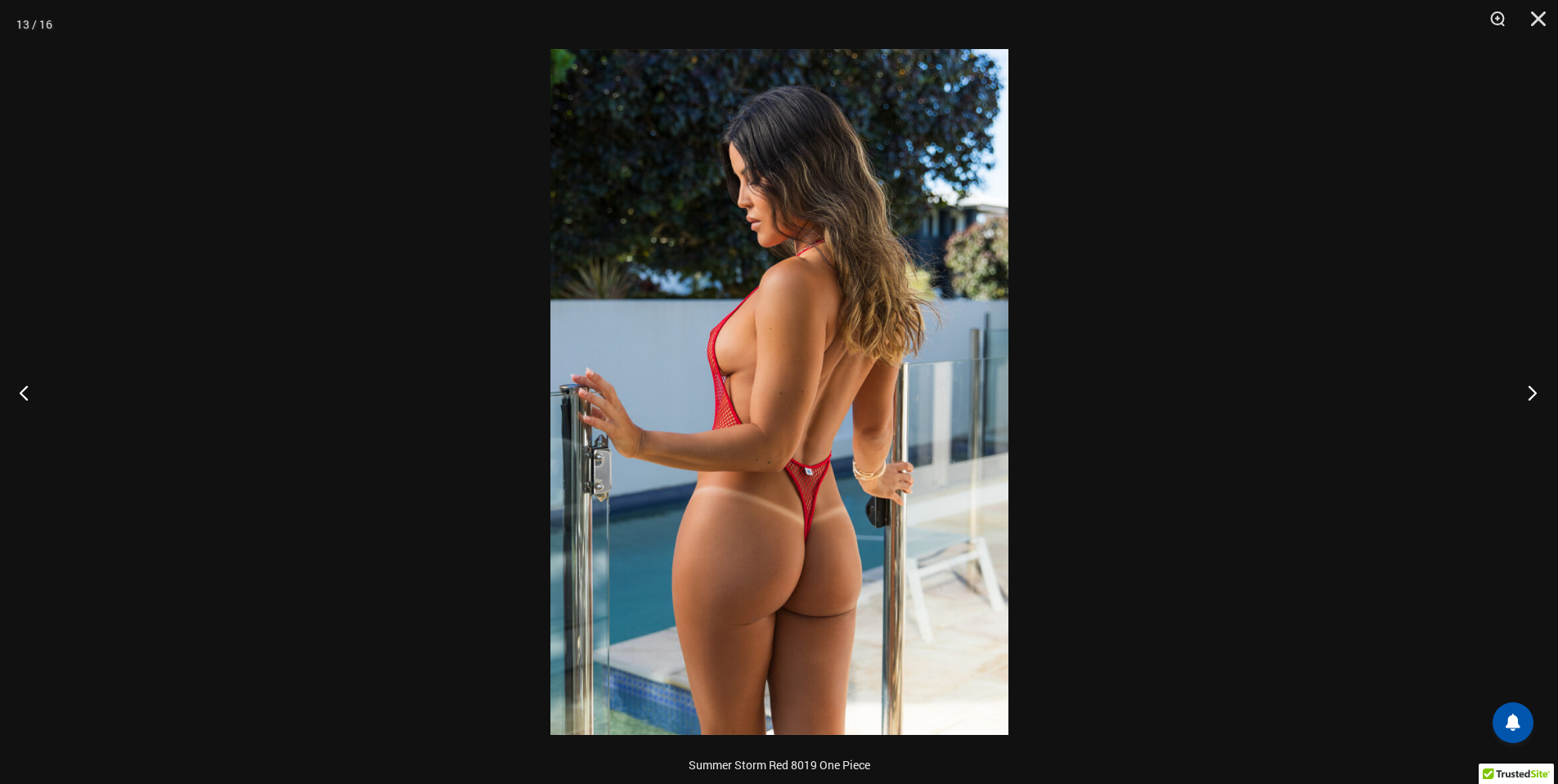
click at [1533, 390] on button "Next" at bounding box center [1527, 392] width 61 height 82
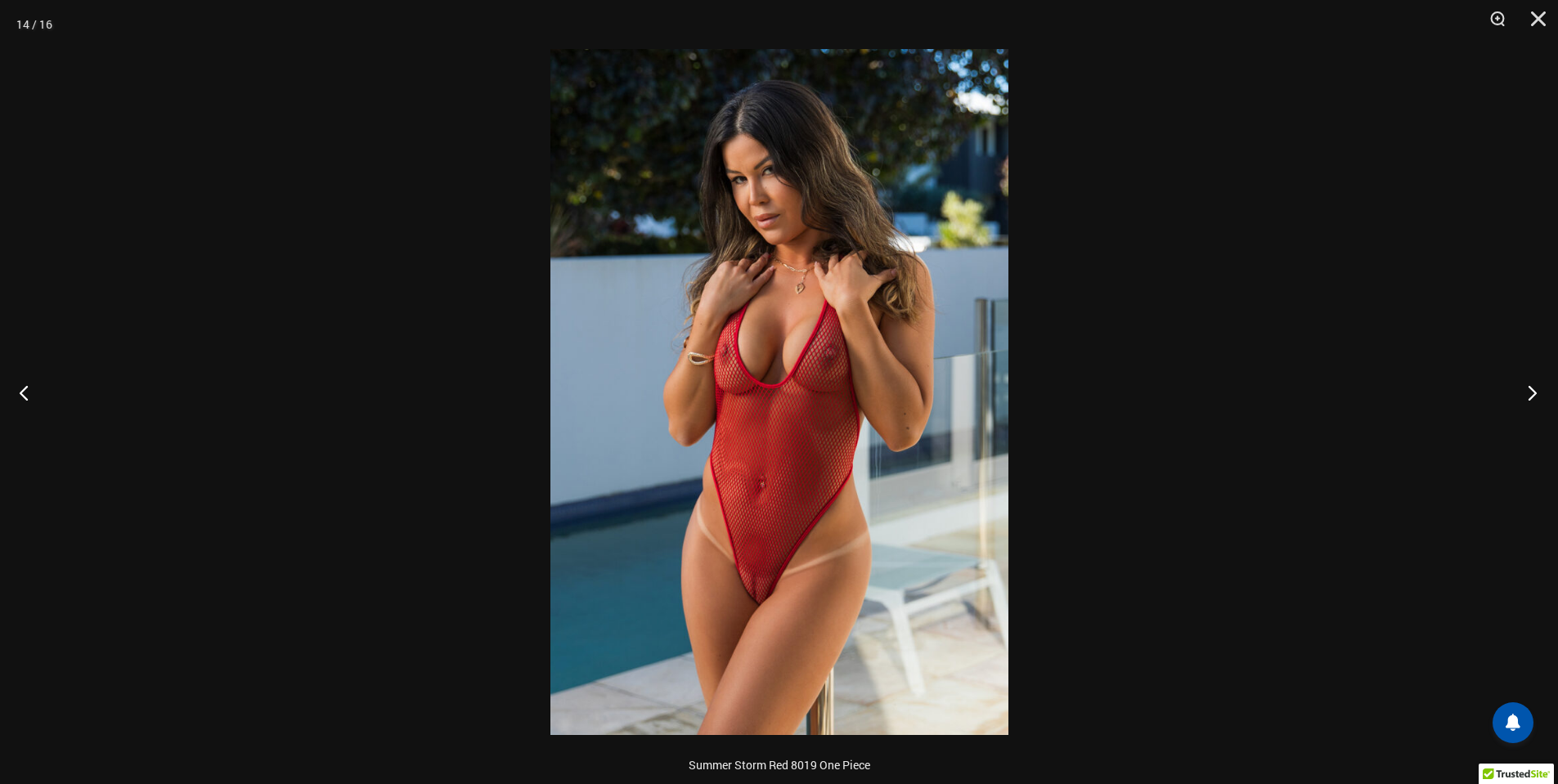
click at [1533, 390] on button "Next" at bounding box center [1527, 392] width 61 height 82
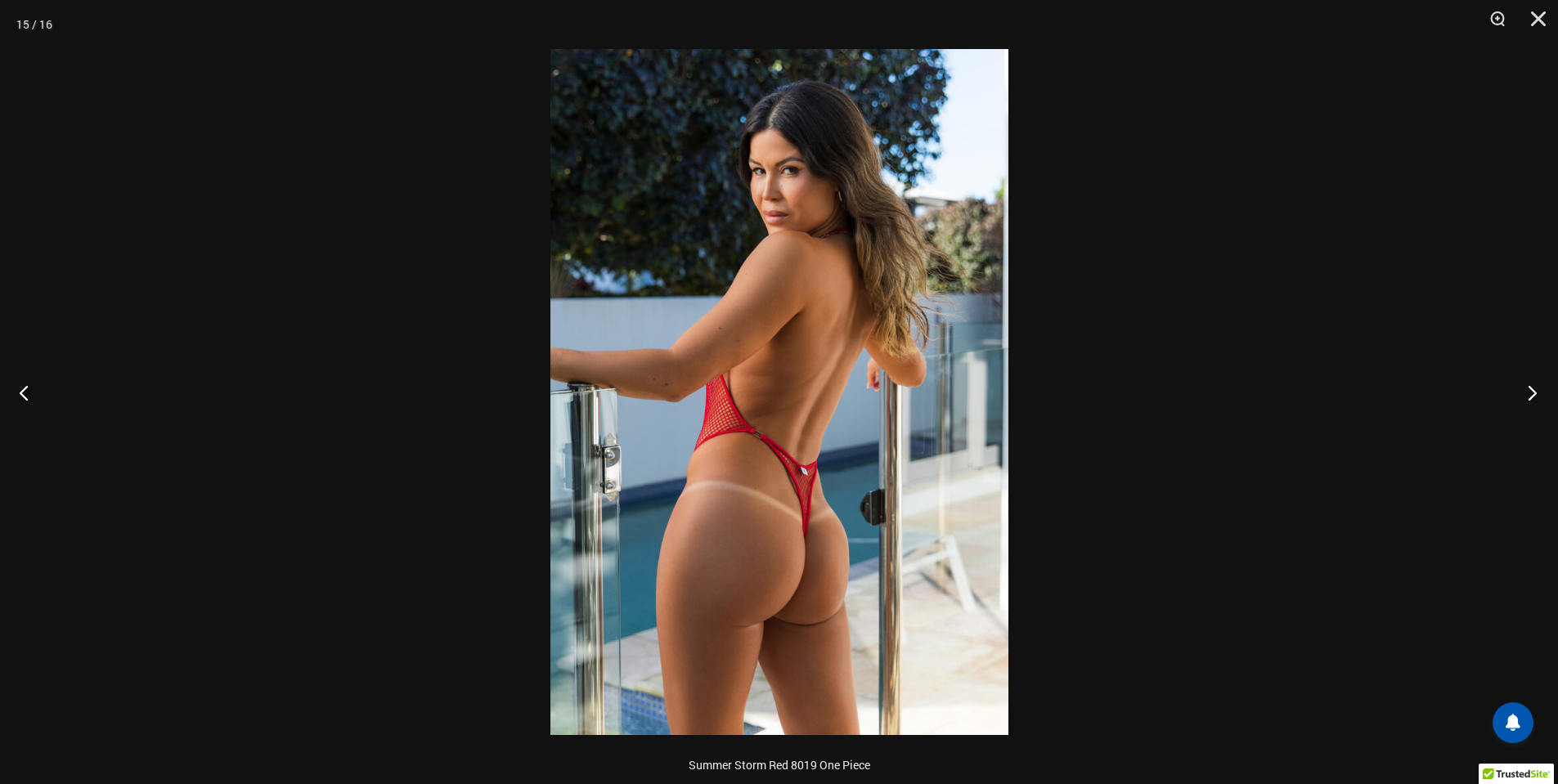
click at [1533, 390] on button "Next" at bounding box center [1527, 392] width 61 height 82
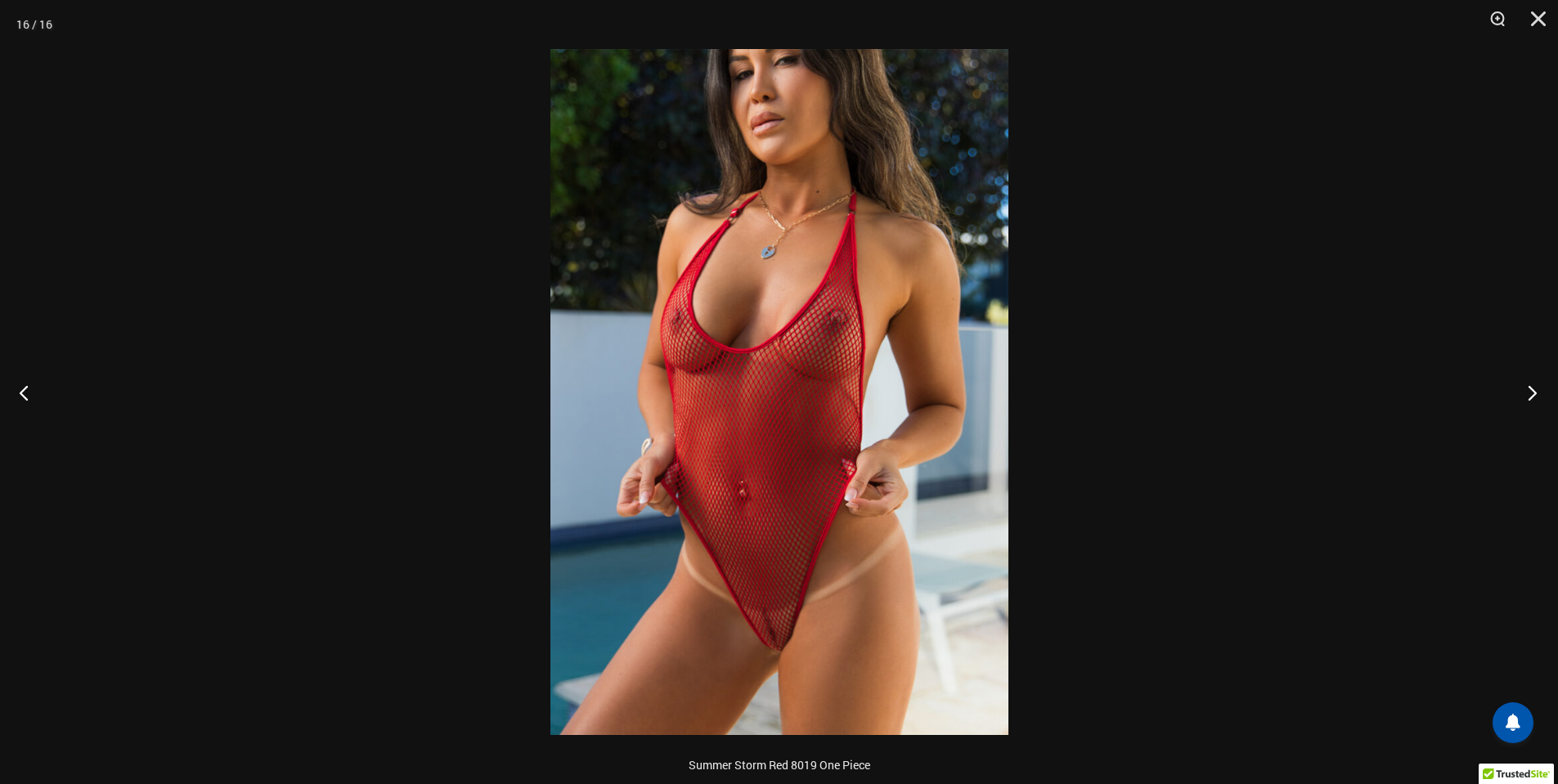
click at [1533, 390] on button "Next" at bounding box center [1527, 392] width 61 height 82
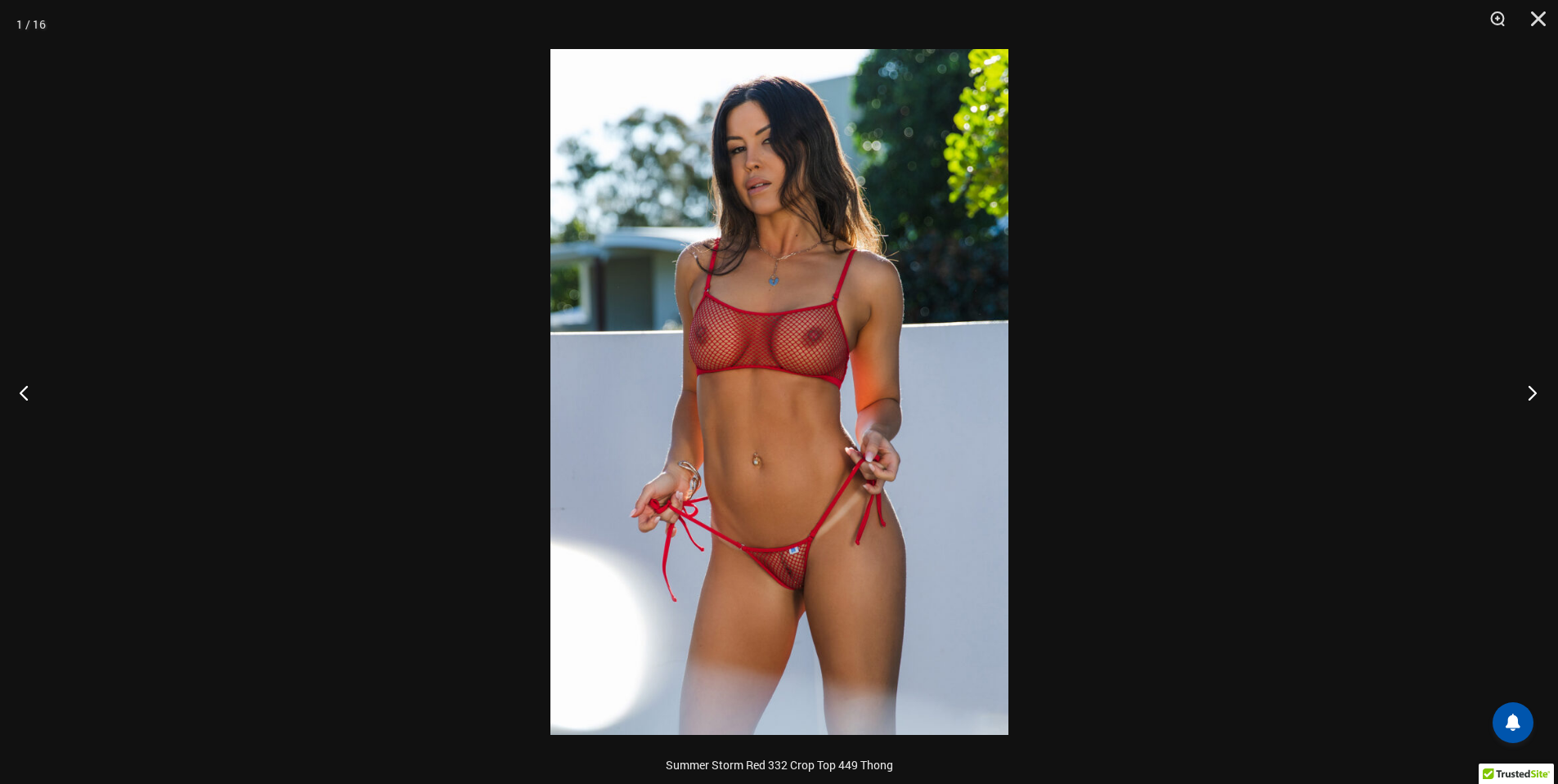
click at [1533, 390] on button "Next" at bounding box center [1527, 392] width 61 height 82
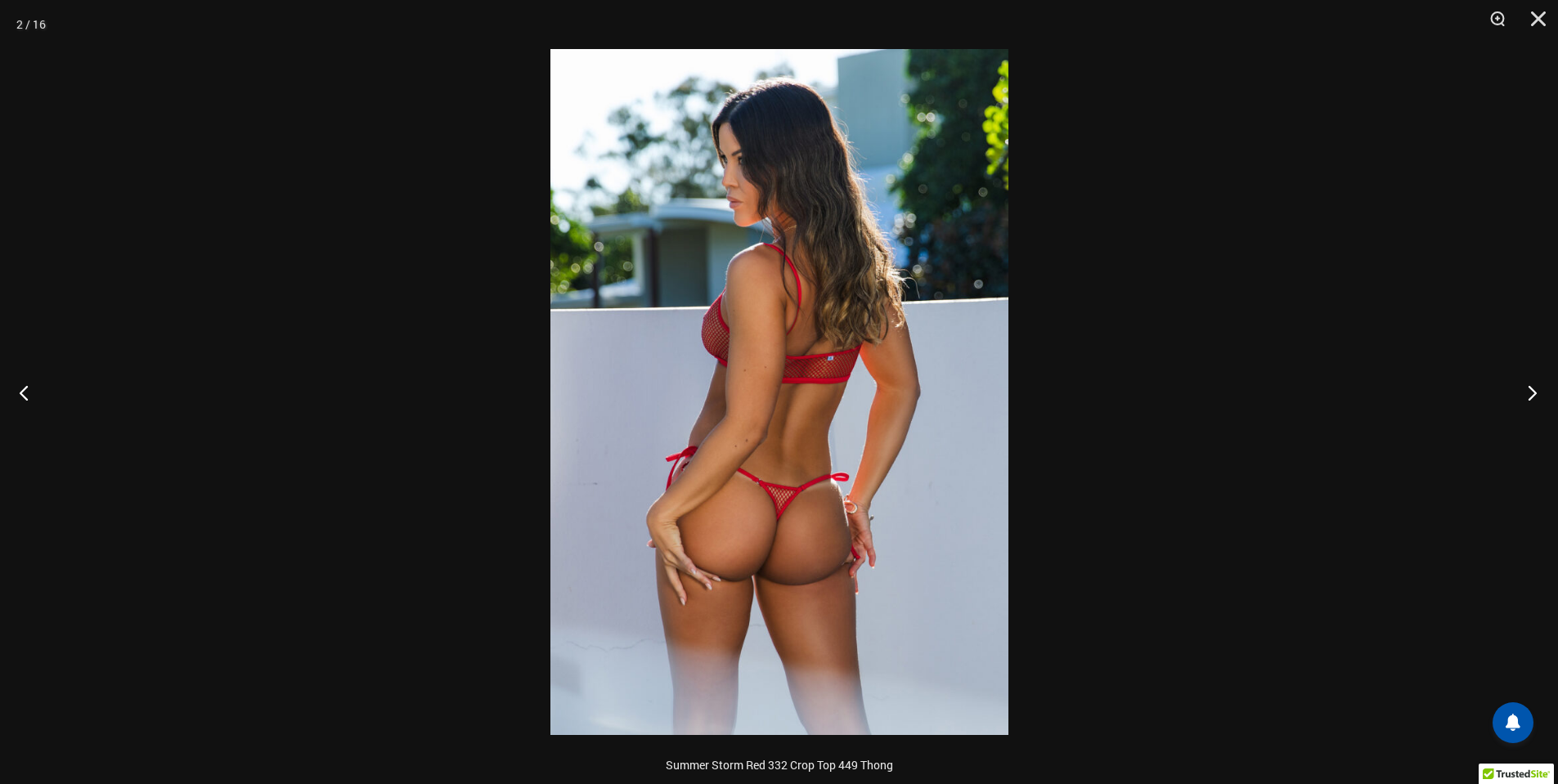
click at [1533, 390] on button "Next" at bounding box center [1527, 392] width 61 height 82
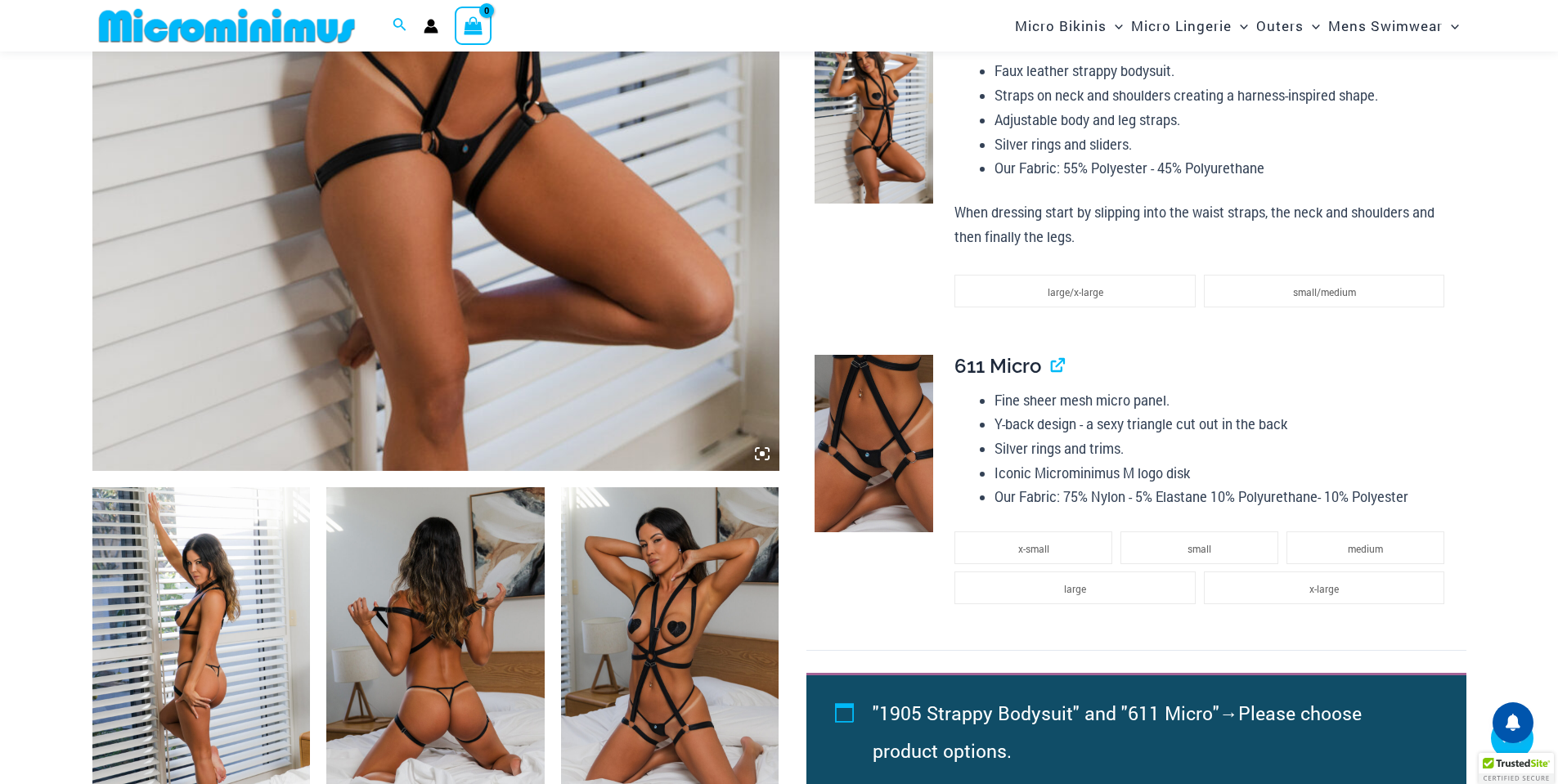
scroll to position [675, 0]
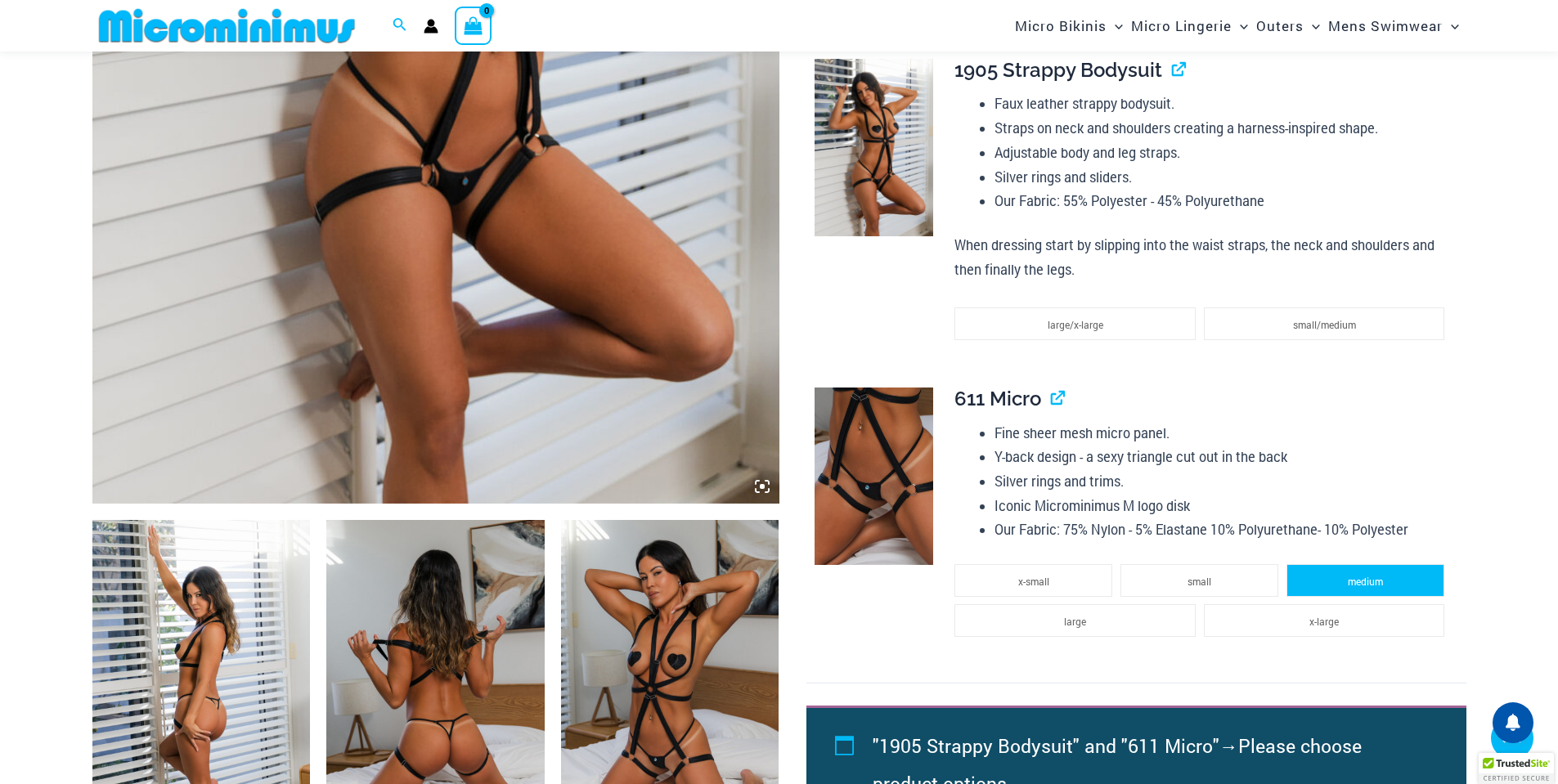
click at [1395, 577] on li "medium" at bounding box center [1365, 580] width 158 height 33
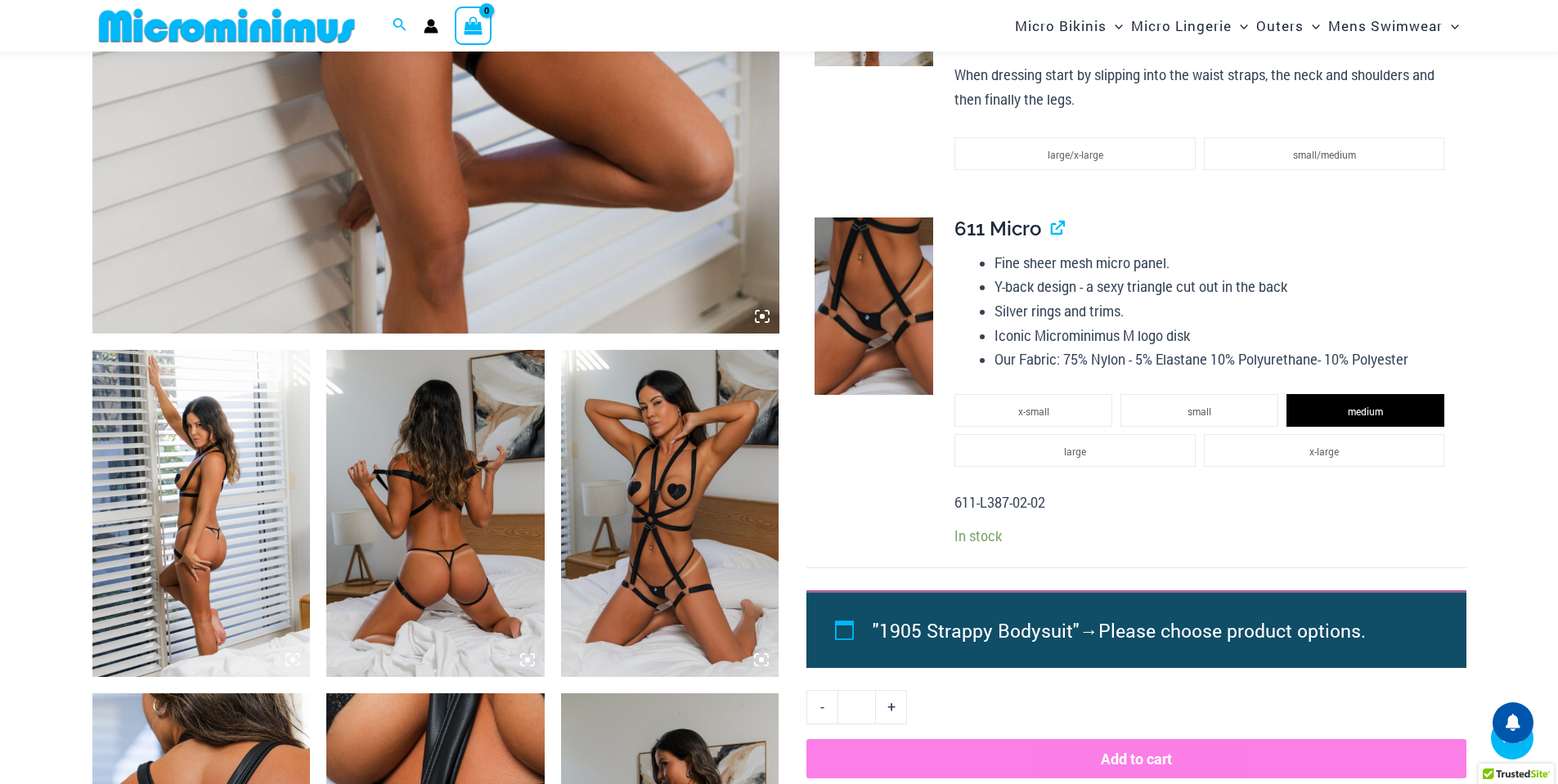
scroll to position [969, 0]
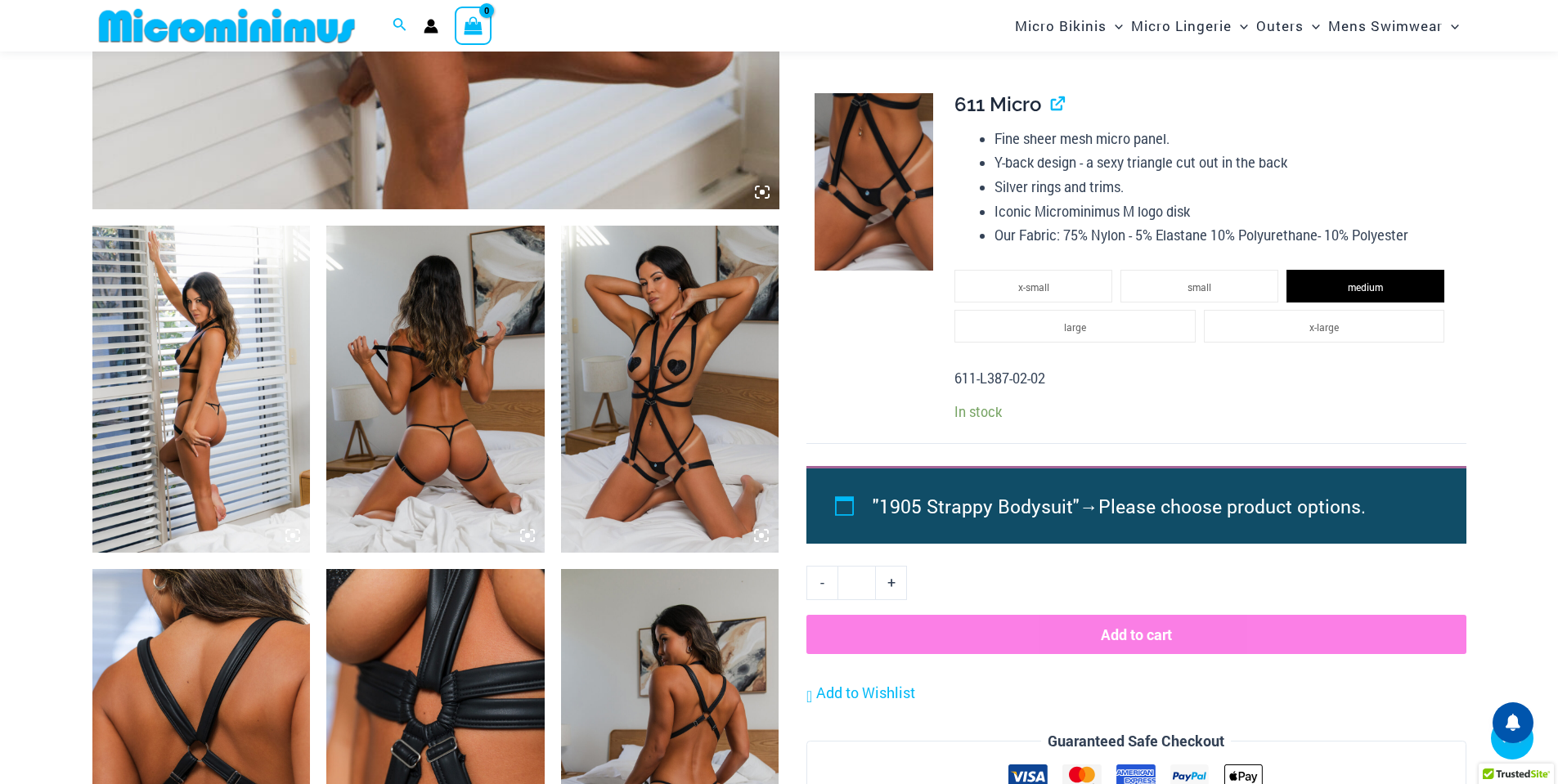
click at [228, 305] on img at bounding box center [201, 389] width 218 height 327
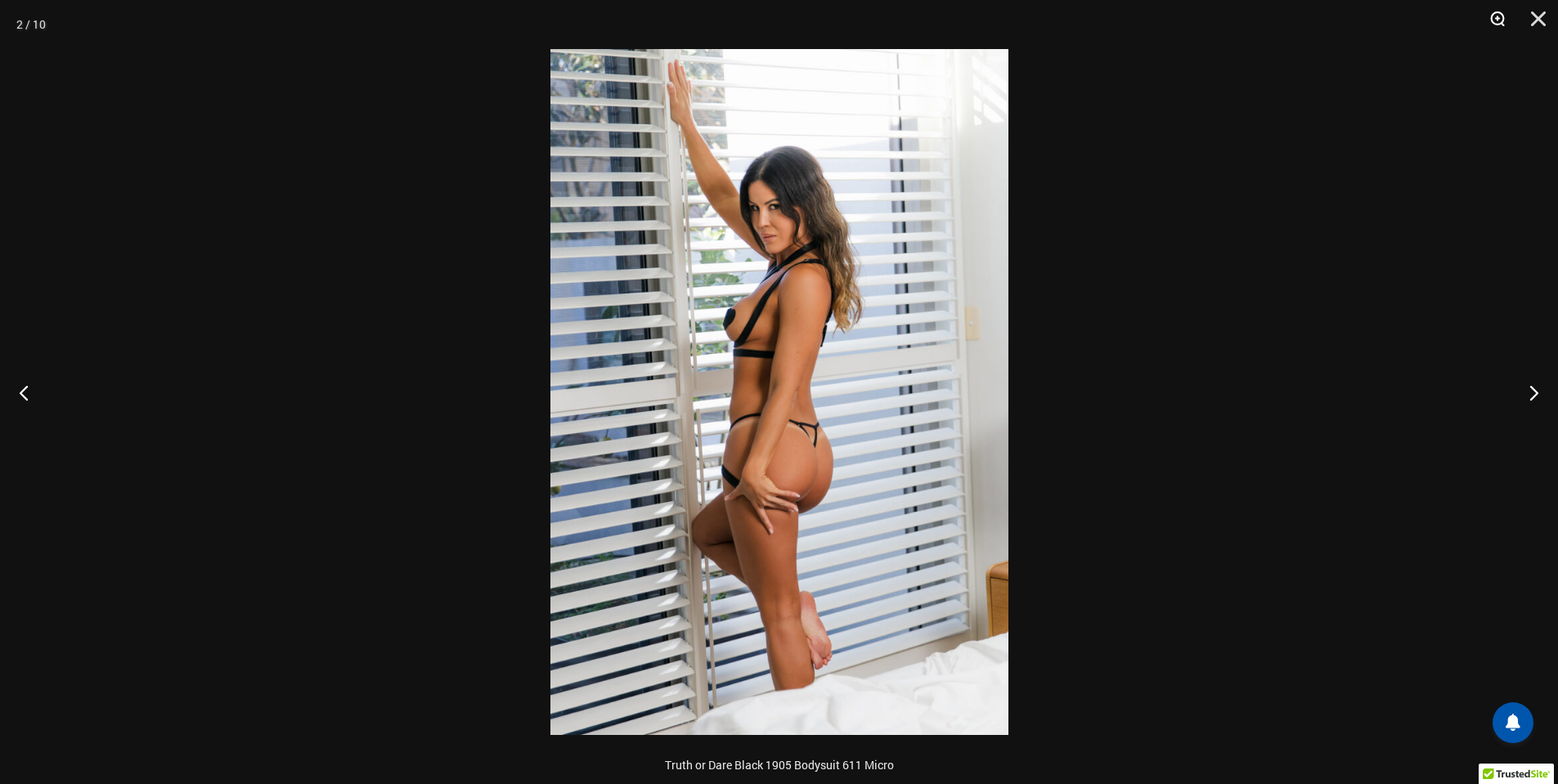
click at [1482, 21] on button "Zoom" at bounding box center [1491, 24] width 40 height 49
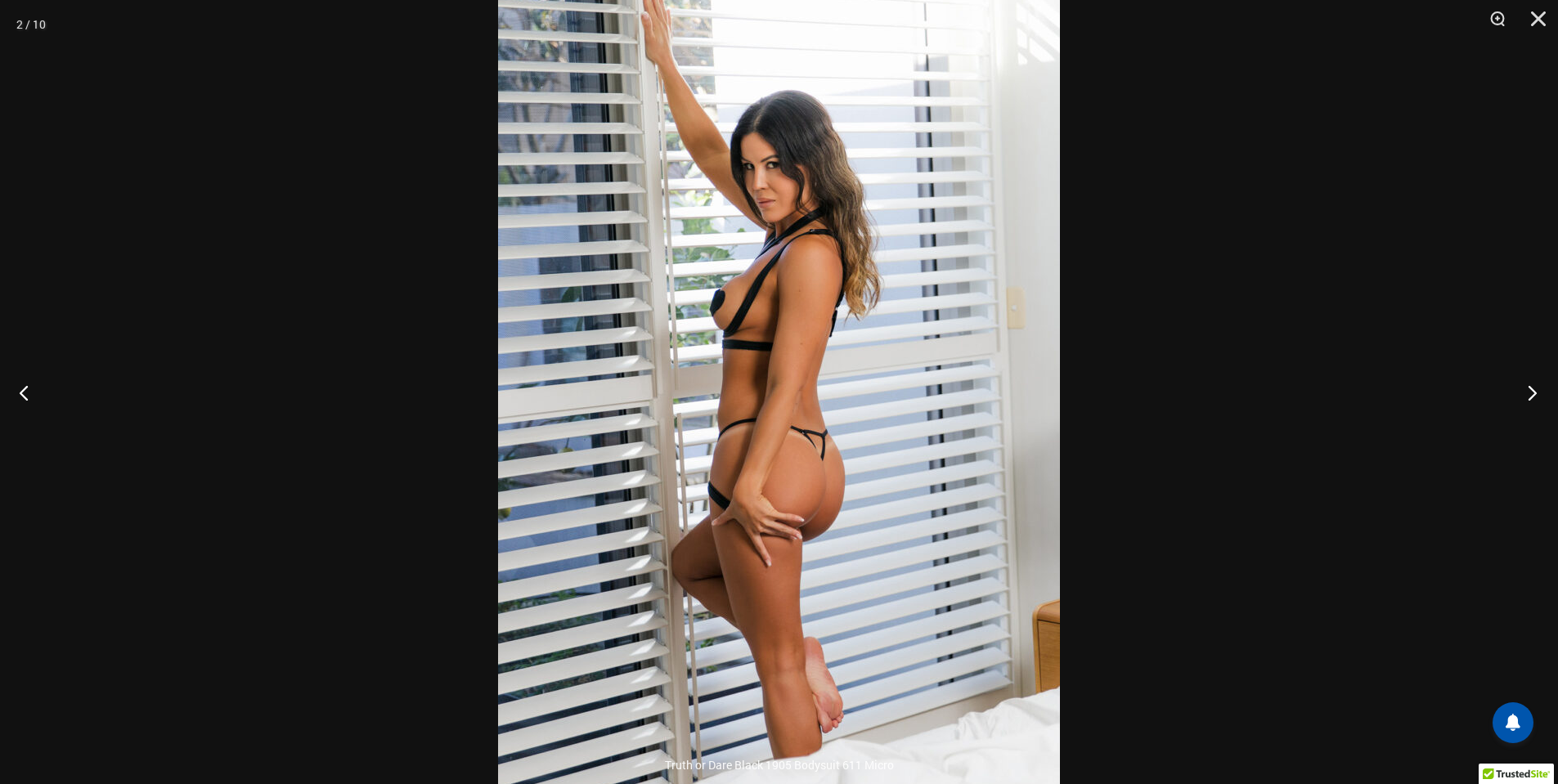
click at [1522, 394] on button "Next" at bounding box center [1527, 392] width 61 height 82
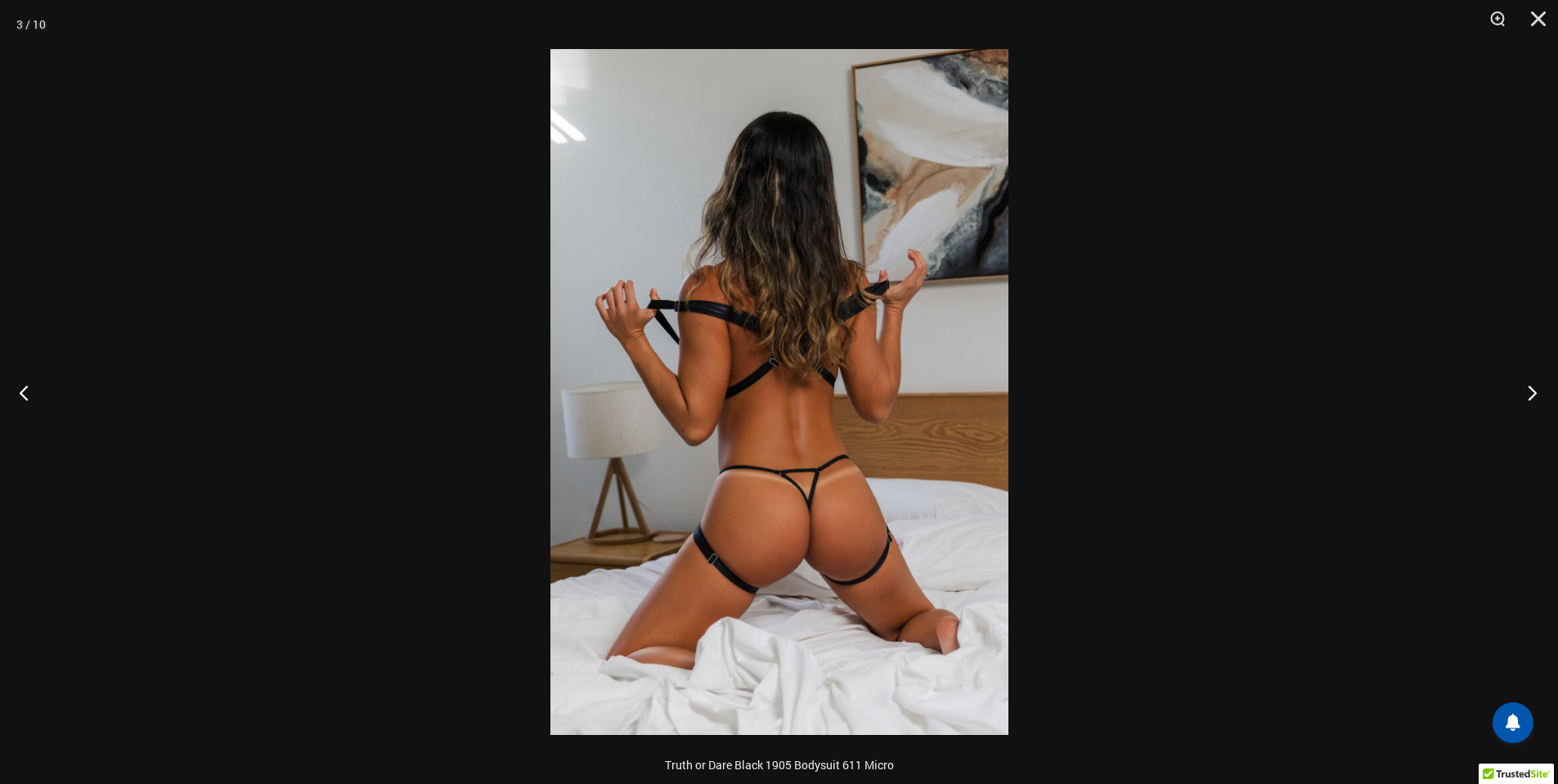
click at [1522, 394] on button "Next" at bounding box center [1527, 392] width 61 height 82
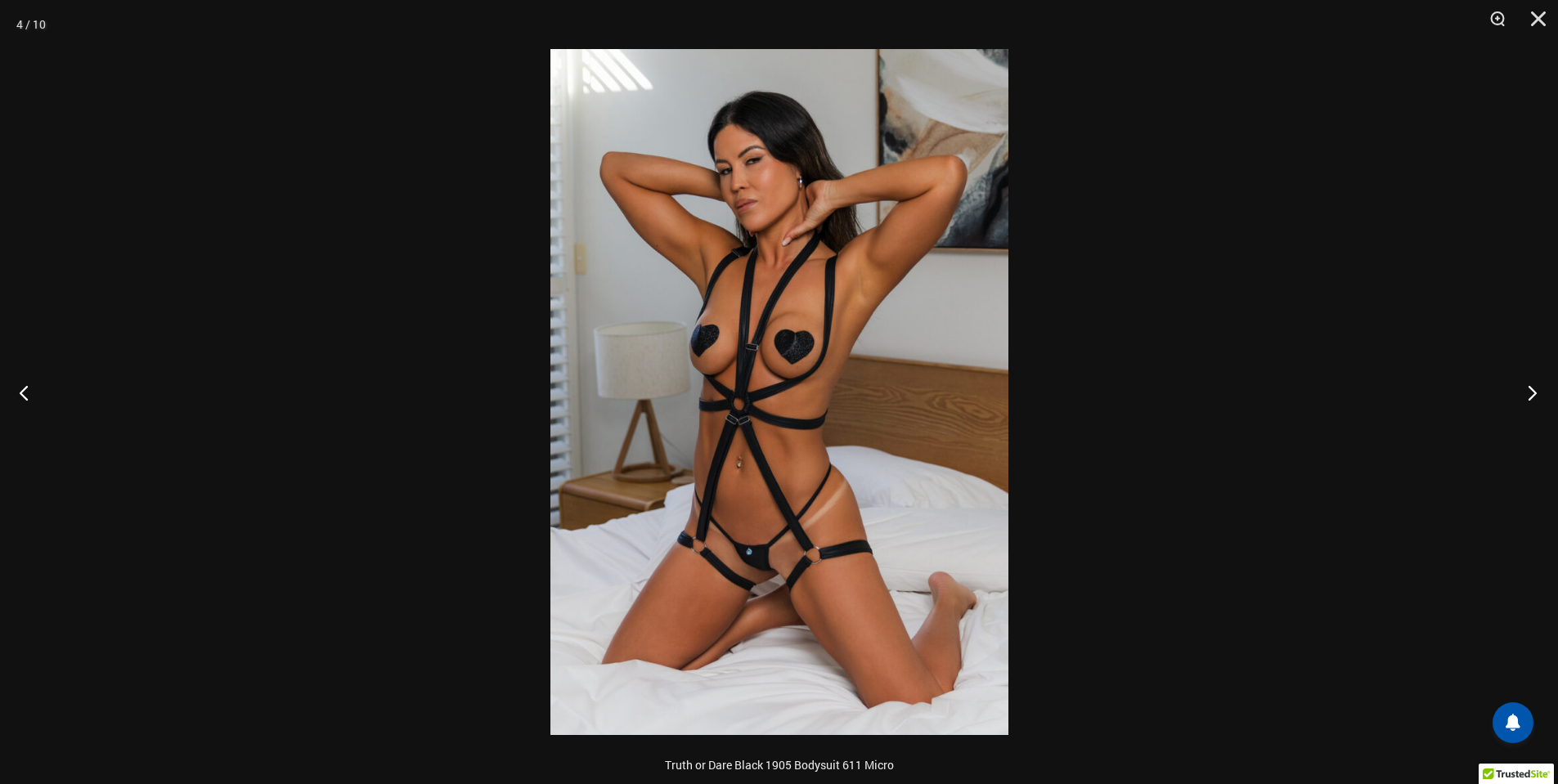
click at [1522, 394] on button "Next" at bounding box center [1527, 392] width 61 height 82
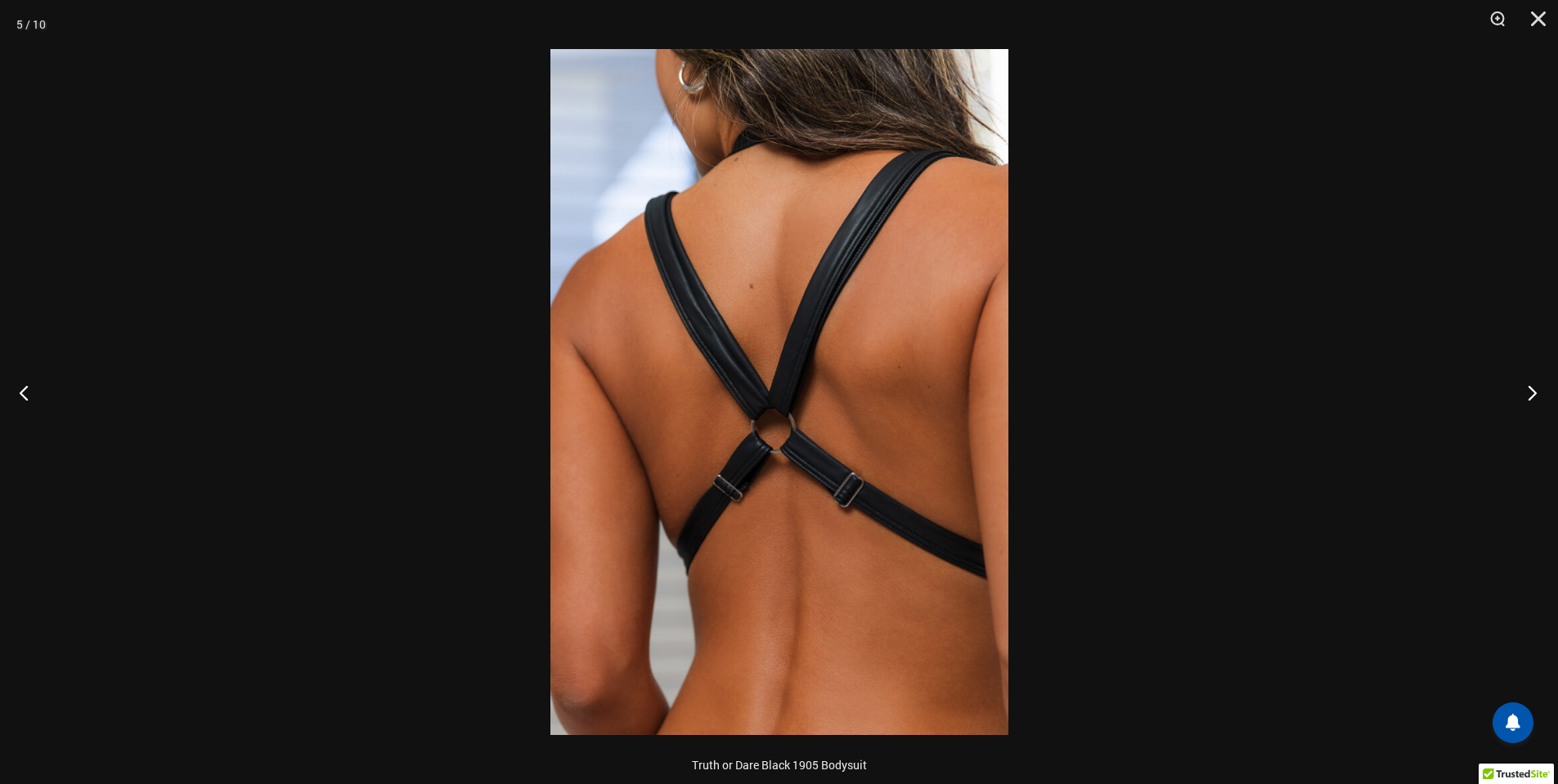
click at [1522, 394] on button "Next" at bounding box center [1527, 392] width 61 height 82
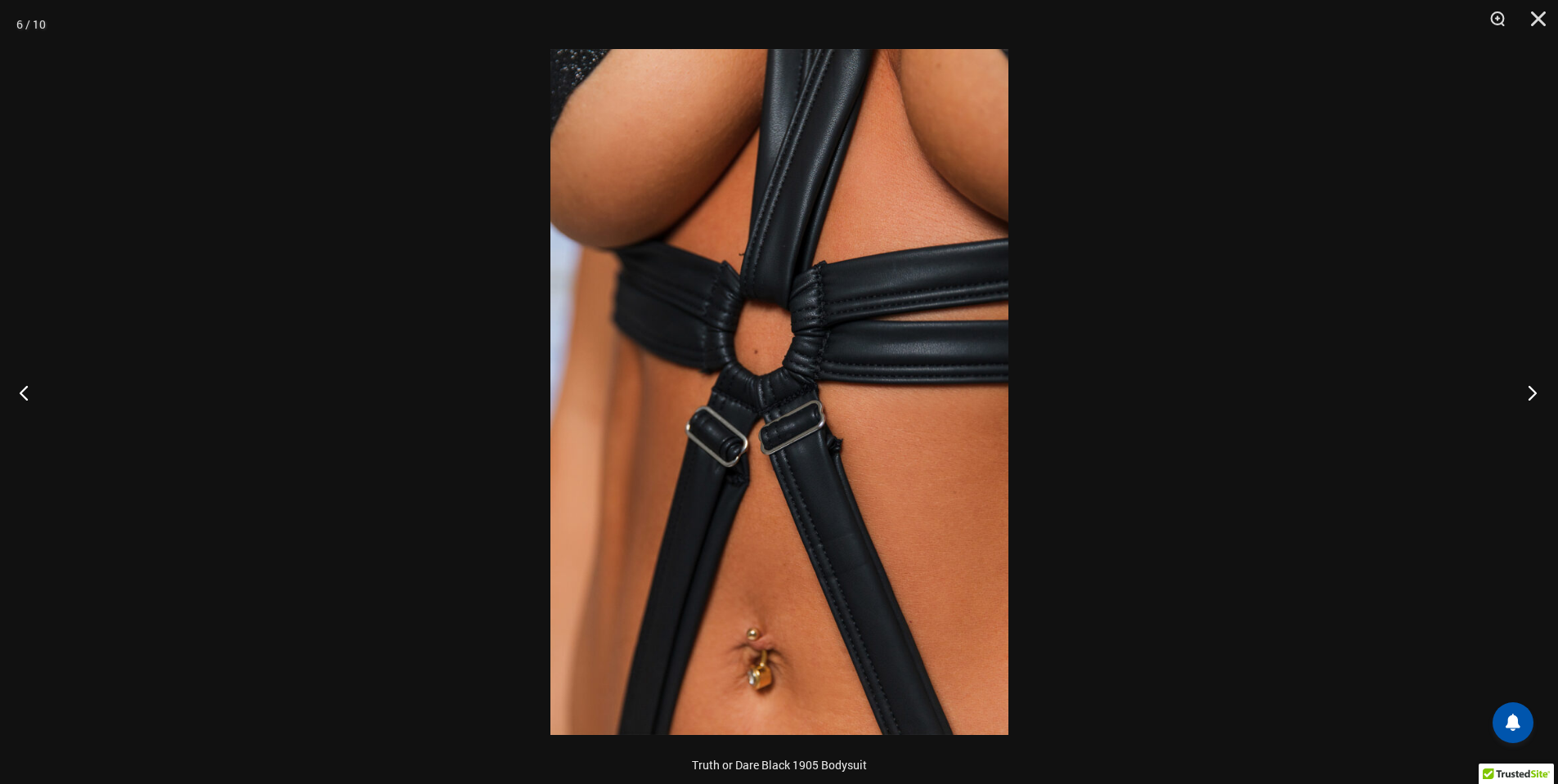
click at [1522, 394] on button "Next" at bounding box center [1527, 392] width 61 height 82
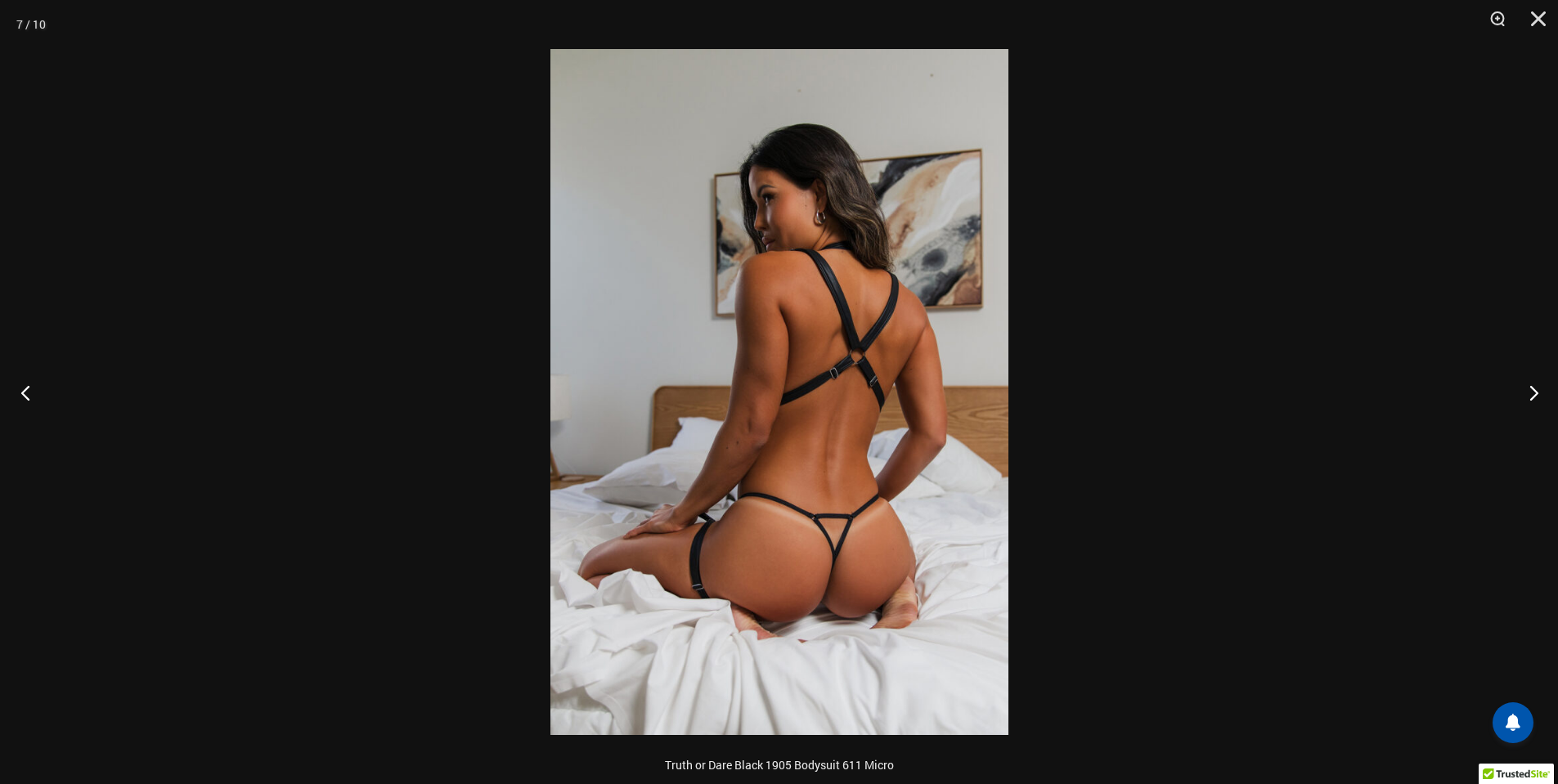
click at [36, 397] on button "Previous" at bounding box center [30, 392] width 61 height 82
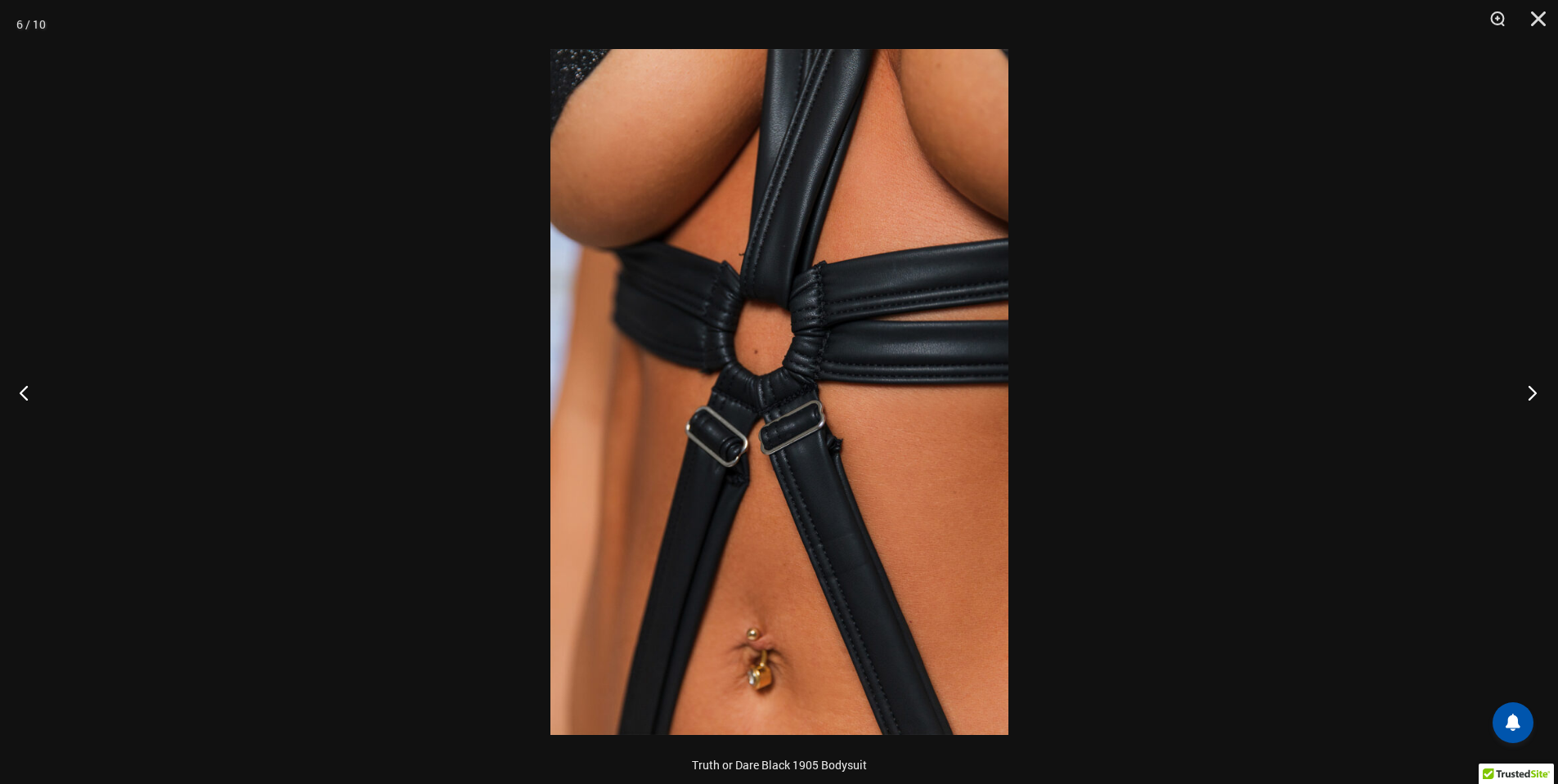
click at [1518, 407] on button "Next" at bounding box center [1527, 392] width 61 height 82
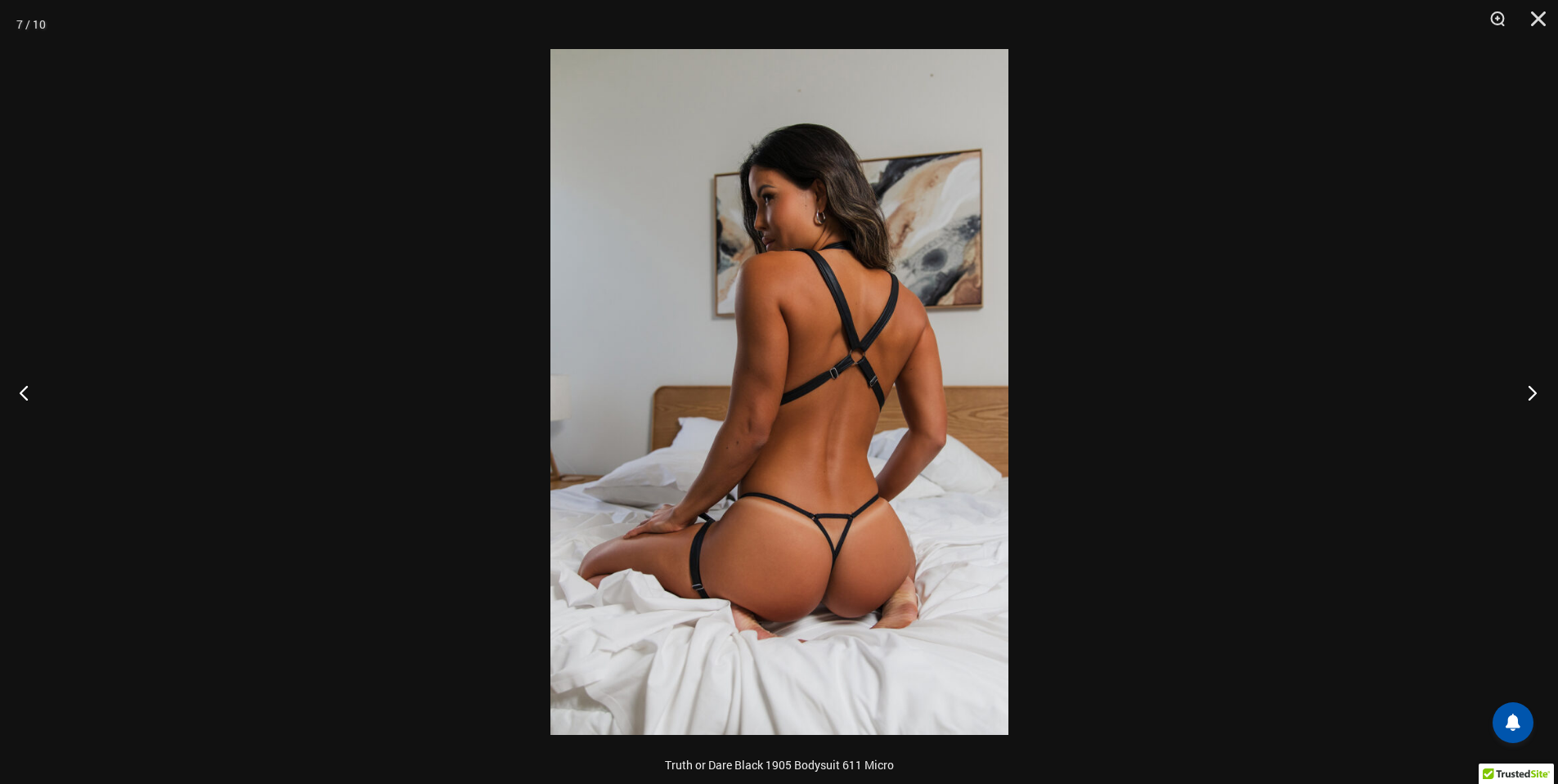
click at [1518, 407] on button "Next" at bounding box center [1527, 392] width 61 height 82
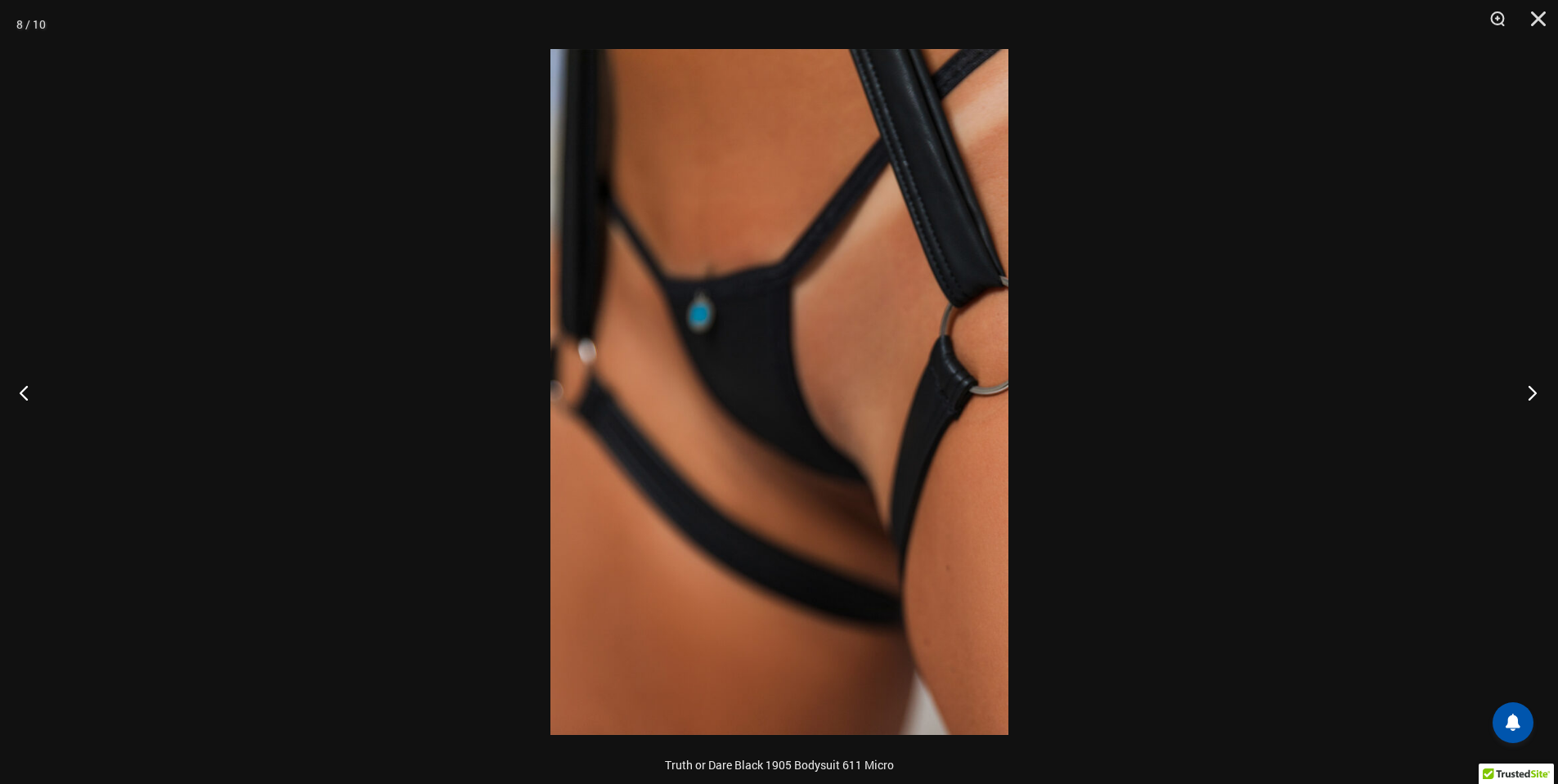
click at [1518, 407] on button "Next" at bounding box center [1527, 392] width 61 height 82
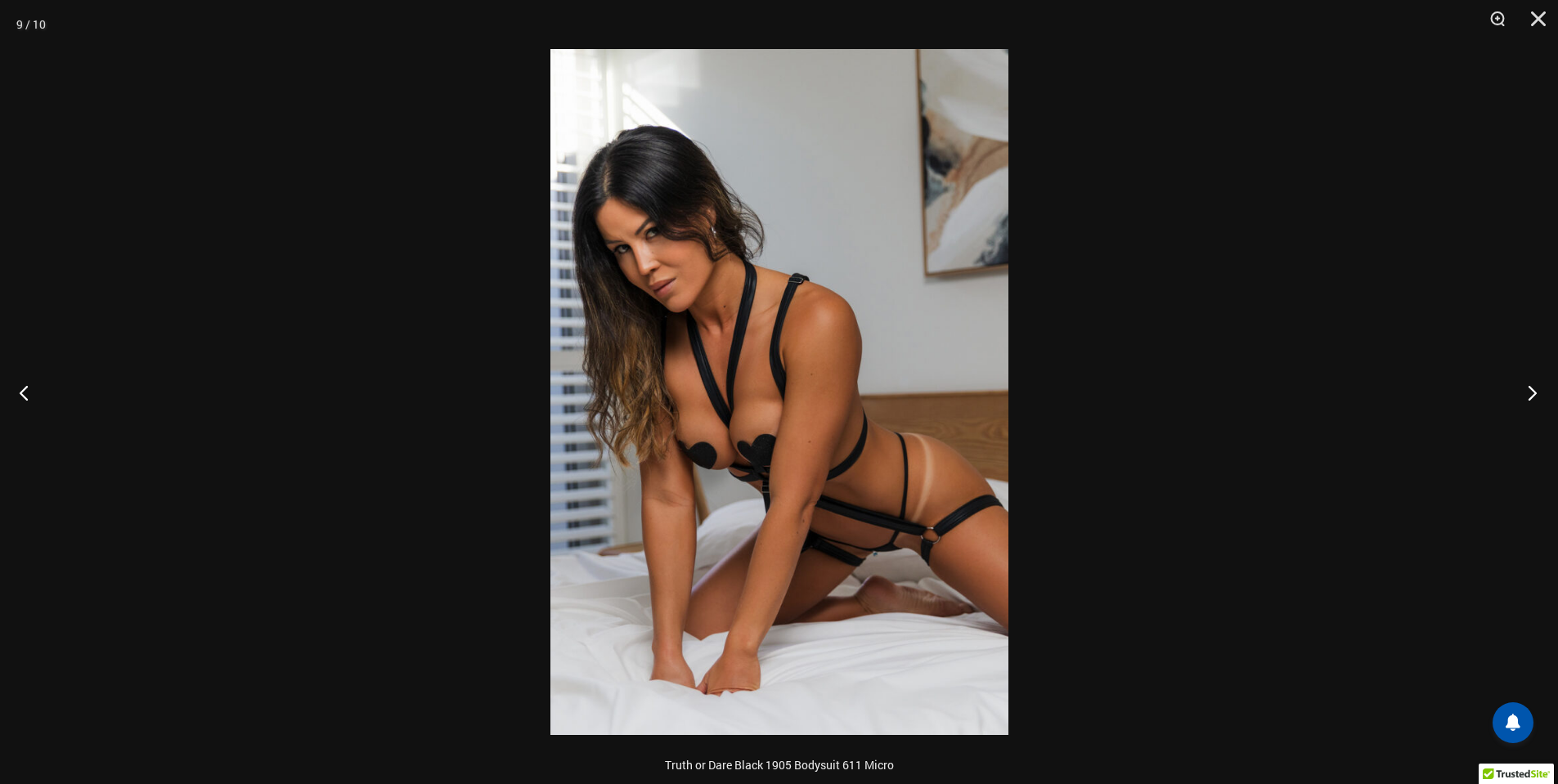
click at [1518, 407] on button "Next" at bounding box center [1527, 392] width 61 height 82
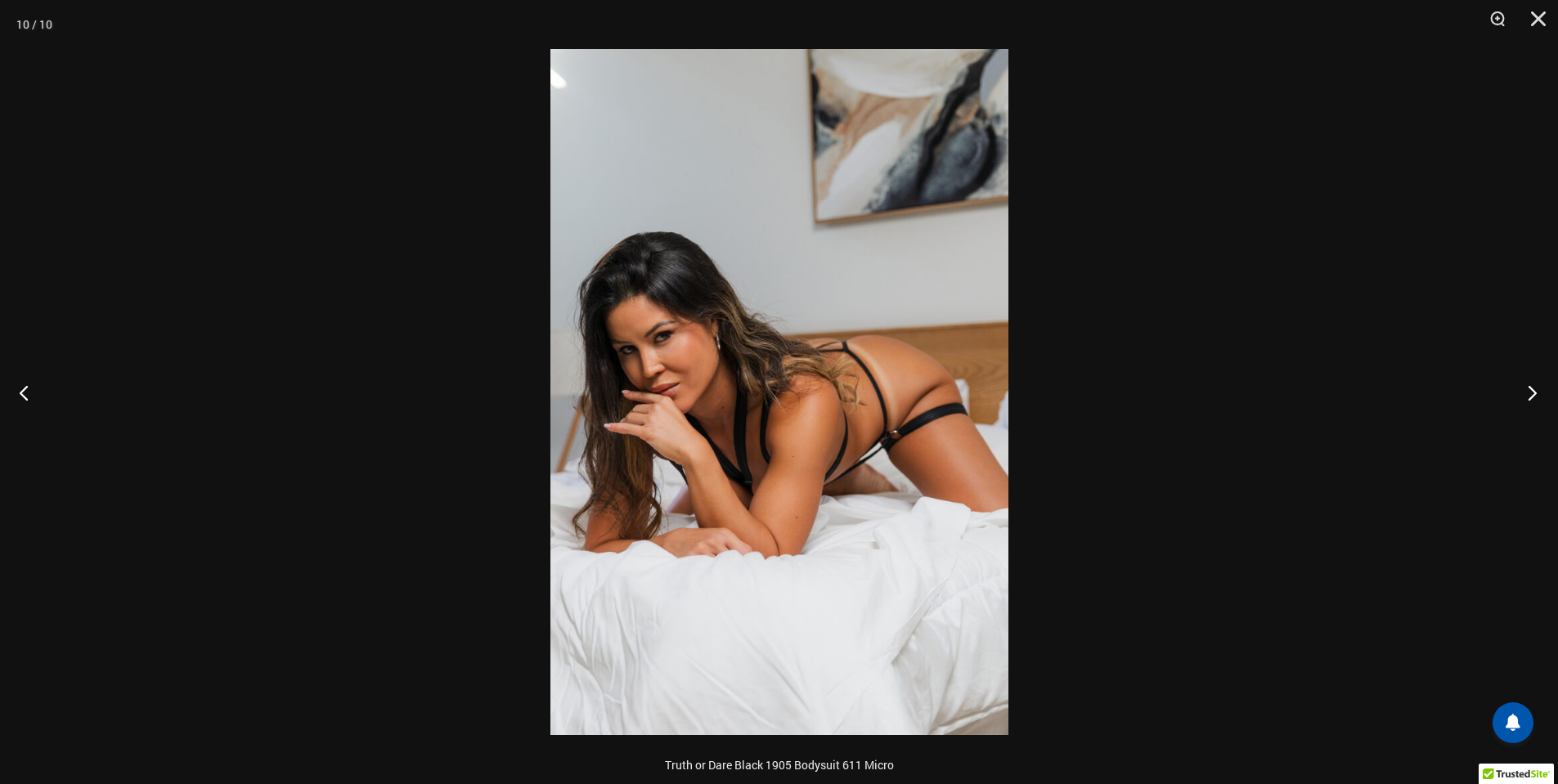
click at [1518, 406] on button "Next" at bounding box center [1527, 392] width 61 height 82
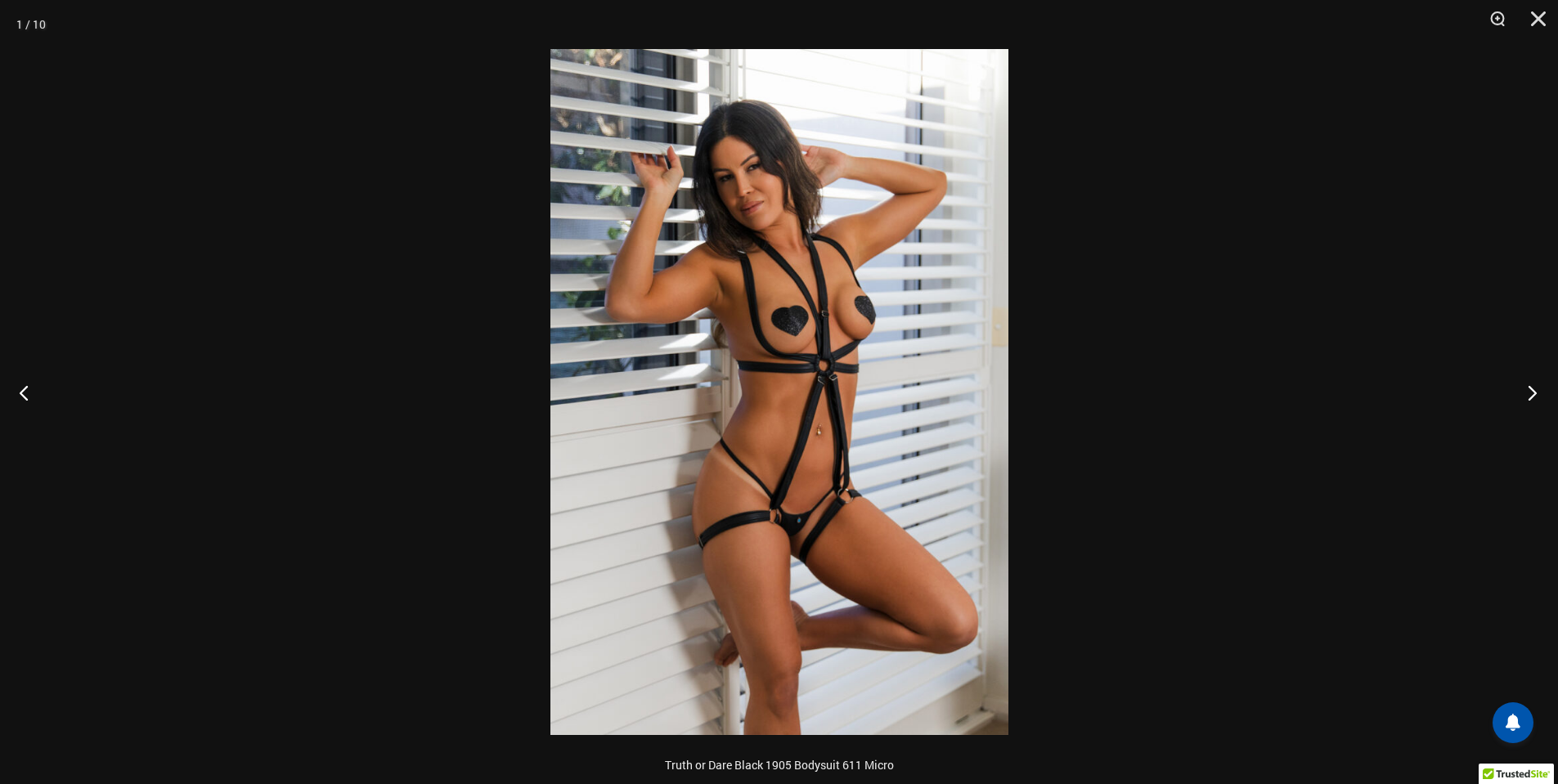
click at [1518, 406] on button "Next" at bounding box center [1527, 392] width 61 height 82
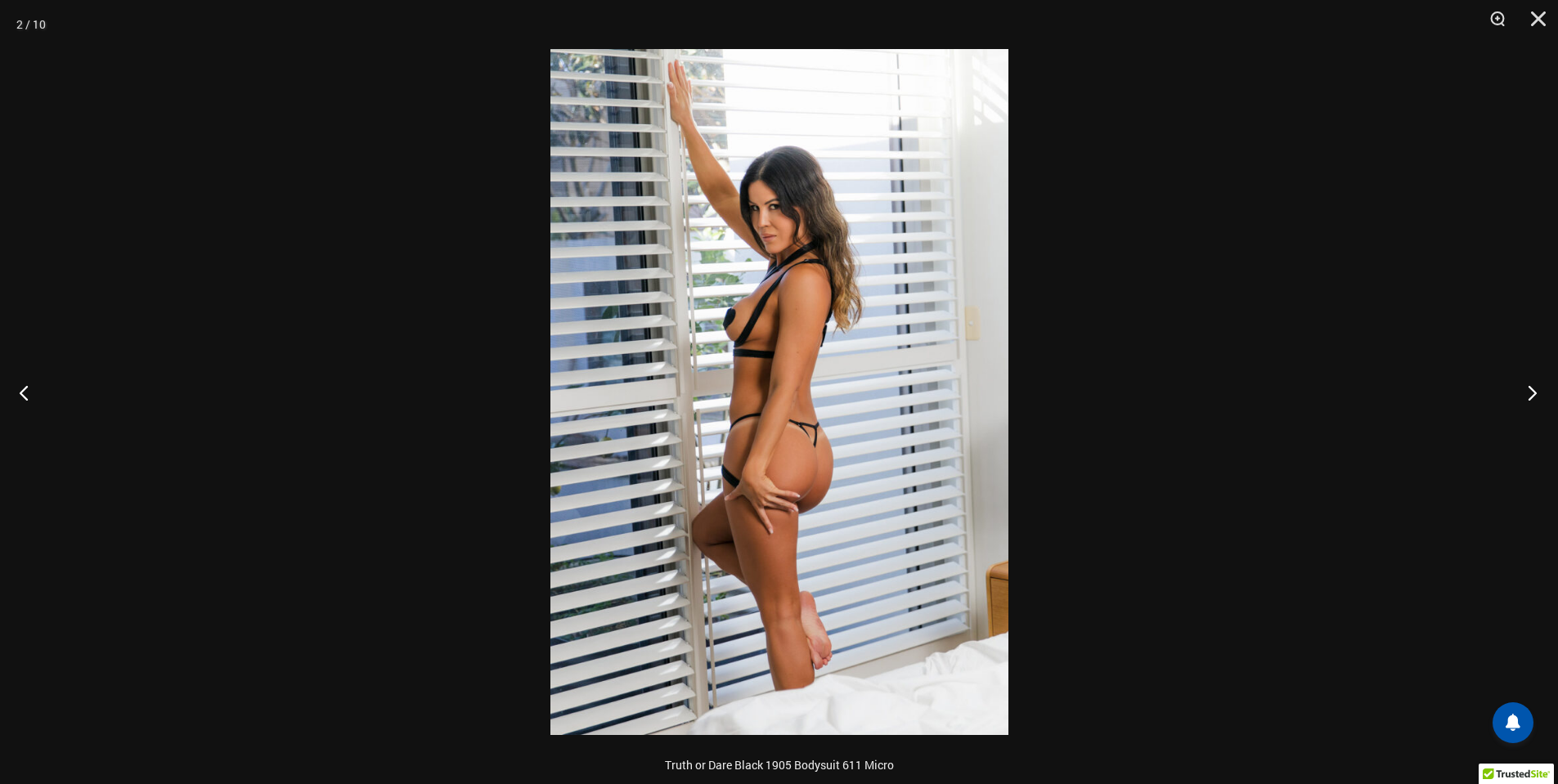
click at [1518, 406] on button "Next" at bounding box center [1527, 392] width 61 height 82
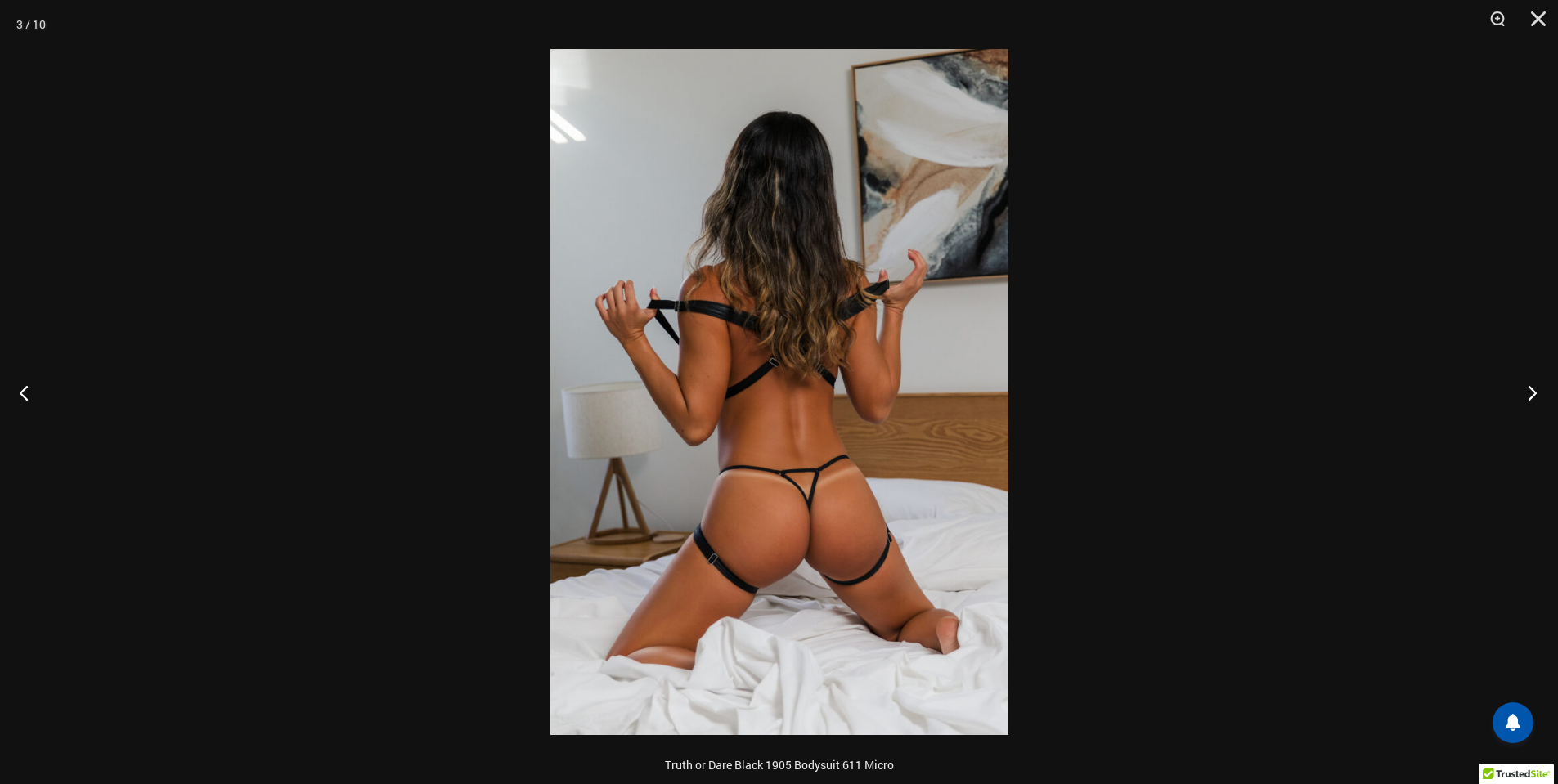
click at [1518, 406] on button "Next" at bounding box center [1527, 392] width 61 height 82
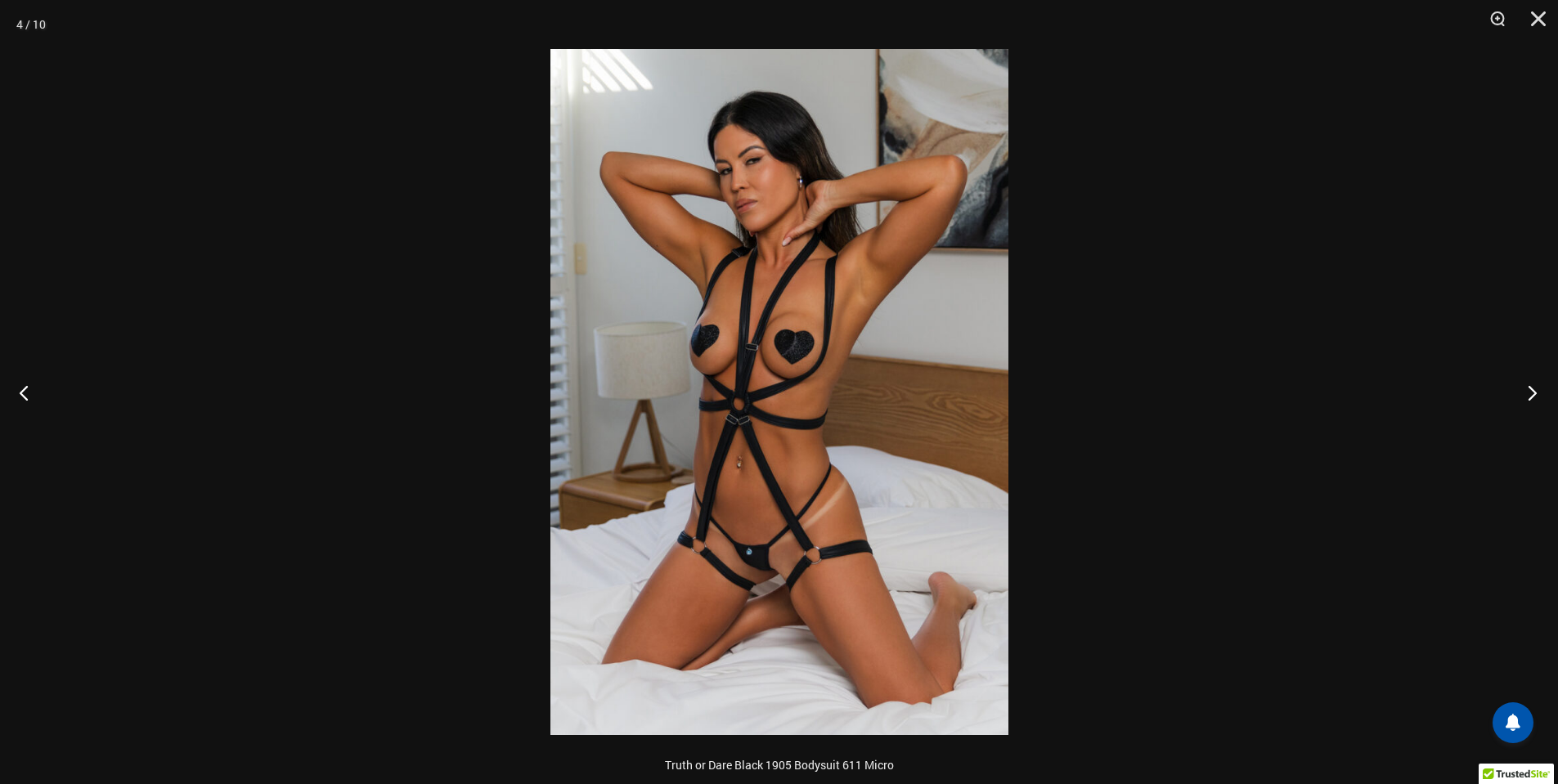
click at [1518, 406] on button "Next" at bounding box center [1527, 392] width 61 height 82
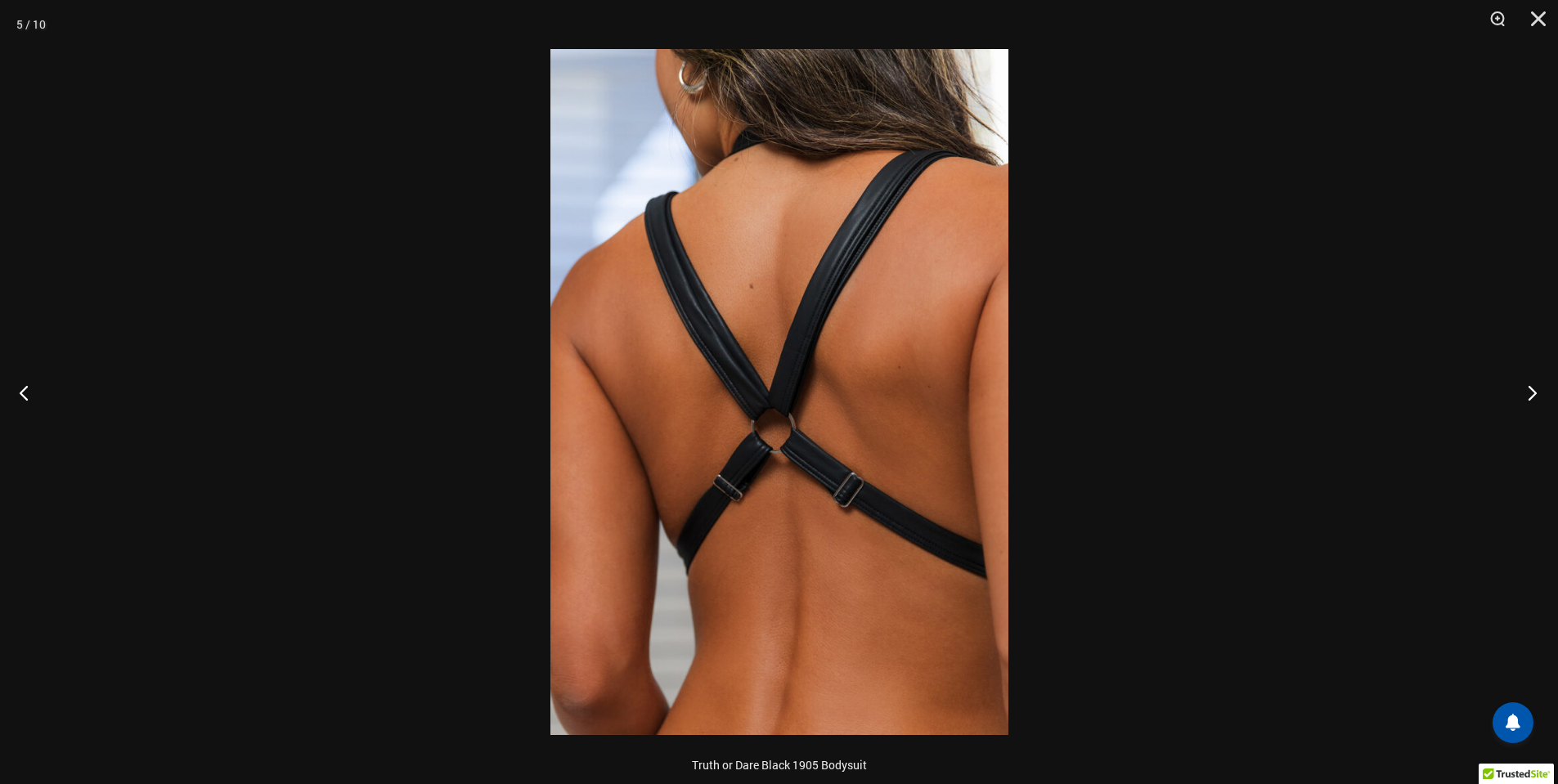
click at [1518, 406] on button "Next" at bounding box center [1527, 392] width 61 height 82
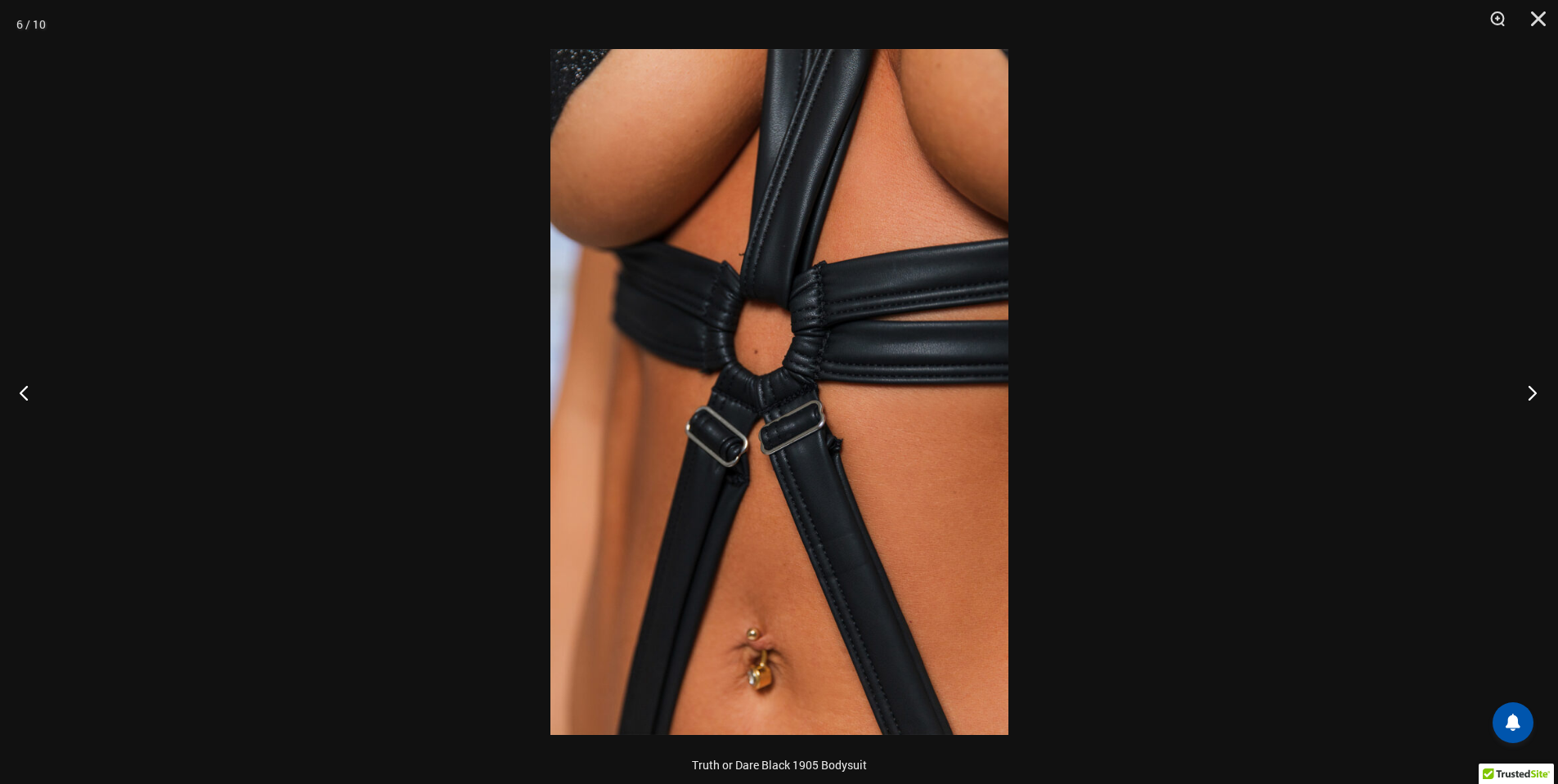
click at [1518, 406] on button "Next" at bounding box center [1527, 392] width 61 height 82
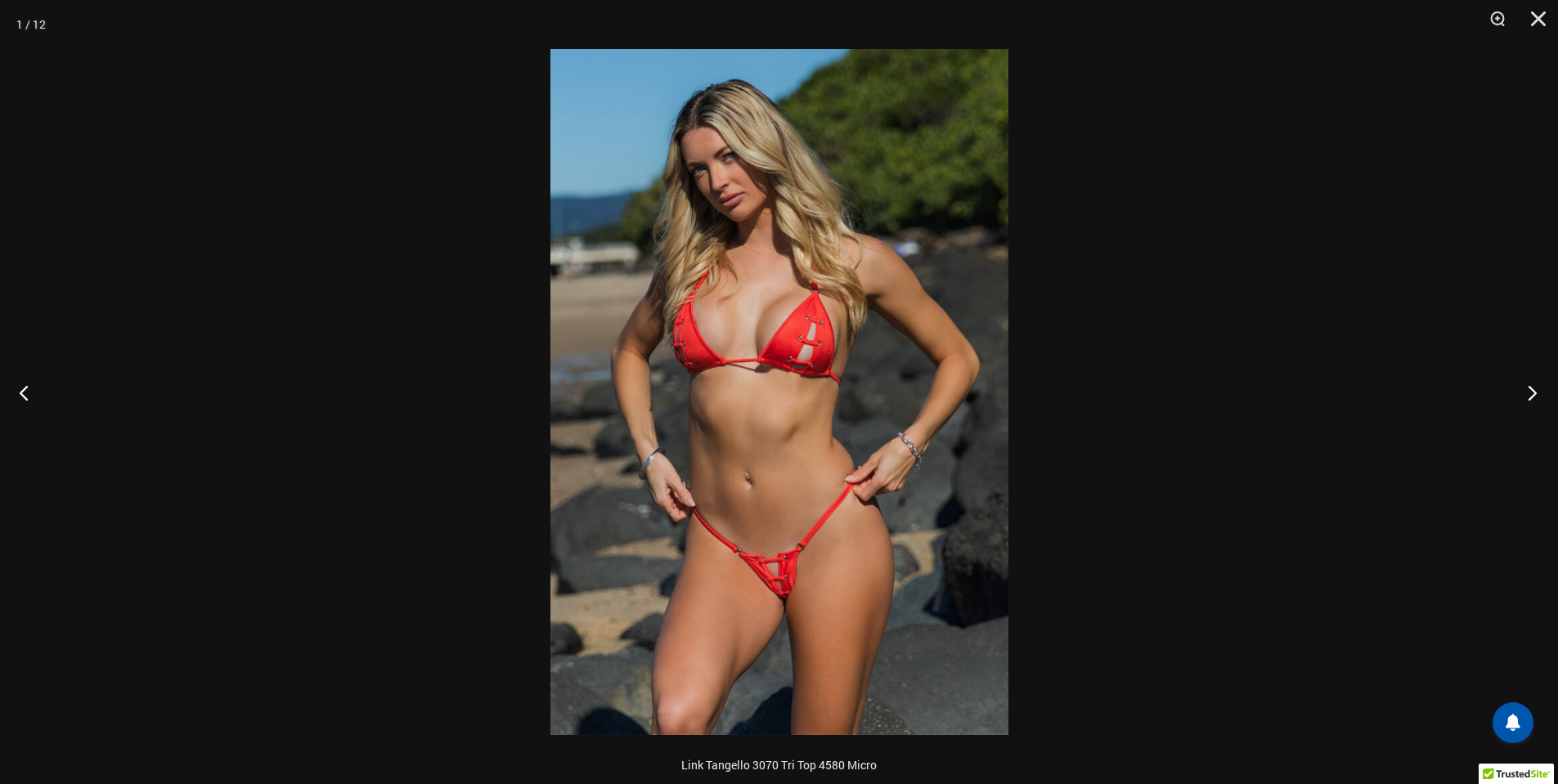
click at [1535, 400] on button "Next" at bounding box center [1527, 392] width 61 height 82
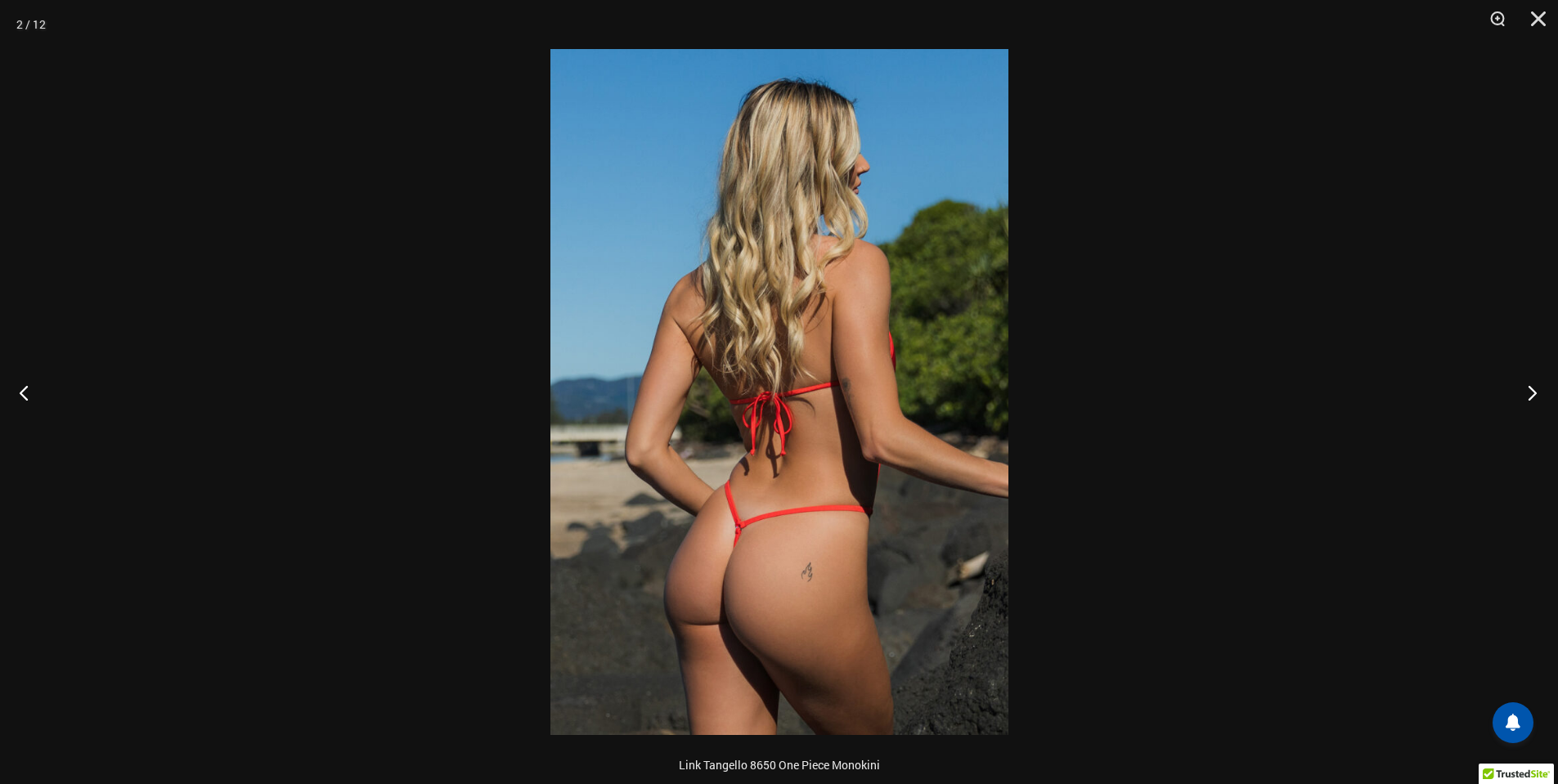
click at [1535, 400] on button "Next" at bounding box center [1527, 392] width 61 height 82
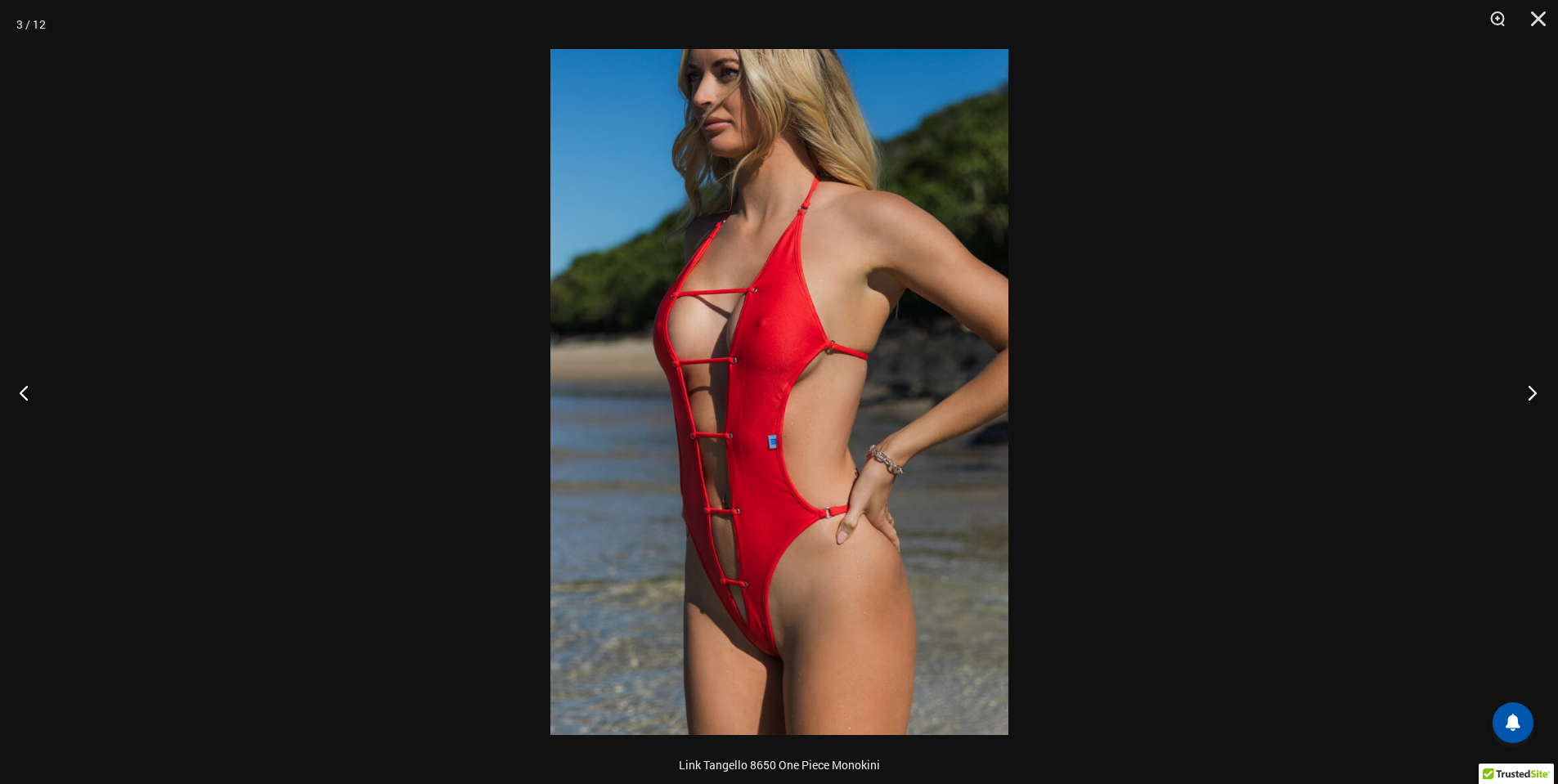
click at [1535, 400] on button "Next" at bounding box center [1527, 392] width 61 height 82
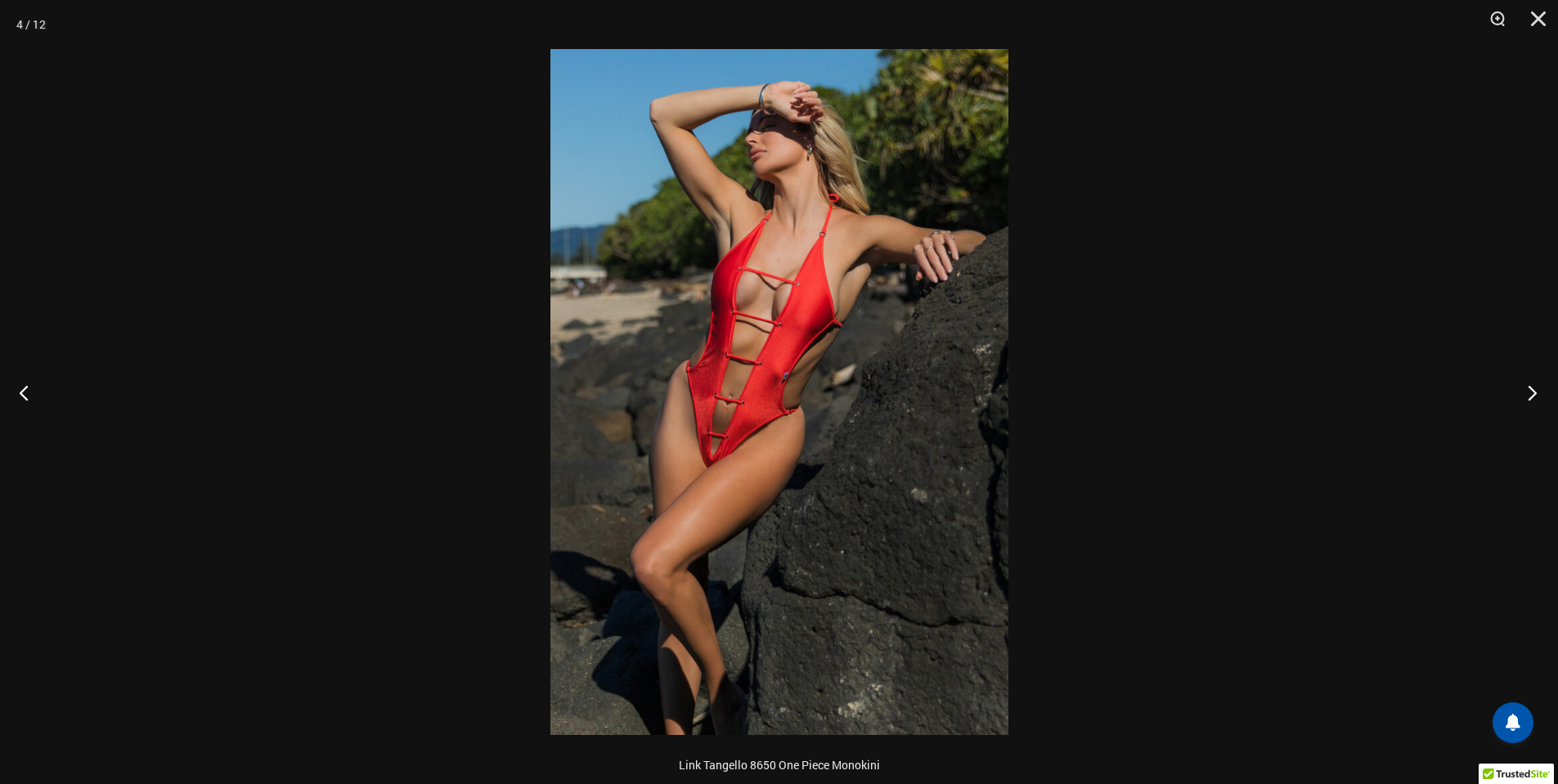
click at [1535, 400] on button "Next" at bounding box center [1527, 392] width 61 height 82
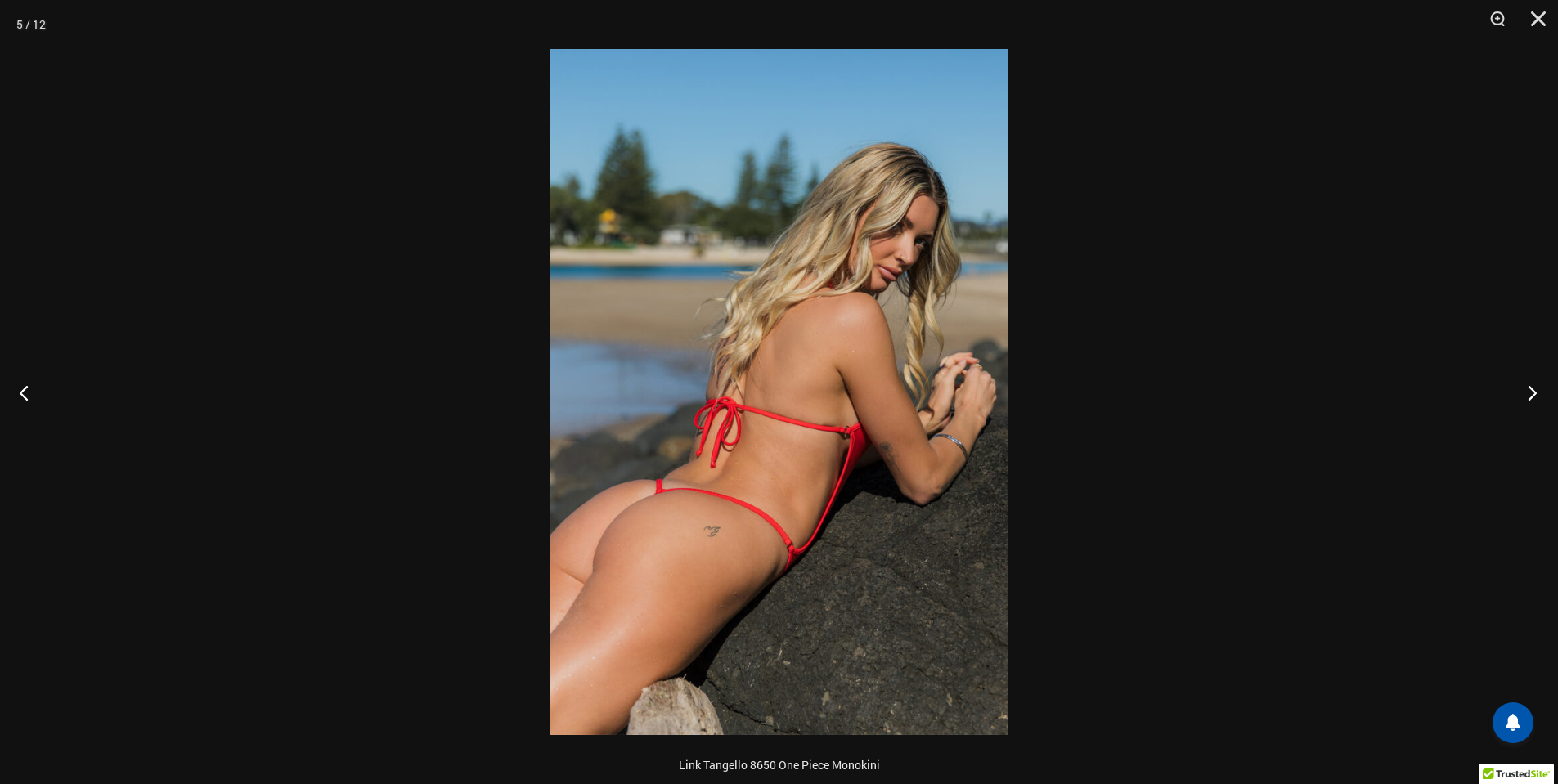
click at [1535, 400] on button "Next" at bounding box center [1527, 392] width 61 height 82
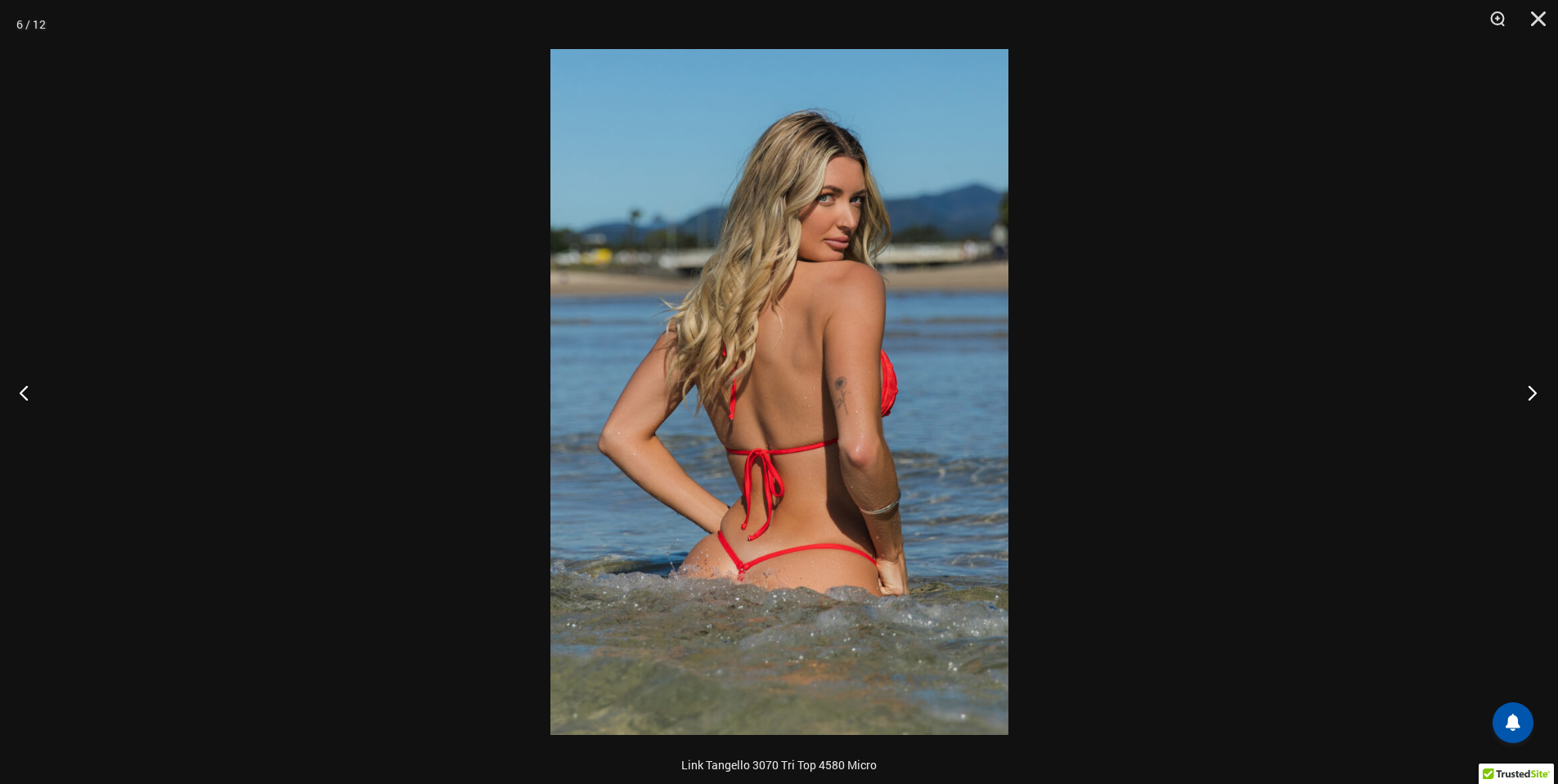
click at [1535, 400] on button "Next" at bounding box center [1527, 392] width 61 height 82
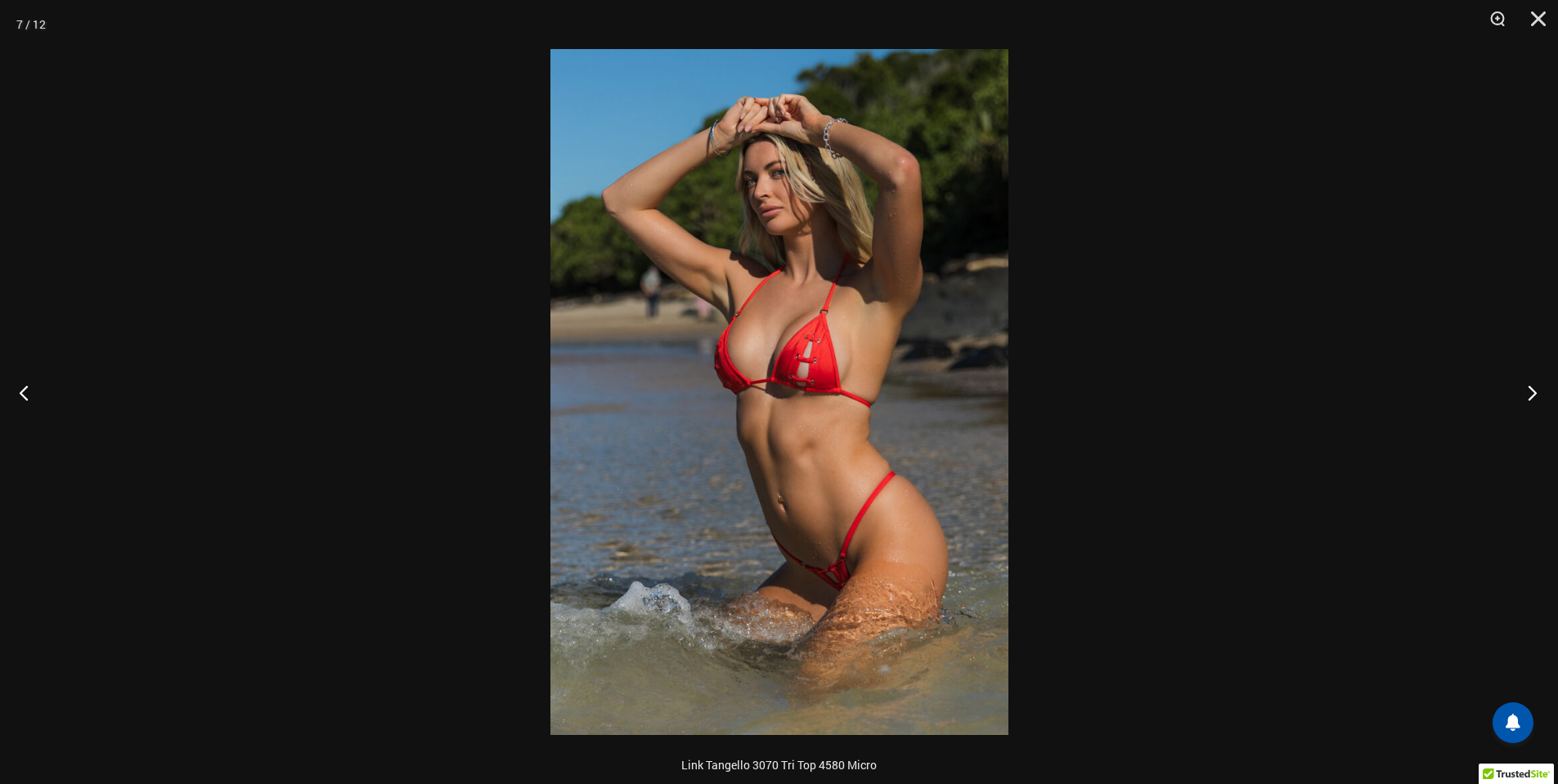
click at [1535, 400] on button "Next" at bounding box center [1527, 392] width 61 height 82
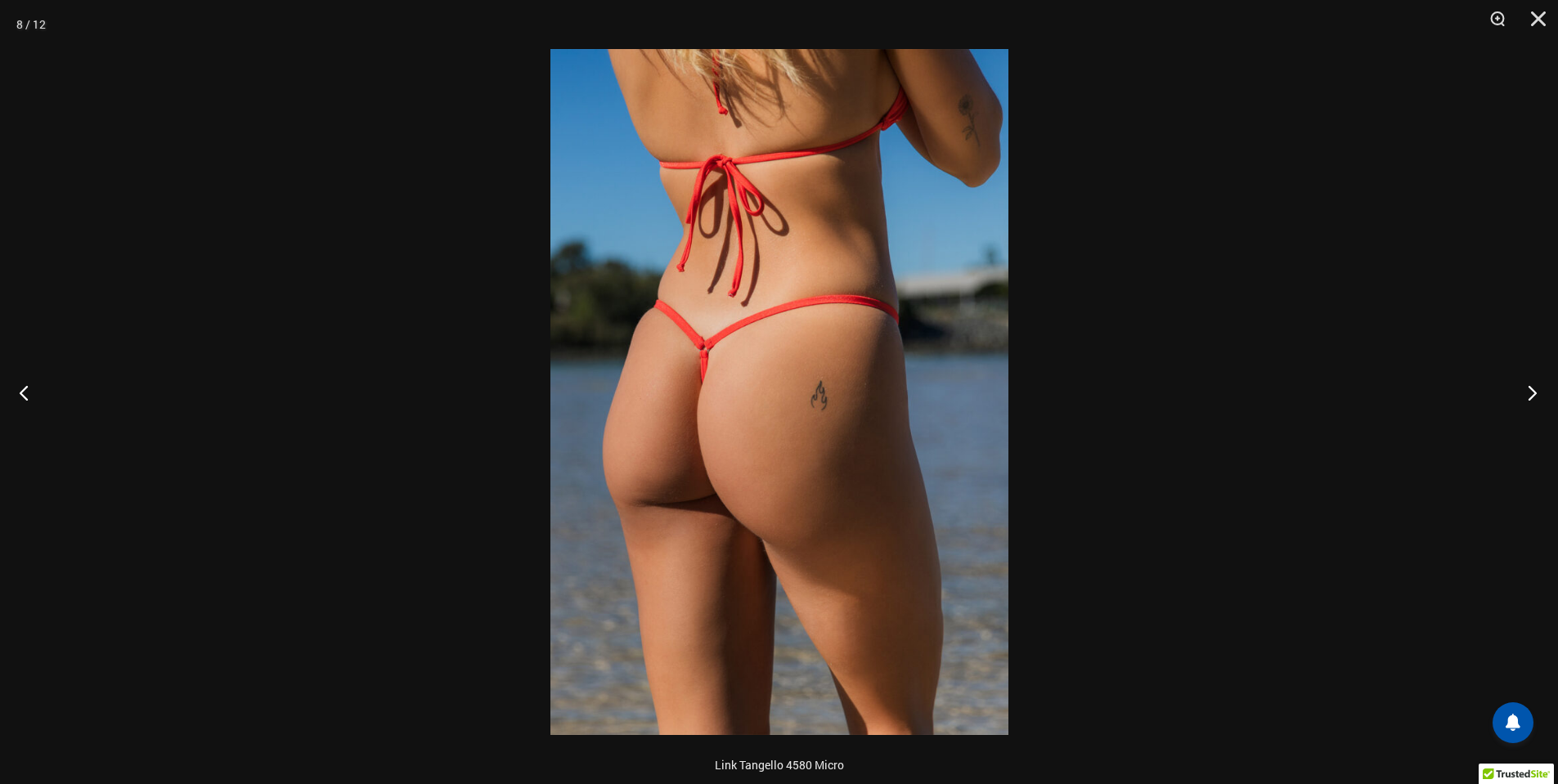
click at [1535, 400] on button "Next" at bounding box center [1527, 392] width 61 height 82
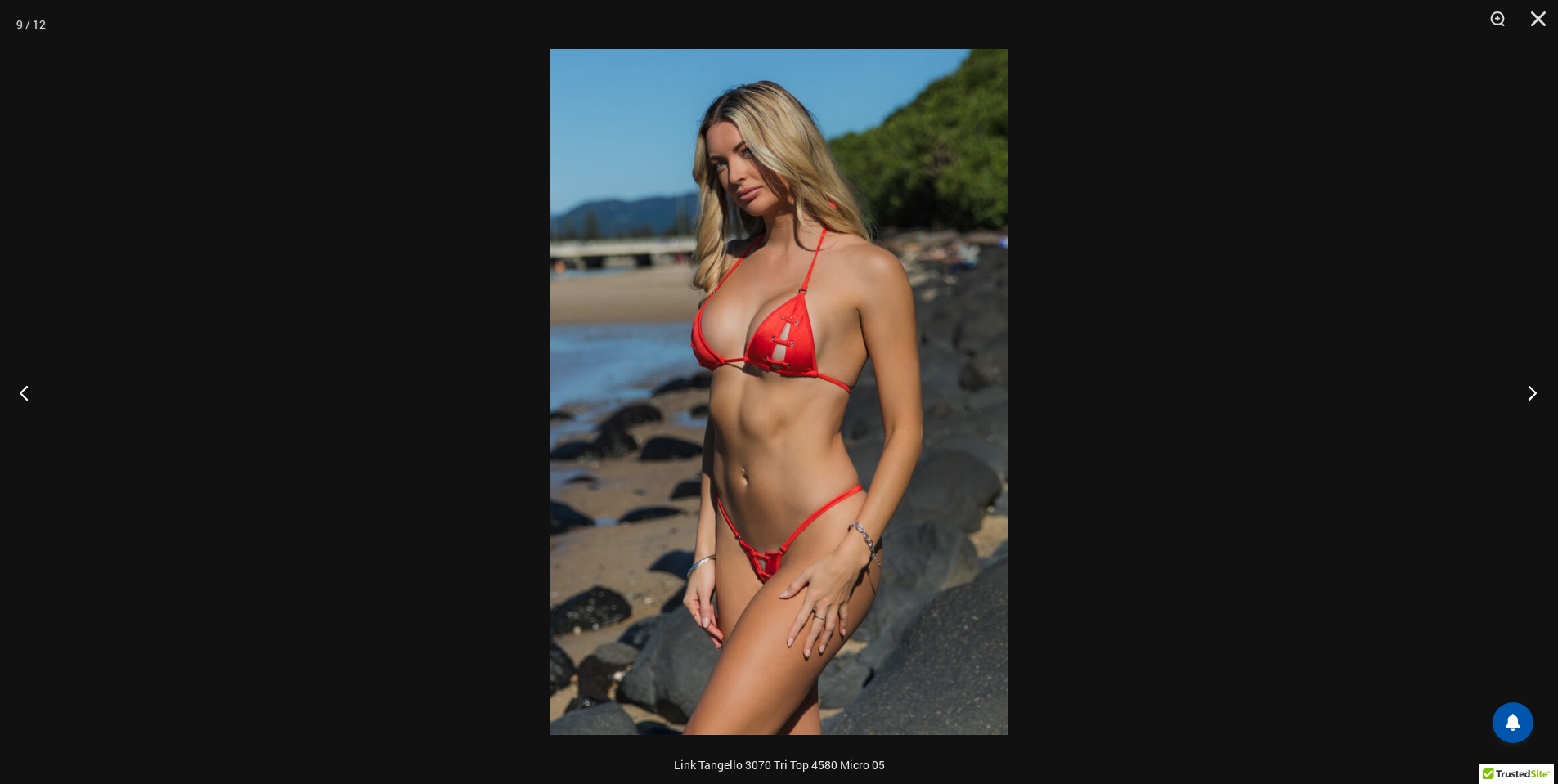
click at [1535, 400] on button "Next" at bounding box center [1527, 392] width 61 height 82
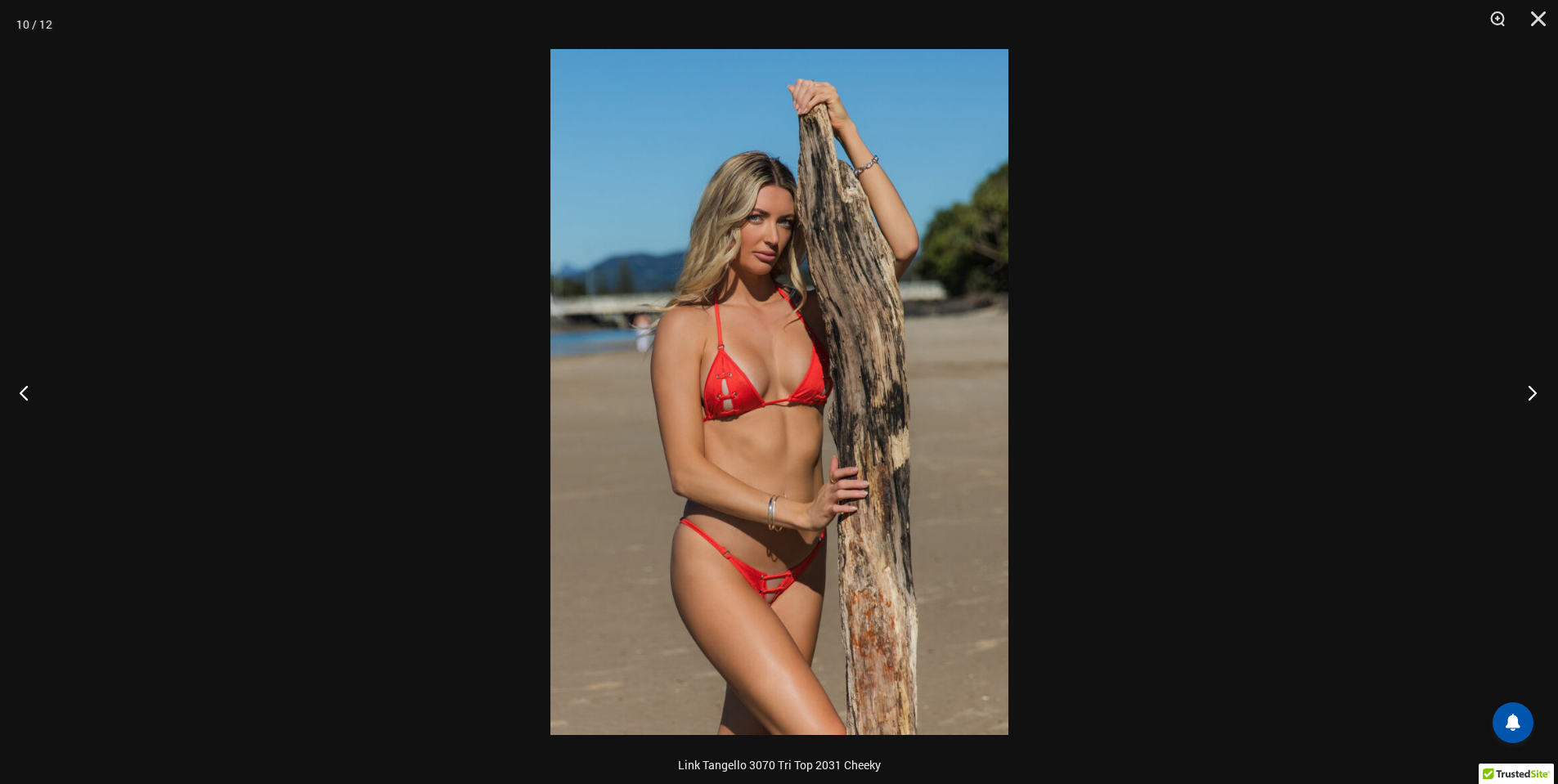
click at [1543, 392] on button "Next" at bounding box center [1527, 392] width 61 height 82
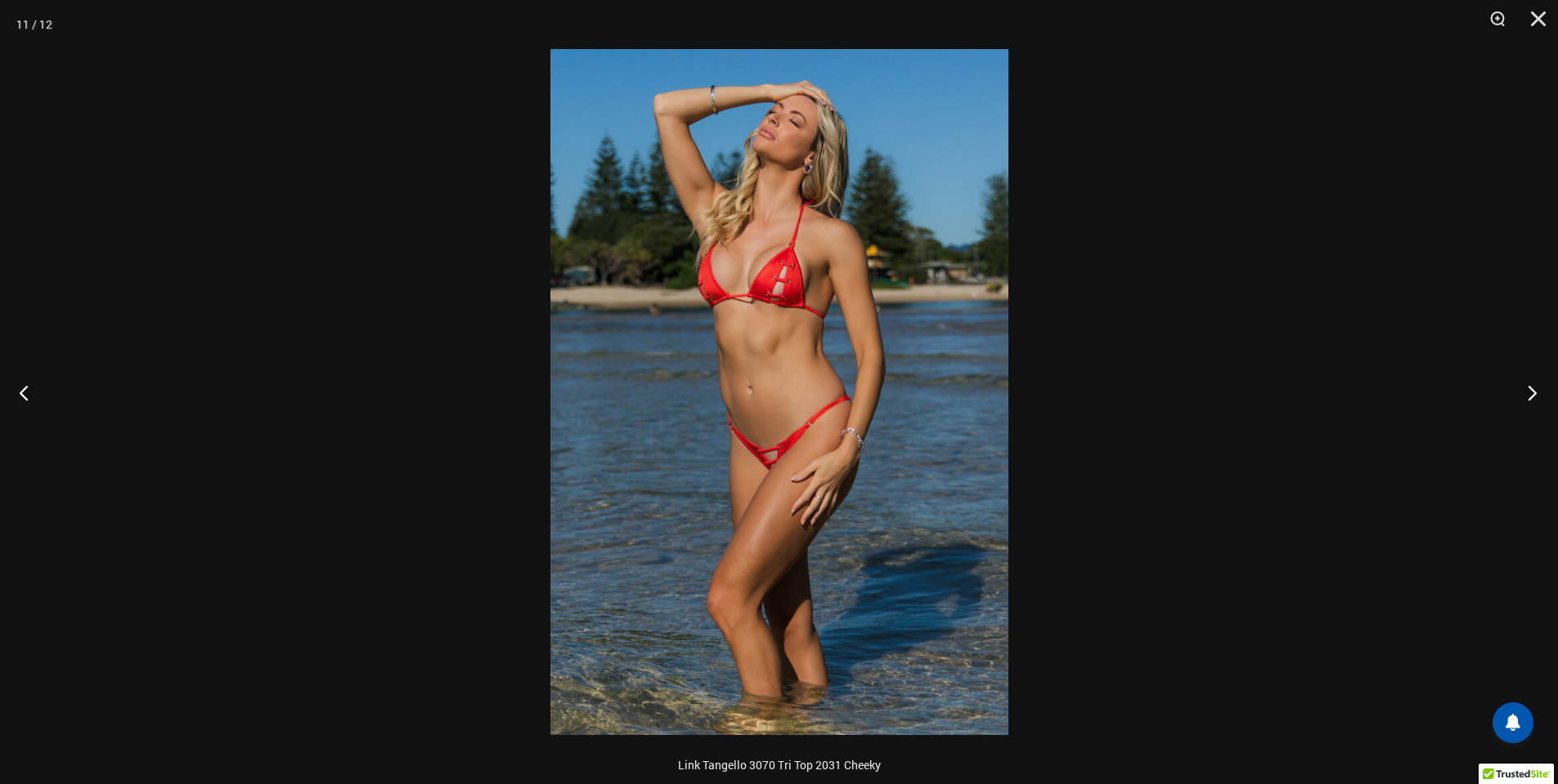
click at [1543, 392] on button "Next" at bounding box center [1527, 392] width 61 height 82
